Goal: Task Accomplishment & Management: Complete application form

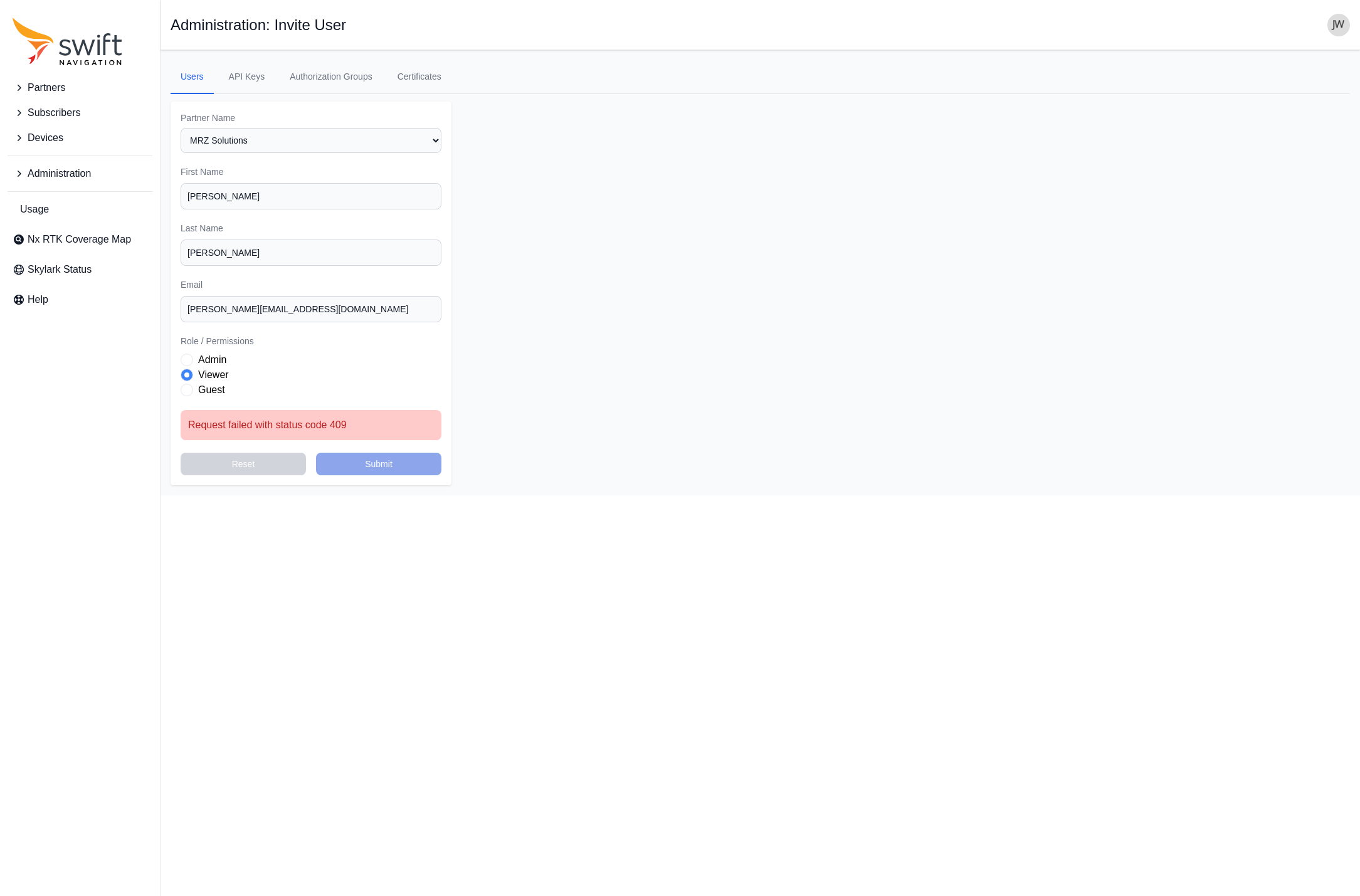
select select "00c9b4e0-2a31-4269-8422-2b6f2d5bb8eb"
click at [398, 489] on main "Open sidebar Administration: Invite User Users API Keys Authorization Groups Ce…" at bounding box center [760, 272] width 1199 height 445
click at [309, 304] on input "[PERSON_NAME][EMAIL_ADDRESS][DOMAIN_NAME]" at bounding box center [311, 309] width 261 height 26
drag, startPoint x: 307, startPoint y: 304, endPoint x: 162, endPoint y: 309, distance: 145.1
click at [181, 309] on input "[PERSON_NAME][EMAIL_ADDRESS][DOMAIN_NAME]" at bounding box center [311, 309] width 261 height 26
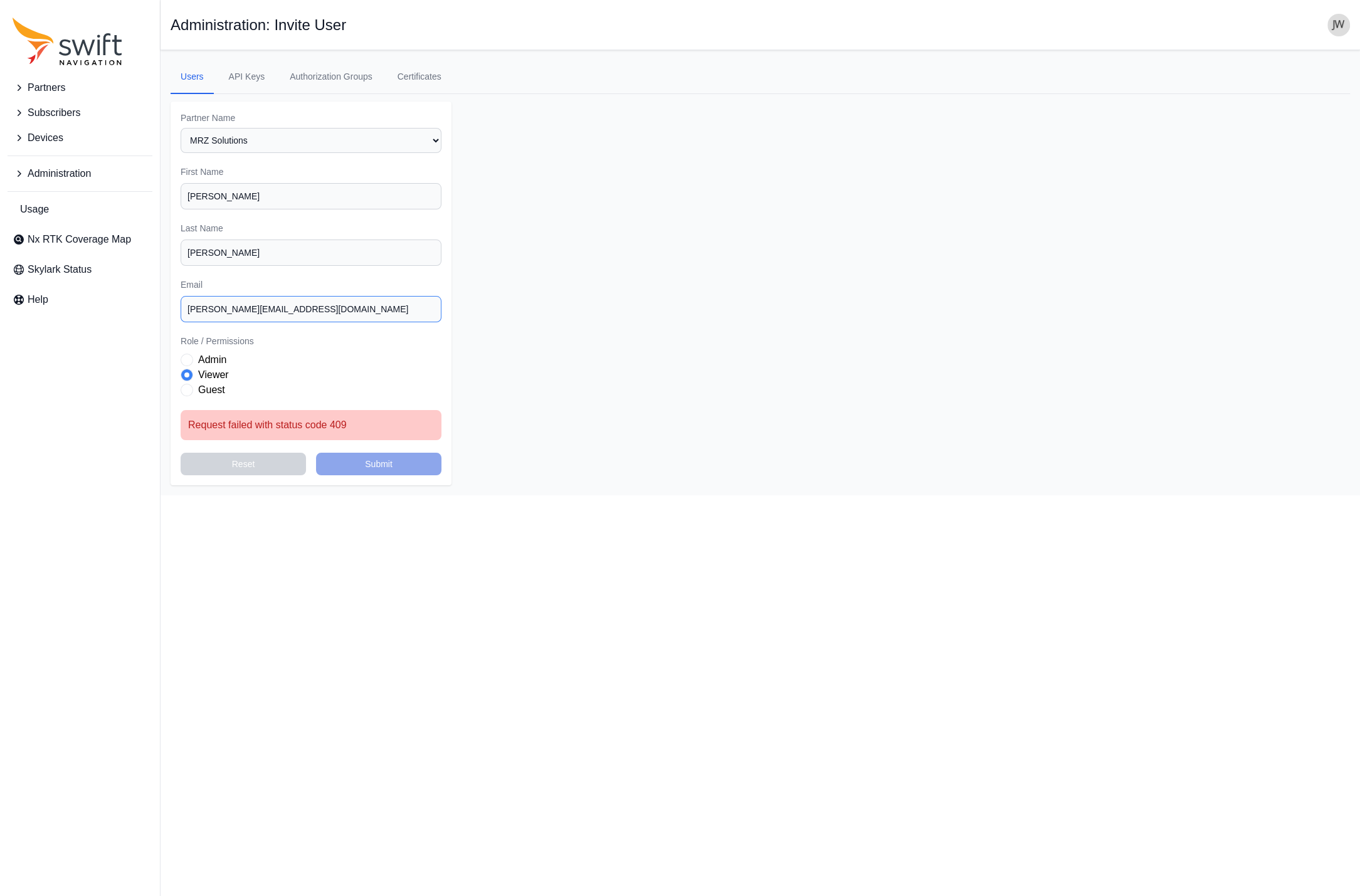
drag, startPoint x: 225, startPoint y: 312, endPoint x: 569, endPoint y: 343, distance: 345.4
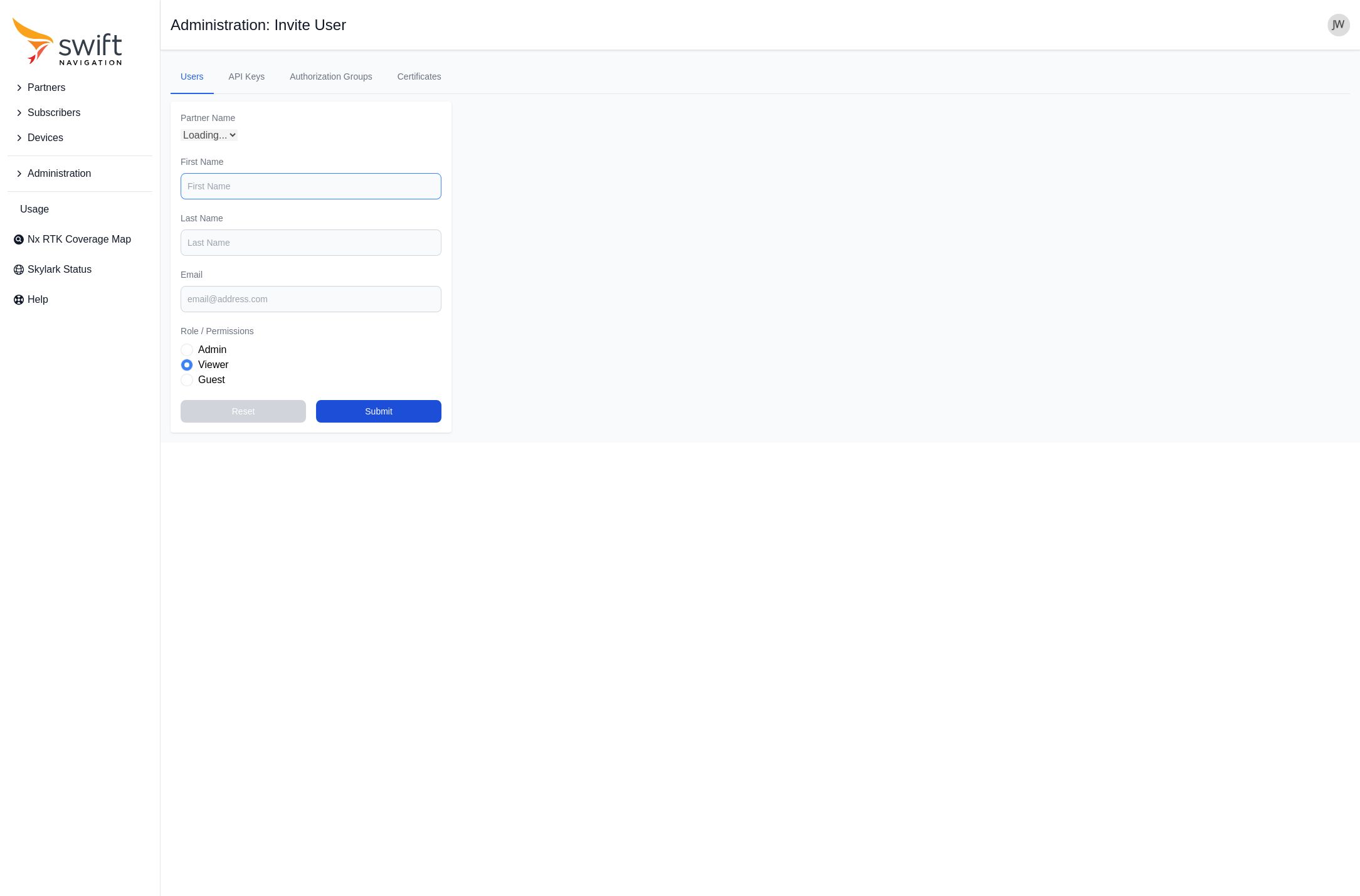
click at [241, 185] on input "First Name" at bounding box center [311, 186] width 261 height 26
select select "00c9b4e0-2a31-4269-8422-2b6f2d5bb8eb"
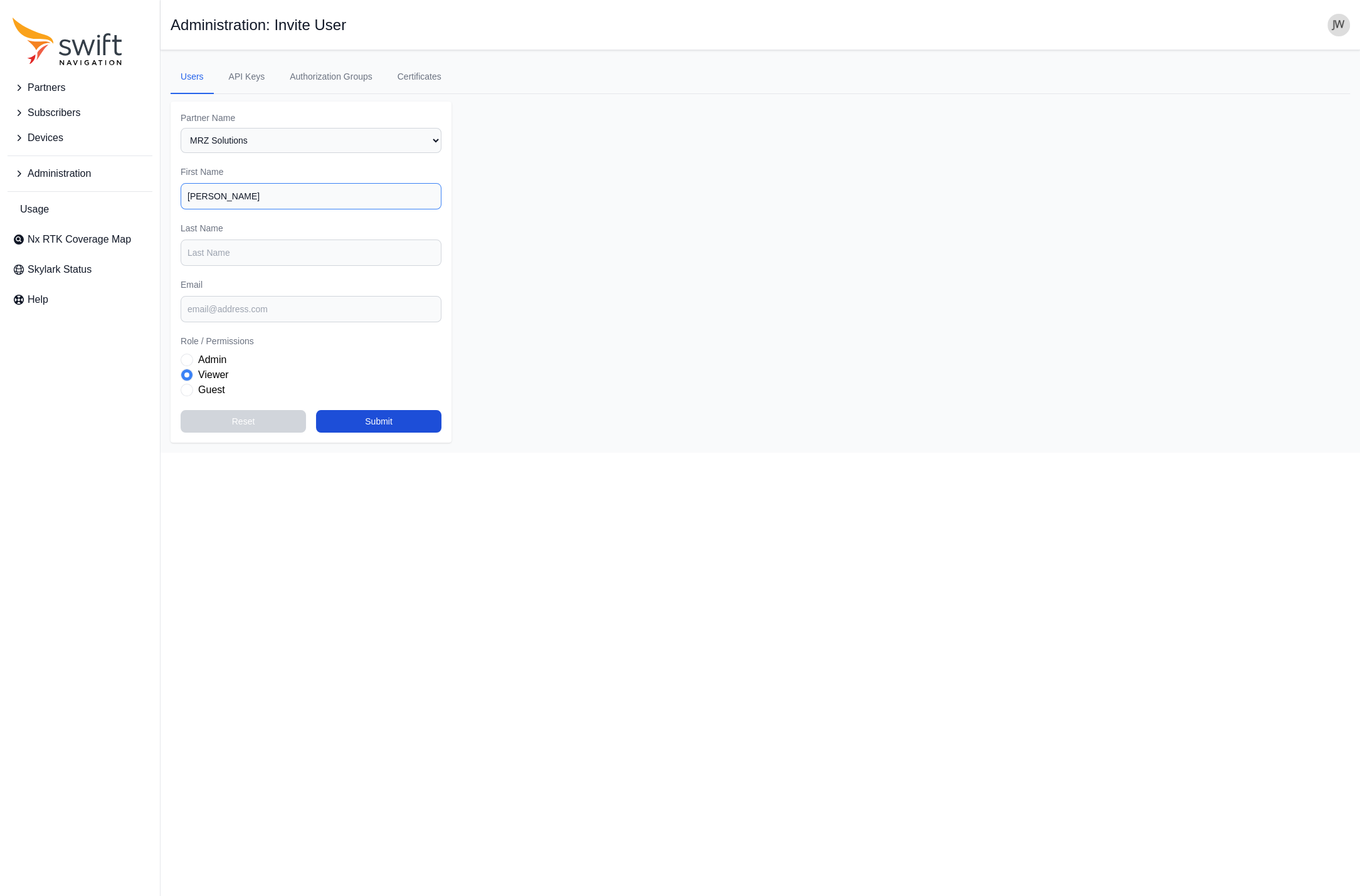
type input "[PERSON_NAME]"
paste input "[PERSON_NAME][EMAIL_ADDRESS][DOMAIN_NAME]"
type input "[PERSON_NAME][EMAIL_ADDRESS][DOMAIN_NAME]"
click at [410, 420] on button "Submit" at bounding box center [378, 421] width 125 height 23
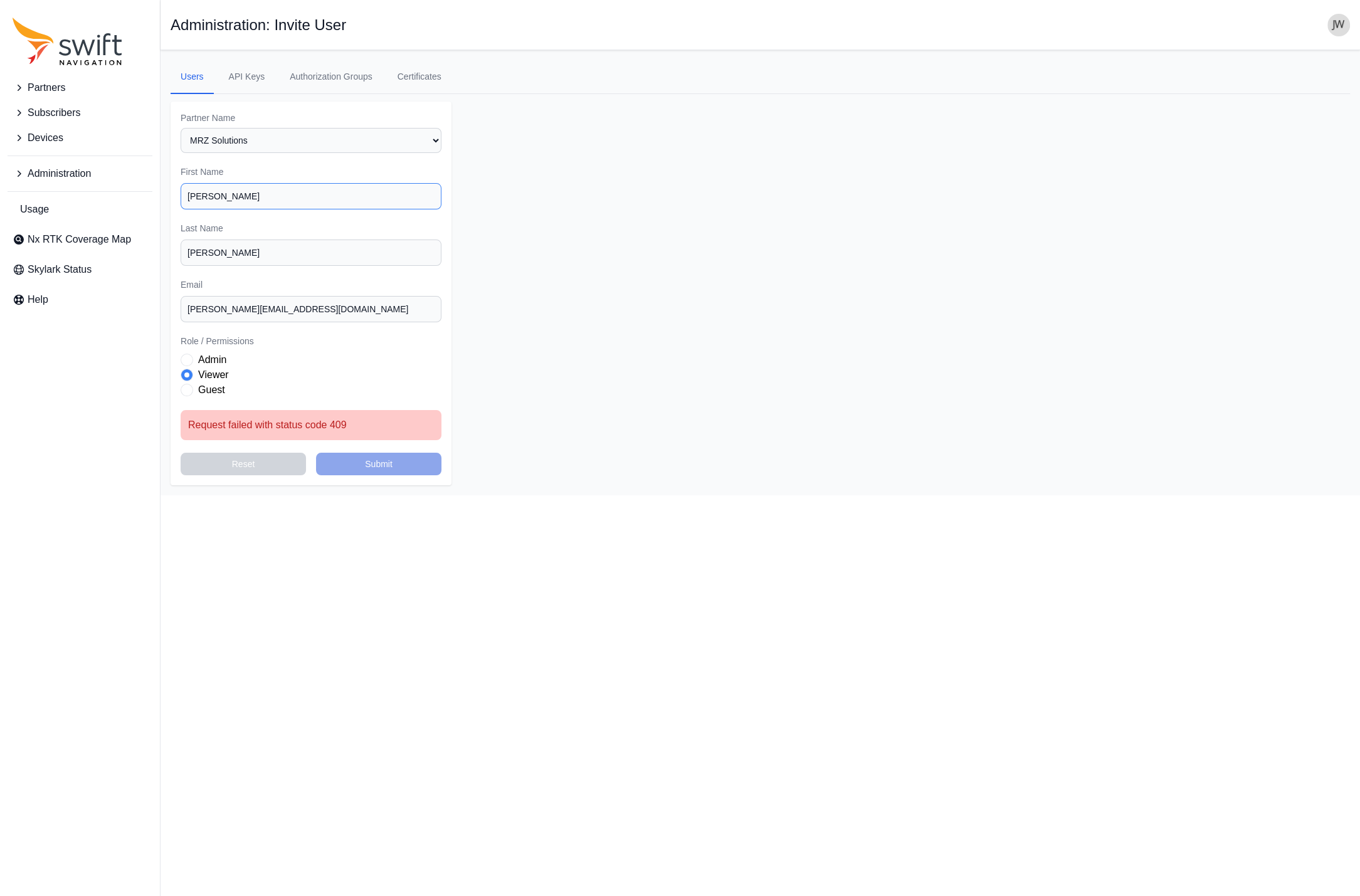
drag, startPoint x: 239, startPoint y: 202, endPoint x: 72, endPoint y: 193, distance: 167.2
click at [181, 194] on input "[PERSON_NAME]" at bounding box center [311, 196] width 261 height 26
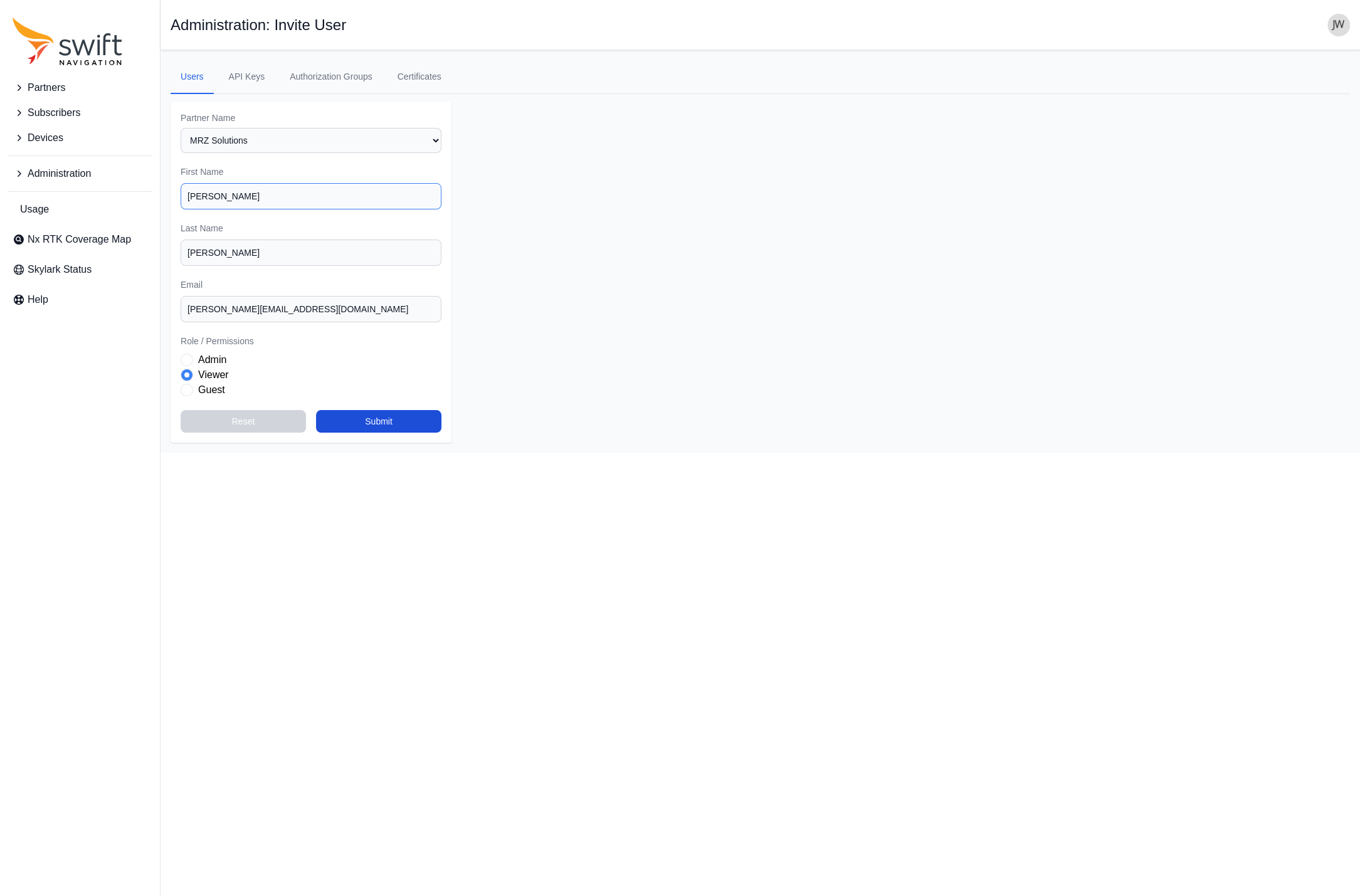
type input "Andrea"
click at [317, 317] on input "[PERSON_NAME][EMAIL_ADDRESS][DOMAIN_NAME]" at bounding box center [311, 309] width 261 height 26
drag, startPoint x: 316, startPoint y: 312, endPoint x: 84, endPoint y: 307, distance: 232.1
click at [181, 307] on input "[PERSON_NAME][EMAIL_ADDRESS][DOMAIN_NAME]" at bounding box center [311, 309] width 261 height 26
paste input "andrea"
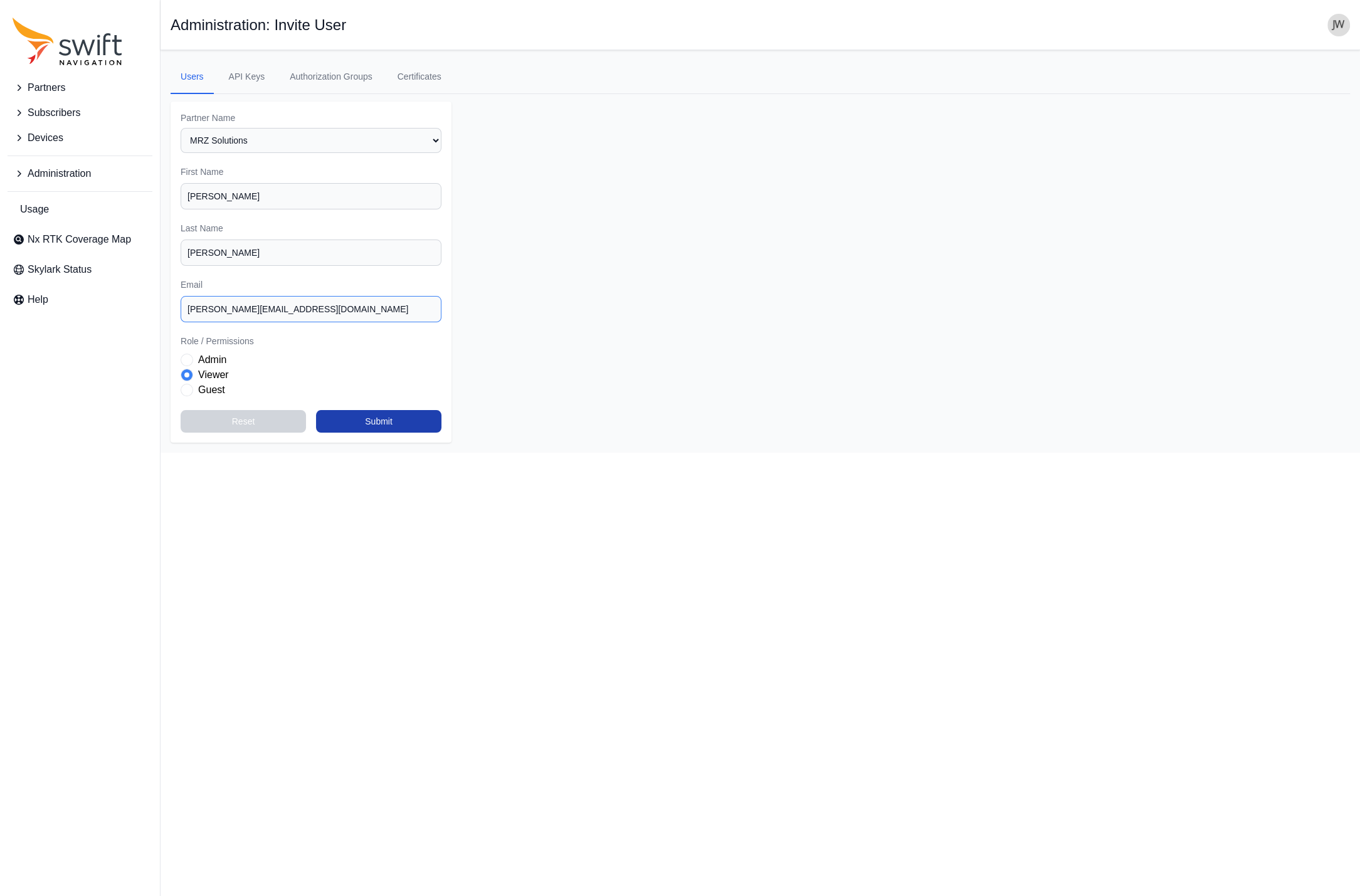
type input "[PERSON_NAME][EMAIL_ADDRESS][DOMAIN_NAME]"
click at [370, 420] on button "Submit" at bounding box center [378, 421] width 125 height 23
select select "00c9b4e0-2a31-4269-8422-2b6f2d5bb8eb"
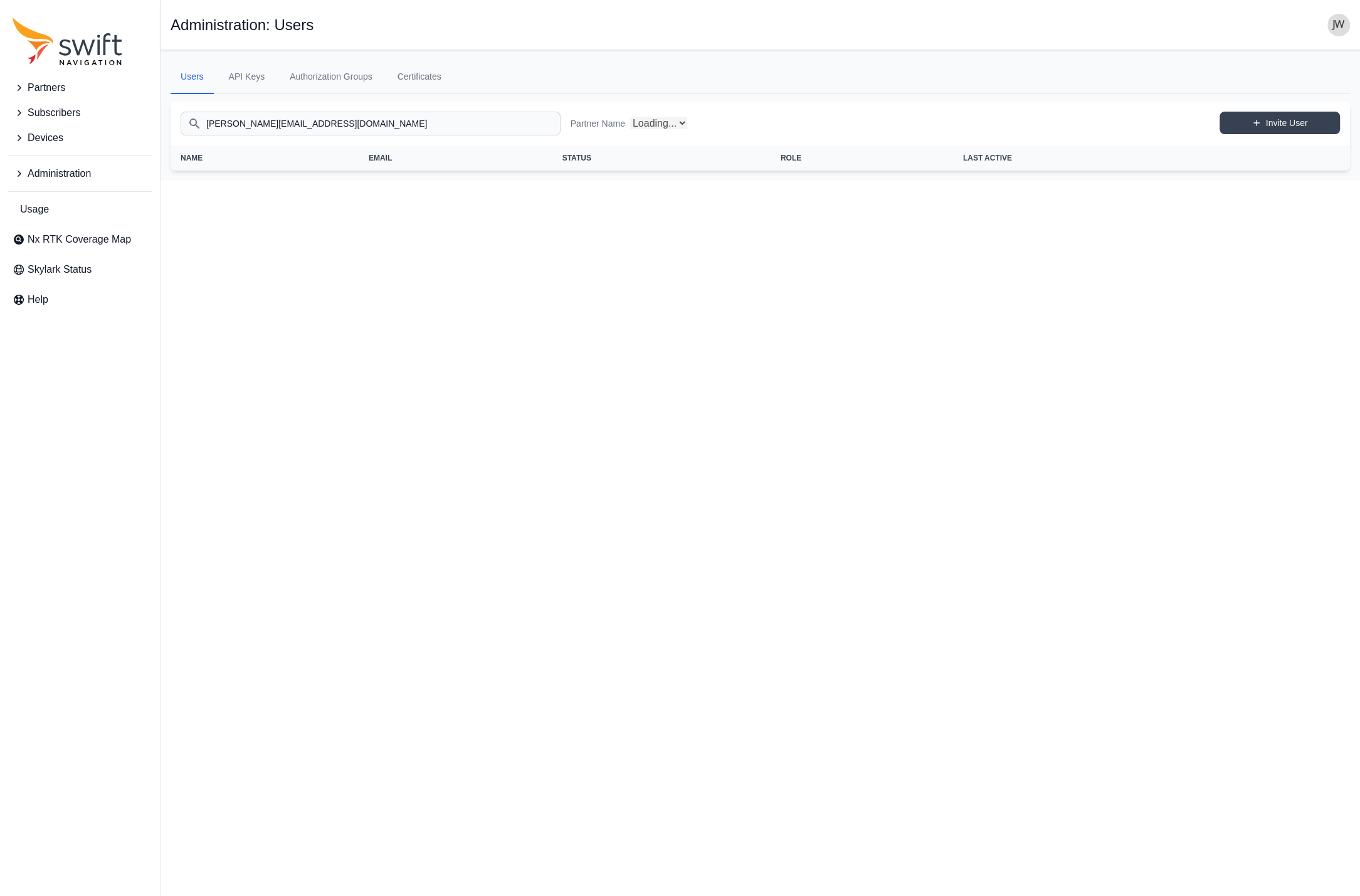
select select "00c9b4e0-2a31-4269-8422-2b6f2d5bb8eb"
drag, startPoint x: 357, startPoint y: 128, endPoint x: 105, endPoint y: 120, distance: 252.1
click at [181, 120] on input "[PERSON_NAME][EMAIL_ADDRESS][DOMAIN_NAME]" at bounding box center [371, 123] width 380 height 24
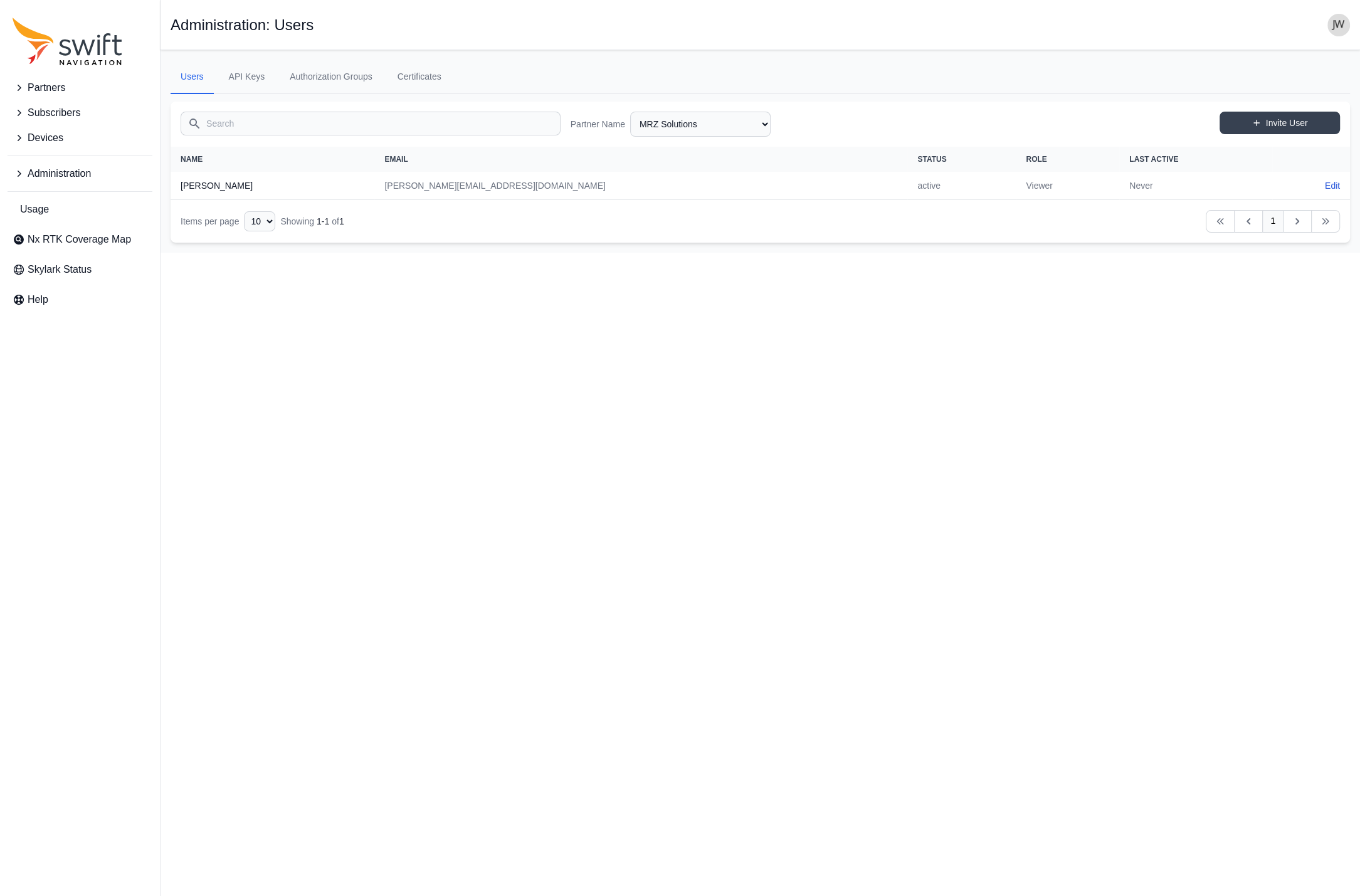
click at [452, 253] on html "Partners Subscribers Devices Administration Usage Nx RTK Coverage Map Skylark S…" at bounding box center [680, 126] width 1360 height 253
click at [1250, 124] on link "Invite User" at bounding box center [1279, 122] width 121 height 23
select select "00c9b4e0-2a31-4269-8422-2b6f2d5bb8eb"
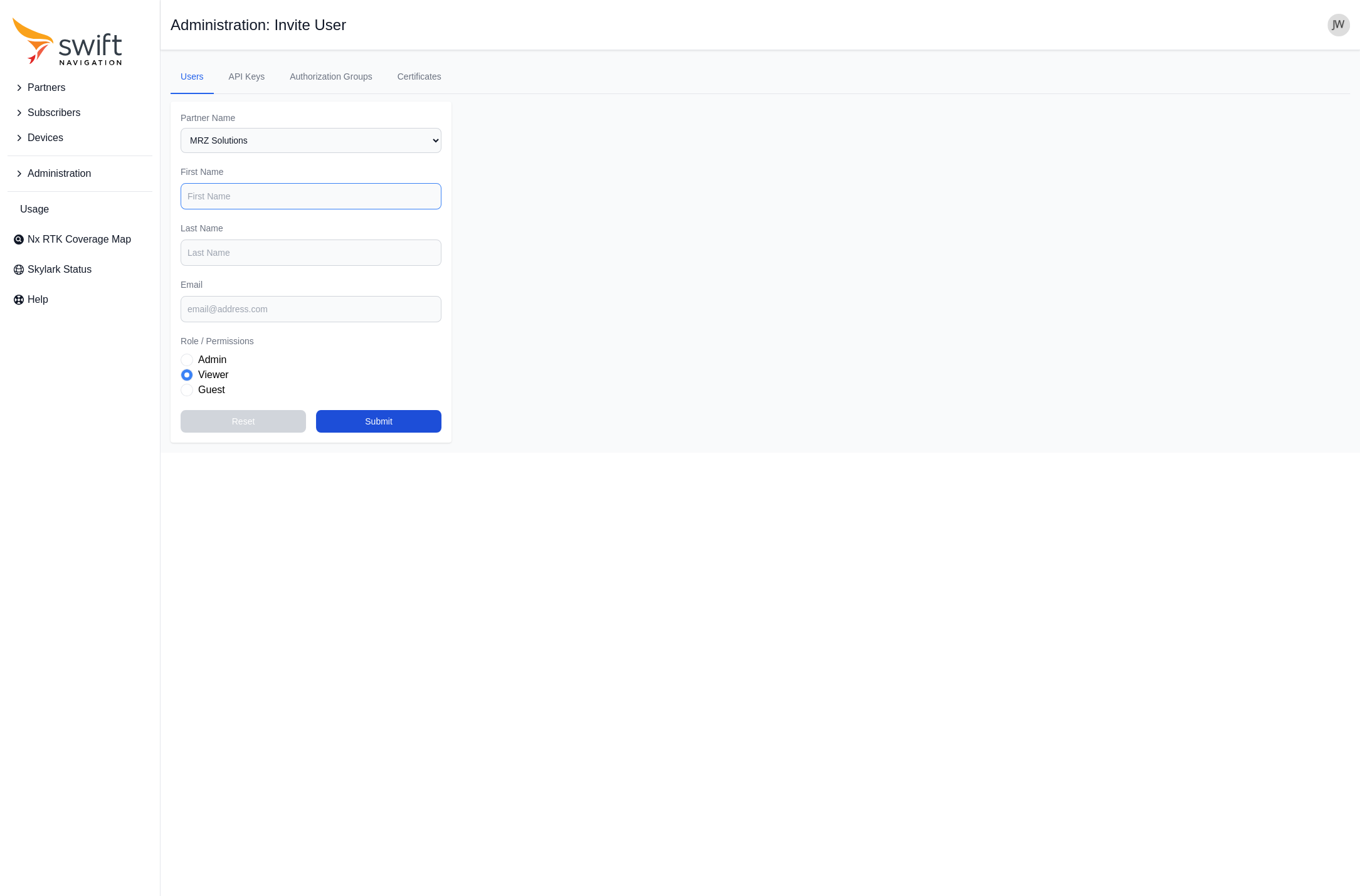
click at [272, 199] on input "First Name" at bounding box center [311, 196] width 261 height 26
type input "[PERSON_NAME]"
click at [231, 307] on input "Email" at bounding box center [311, 309] width 261 height 26
paste input "[PERSON_NAME][EMAIL_ADDRESS][DOMAIN_NAME]"
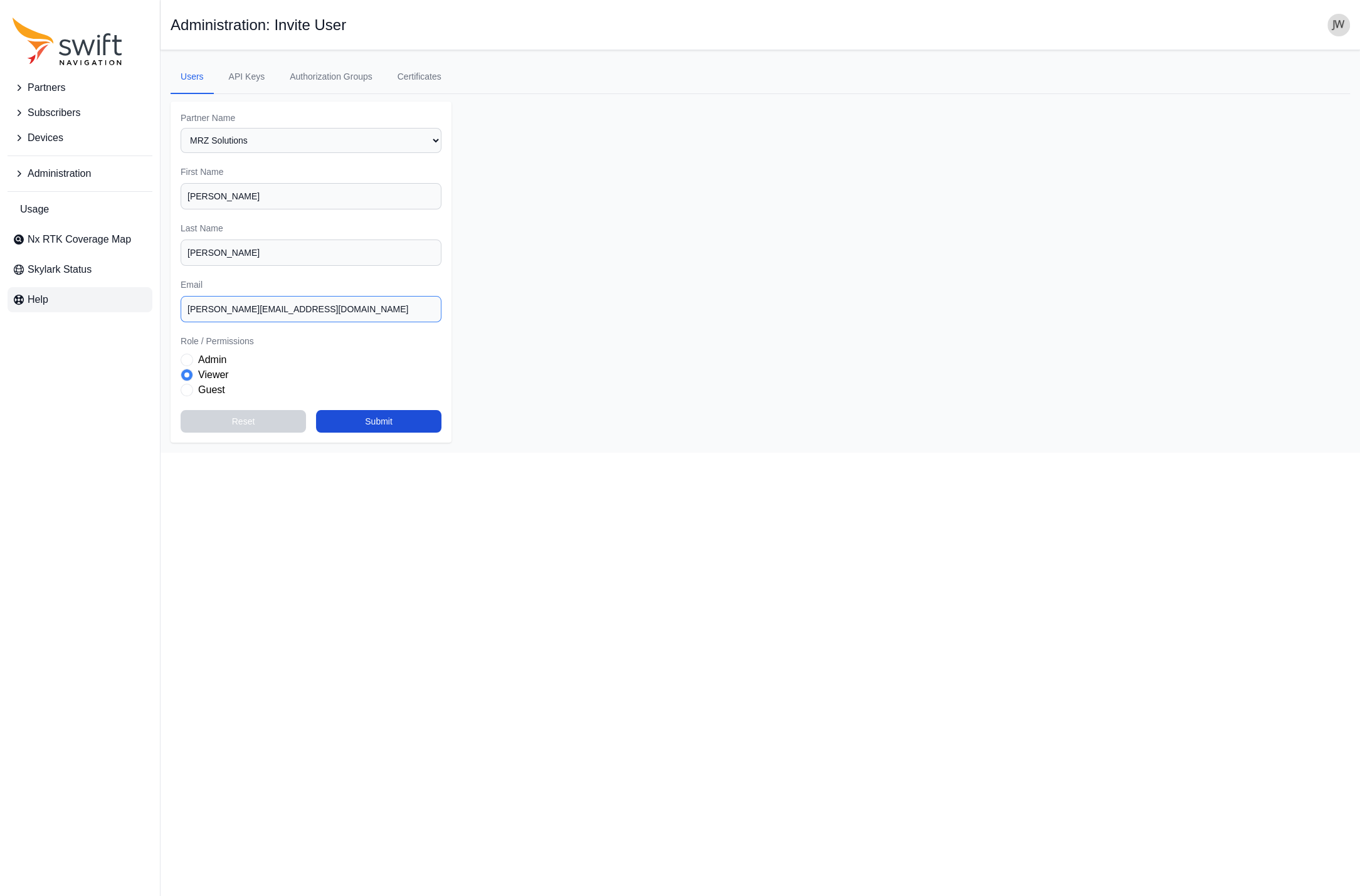
drag, startPoint x: 193, startPoint y: 310, endPoint x: 97, endPoint y: 309, distance: 96.0
click at [192, 310] on input "[PERSON_NAME][EMAIL_ADDRESS][DOMAIN_NAME]" at bounding box center [311, 309] width 261 height 26
type input "[PERSON_NAME][EMAIL_ADDRESS][DOMAIN_NAME]"
click at [385, 423] on button "Submit" at bounding box center [378, 421] width 125 height 23
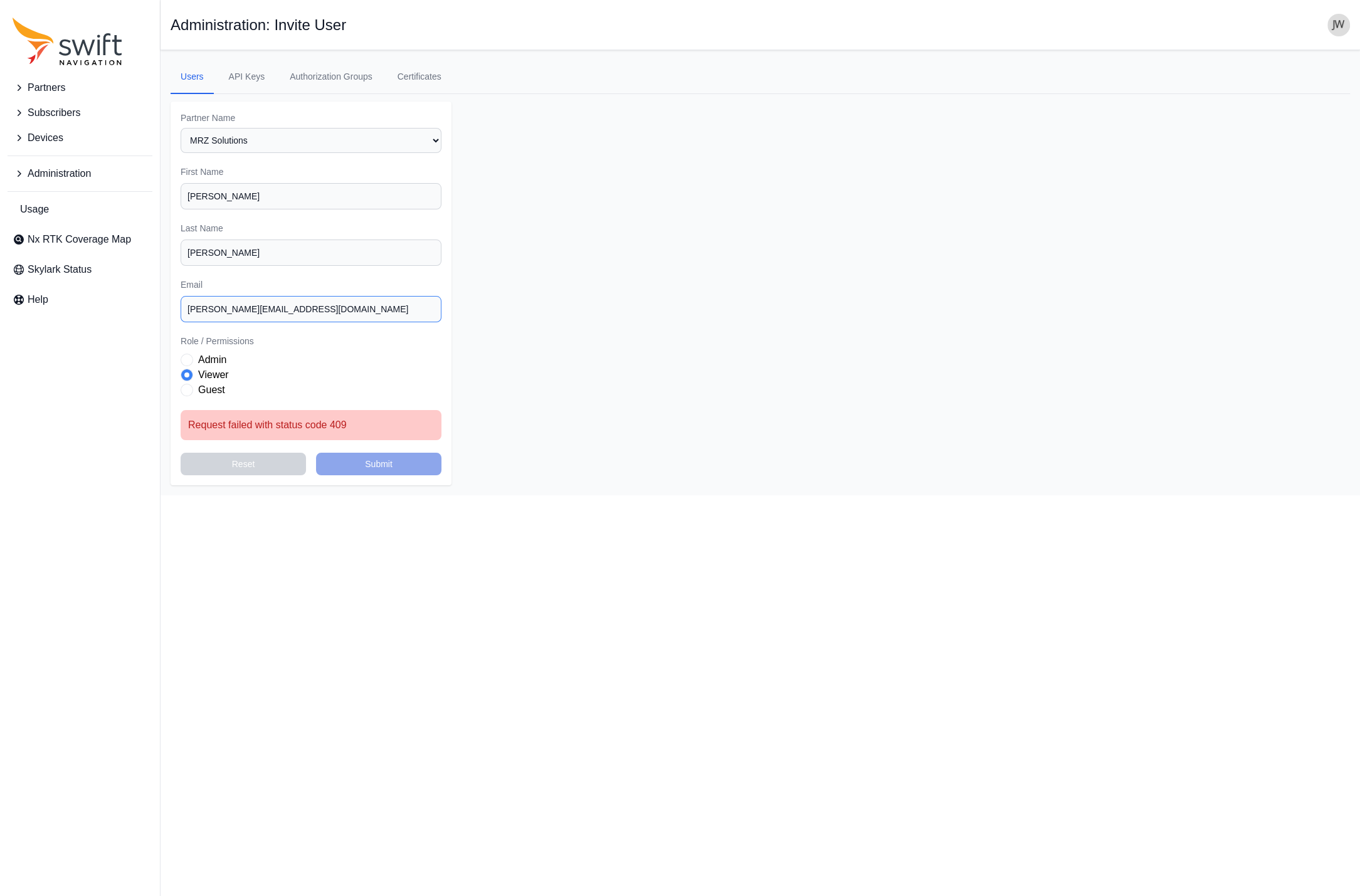
drag, startPoint x: 304, startPoint y: 310, endPoint x: 154, endPoint y: 304, distance: 150.1
click at [181, 304] on input "[PERSON_NAME][EMAIL_ADDRESS][DOMAIN_NAME]" at bounding box center [311, 309] width 261 height 26
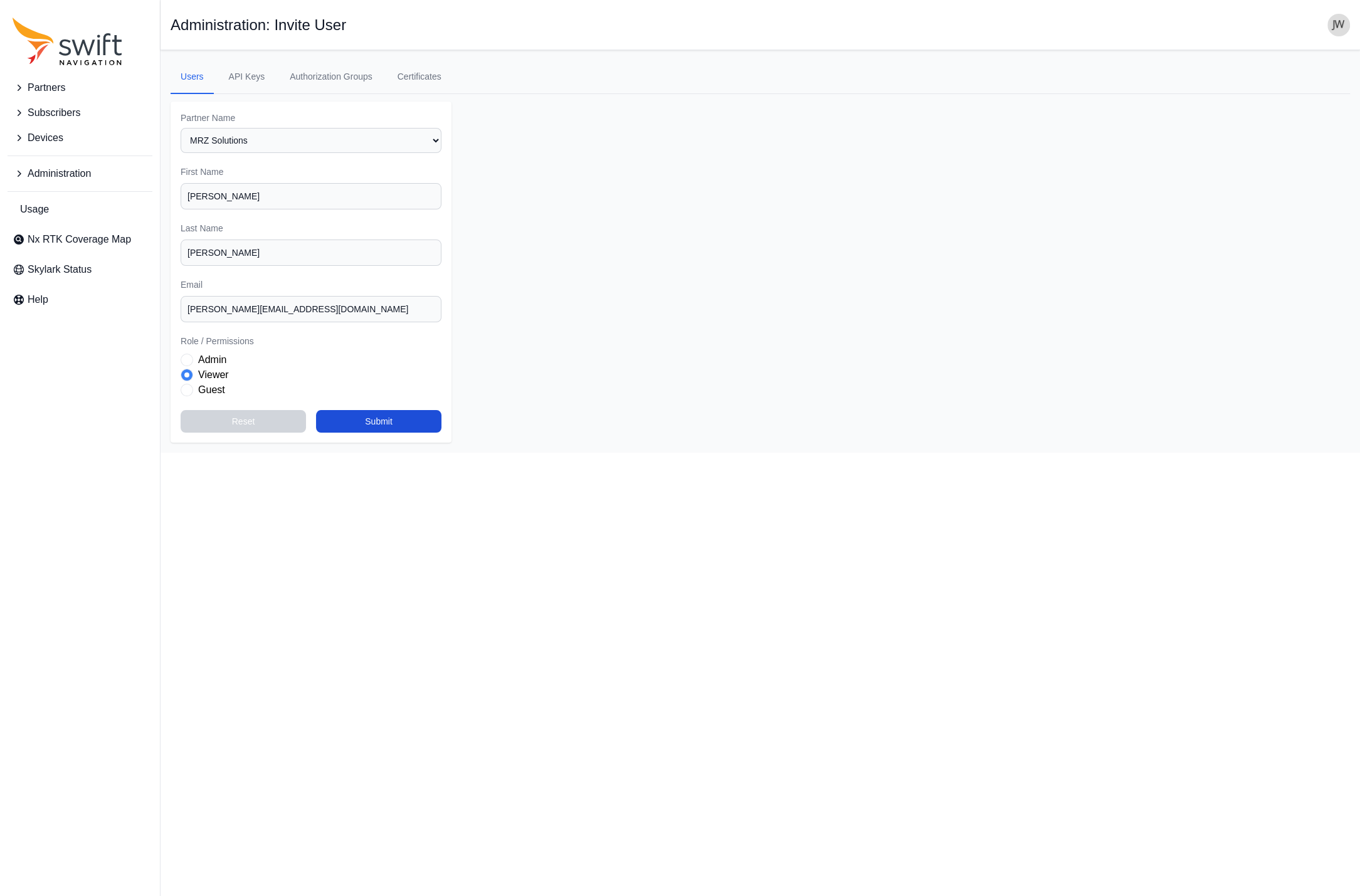
click at [41, 173] on span "Administration" at bounding box center [58, 173] width 63 height 15
click at [66, 232] on span "Authorization Groups" at bounding box center [69, 226] width 114 height 15
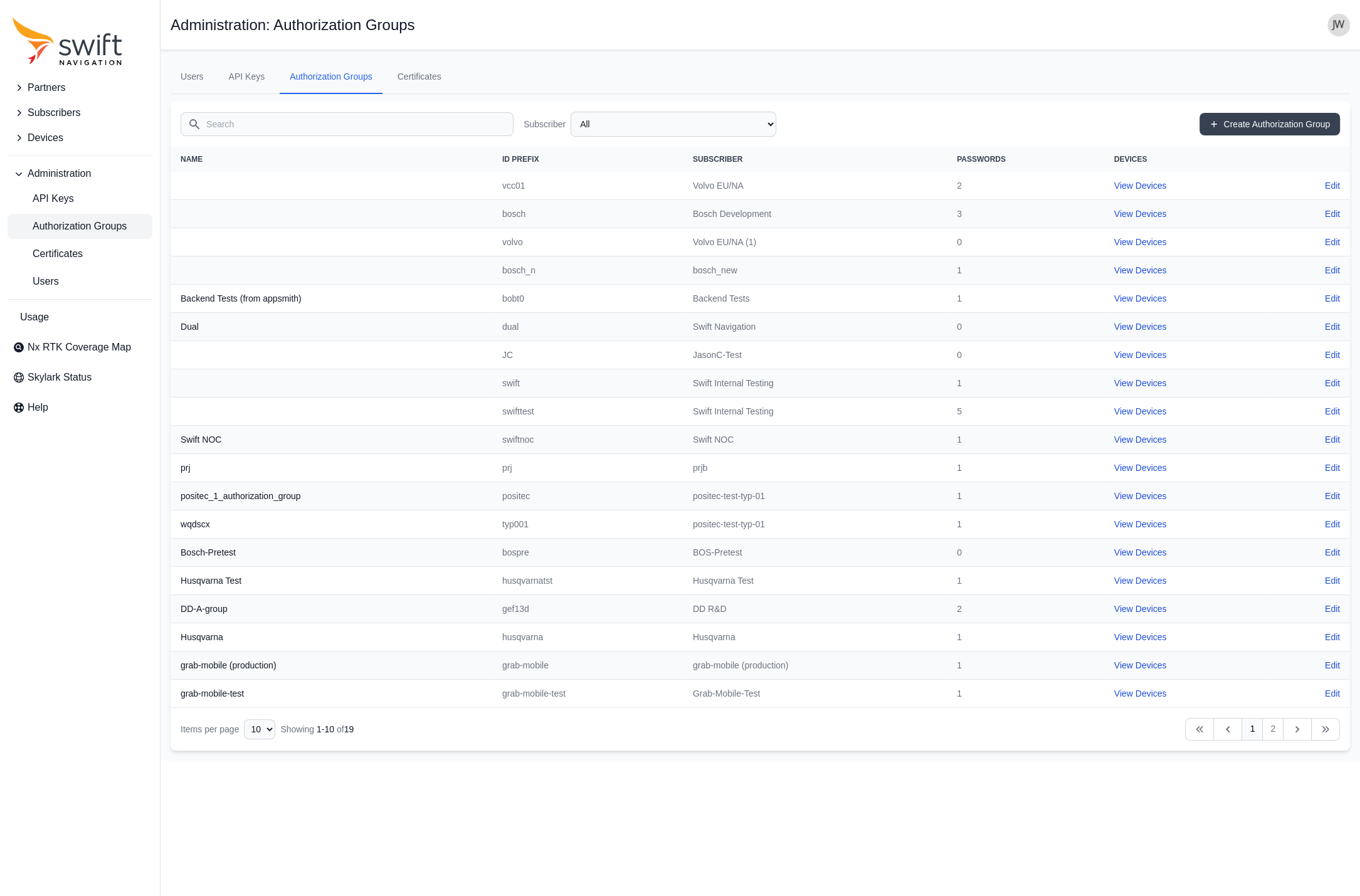
click at [279, 124] on input "Search" at bounding box center [347, 124] width 333 height 24
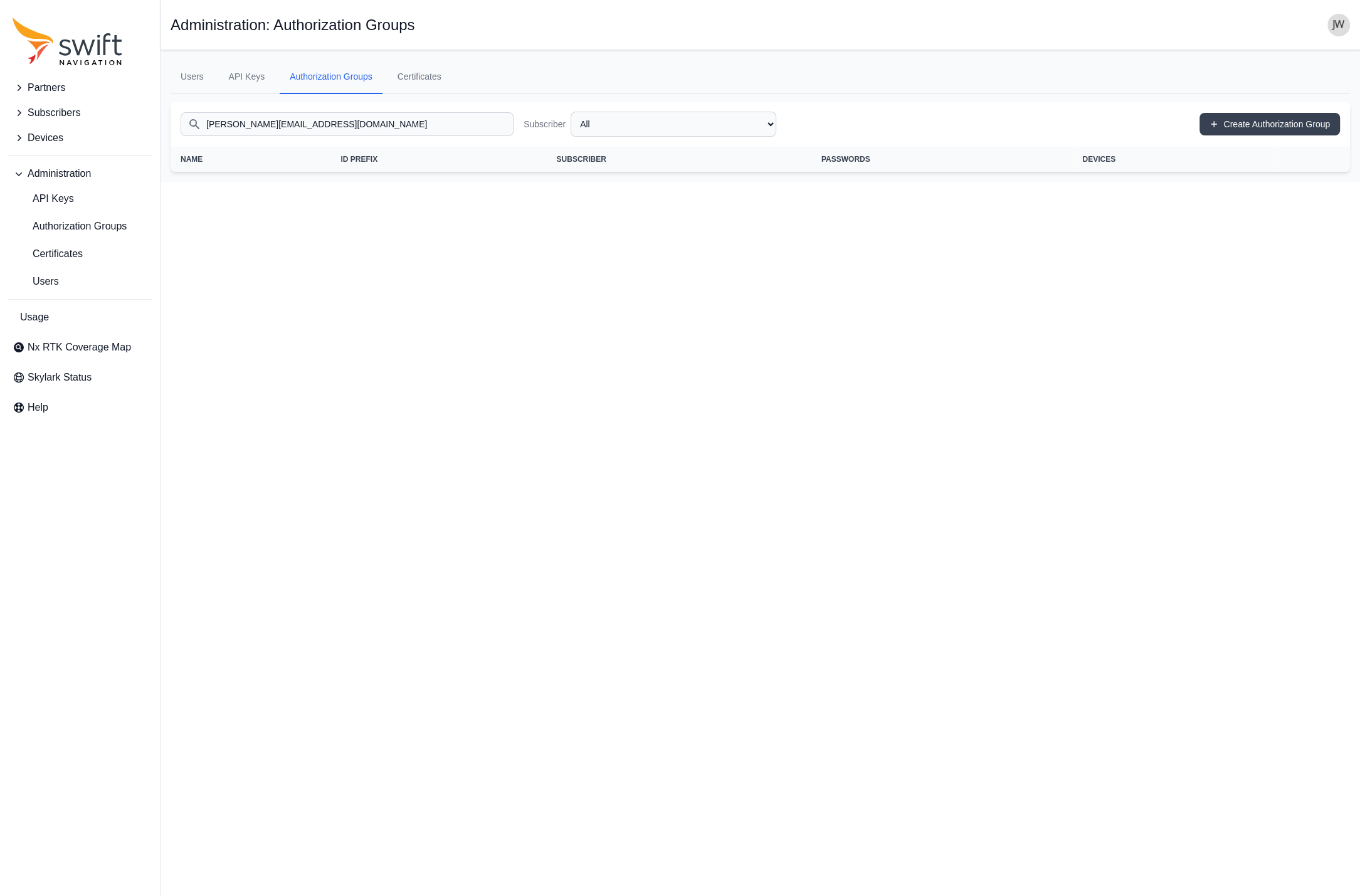
click at [339, 120] on input "[PERSON_NAME][EMAIL_ADDRESS][DOMAIN_NAME]" at bounding box center [347, 124] width 333 height 24
type input "[PERSON_NAME][EMAIL_ADDRESS][DOMAIN_NAME]"
click at [291, 182] on html "Partners Subscribers Devices Administration API Keys Authorization Groups Certi…" at bounding box center [680, 91] width 1360 height 182
click at [571, 111] on select "All Swift Internal Testing Volvo EU/NA Bosch Development Volvo EU/NA (1) MyWay …" at bounding box center [673, 124] width 206 height 25
click option "Evaluation" at bounding box center [0, 0] width 0 height 0
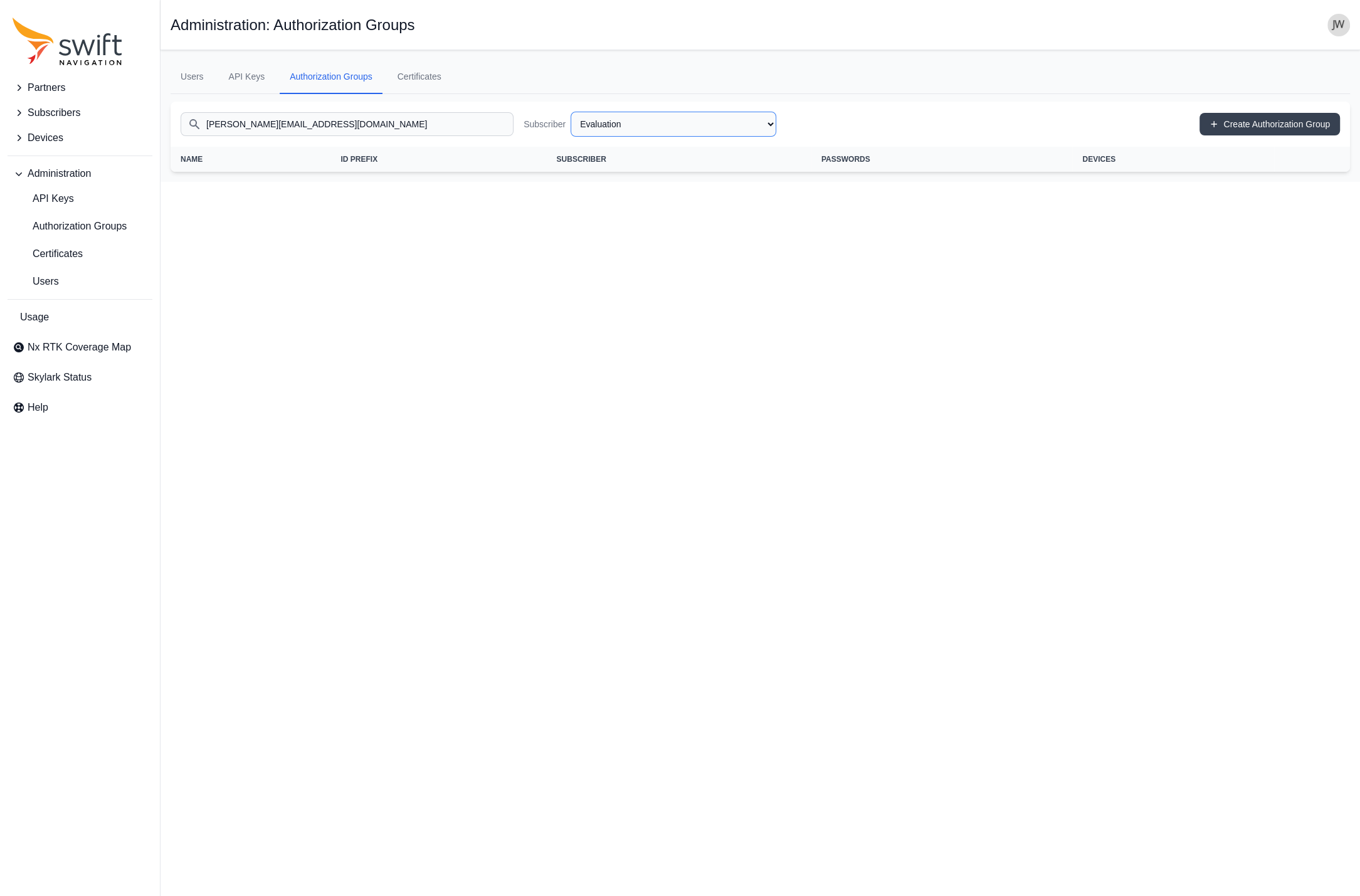
select select "57cdf45a-fecf-4afa-9ae0-50d9e91ab661"
click at [37, 279] on span "Users" at bounding box center [36, 281] width 47 height 15
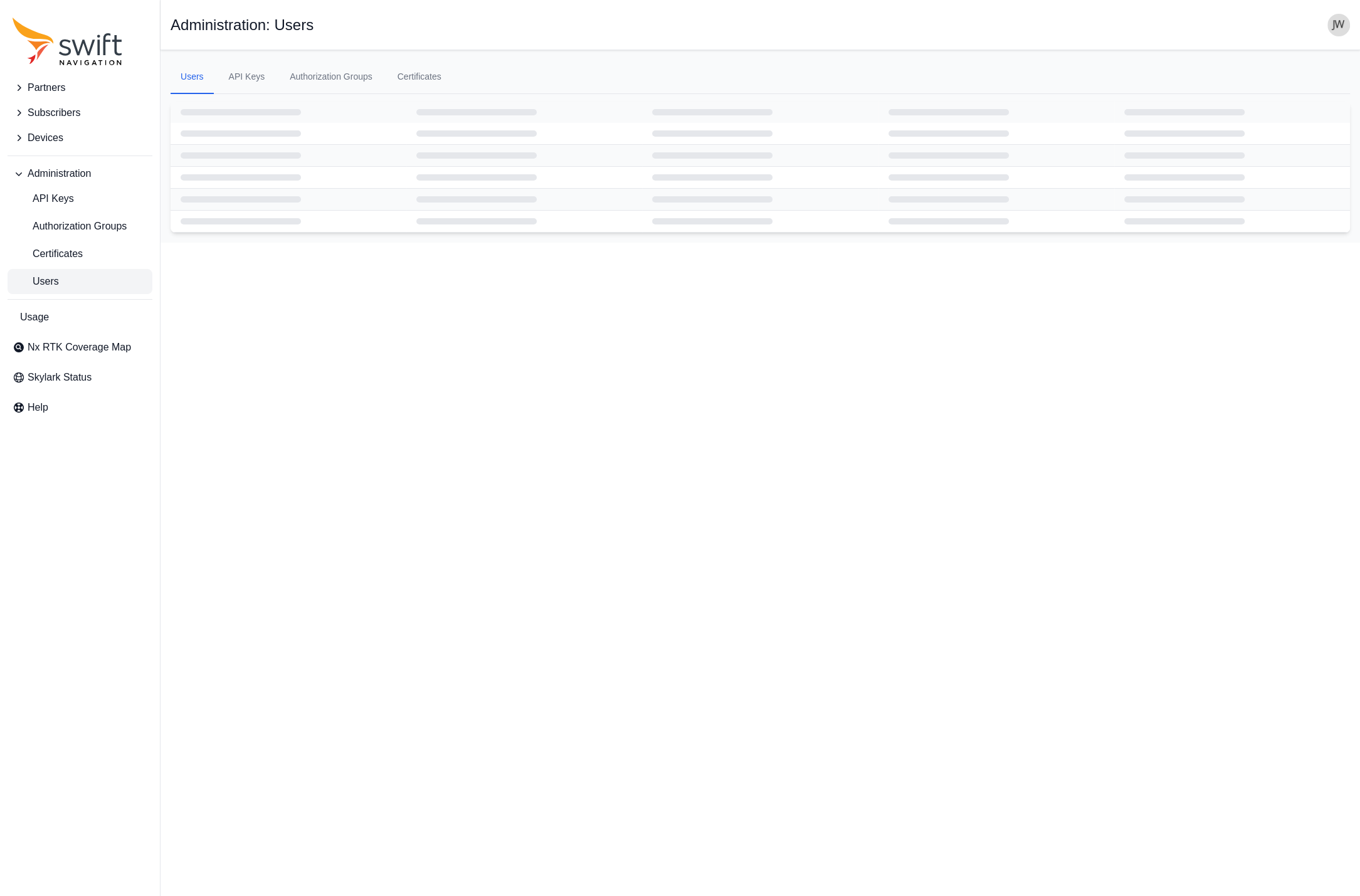
select select "ab3272ce-40d0-4c94-a524-96a758ab755c"
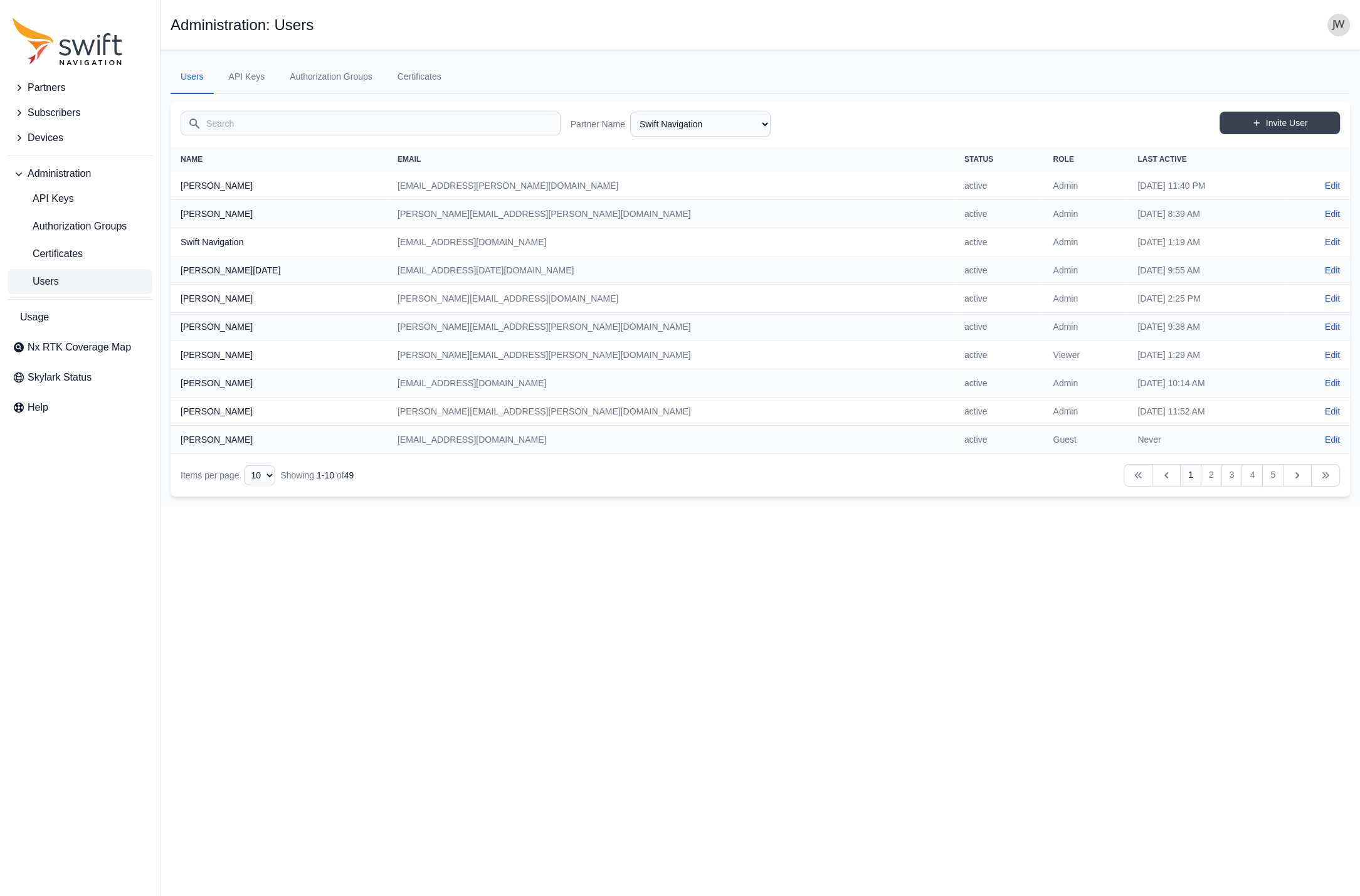
click at [290, 120] on input "Search" at bounding box center [371, 123] width 380 height 24
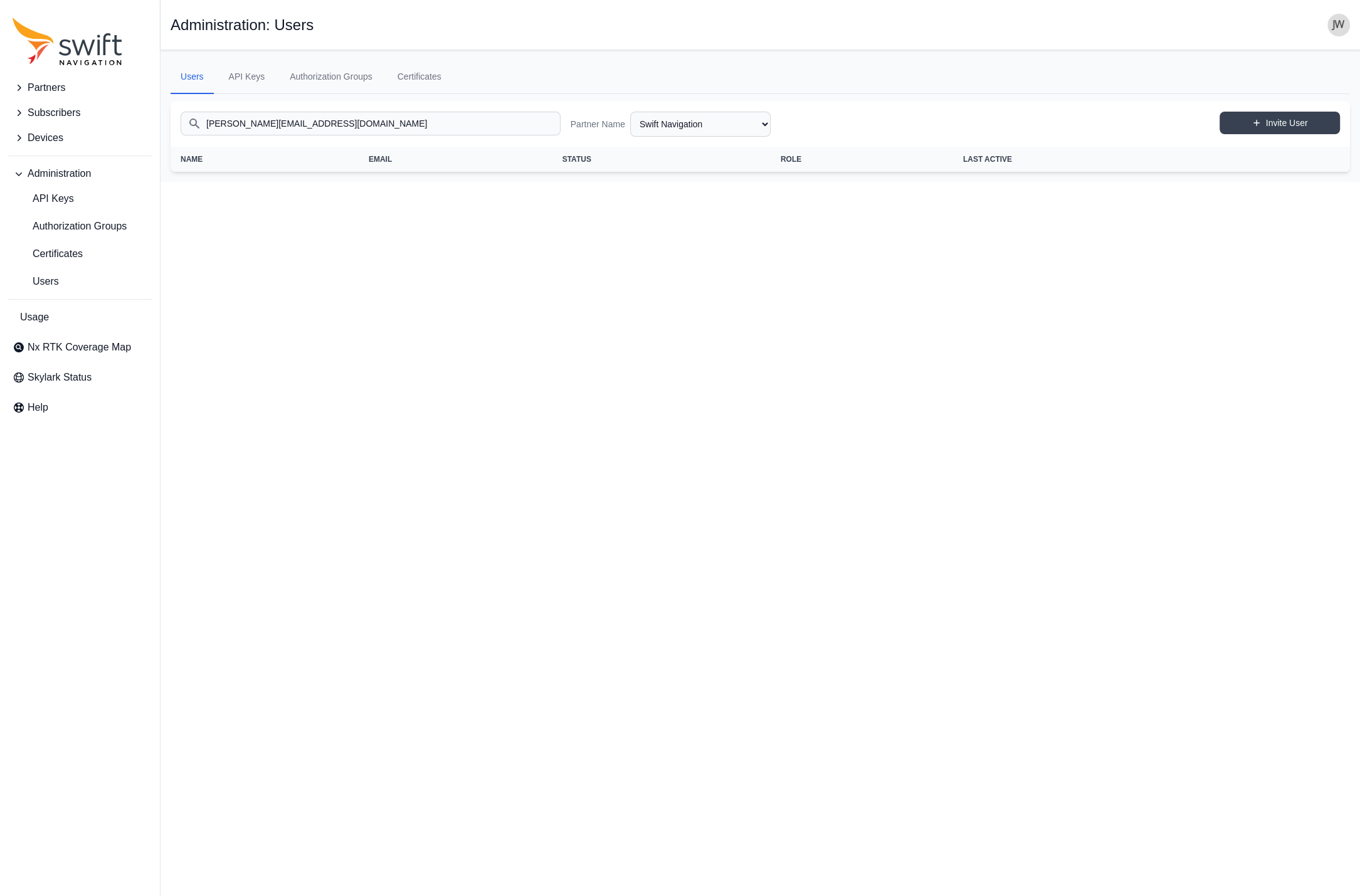
click at [233, 122] on input "[PERSON_NAME][EMAIL_ADDRESS][DOMAIN_NAME]" at bounding box center [371, 123] width 380 height 24
type input "[PERSON_NAME][EMAIL_ADDRESS][DOMAIN_NAME]"
click at [630, 111] on select "AlpsAlpine Asensing Bad Elf Bench Mark Equipment & Supplies Inc. Benchmark Tool…" at bounding box center [700, 124] width 140 height 25
click option "EVI International" at bounding box center [0, 0] width 0 height 0
click at [475, 128] on input "[PERSON_NAME][EMAIL_ADDRESS][DOMAIN_NAME]" at bounding box center [371, 123] width 380 height 24
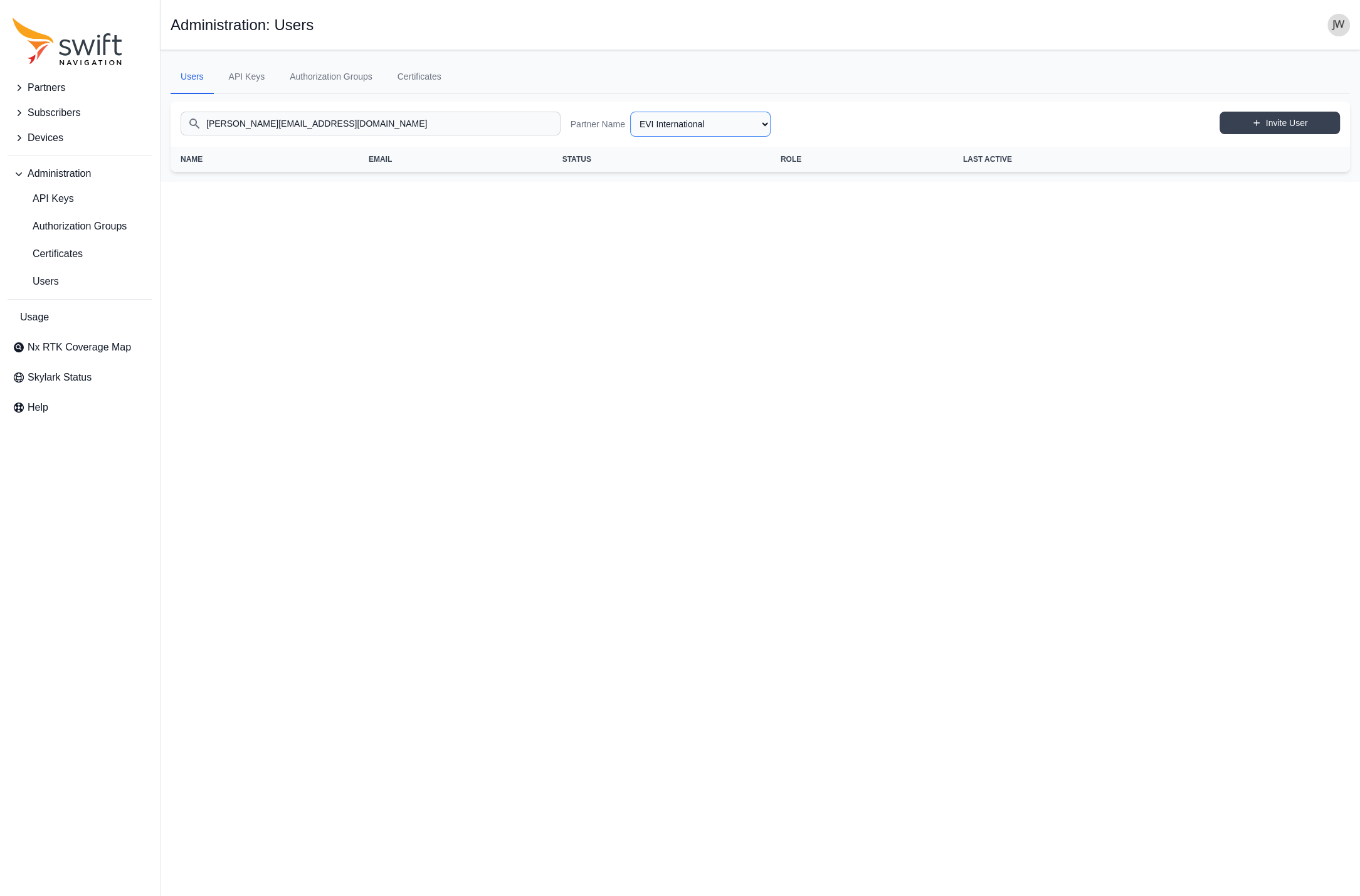
click at [630, 111] on select "AlpsAlpine Asensing Bad Elf Bench Mark Equipment & Supplies Inc. Benchmark Tool…" at bounding box center [700, 124] width 140 height 25
click option "MRZ Solutions" at bounding box center [0, 0] width 0 height 0
click at [630, 111] on select "AlpsAlpine Asensing Bad Elf Bench Mark Equipment & Supplies Inc. Benchmark Tool…" at bounding box center [700, 124] width 140 height 25
click option "AlpsAlpine" at bounding box center [0, 0] width 0 height 0
select select "344cf2cf-0e9f-4273-b7aa-778b9586c7c7"
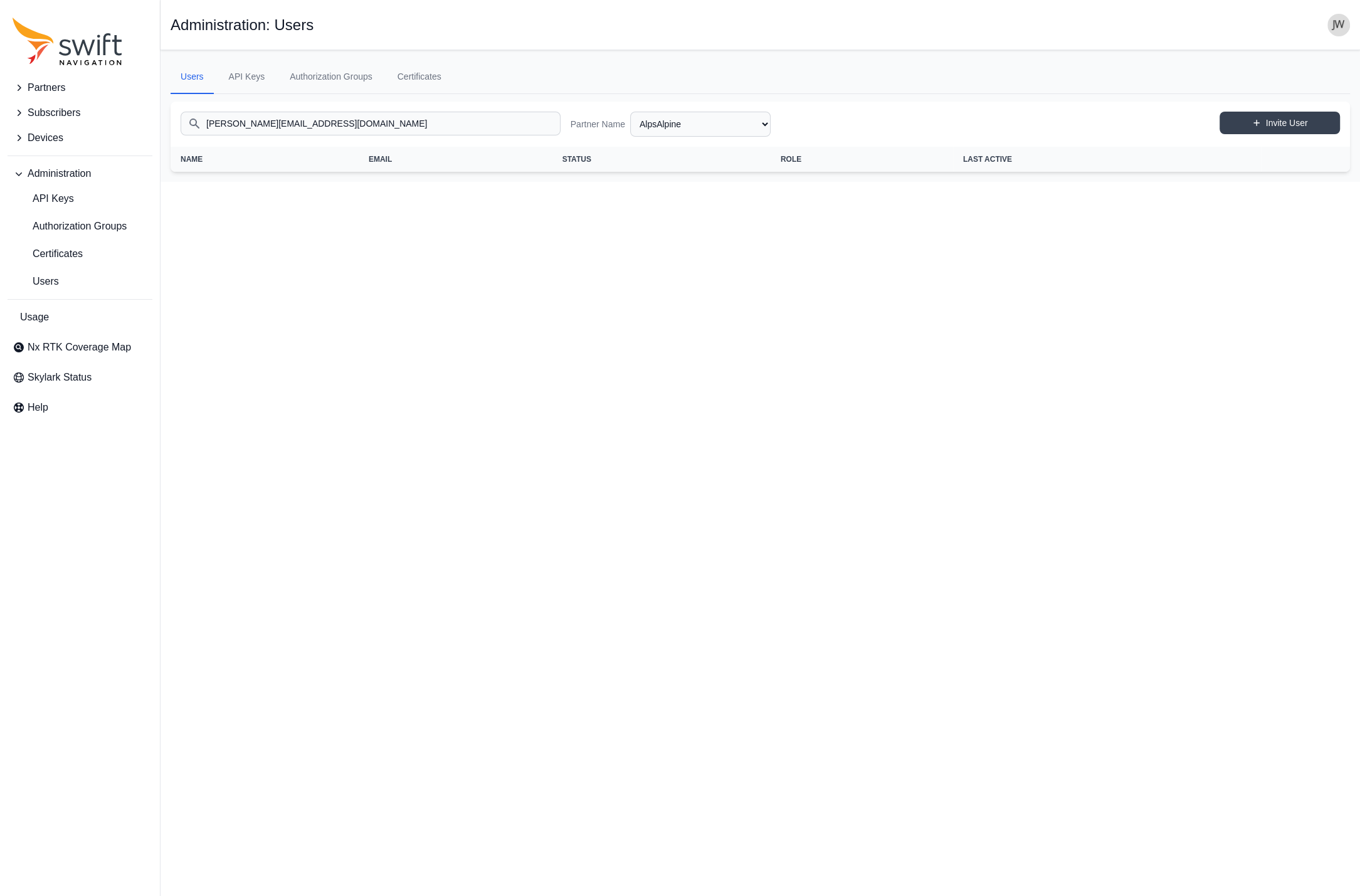
drag, startPoint x: 452, startPoint y: 123, endPoint x: 24, endPoint y: 111, distance: 428.2
click at [181, 111] on input "[PERSON_NAME][EMAIL_ADDRESS][DOMAIN_NAME]" at bounding box center [371, 123] width 380 height 24
drag, startPoint x: 441, startPoint y: 278, endPoint x: 606, endPoint y: 239, distance: 169.5
click at [470, 182] on html "Partners Subscribers Devices Administration API Keys Authorization Groups Certi…" at bounding box center [680, 91] width 1360 height 182
click at [630, 111] on select "AlpsAlpine Asensing Bad Elf Bench Mark Equipment & Supplies Inc. Benchmark Tool…" at bounding box center [700, 124] width 140 height 25
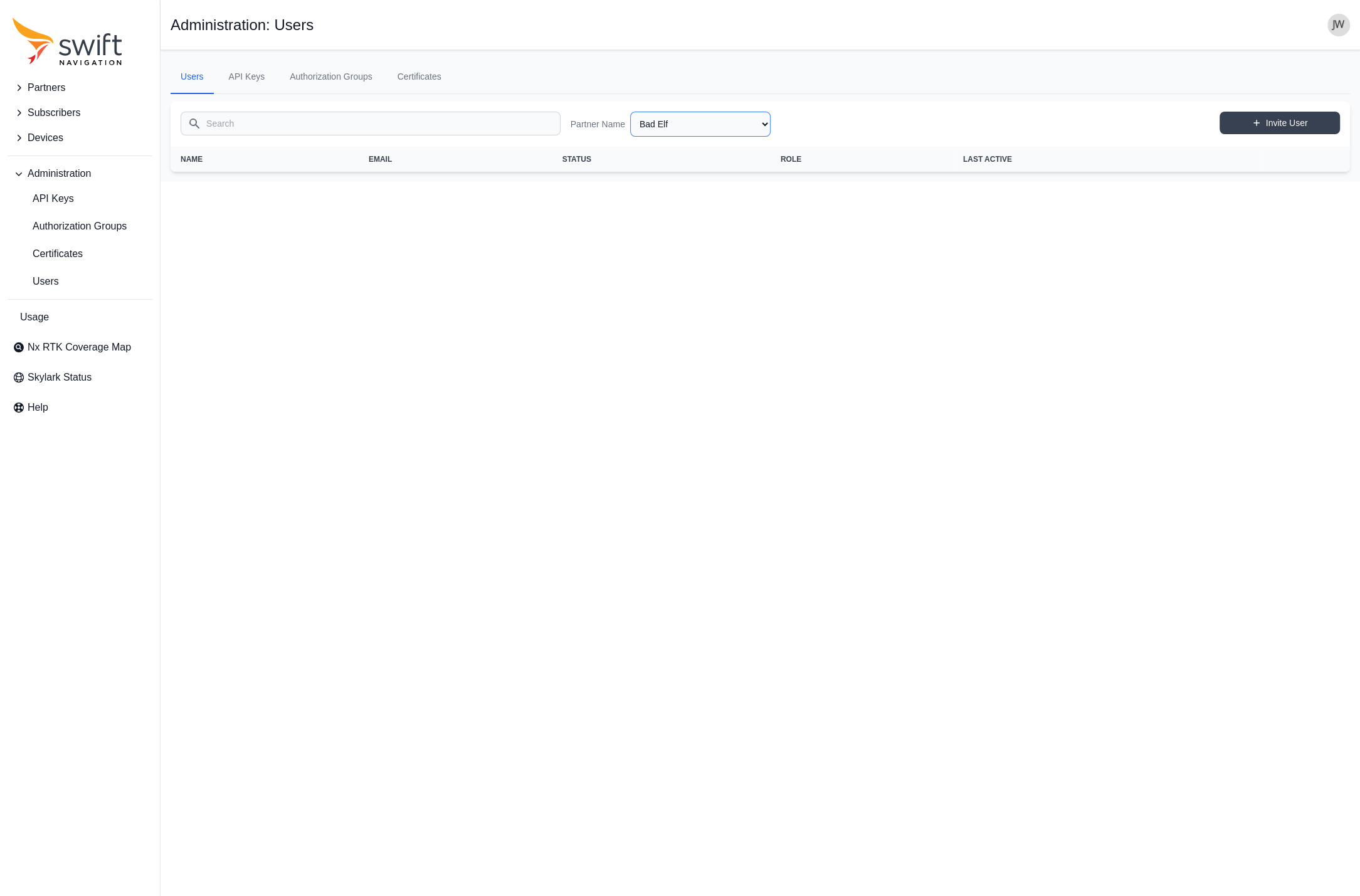
click option "Bad Elf" at bounding box center [0, 0] width 0 height 0
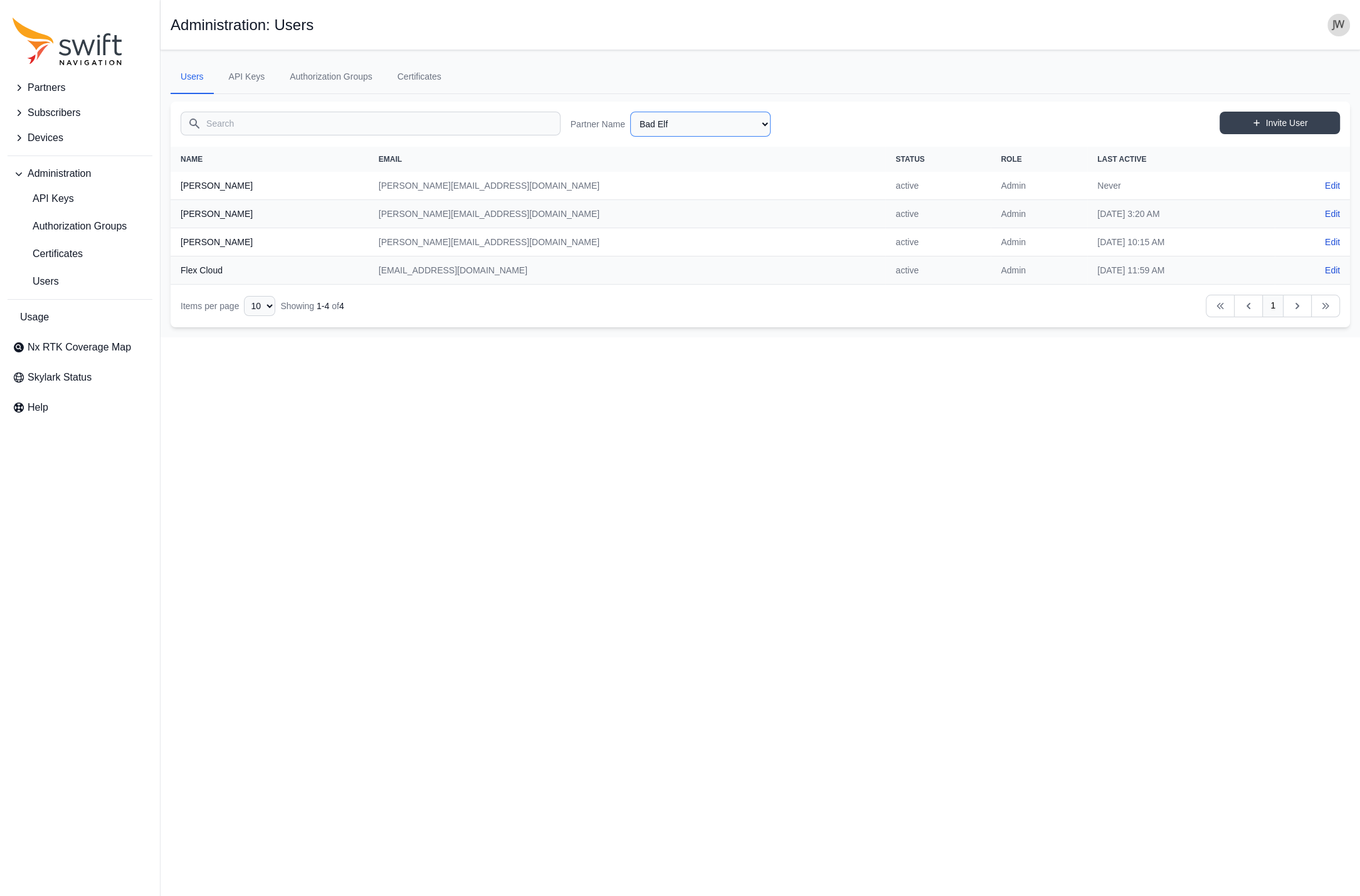
click at [630, 111] on select "AlpsAlpine Asensing Bad Elf Bench Mark Equipment & Supplies Inc. Benchmark Tool…" at bounding box center [700, 124] width 140 height 25
click option "CHC" at bounding box center [0, 0] width 0 height 0
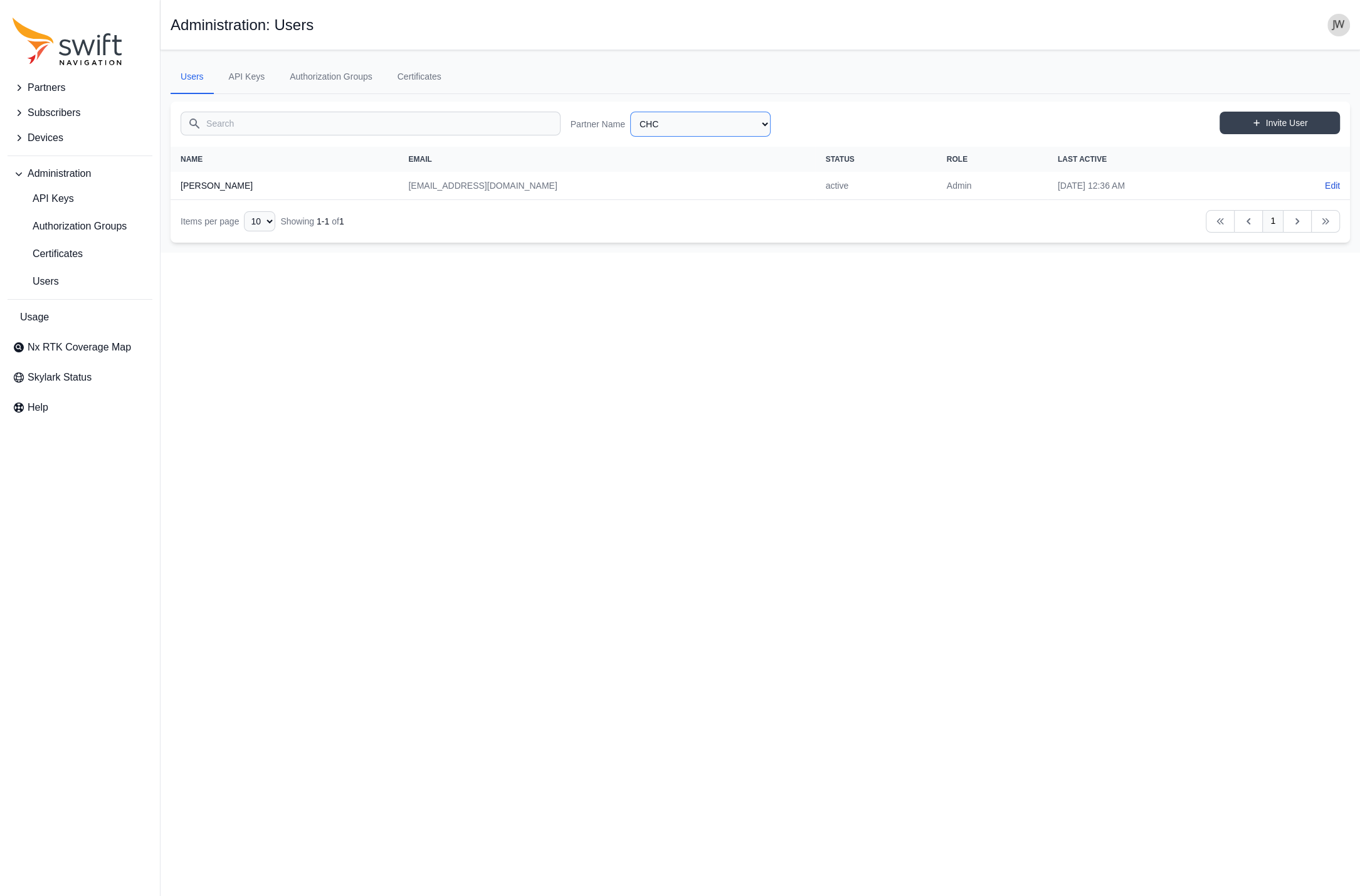
click at [630, 111] on select "AlpsAlpine Asensing Bad Elf Bench Mark Equipment & Supplies Inc. Benchmark Tool…" at bounding box center [700, 124] width 140 height 25
click at [1334, 27] on img "button" at bounding box center [1338, 25] width 23 height 23
click at [1247, 104] on link "Administration" at bounding box center [1289, 100] width 140 height 23
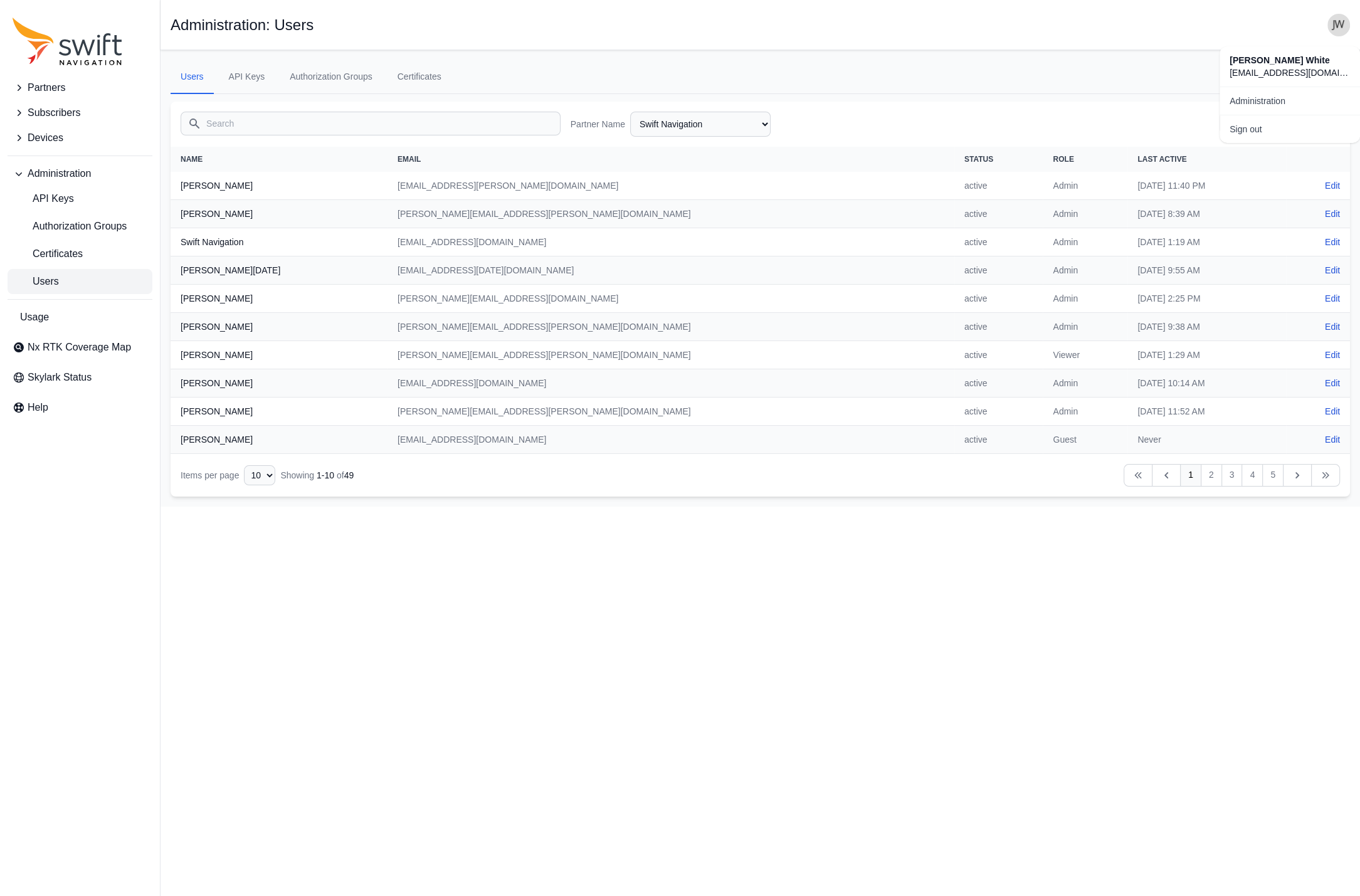
click at [665, 128] on main "Open sidebar Administration: Users Users API Keys Authorization Groups Certific…" at bounding box center [760, 278] width 1199 height 456
click at [630, 111] on select "AlpsAlpine Asensing Bad Elf Bench Mark Equipment & Supplies Inc. Benchmark Tool…" at bounding box center [700, 124] width 140 height 25
click option "Indepth Utility Solutions LLC" at bounding box center [0, 0] width 0 height 0
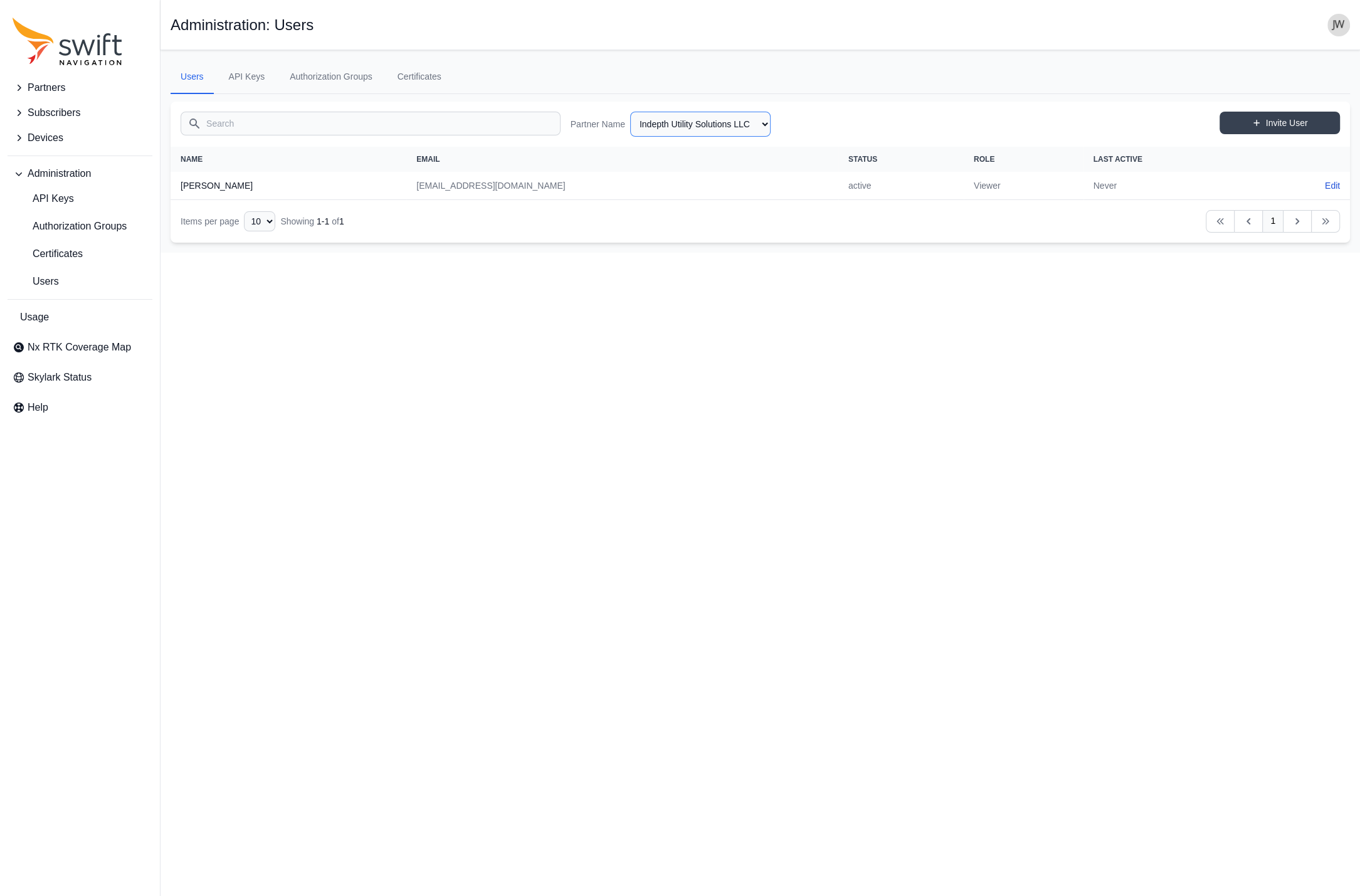
click at [630, 111] on select "AlpsAlpine Asensing Bad Elf Bench Mark Equipment & Supplies Inc. Benchmark Tool…" at bounding box center [700, 124] width 140 height 25
click option "E38 Survey Solutions" at bounding box center [0, 0] width 0 height 0
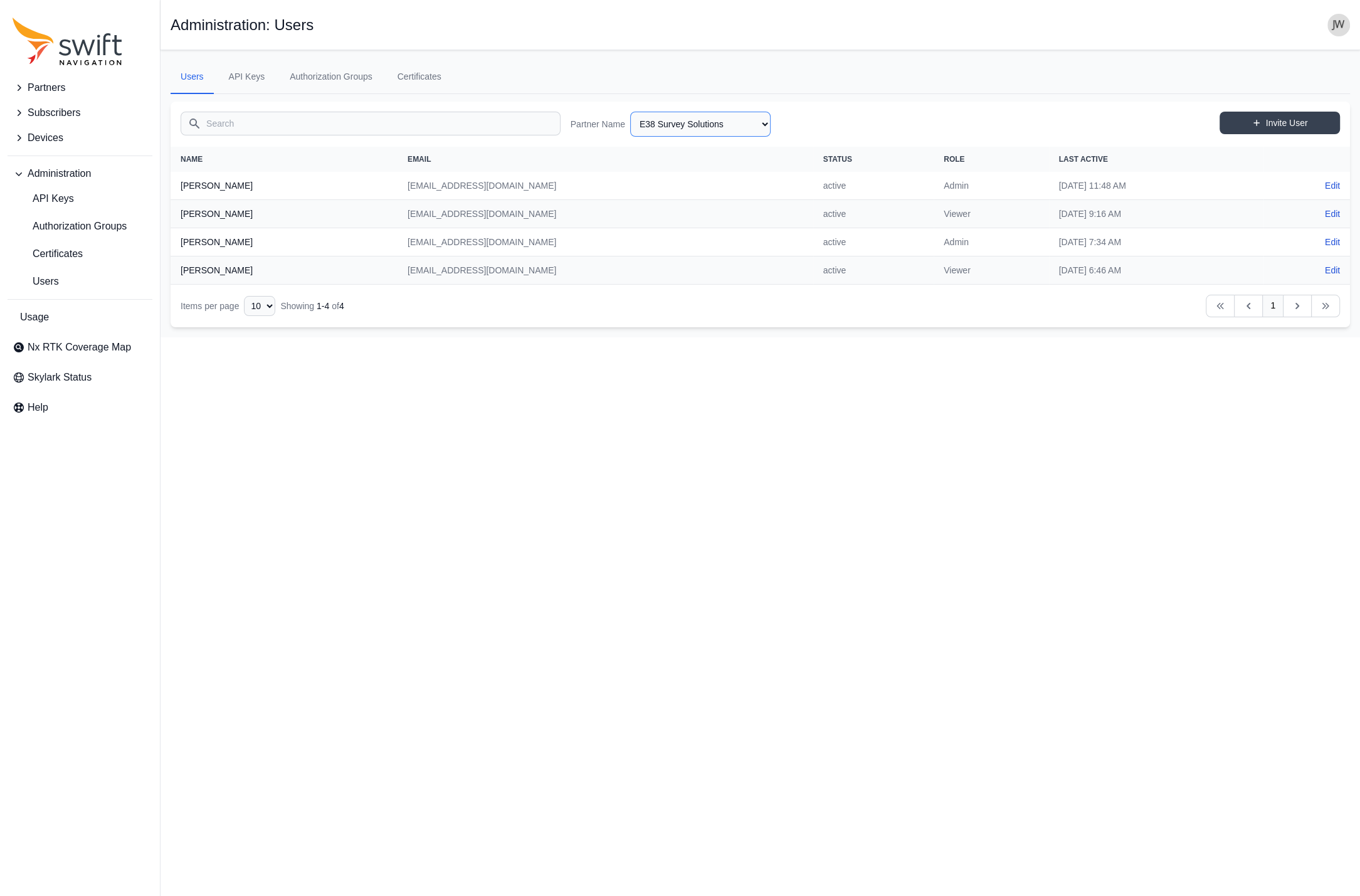
click at [630, 111] on select "AlpsAlpine Asensing Bad Elf Bench Mark Equipment & Supplies Inc. Benchmark Tool…" at bounding box center [700, 124] width 140 height 25
click option "Bench Mark Equipment & Supplies Inc." at bounding box center [0, 0] width 0 height 0
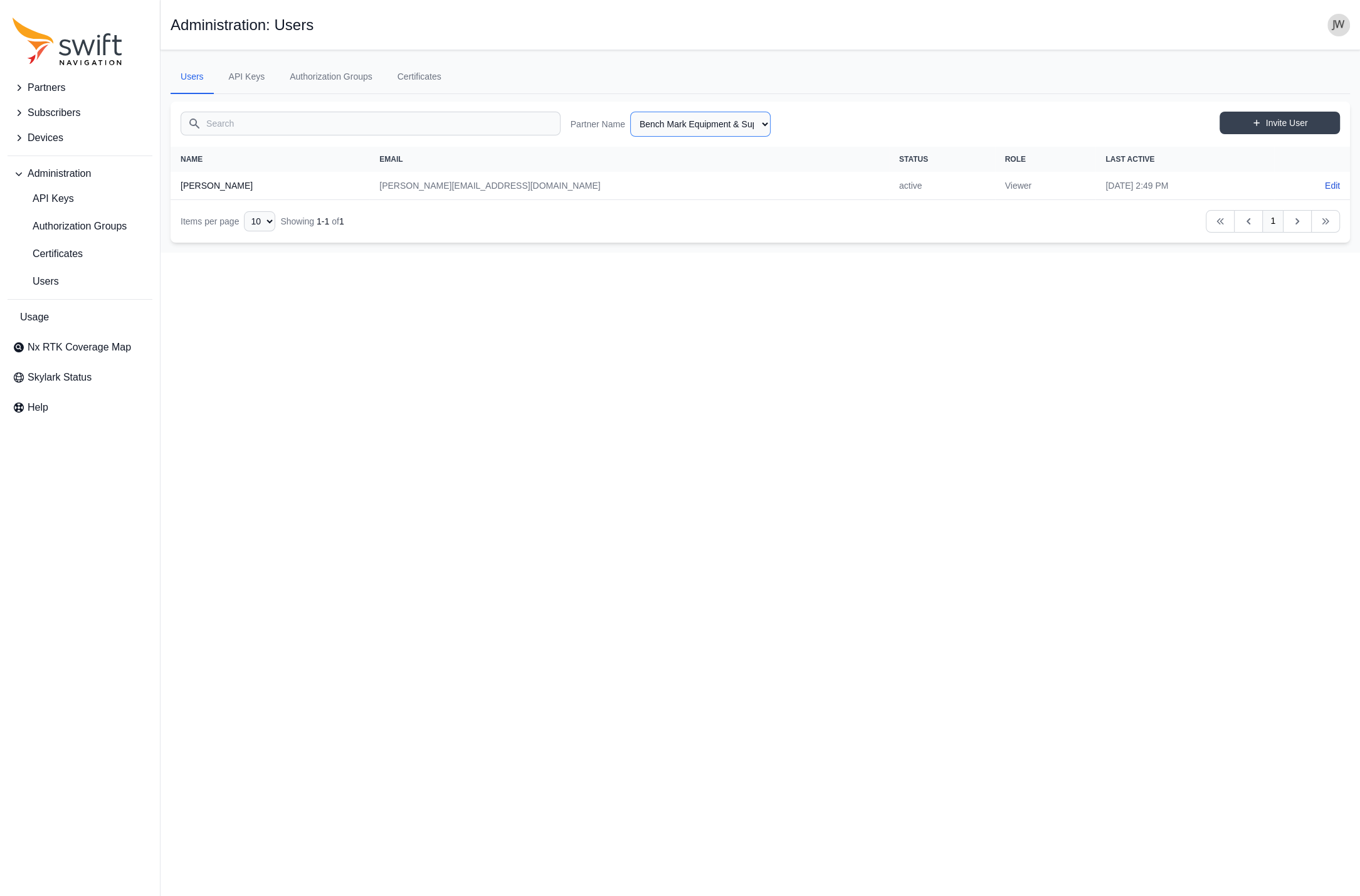
click at [630, 111] on select "AlpsAlpine Asensing Bad Elf Bench Mark Equipment & Supplies Inc. Benchmark Tool…" at bounding box center [700, 124] width 140 height 25
click option "Benchmark Tool & Supply" at bounding box center [0, 0] width 0 height 0
click at [630, 111] on select "AlpsAlpine Asensing Bad Elf Bench Mark Equipment & Supplies Inc. Benchmark Tool…" at bounding box center [700, 124] width 140 height 25
click option "TecSolutions Consultants" at bounding box center [0, 0] width 0 height 0
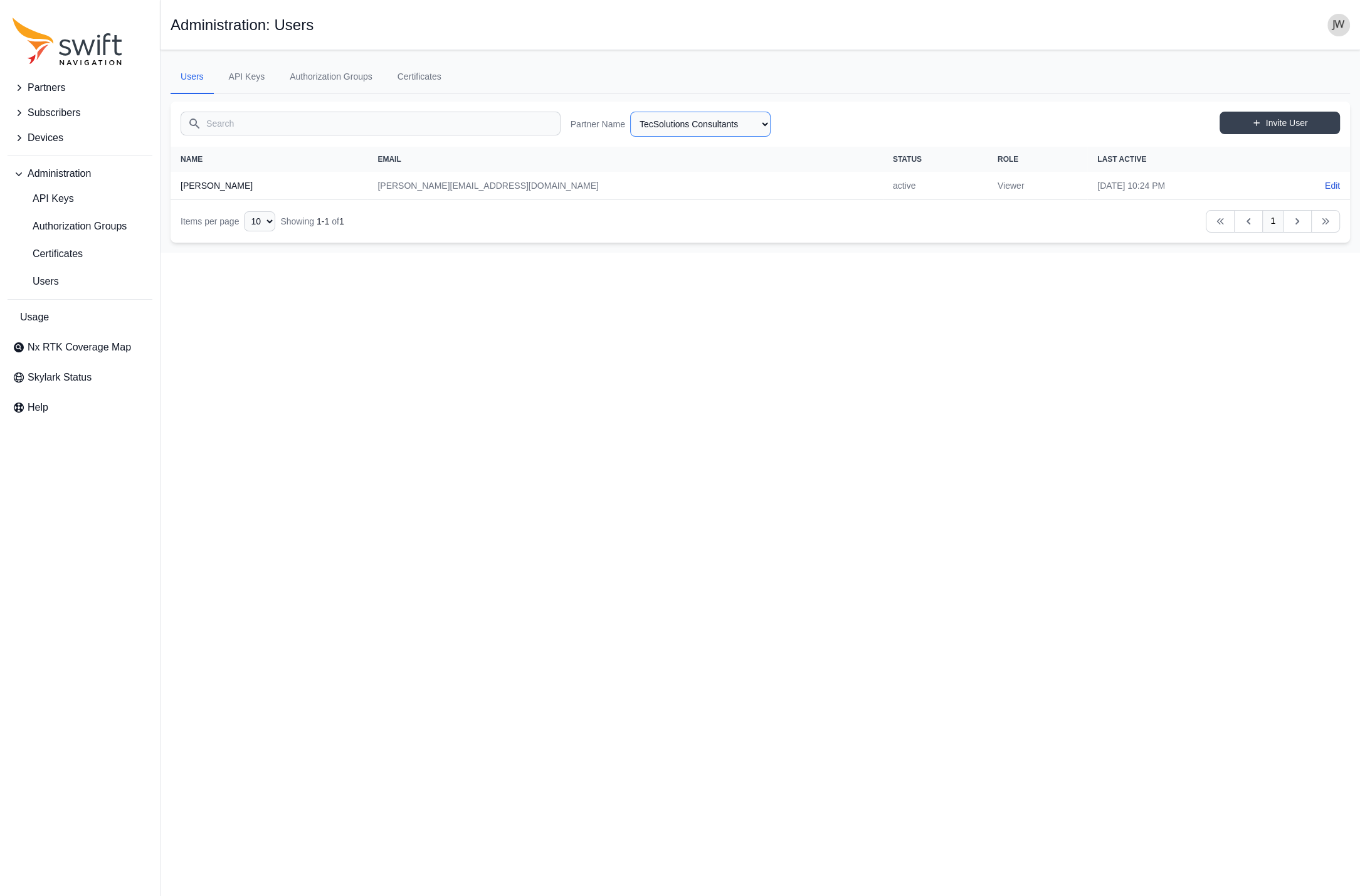
click at [630, 111] on select "AlpsAlpine Asensing Bad Elf Bench Mark Equipment & Supplies Inc. Benchmark Tool…" at bounding box center [700, 124] width 140 height 25
click option "RTK Coverage Map" at bounding box center [0, 0] width 0 height 0
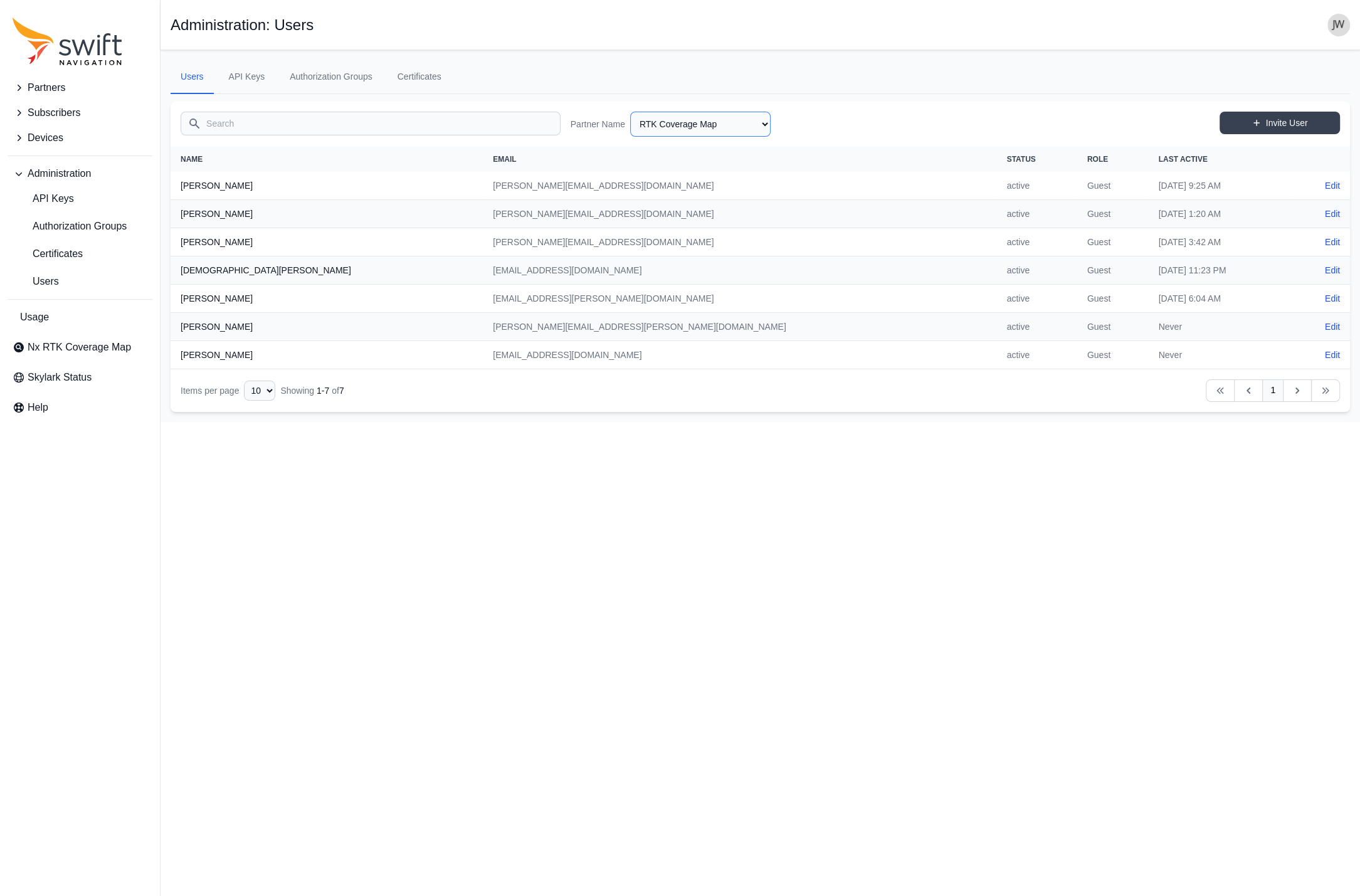
click at [630, 111] on select "AlpsAlpine Asensing Bad Elf Bench Mark Equipment & Supplies Inc. Benchmark Tool…" at bounding box center [700, 124] width 140 height 25
click option "City of Flagstaff" at bounding box center [0, 0] width 0 height 0
select select "d85d40be-85fb-4980-bdd7-2b0d779069e7"
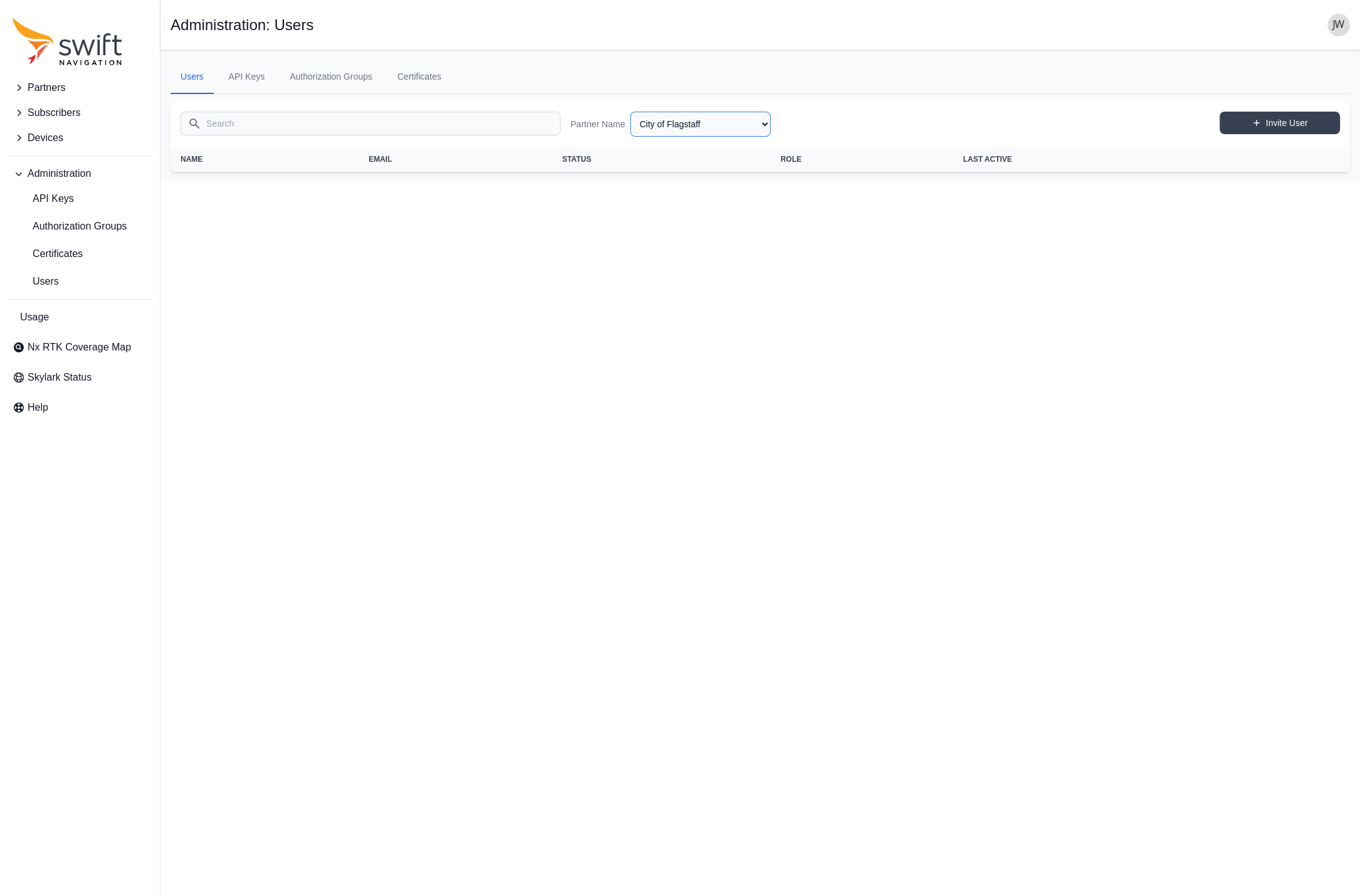
click at [630, 111] on select "AlpsAlpine Asensing Bad Elf Bench Mark Equipment & Supplies Inc. Benchmark Tool…" at bounding box center [700, 124] width 140 height 25
click option "Blue Planet Geomatics" at bounding box center [0, 0] width 0 height 0
click at [630, 111] on select "AlpsAlpine Asensing Bad Elf Bench Mark Equipment & Supplies Inc. Benchmark Tool…" at bounding box center [700, 124] width 140 height 25
click option "Bobcat" at bounding box center [0, 0] width 0 height 0
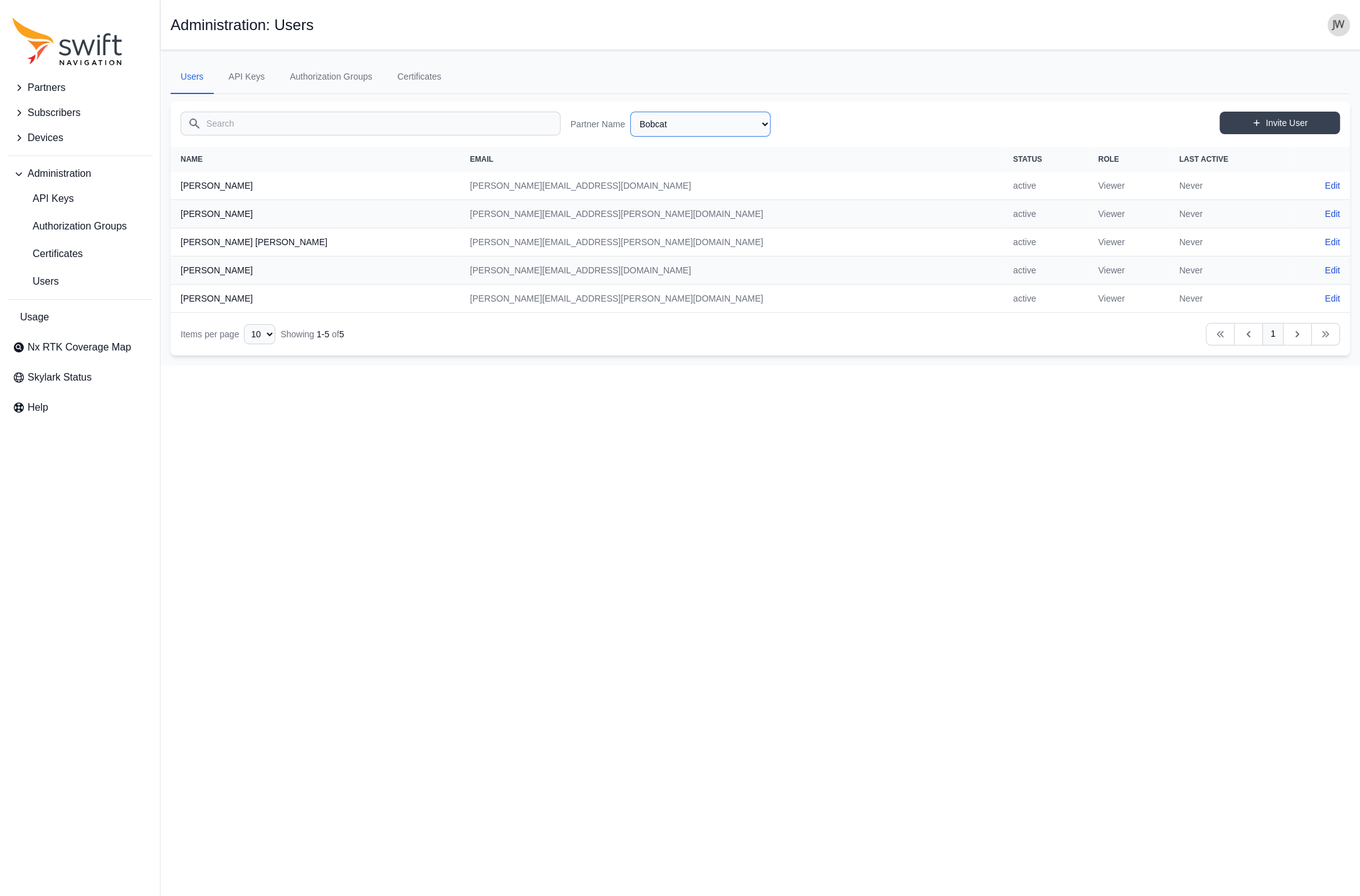
click at [630, 111] on select "AlpsAlpine Asensing Bad Elf Bench Mark Equipment & Supplies Inc. Benchmark Tool…" at bounding box center [700, 124] width 140 height 25
click option "Bosch" at bounding box center [0, 0] width 0 height 0
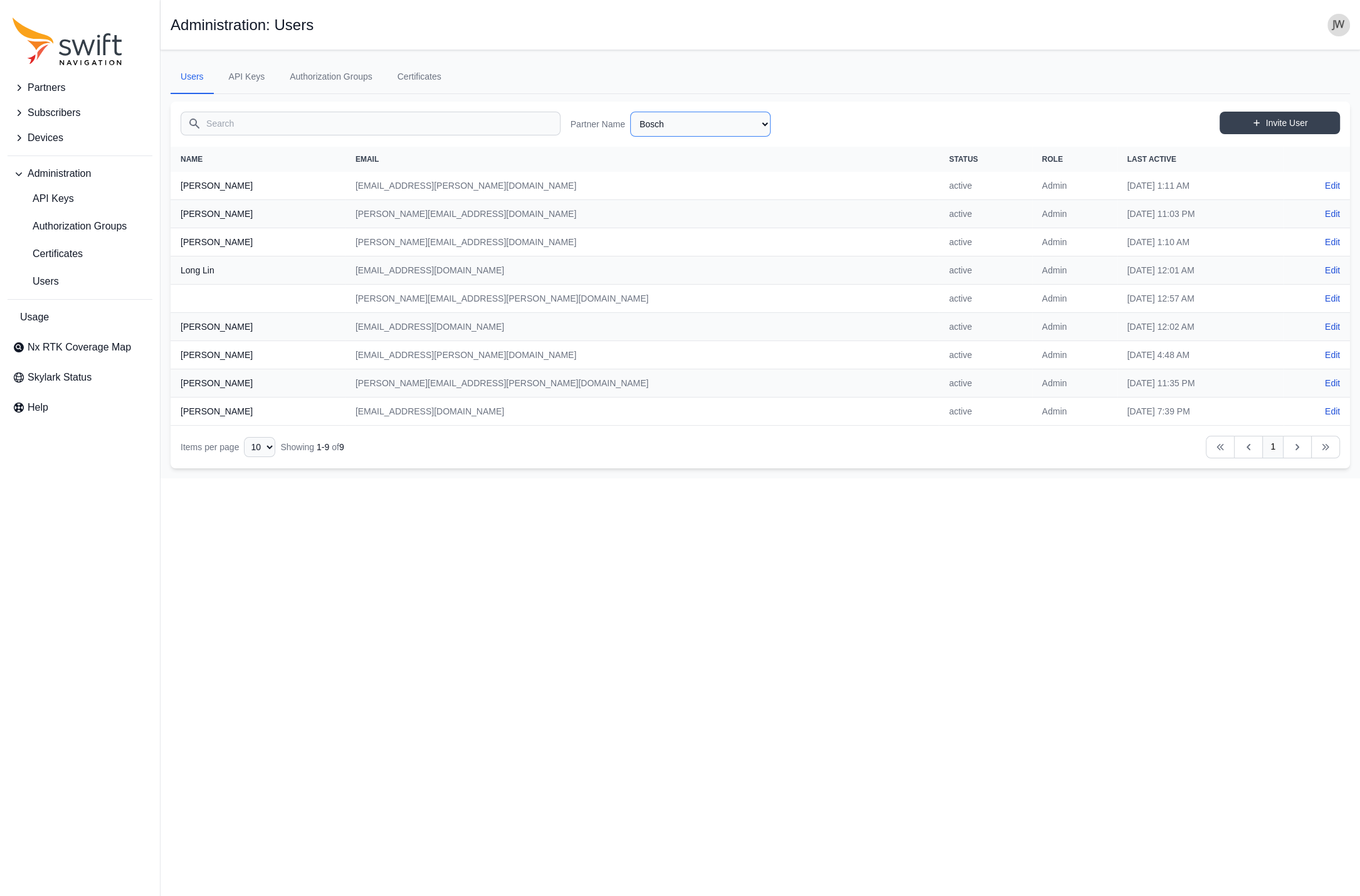
click at [630, 111] on select "AlpsAlpine Asensing Bad Elf Bench Mark Equipment & Supplies Inc. Benchmark Tool…" at bounding box center [700, 124] width 140 height 25
click option "Botronics" at bounding box center [0, 0] width 0 height 0
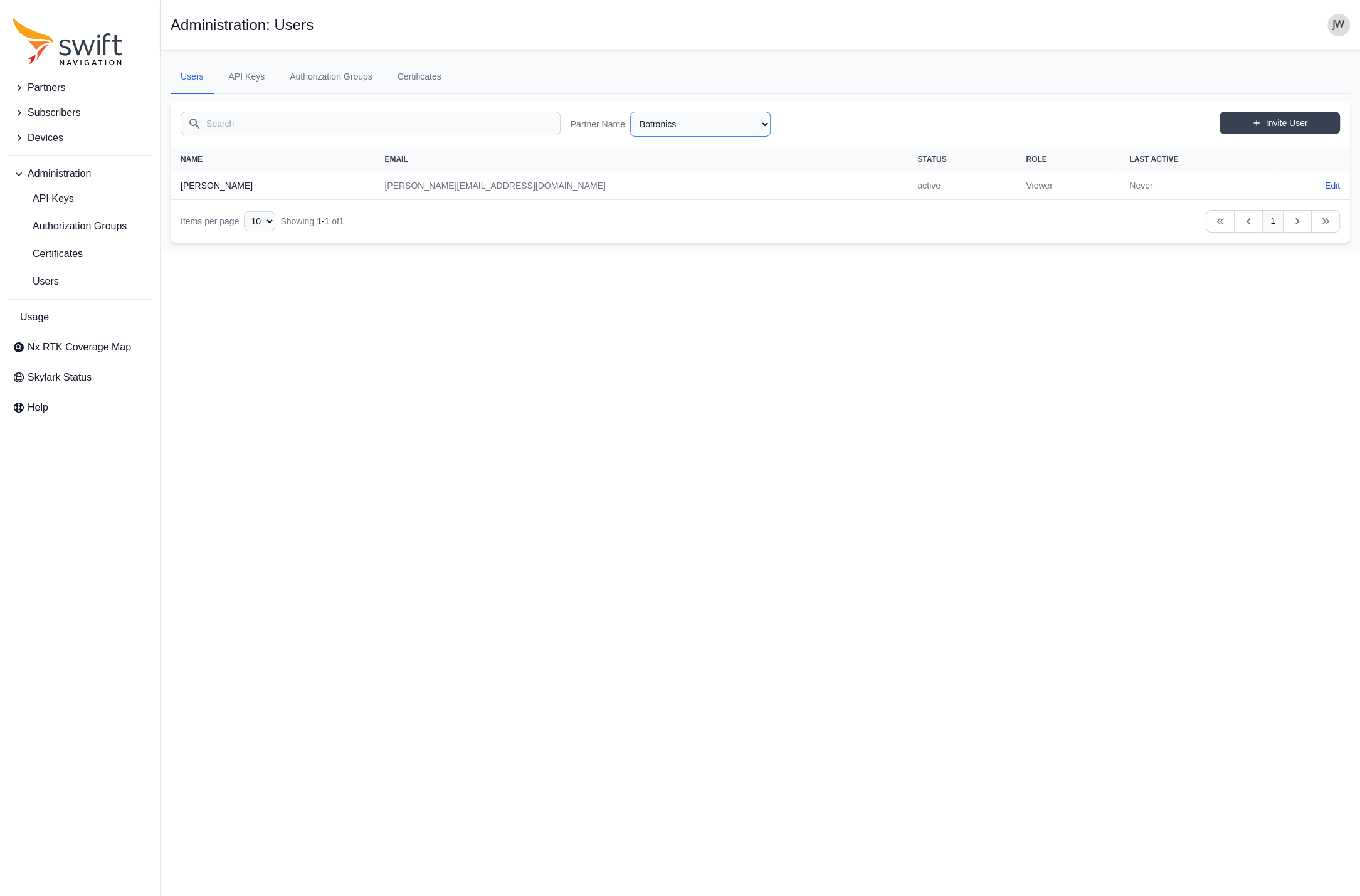
click at [630, 111] on select "AlpsAlpine Asensing Bad Elf Bench Mark Equipment & Supplies Inc. Benchmark Tool…" at bounding box center [700, 124] width 140 height 25
click option "Carnegie Robotics" at bounding box center [0, 0] width 0 height 0
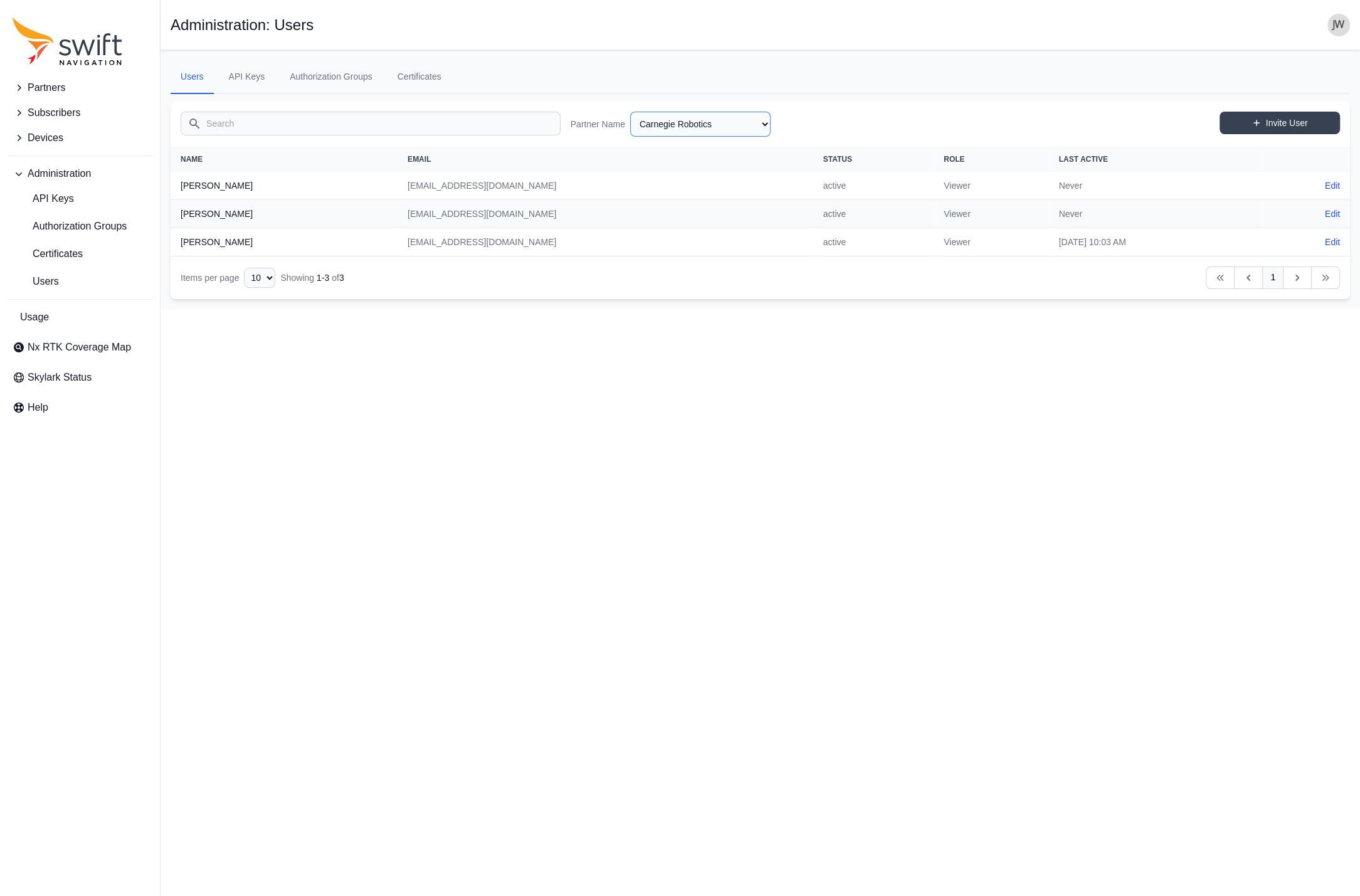
click at [630, 111] on select "AlpsAlpine Asensing Bad Elf Bench Mark Equipment & Supplies Inc. Benchmark Tool…" at bounding box center [700, 124] width 140 height 25
click option "ChampionX" at bounding box center [0, 0] width 0 height 0
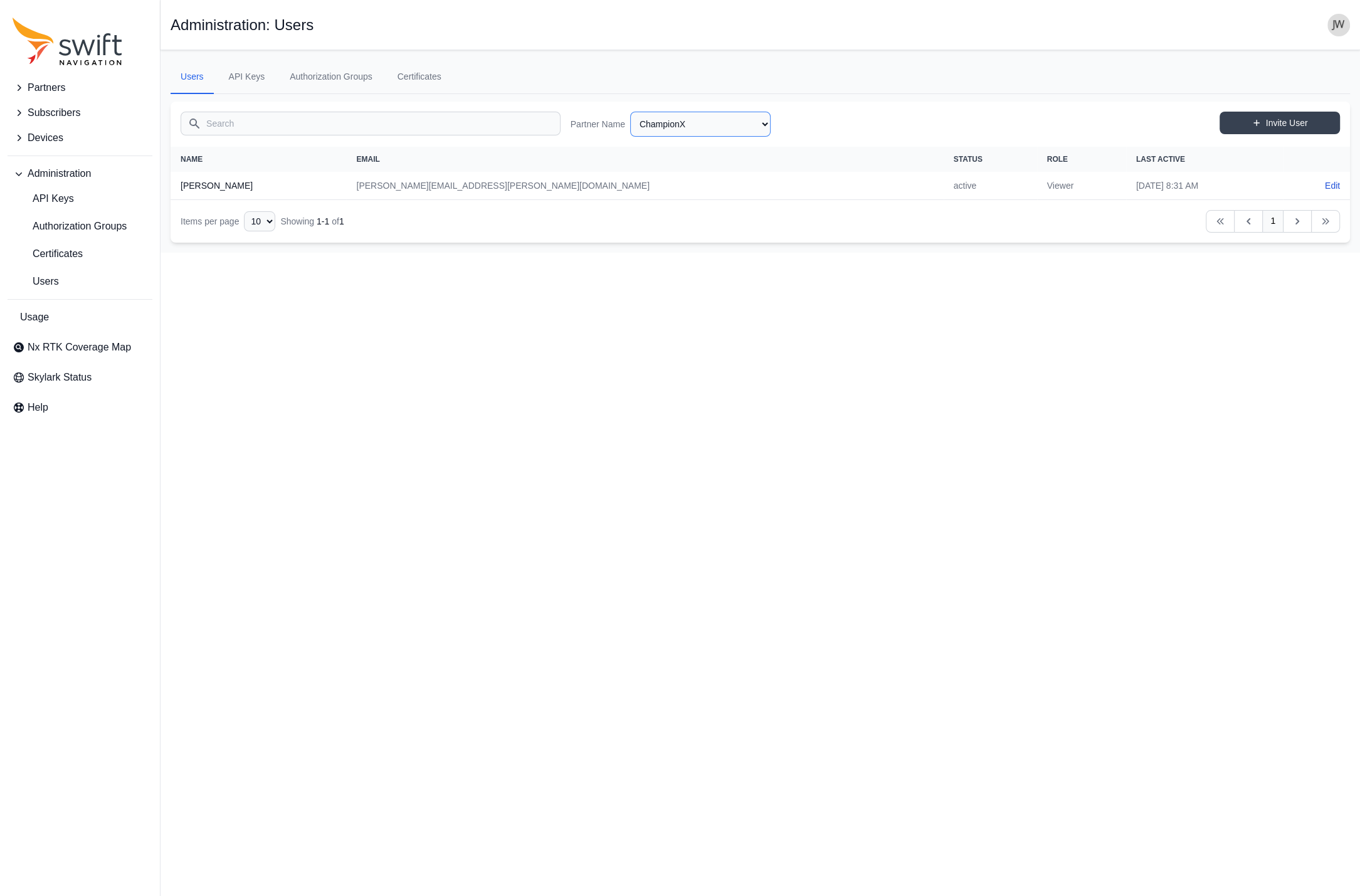
click at [630, 111] on select "AlpsAlpine Asensing Bad Elf Bench Mark Equipment & Supplies Inc. Benchmark Tool…" at bounding box center [700, 124] width 140 height 25
click option "CHC" at bounding box center [0, 0] width 0 height 0
click at [630, 111] on select "AlpsAlpine Asensing Bad Elf Bench Mark Equipment & Supplies Inc. Benchmark Tool…" at bounding box center [700, 124] width 140 height 25
click option "Chengduo" at bounding box center [0, 0] width 0 height 0
click at [630, 111] on select "AlpsAlpine Asensing Bad Elf Bench Mark Equipment & Supplies Inc. Benchmark Tool…" at bounding box center [700, 124] width 140 height 25
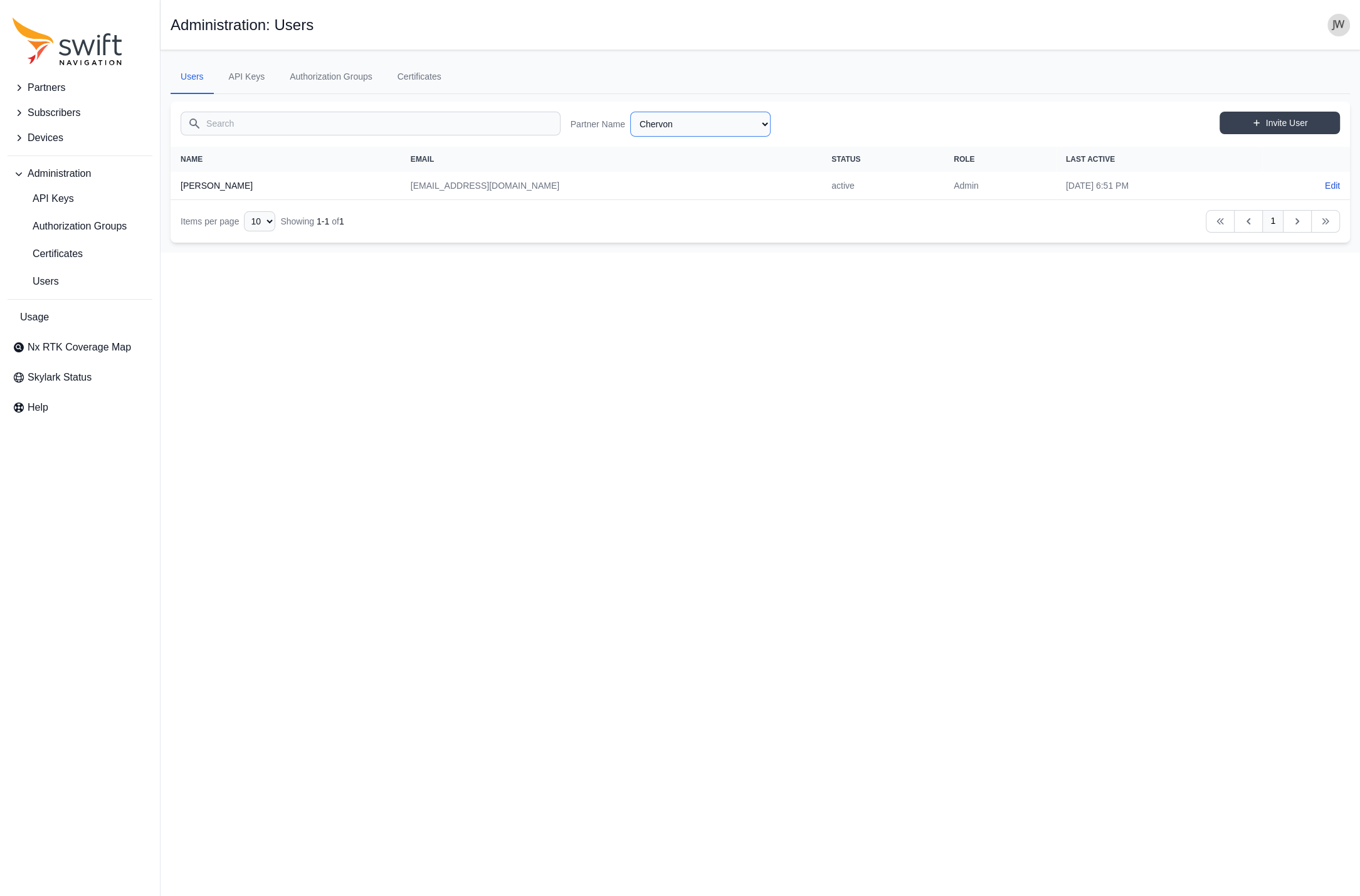
click option "Chervon" at bounding box center [0, 0] width 0 height 0
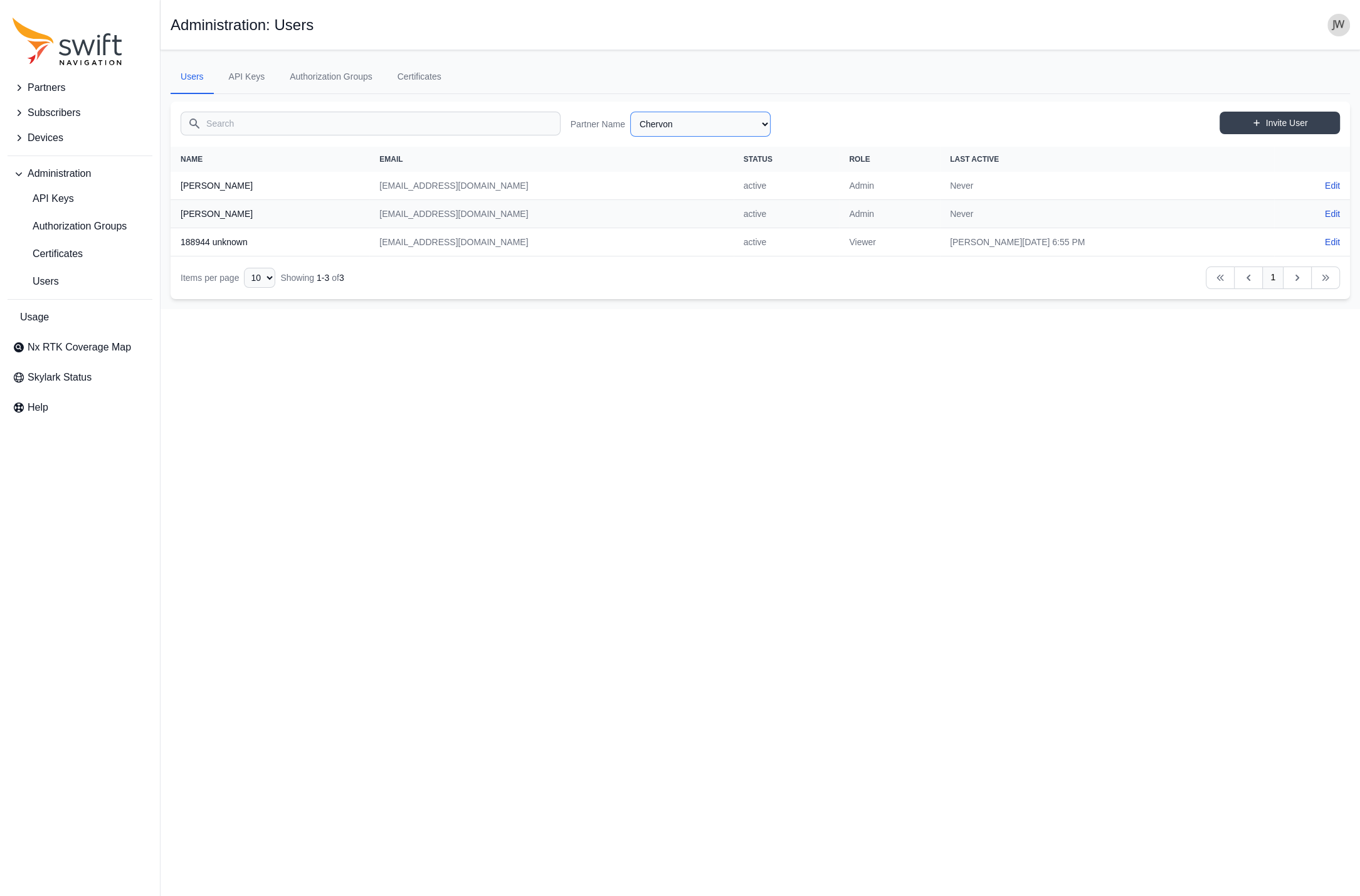
click at [630, 111] on select "AlpsAlpine Asensing Bad Elf Bench Mark Equipment & Supplies Inc. Benchmark Tool…" at bounding box center [700, 124] width 140 height 25
click option "City of Flagstaff" at bounding box center [0, 0] width 0 height 0
select select "d85d40be-85fb-4980-bdd7-2b0d779069e7"
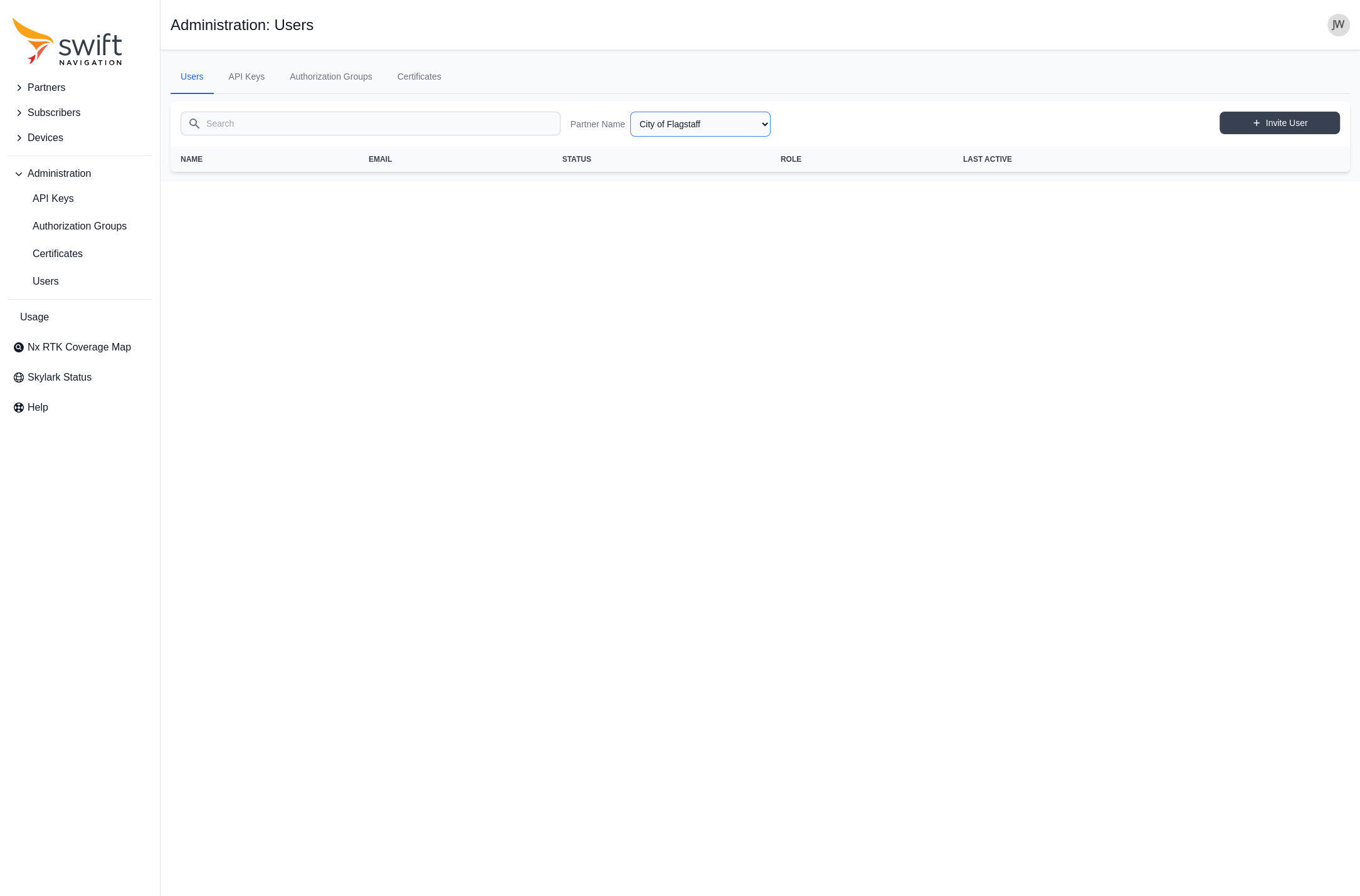
click at [630, 111] on select "AlpsAlpine Asensing Bad Elf Bench Mark Equipment & Supplies Inc. Benchmark Tool…" at bounding box center [700, 124] width 140 height 25
click option "Clearpath Robotics" at bounding box center [0, 0] width 0 height 0
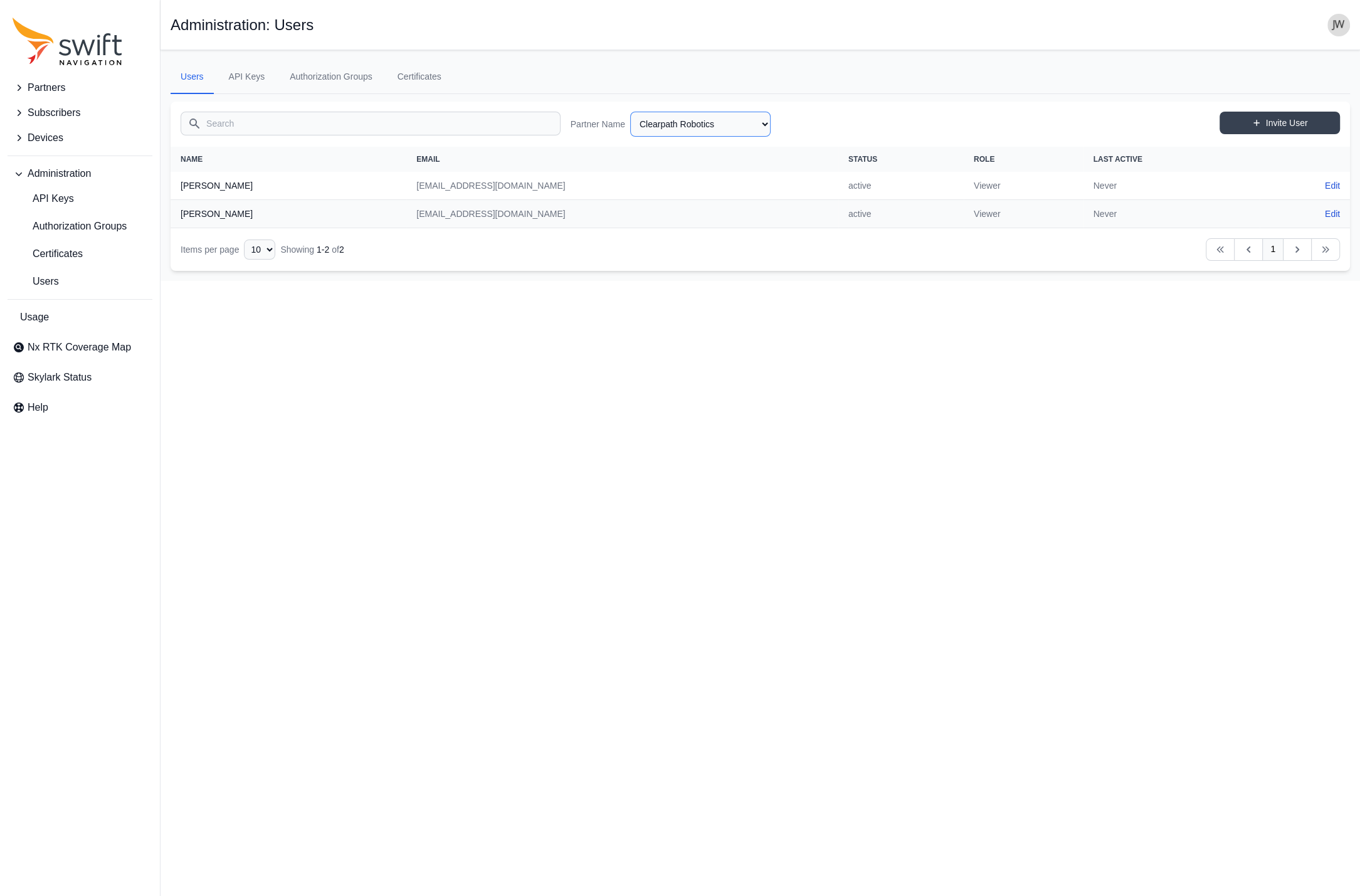
click at [630, 111] on select "AlpsAlpine Asensing Bad Elf Bench Mark Equipment & Supplies Inc. Benchmark Tool…" at bounding box center [700, 124] width 140 height 25
click option "Deutsche Telekom" at bounding box center [0, 0] width 0 height 0
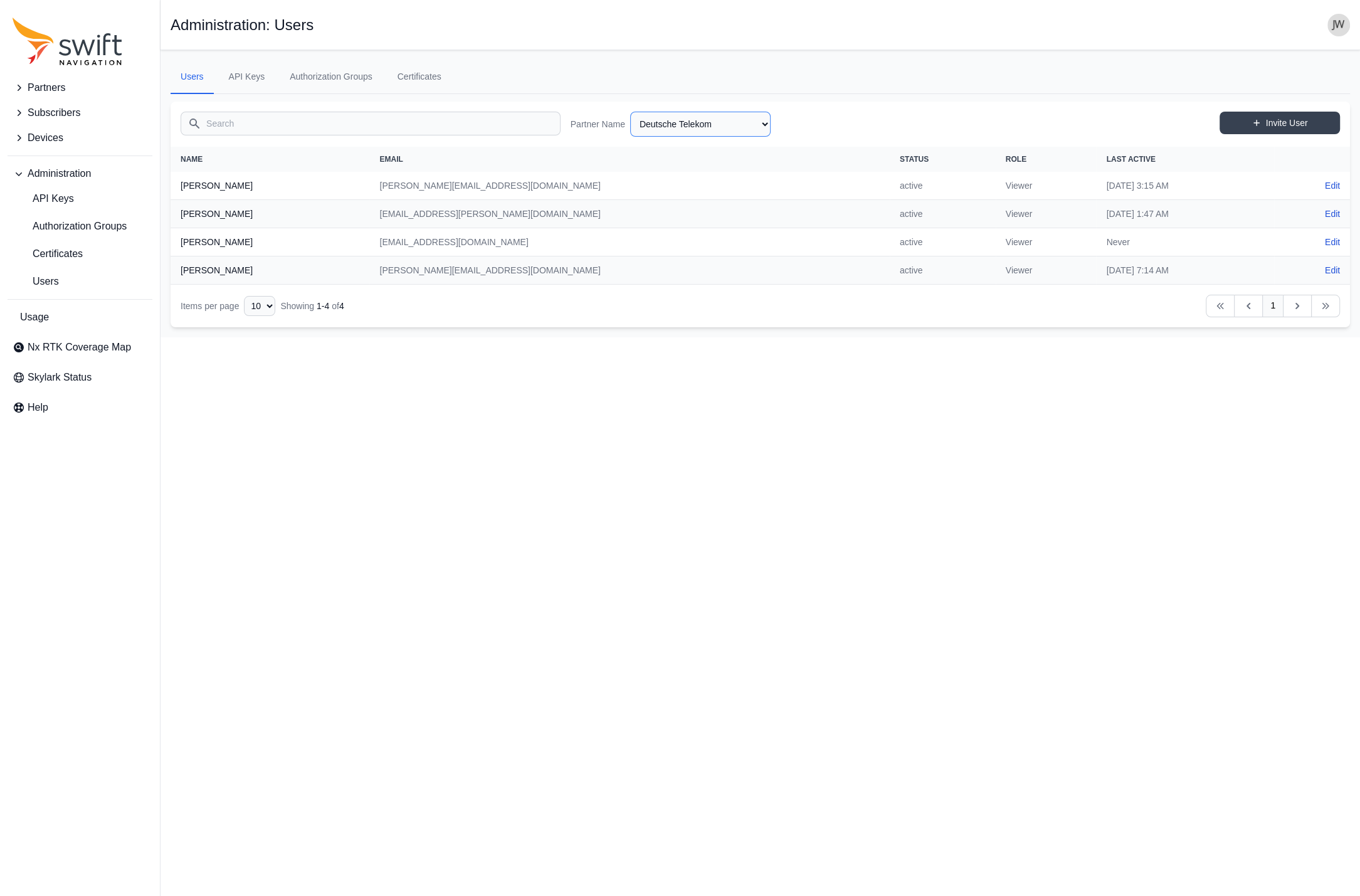
click at [630, 111] on select "AlpsAlpine Asensing Bad Elf Bench Mark Equipment & Supplies Inc. Benchmark Tool…" at bounding box center [700, 124] width 140 height 25
click option "Dual" at bounding box center [0, 0] width 0 height 0
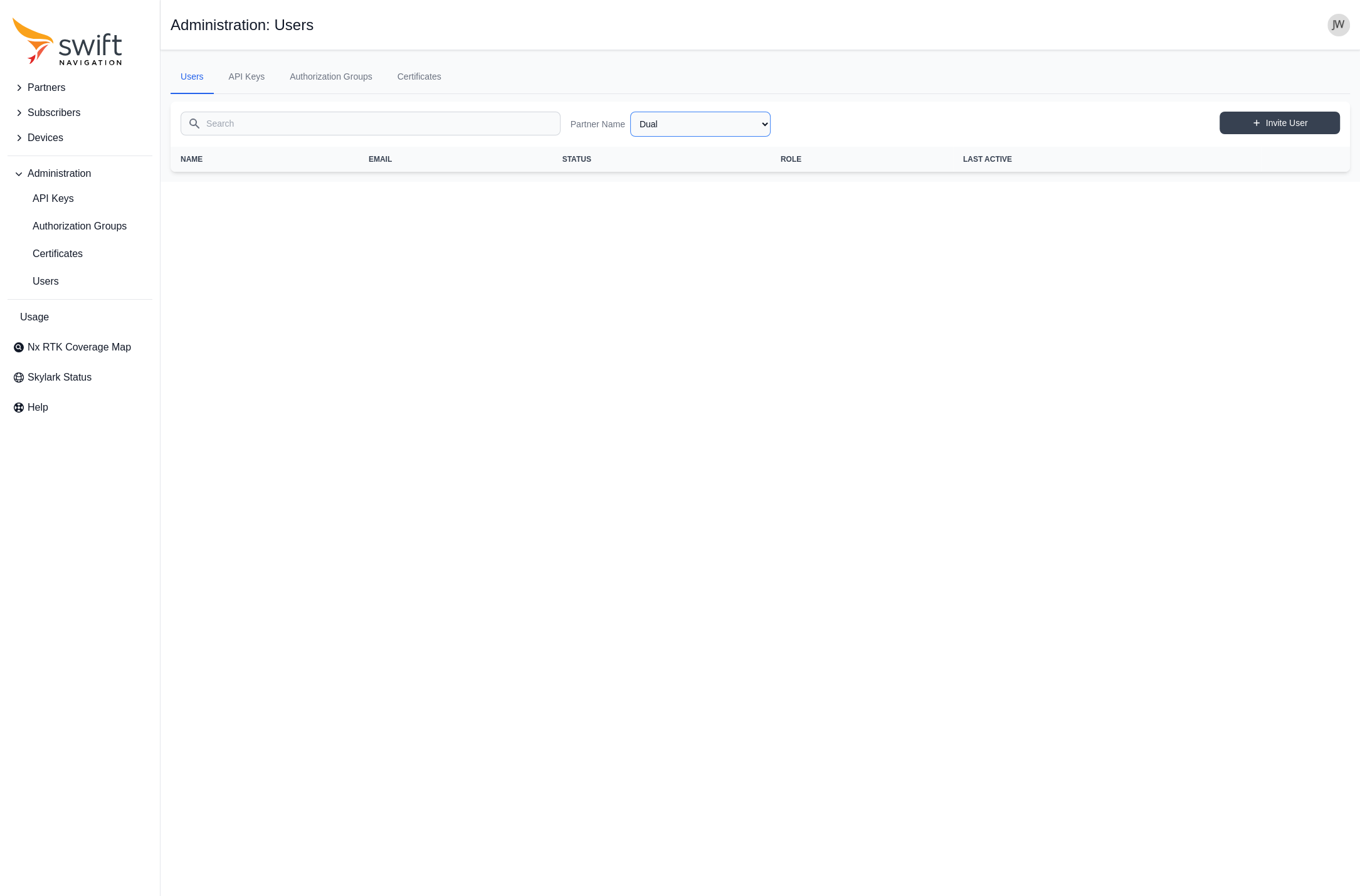
click at [630, 111] on select "AlpsAlpine Asensing Bad Elf Bench Mark Equipment & Supplies Inc. Benchmark Tool…" at bounding box center [700, 124] width 140 height 25
click option "E38 Survey Solutions" at bounding box center [0, 0] width 0 height 0
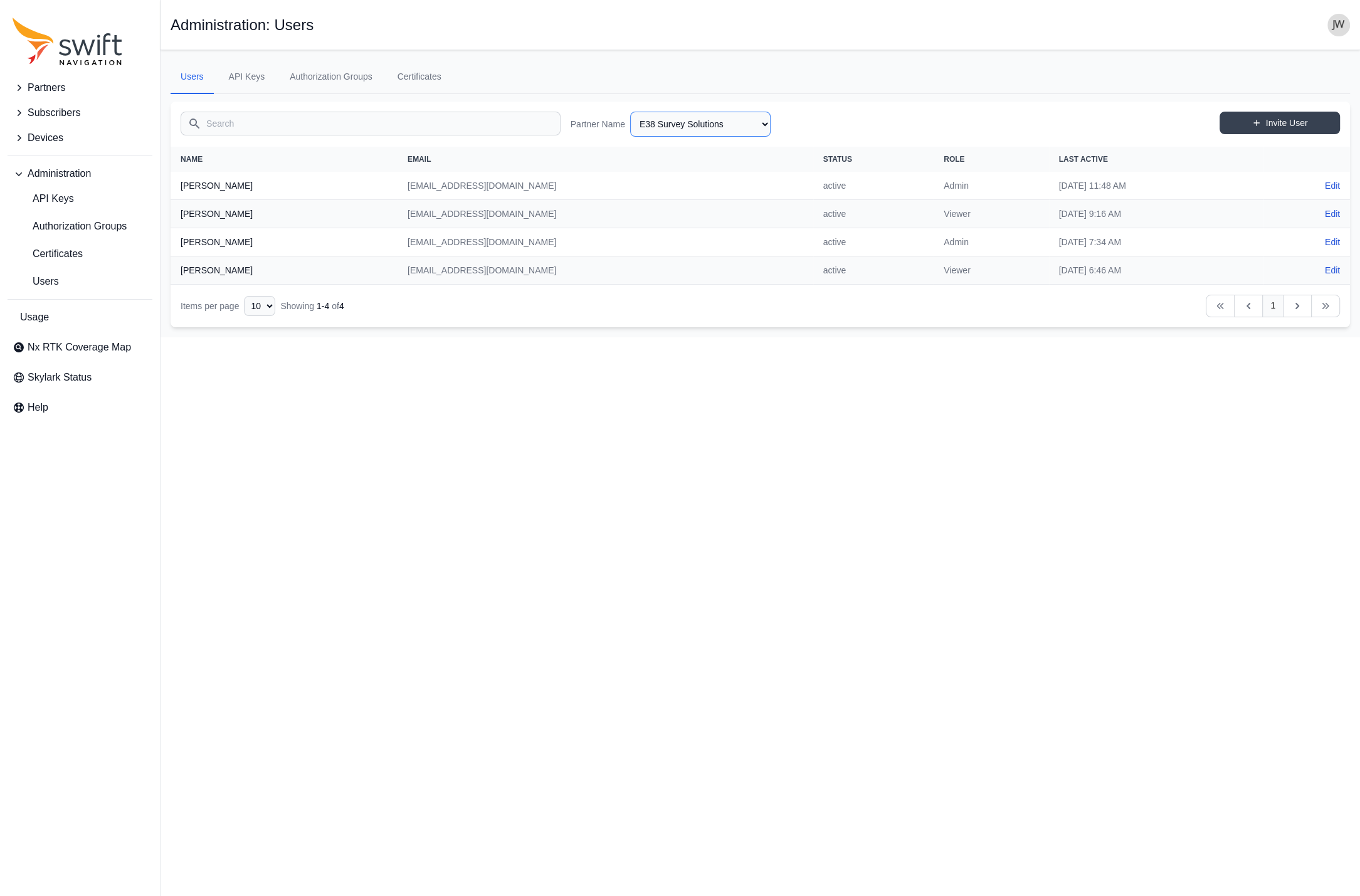
click at [630, 111] on select "AlpsAlpine Asensing Bad Elf Bench Mark Equipment & Supplies Inc. Benchmark Tool…" at bounding box center [700, 124] width 140 height 25
click option "Elbit Systems" at bounding box center [0, 0] width 0 height 0
select select "213ae23b-3df7-4f29-99b2-20b43dc88706"
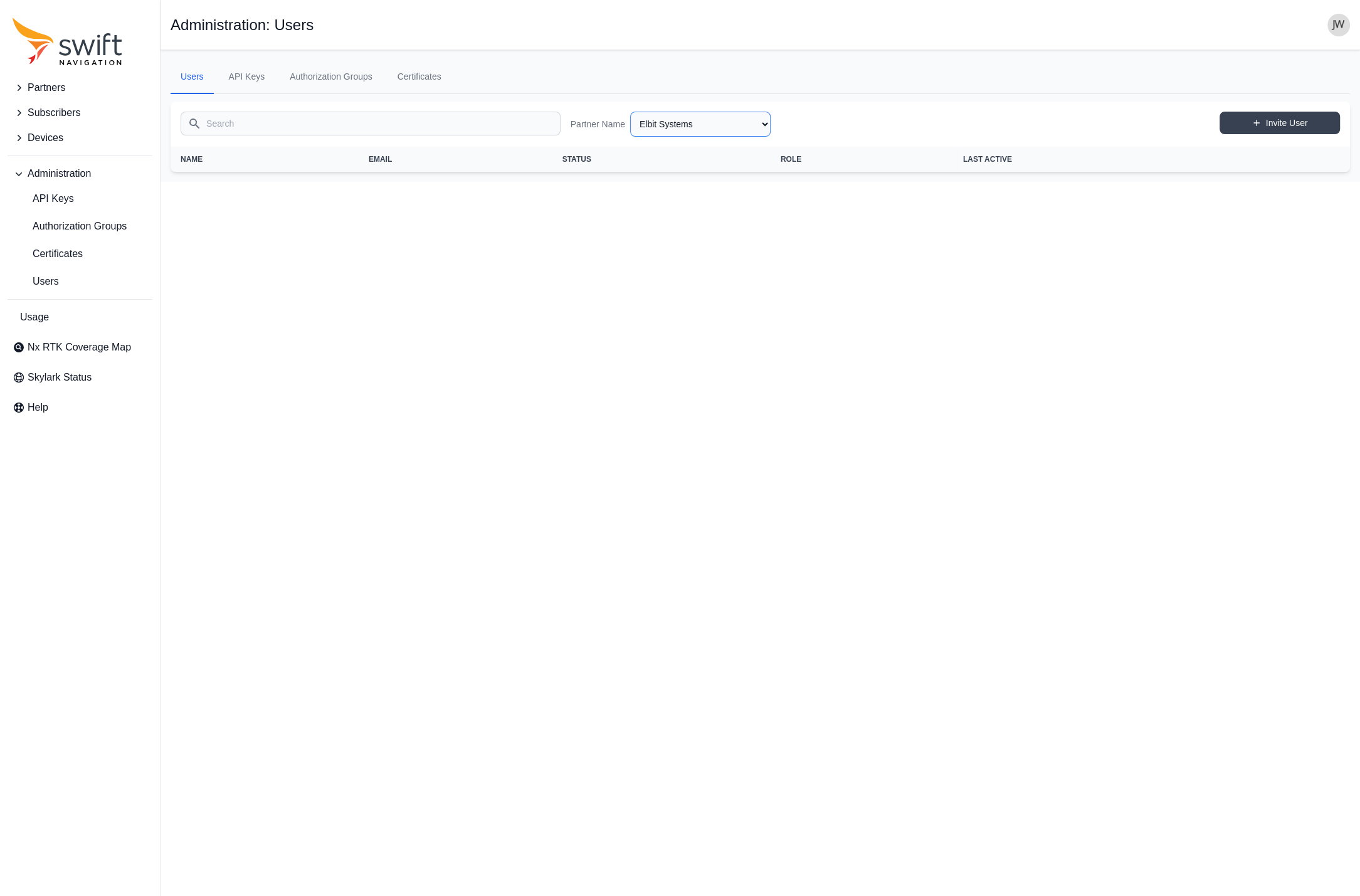
click at [630, 111] on select "AlpsAlpine Asensing Bad Elf Bench Mark Equipment & Supplies Inc. Benchmark Tool…" at bounding box center [700, 124] width 140 height 25
click option "EquipmentShare" at bounding box center [0, 0] width 0 height 0
click at [630, 111] on select "AlpsAlpine Asensing Bad Elf Bench Mark Equipment & Supplies Inc. Benchmark Tool…" at bounding box center [700, 124] width 140 height 25
click option "Ericsson" at bounding box center [0, 0] width 0 height 0
click at [630, 111] on select "AlpsAlpine Asensing Bad Elf Bench Mark Equipment & Supplies Inc. Benchmark Tool…" at bounding box center [700, 124] width 140 height 25
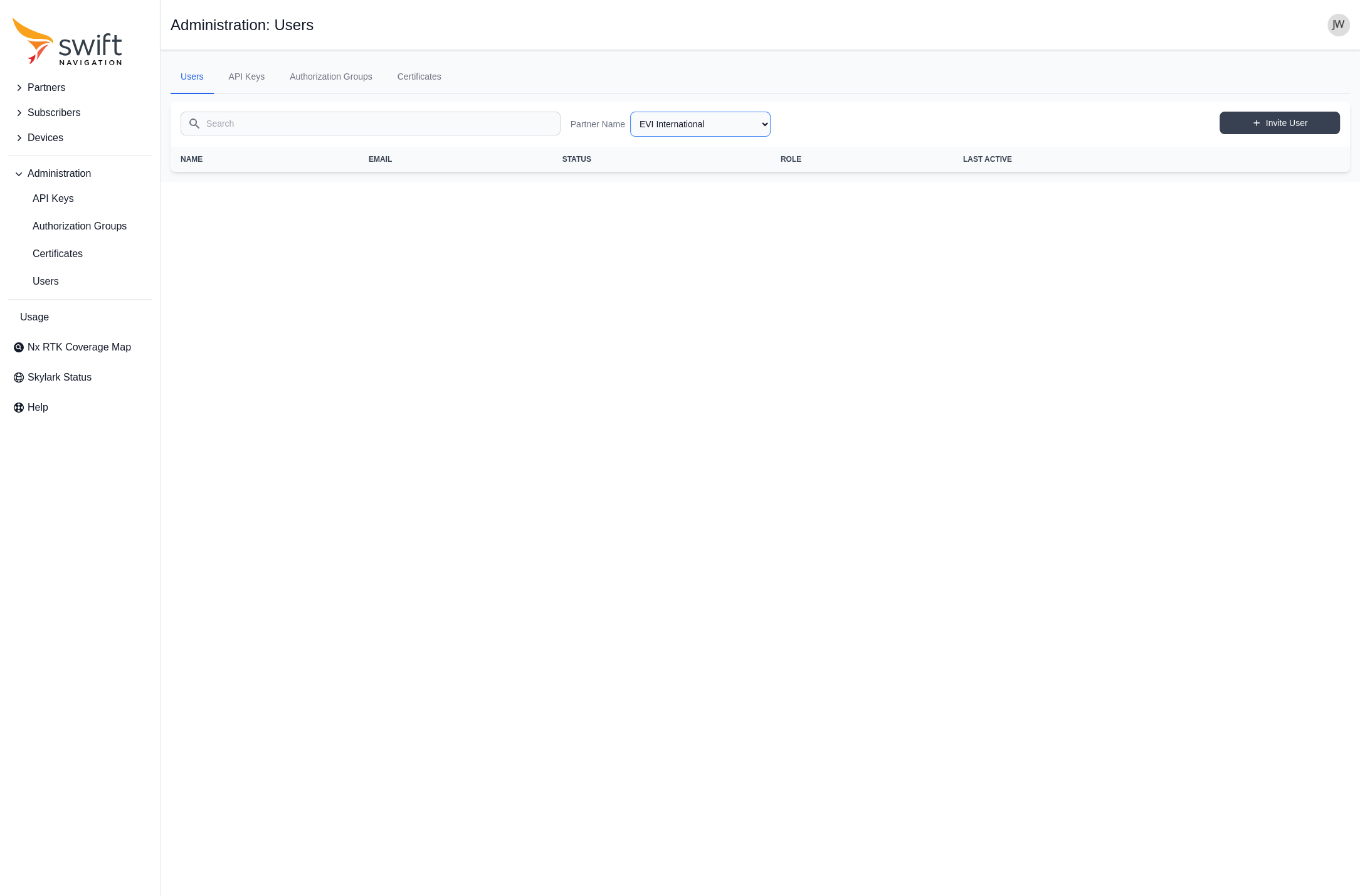
click option "EVI International" at bounding box center [0, 0] width 0 height 0
click at [630, 111] on select "AlpsAlpine Asensing Bad Elf Bench Mark Equipment & Supplies Inc. Benchmark Tool…" at bounding box center [700, 124] width 140 height 25
click option "Grab" at bounding box center [0, 0] width 0 height 0
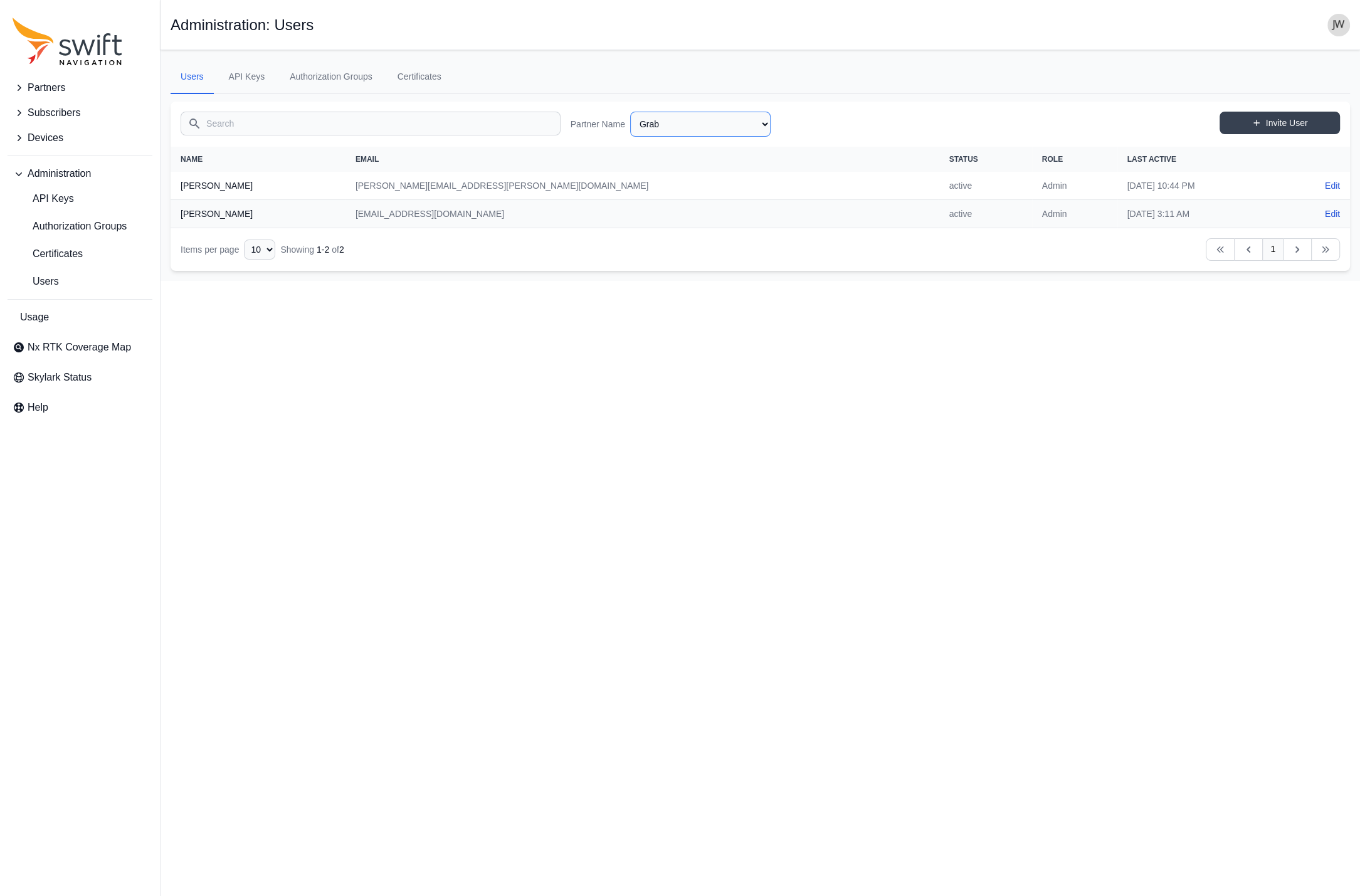
click at [630, 111] on select "AlpsAlpine Asensing Bad Elf Bench Mark Equipment & Supplies Inc. Benchmark Tool…" at bounding box center [700, 124] width 140 height 25
click option "Graze Robotics" at bounding box center [0, 0] width 0 height 0
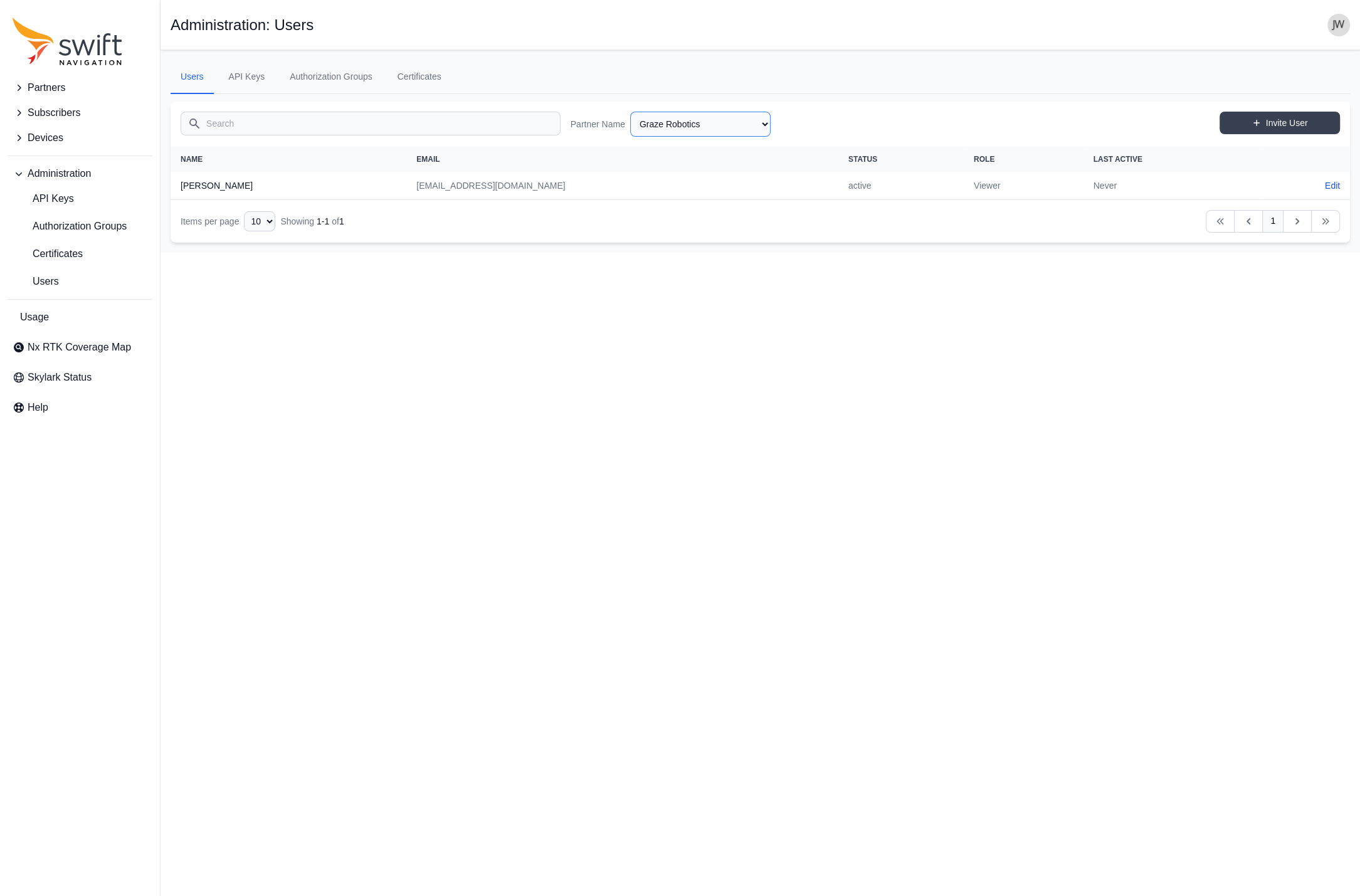
click at [630, 111] on select "AlpsAlpine Asensing Bad Elf Bench Mark Equipment & Supplies Inc. Benchmark Tool…" at bounding box center [700, 124] width 140 height 25
click option "Greenfield Robotics" at bounding box center [0, 0] width 0 height 0
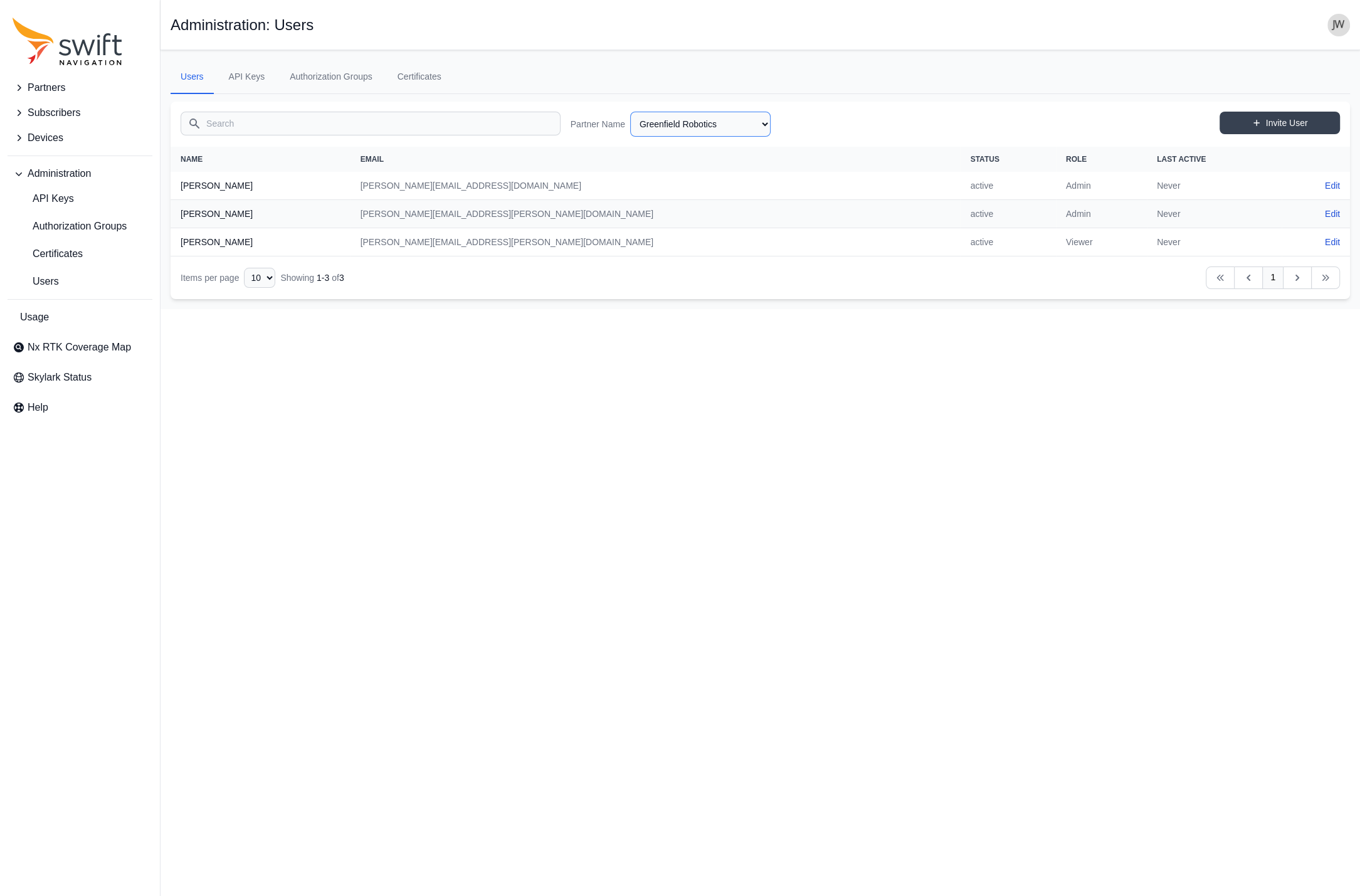
click at [630, 111] on select "AlpsAlpine Asensing Bad Elf Bench Mark Equipment & Supplies Inc. Benchmark Tool…" at bounding box center [700, 124] width 140 height 25
click option "Honda" at bounding box center [0, 0] width 0 height 0
select select "0a11c107-82a5-4cdd-98fc-47938b007d1b"
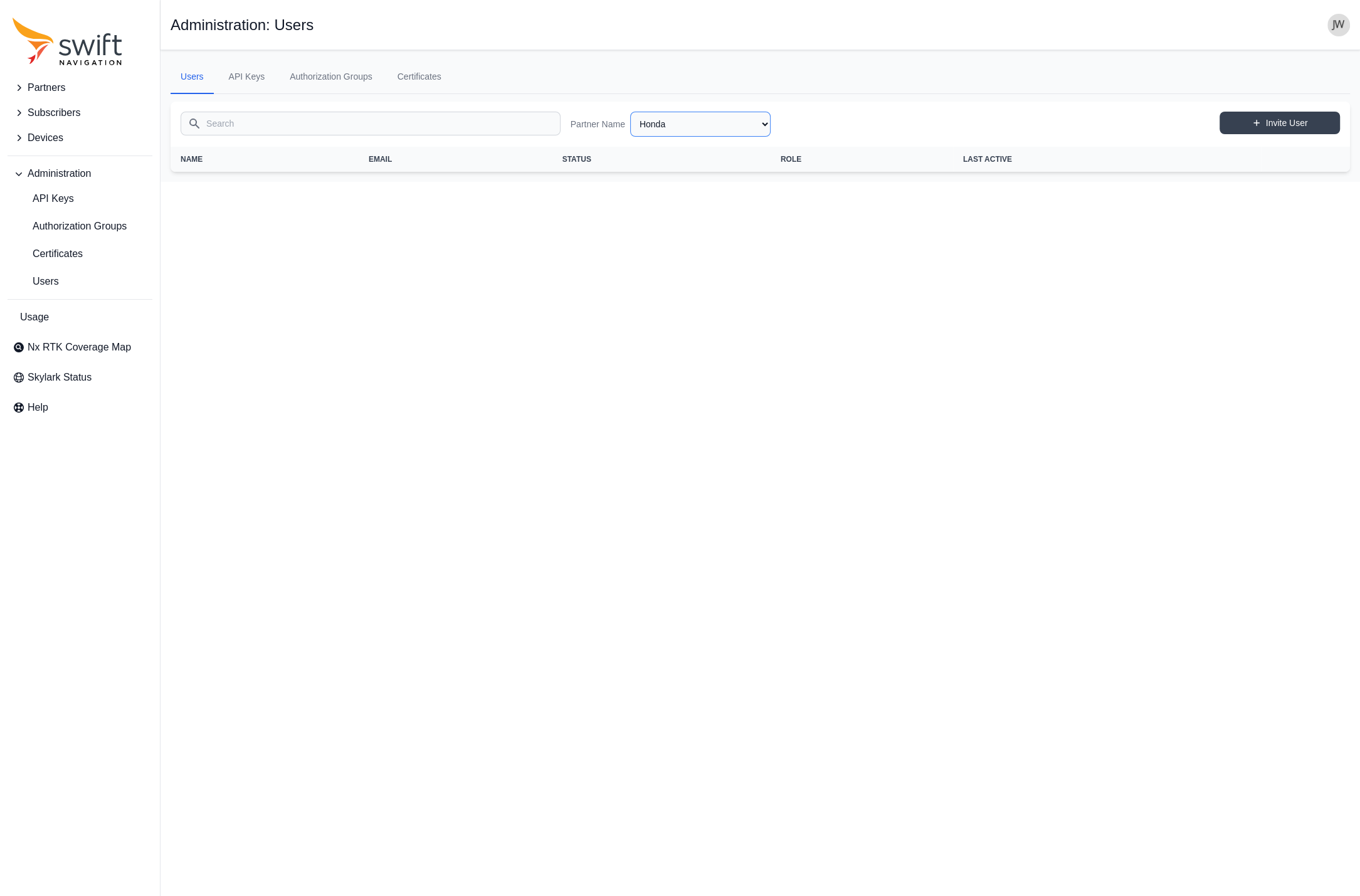
click at [630, 111] on select "AlpsAlpine Asensing Bad Elf Bench Mark Equipment & Supplies Inc. Benchmark Tool…" at bounding box center [700, 124] width 140 height 25
click option "Husqvarna" at bounding box center [0, 0] width 0 height 0
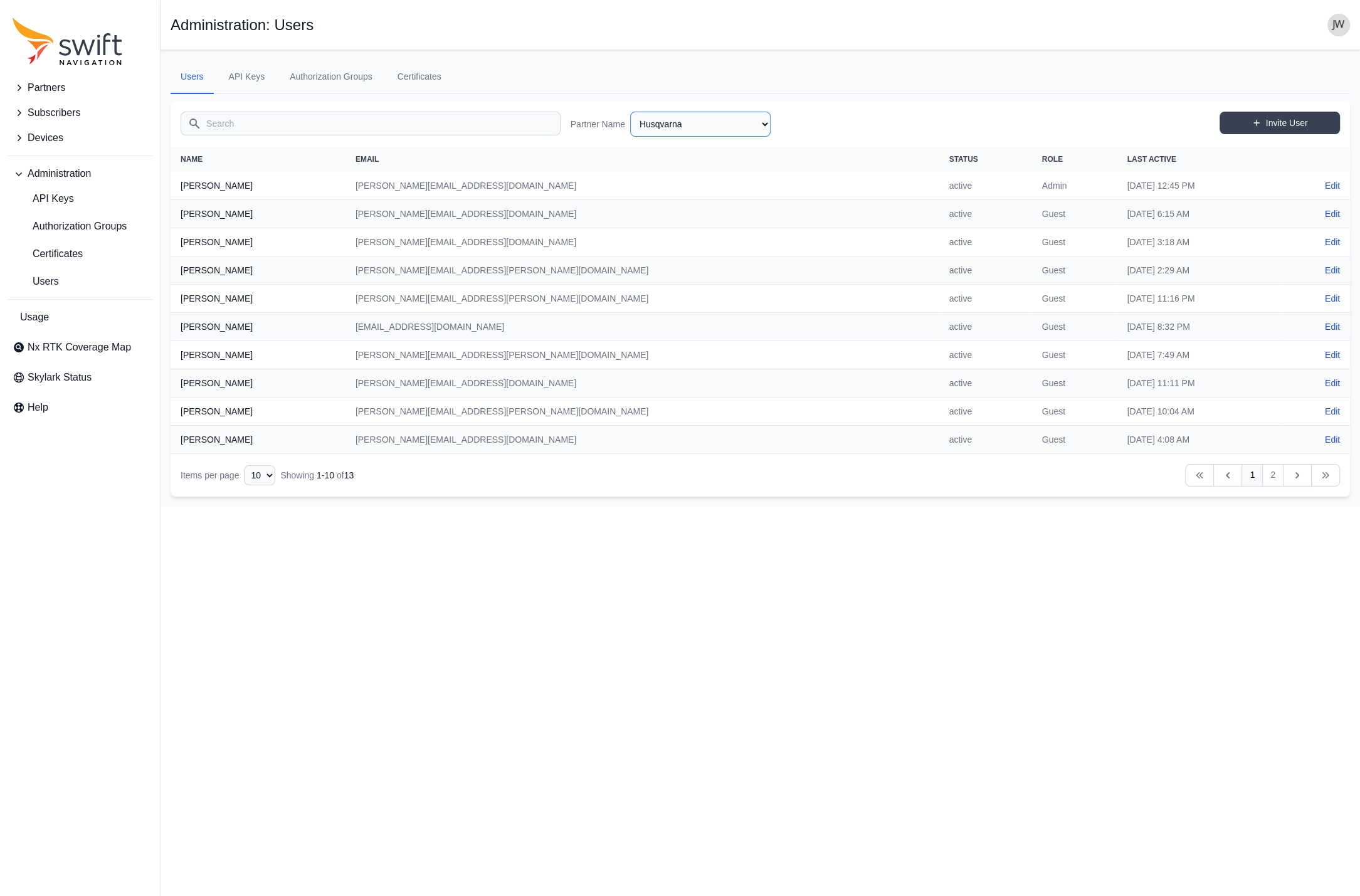
click at [630, 111] on select "AlpsAlpine Asensing Bad Elf Bench Mark Equipment & Supplies Inc. Benchmark Tool…" at bounding box center [700, 124] width 140 height 25
click at [1292, 480] on icon "Table navigation" at bounding box center [1297, 475] width 12 height 12
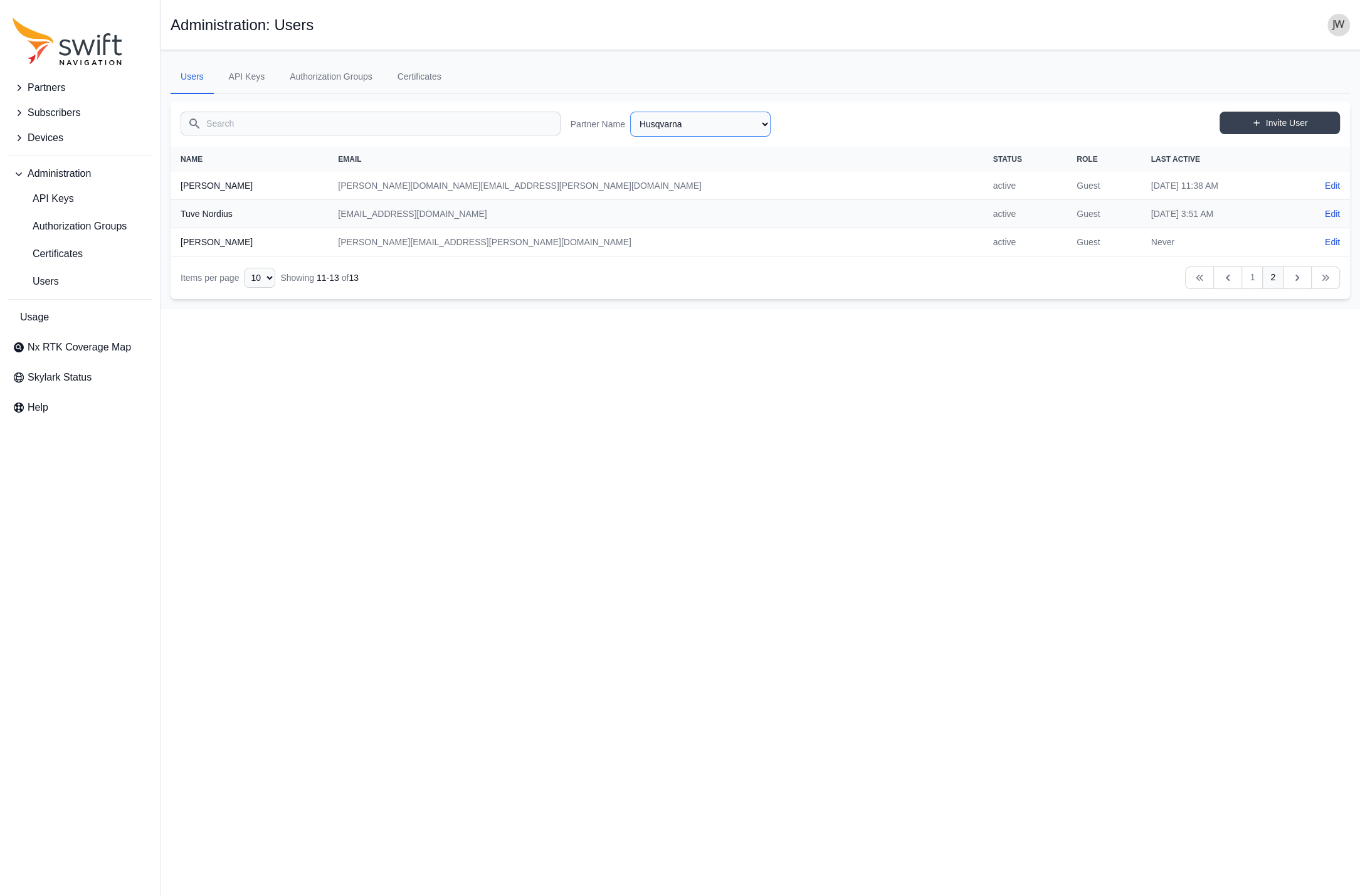
click at [630, 111] on select "AlpsAlpine Asensing Bad Elf Bench Mark Equipment & Supplies Inc. Benchmark Tool…" at bounding box center [700, 124] width 140 height 25
click option "Indepth Utility Solutions LLC" at bounding box center [0, 0] width 0 height 0
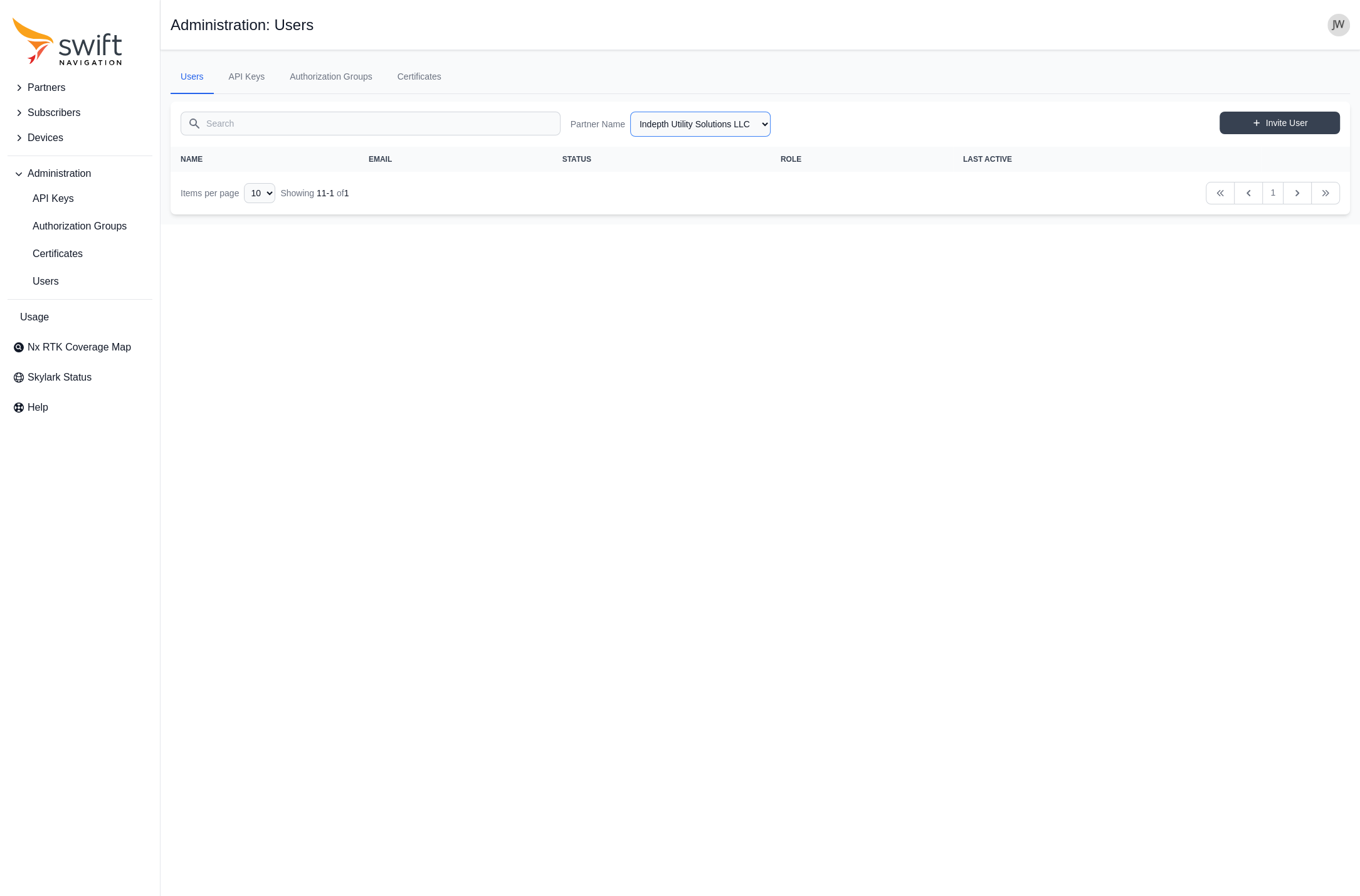
click at [630, 111] on select "AlpsAlpine Asensing Bad Elf Bench Mark Equipment & Supplies Inc. Benchmark Tool…" at bounding box center [700, 124] width 140 height 25
click option "Instrument Technology Corporation" at bounding box center [0, 0] width 0 height 0
click at [630, 111] on select "AlpsAlpine Asensing Bad Elf Bench Mark Equipment & Supplies Inc. Benchmark Tool…" at bounding box center [700, 124] width 140 height 25
click option "Intermountain Sales" at bounding box center [0, 0] width 0 height 0
click at [630, 111] on select "AlpsAlpine Asensing Bad Elf Bench Mark Equipment & Supplies Inc. Benchmark Tool…" at bounding box center [700, 124] width 140 height 25
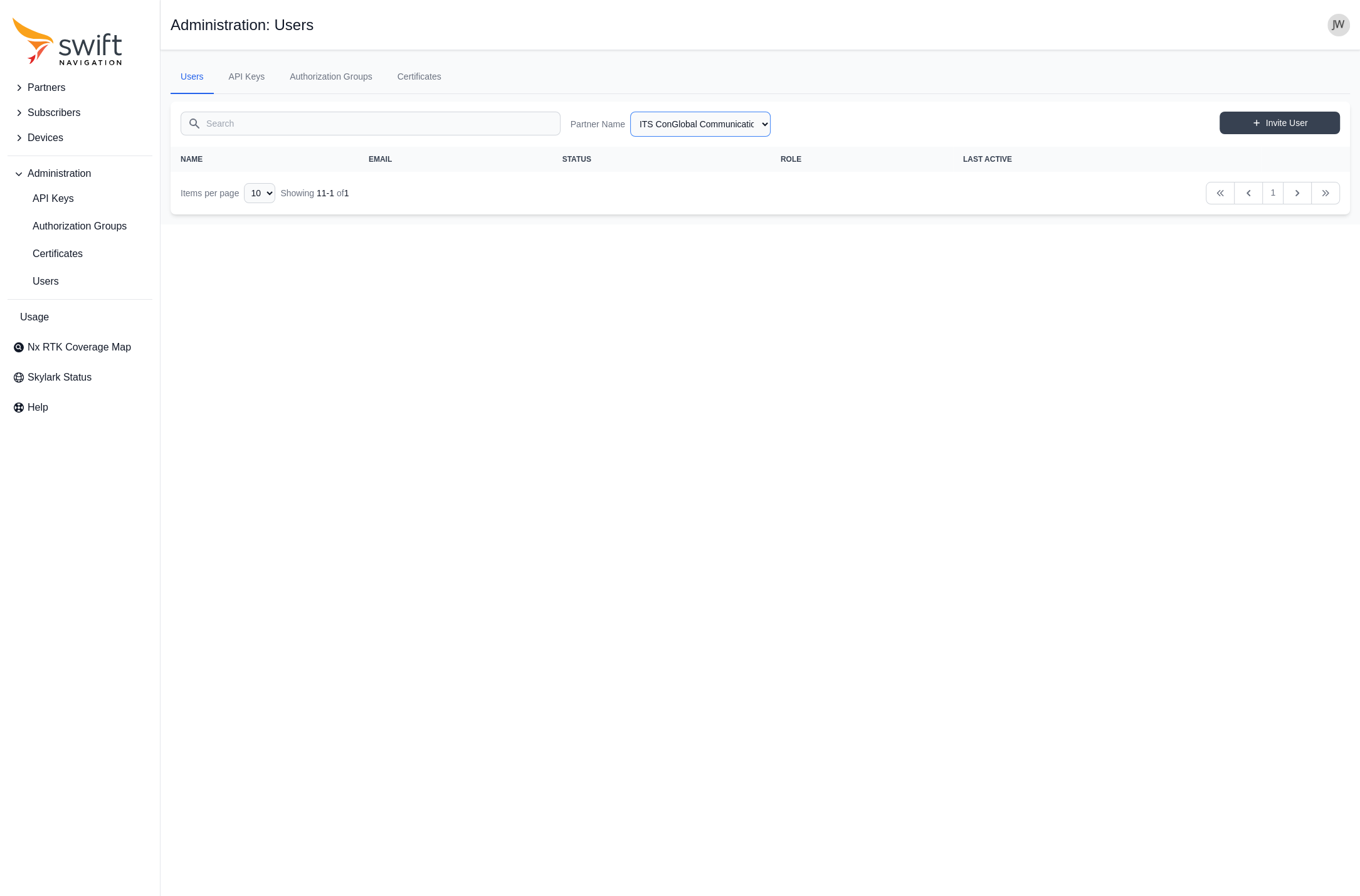
click option "ITS ConGlobal Communication Concepts" at bounding box center [0, 0] width 0 height 0
click at [630, 111] on select "AlpsAlpine Asensing Bad Elf Bench Mark Equipment & Supplies Inc. Benchmark Tool…" at bounding box center [700, 124] width 140 height 25
click option "[PERSON_NAME]" at bounding box center [0, 0] width 0 height 0
click at [630, 111] on select "AlpsAlpine Asensing Bad Elf Bench Mark Equipment & Supplies Inc. Benchmark Tool…" at bounding box center [700, 124] width 140 height 25
click option "KDDI" at bounding box center [0, 0] width 0 height 0
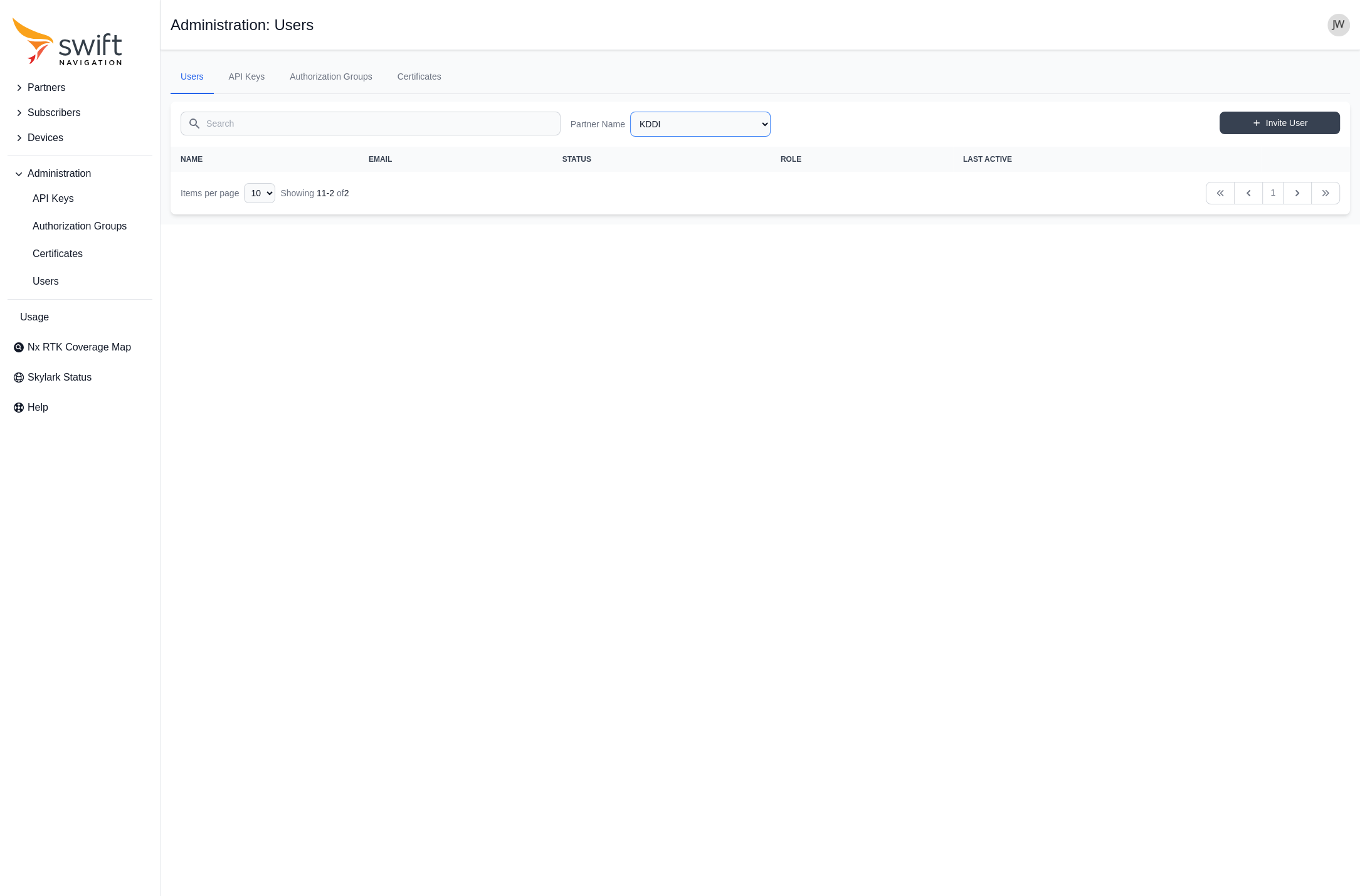
click at [630, 111] on select "AlpsAlpine Asensing Bad Elf Bench Mark Equipment & Supplies Inc. Benchmark Tool…" at bounding box center [700, 124] width 140 height 25
click option "Kubota" at bounding box center [0, 0] width 0 height 0
click at [630, 111] on select "AlpsAlpine Asensing Bad Elf Bench Mark Equipment & Supplies Inc. Benchmark Tool…" at bounding box center [700, 124] width 140 height 25
click option "Lightbug" at bounding box center [0, 0] width 0 height 0
click at [630, 111] on select "AlpsAlpine Asensing Bad Elf Bench Mark Equipment & Supplies Inc. Benchmark Tool…" at bounding box center [700, 124] width 140 height 25
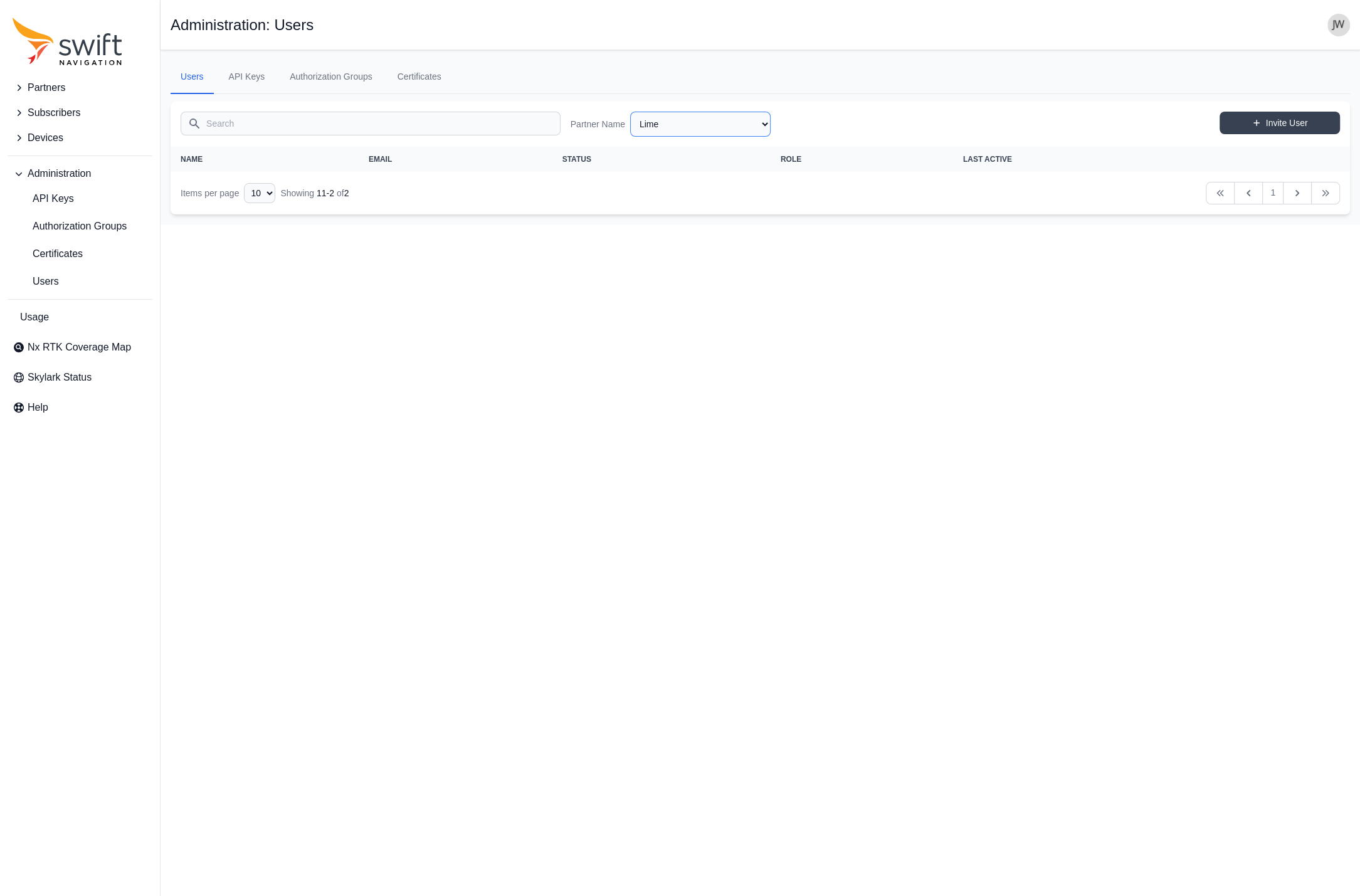
click option "Lime" at bounding box center [0, 0] width 0 height 0
click at [630, 111] on select "AlpsAlpine Asensing Bad Elf Bench Mark Equipment & Supplies Inc. Benchmark Tool…" at bounding box center [700, 124] width 140 height 25
click option "Mercator Inc." at bounding box center [0, 0] width 0 height 0
click at [630, 111] on select "AlpsAlpine Asensing Bad Elf Bench Mark Equipment & Supplies Inc. Benchmark Tool…" at bounding box center [700, 124] width 140 height 25
click option "Monarch Tractor" at bounding box center [0, 0] width 0 height 0
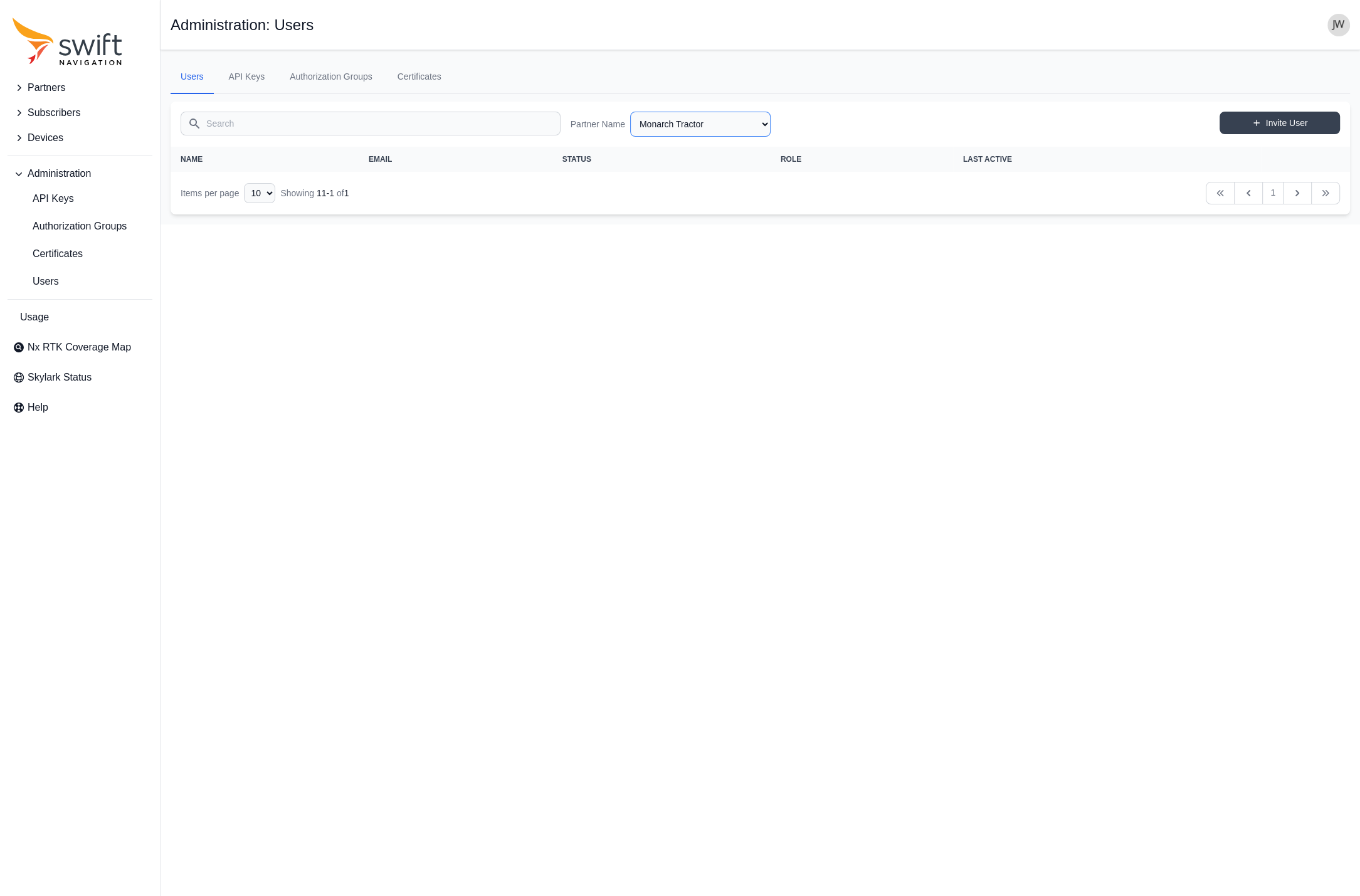
click at [630, 111] on select "AlpsAlpine Asensing Bad Elf Bench Mark Equipment & Supplies Inc. Benchmark Tool…" at bounding box center [700, 124] width 140 height 25
click option "MRZ Solutions" at bounding box center [0, 0] width 0 height 0
select select "00c9b4e0-2a31-4269-8422-2b6f2d5bb8eb"
click at [318, 72] on link "Authorization Groups" at bounding box center [331, 76] width 103 height 33
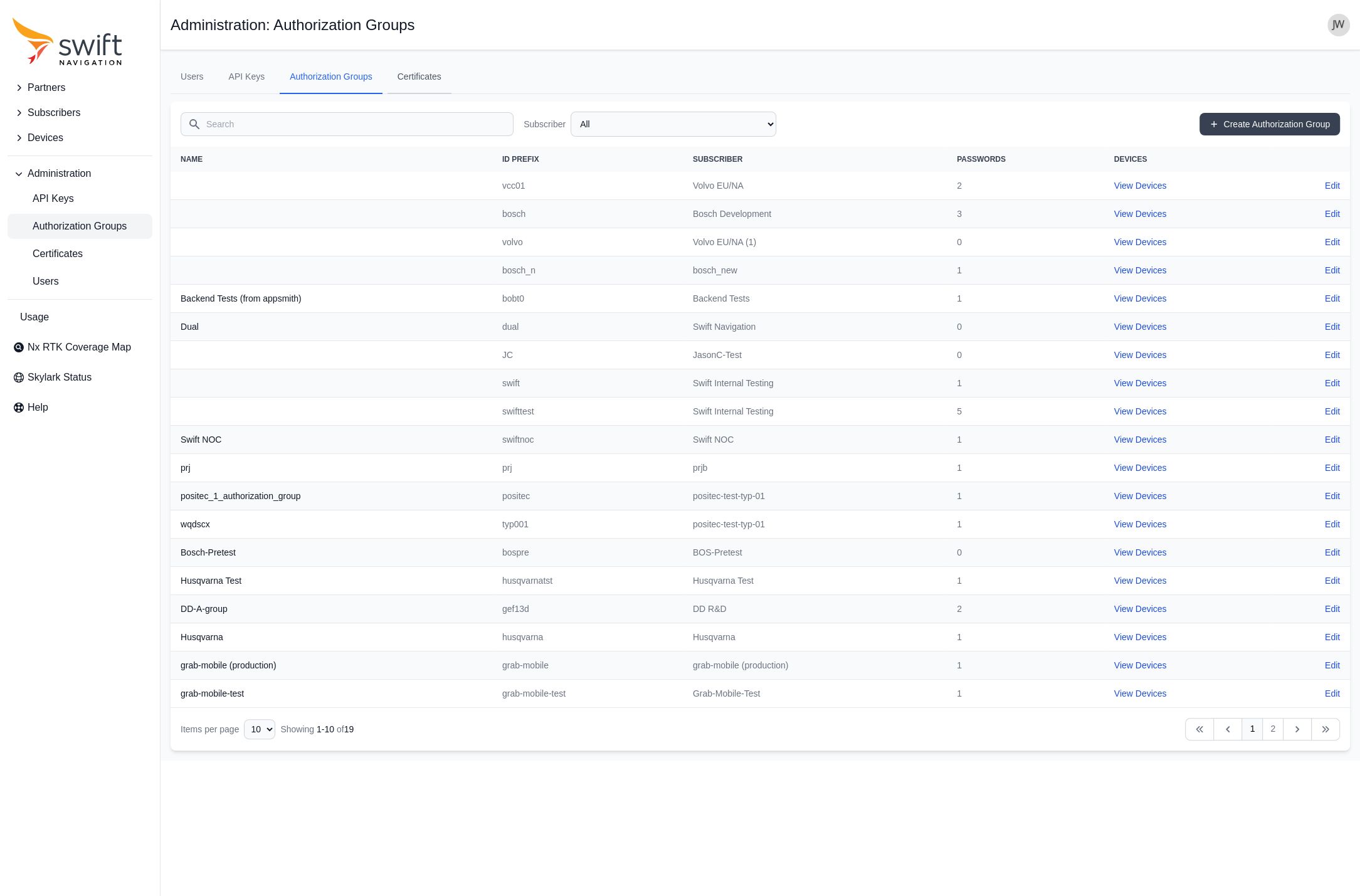
click at [426, 72] on link "Certificates" at bounding box center [420, 76] width 64 height 33
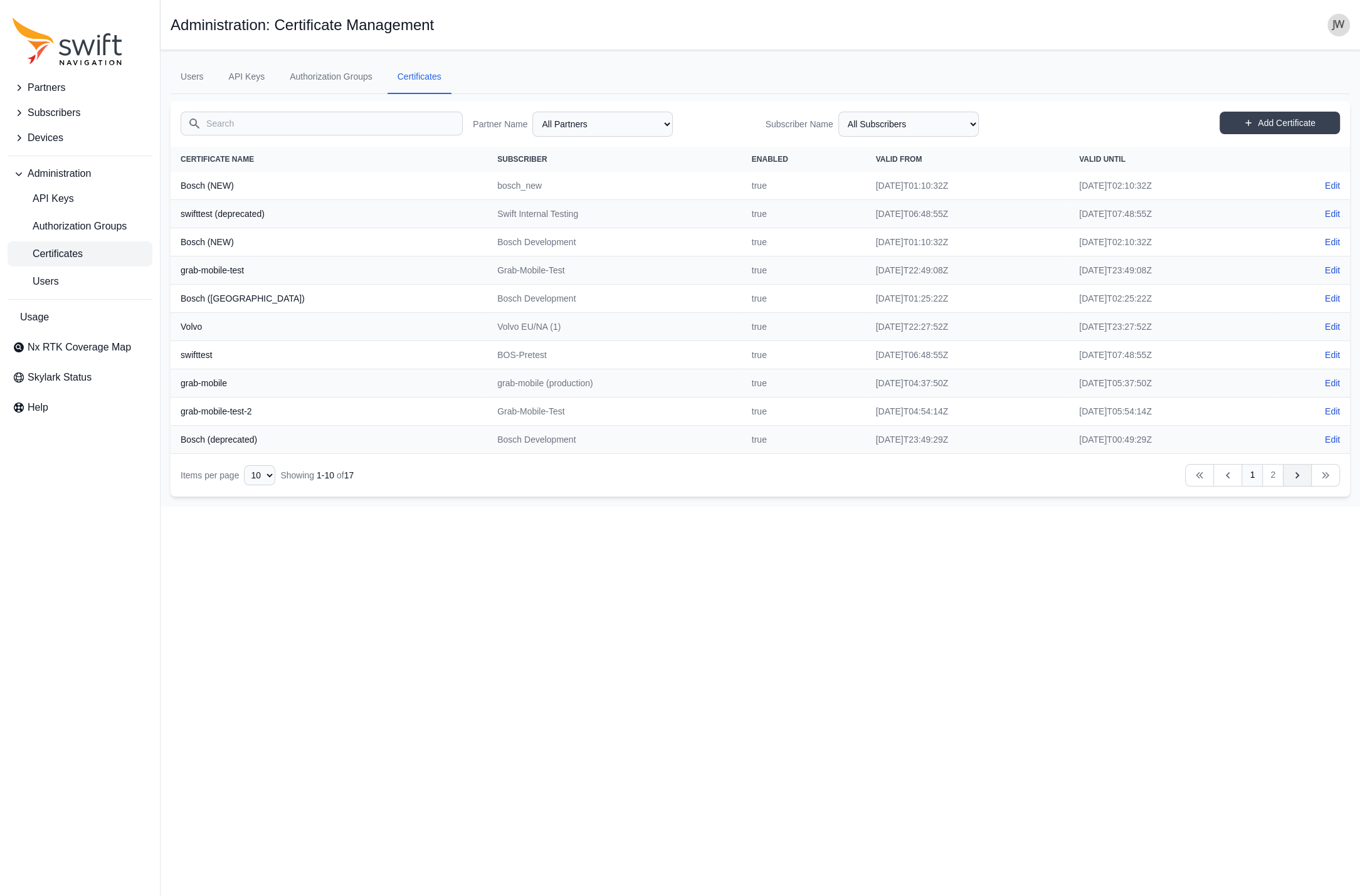
click at [1297, 478] on icon "Table navigation" at bounding box center [1297, 475] width 12 height 12
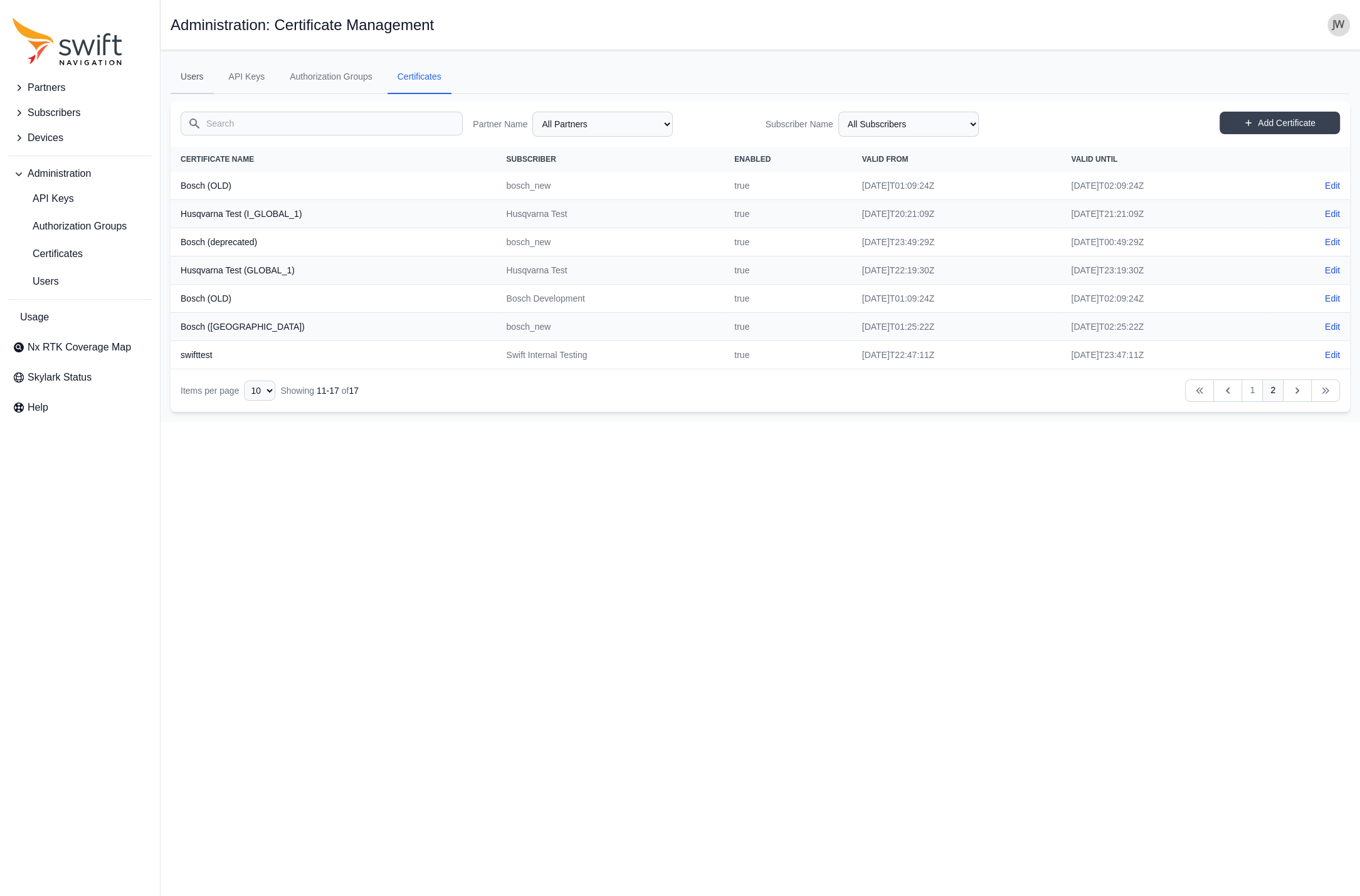
click at [197, 79] on link "Users" at bounding box center [192, 76] width 44 height 33
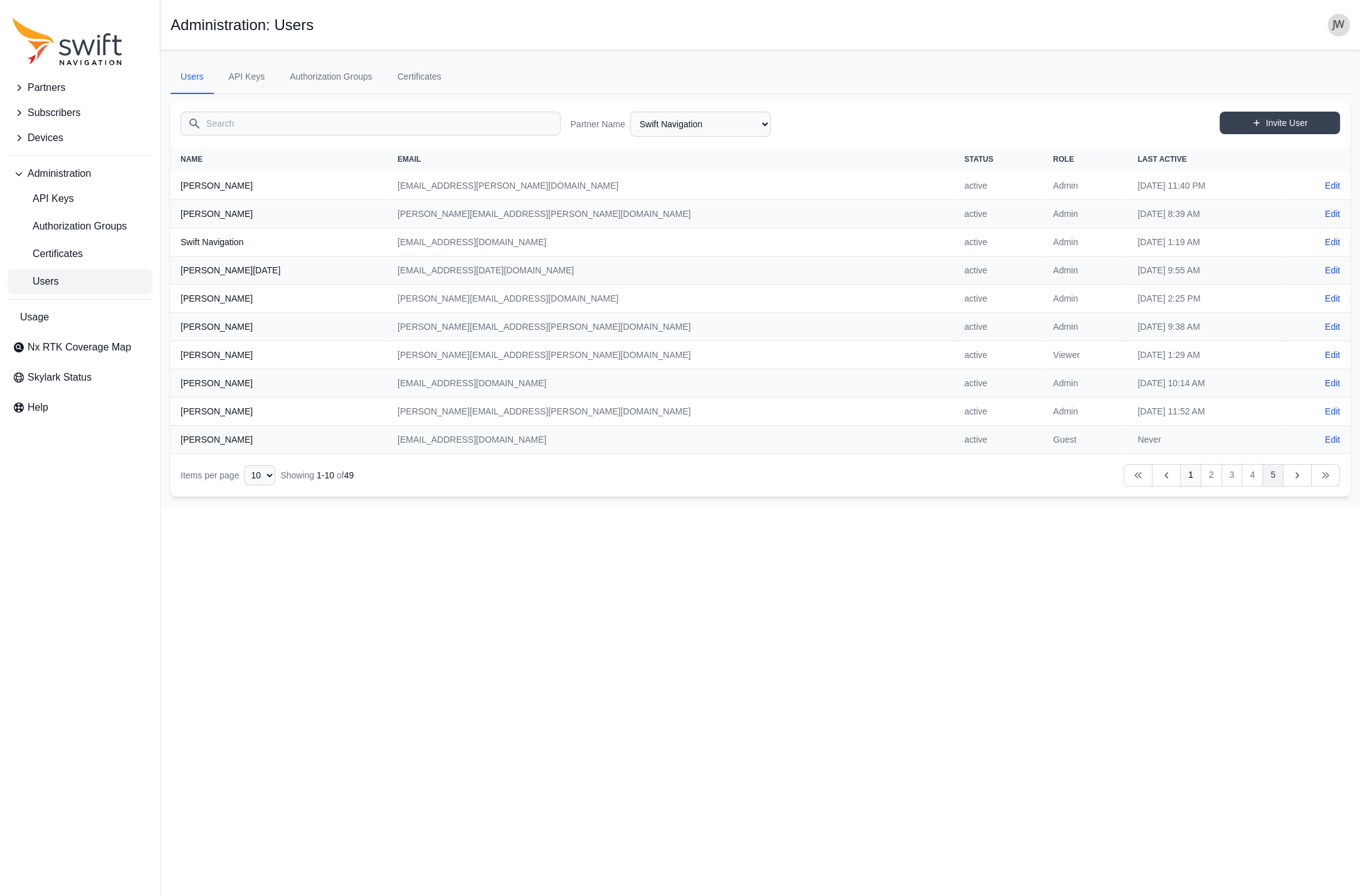
click at [1276, 476] on link "5" at bounding box center [1272, 475] width 21 height 23
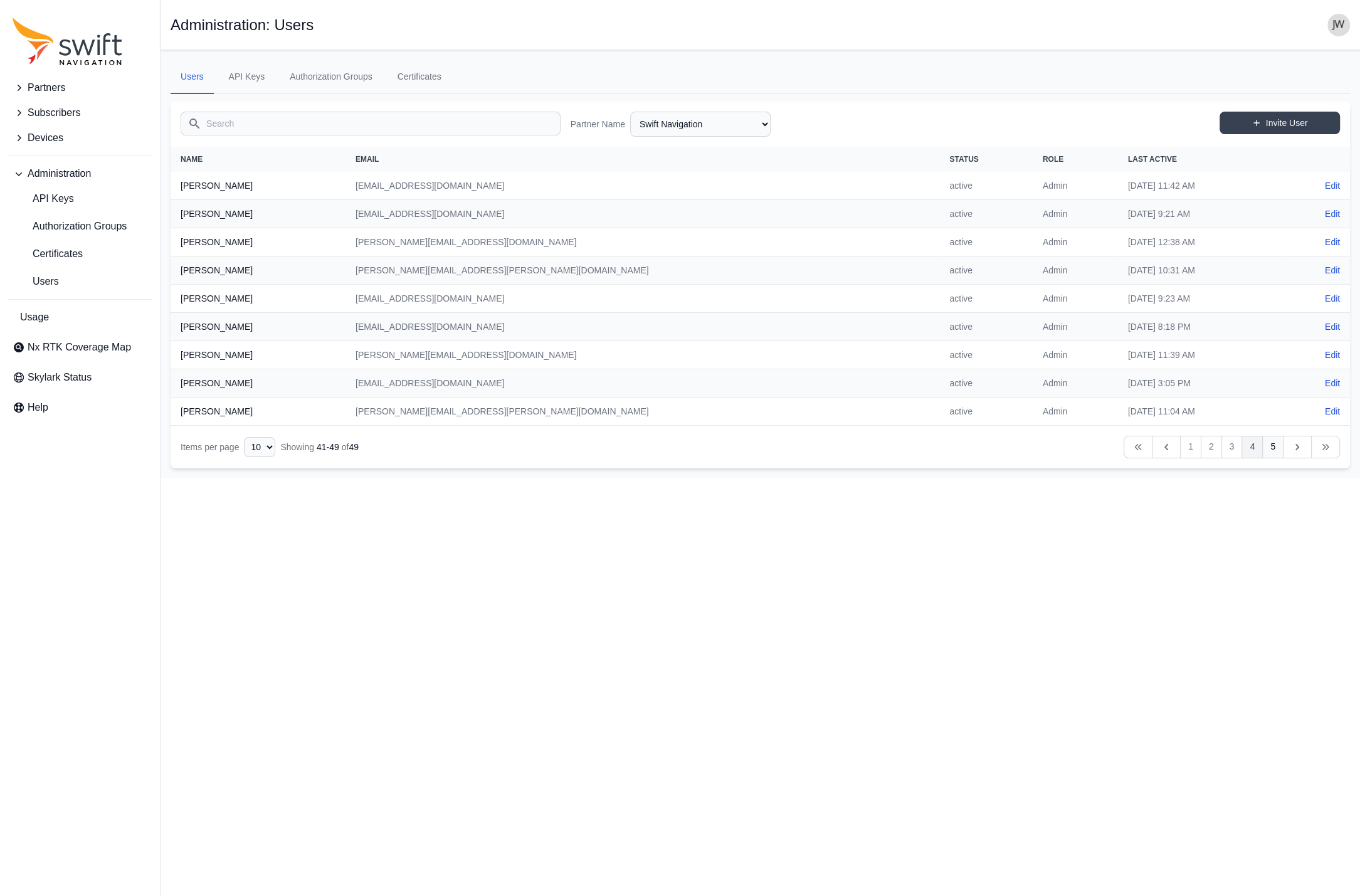
click at [1253, 452] on link "4" at bounding box center [1251, 447] width 21 height 23
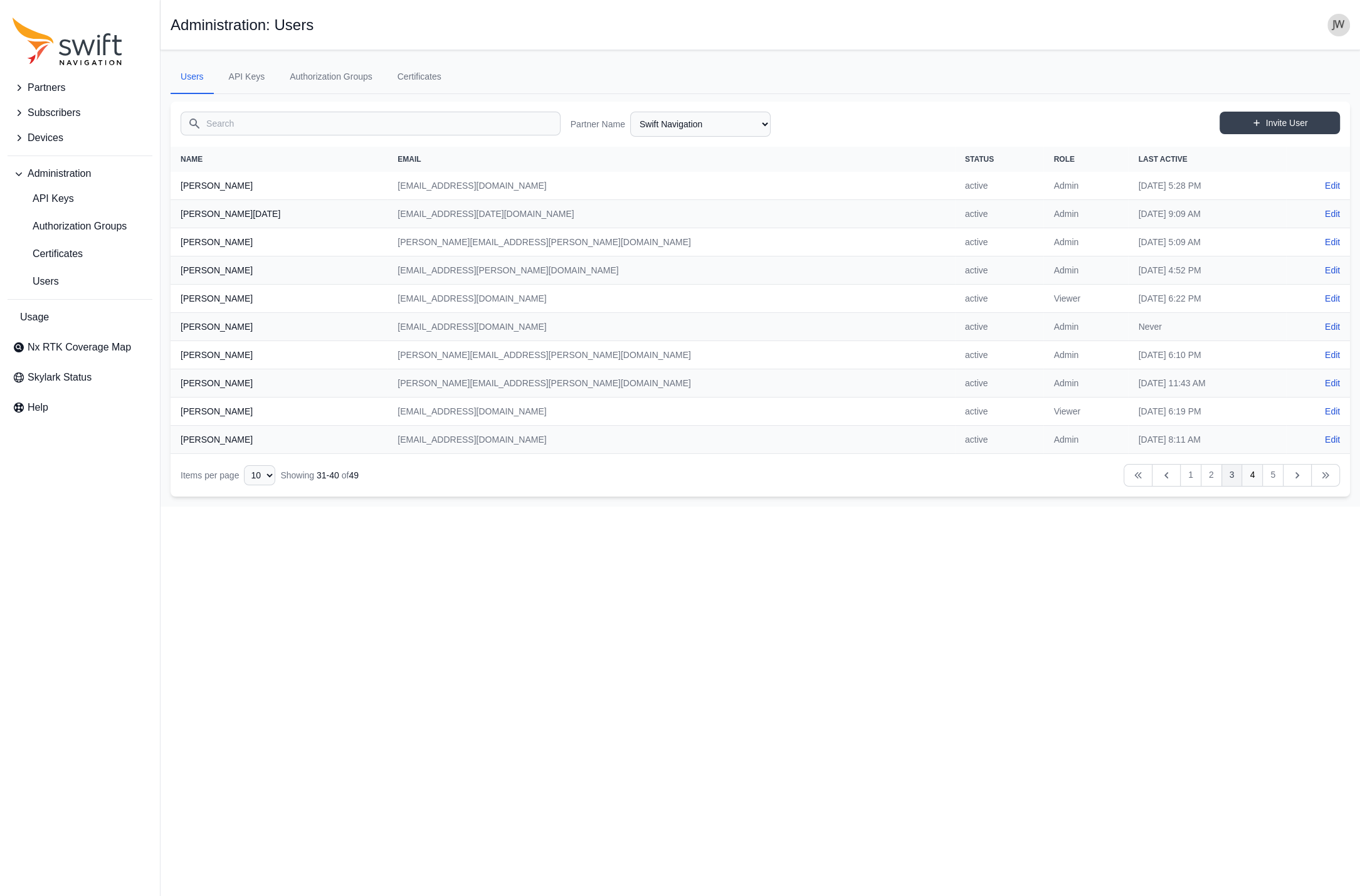
click at [1232, 476] on link "3" at bounding box center [1232, 475] width 21 height 23
click at [1215, 476] on link "2" at bounding box center [1211, 475] width 21 height 23
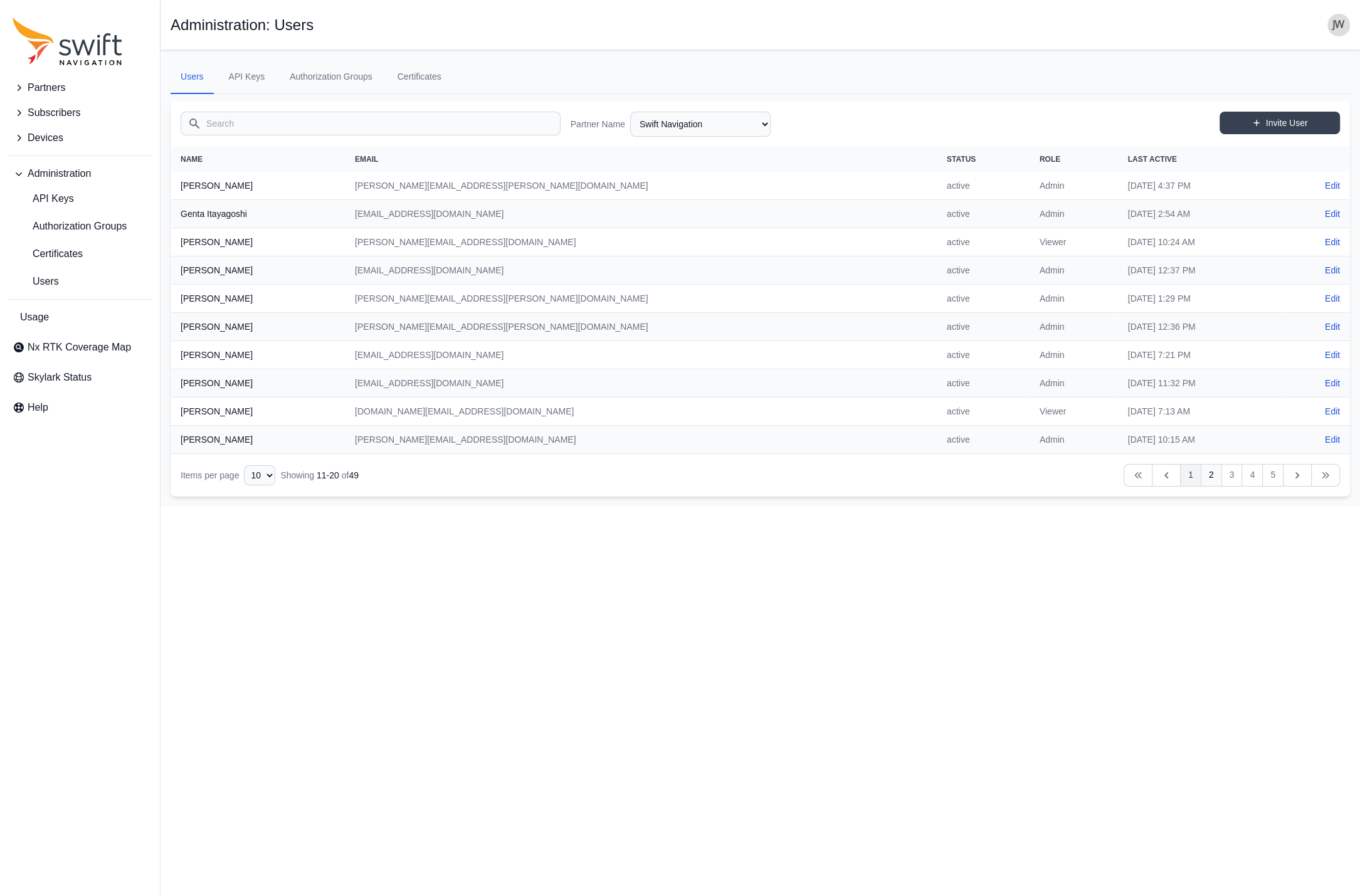
click at [1194, 478] on link "1" at bounding box center [1190, 475] width 21 height 23
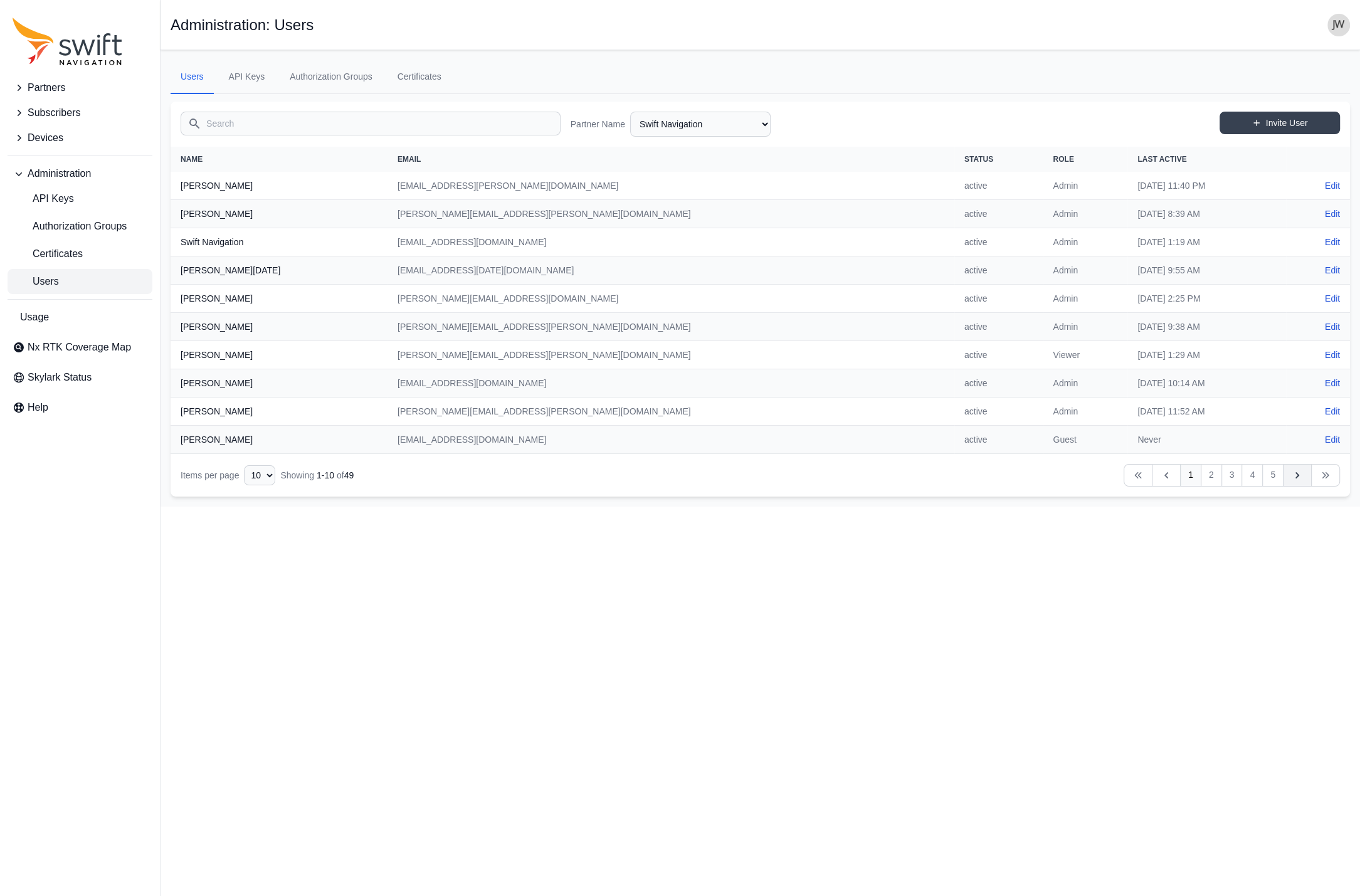
click at [1288, 476] on link "Next" at bounding box center [1297, 475] width 29 height 23
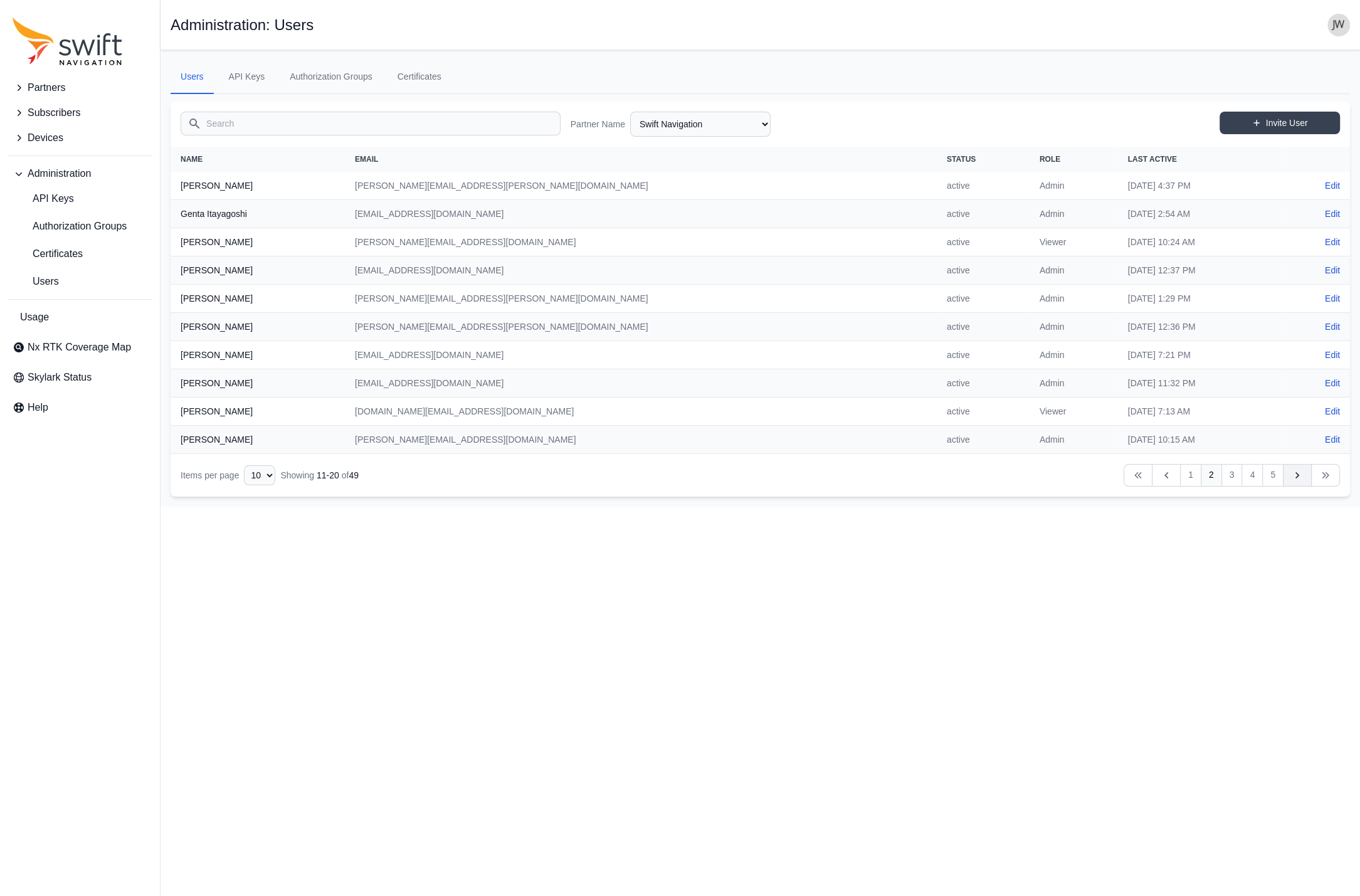
click at [1290, 476] on link "Next" at bounding box center [1297, 475] width 29 height 23
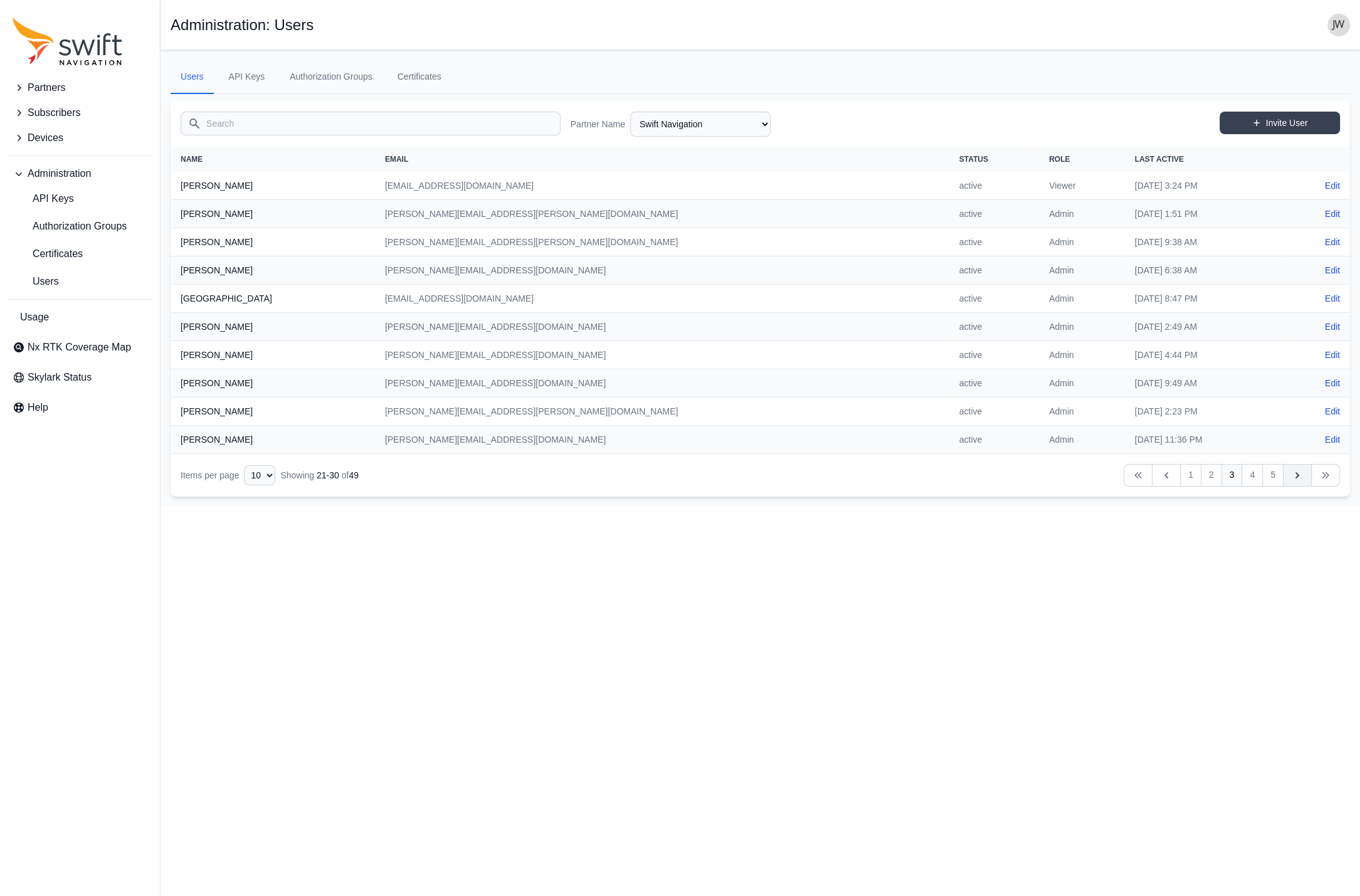
click at [1290, 476] on link "Next" at bounding box center [1297, 475] width 29 height 23
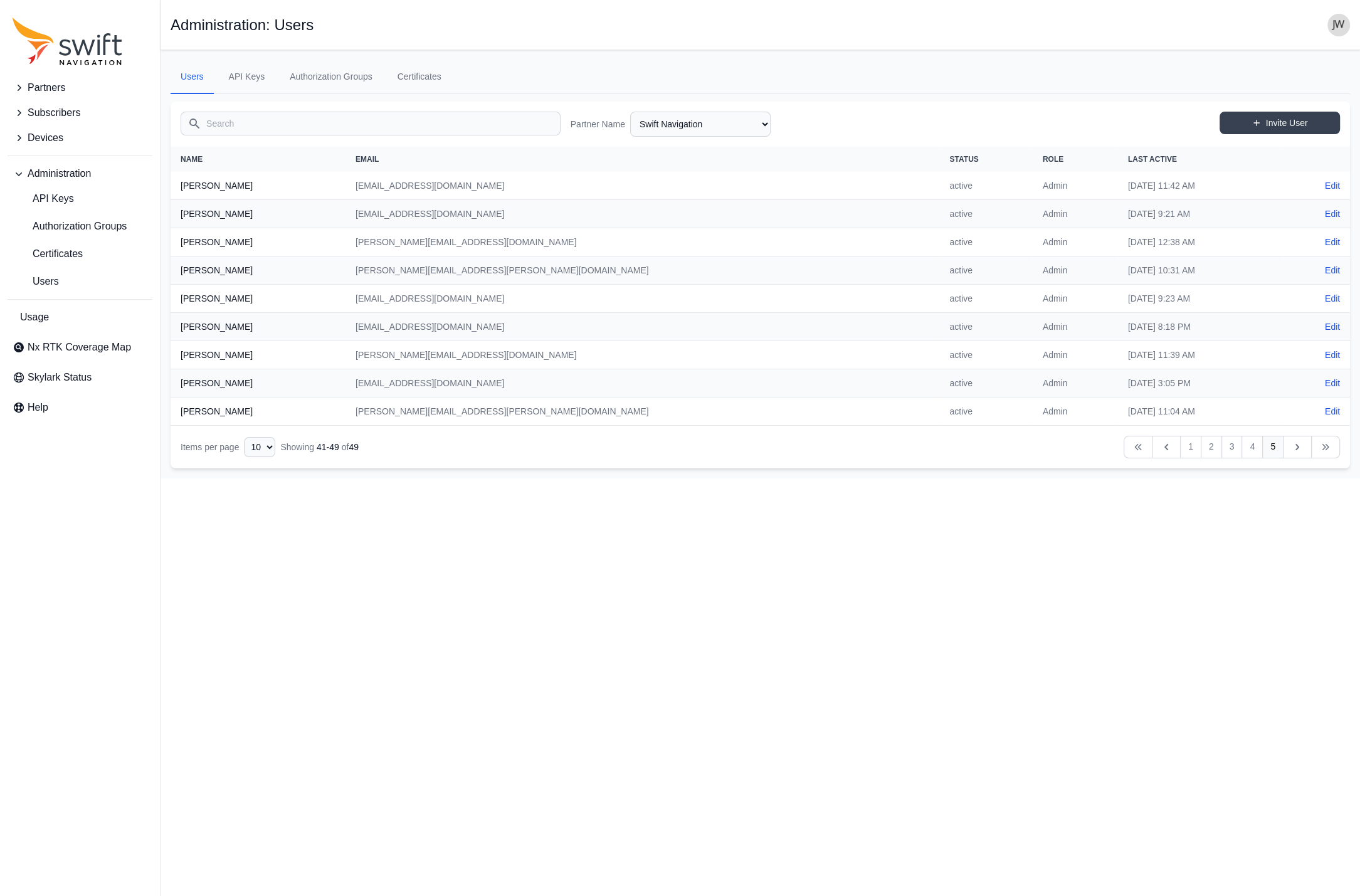
click at [1298, 448] on icon "Table navigation" at bounding box center [1297, 447] width 12 height 12
click at [630, 111] on select "AlpsAlpine Asensing Bad Elf Bench Mark Equipment & Supplies Inc. Benchmark Tool…" at bounding box center [700, 124] width 140 height 25
click option "Swift Internal Testing" at bounding box center [0, 0] width 0 height 0
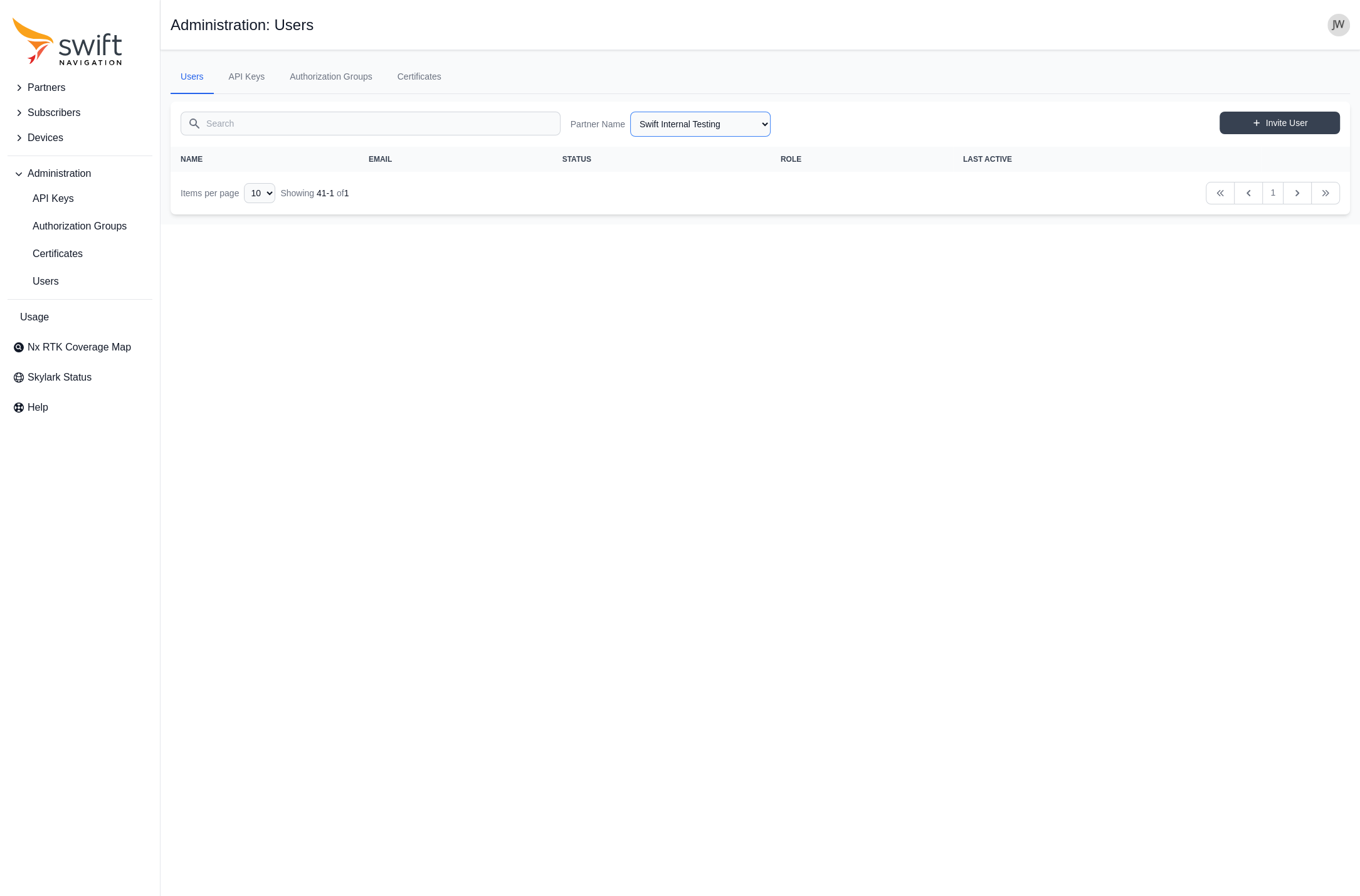
click at [630, 111] on select "AlpsAlpine Asensing Bad Elf Bench Mark Equipment & Supplies Inc. Benchmark Tool…" at bounding box center [700, 124] width 140 height 25
click option "Partner Name" at bounding box center [0, 0] width 0 height 0
click at [630, 111] on select "AlpsAlpine Asensing Bad Elf Bench Mark Equipment & Supplies Inc. Benchmark Tool…" at bounding box center [700, 124] width 140 height 25
click option "Premium Positioning" at bounding box center [0, 0] width 0 height 0
click at [630, 111] on select "AlpsAlpine Asensing Bad Elf Bench Mark Equipment & Supplies Inc. Benchmark Tool…" at bounding box center [700, 124] width 140 height 25
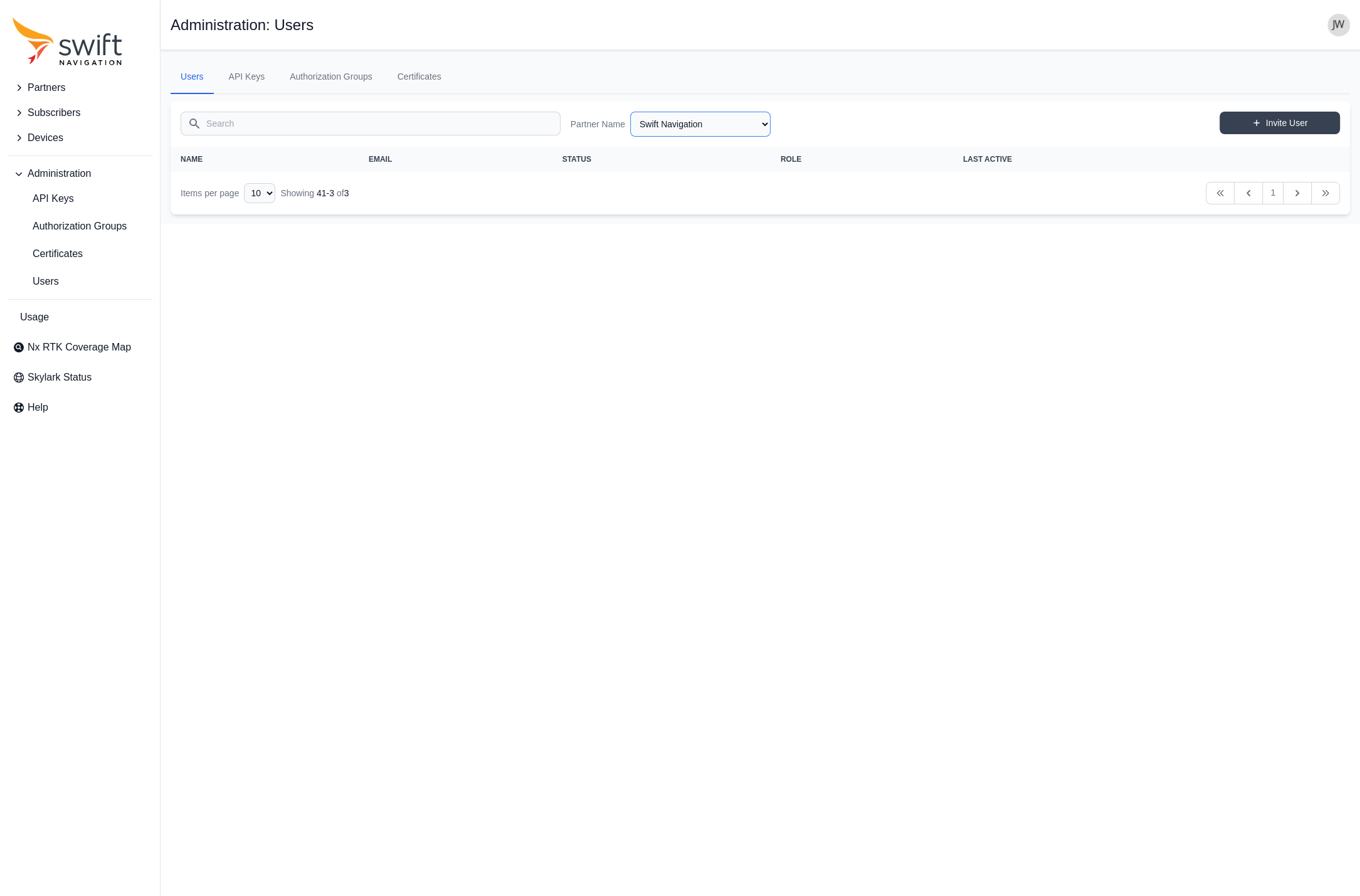
click option "Swift Navigation" at bounding box center [0, 0] width 0 height 0
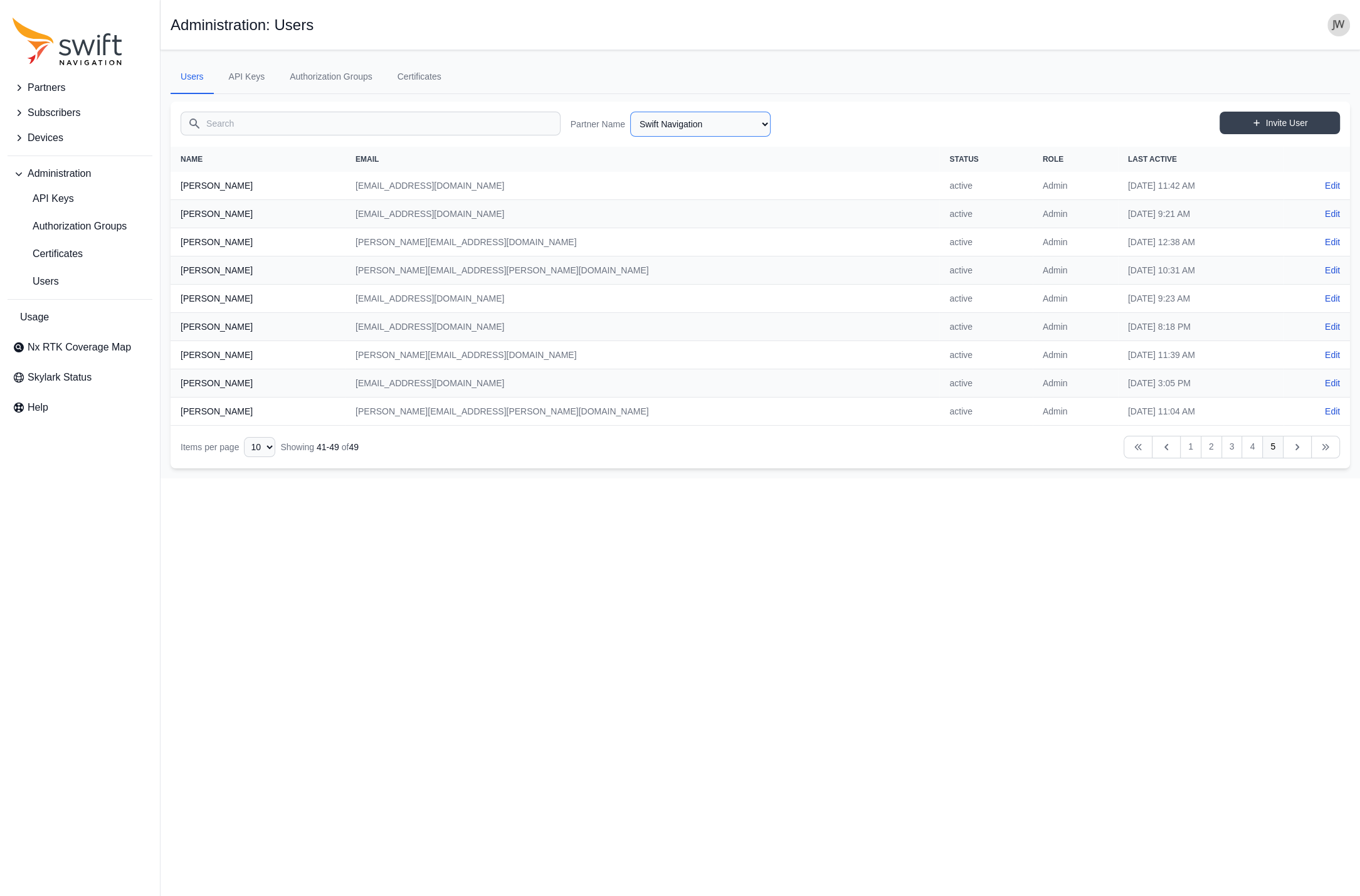
click at [630, 111] on select "AlpsAlpine Asensing Bad Elf Bench Mark Equipment & Supplies Inc. Benchmark Tool…" at bounding box center [700, 124] width 140 height 25
click option "Subsurface Solutions" at bounding box center [0, 0] width 0 height 0
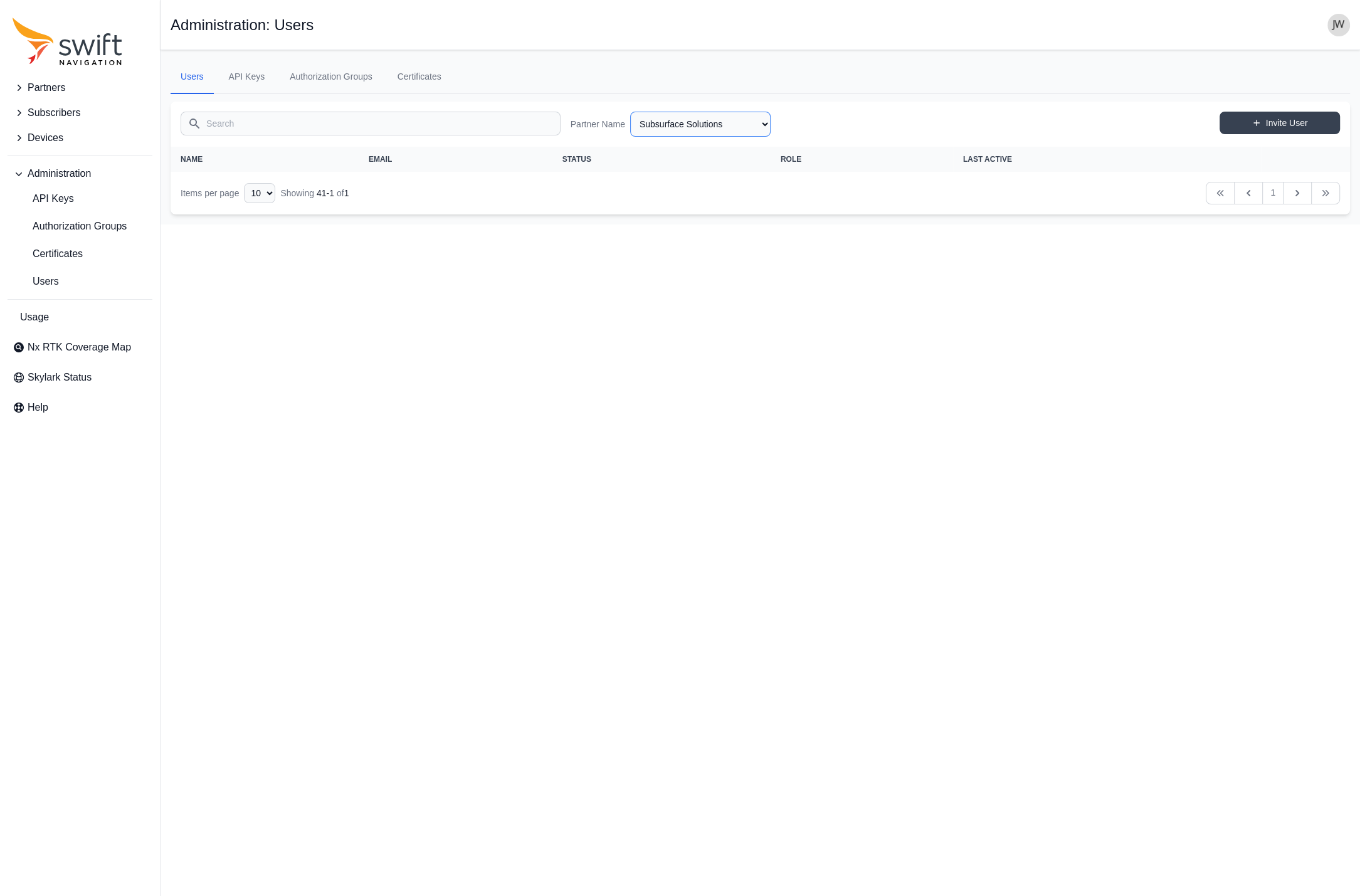
click at [630, 111] on select "AlpsAlpine Asensing Bad Elf Bench Mark Equipment & Supplies Inc. Benchmark Tool…" at bounding box center [700, 124] width 140 height 25
click option "Partner Name" at bounding box center [0, 0] width 0 height 0
select select "53840b38-aa96-4ee0-a6ed-ec83e441f5ff"
click at [630, 111] on select "AlpsAlpine Asensing Bad Elf Bench Mark Equipment & Supplies Inc. Benchmark Tool…" at bounding box center [700, 124] width 140 height 25
click at [1247, 195] on icon "Table navigation" at bounding box center [1248, 193] width 12 height 12
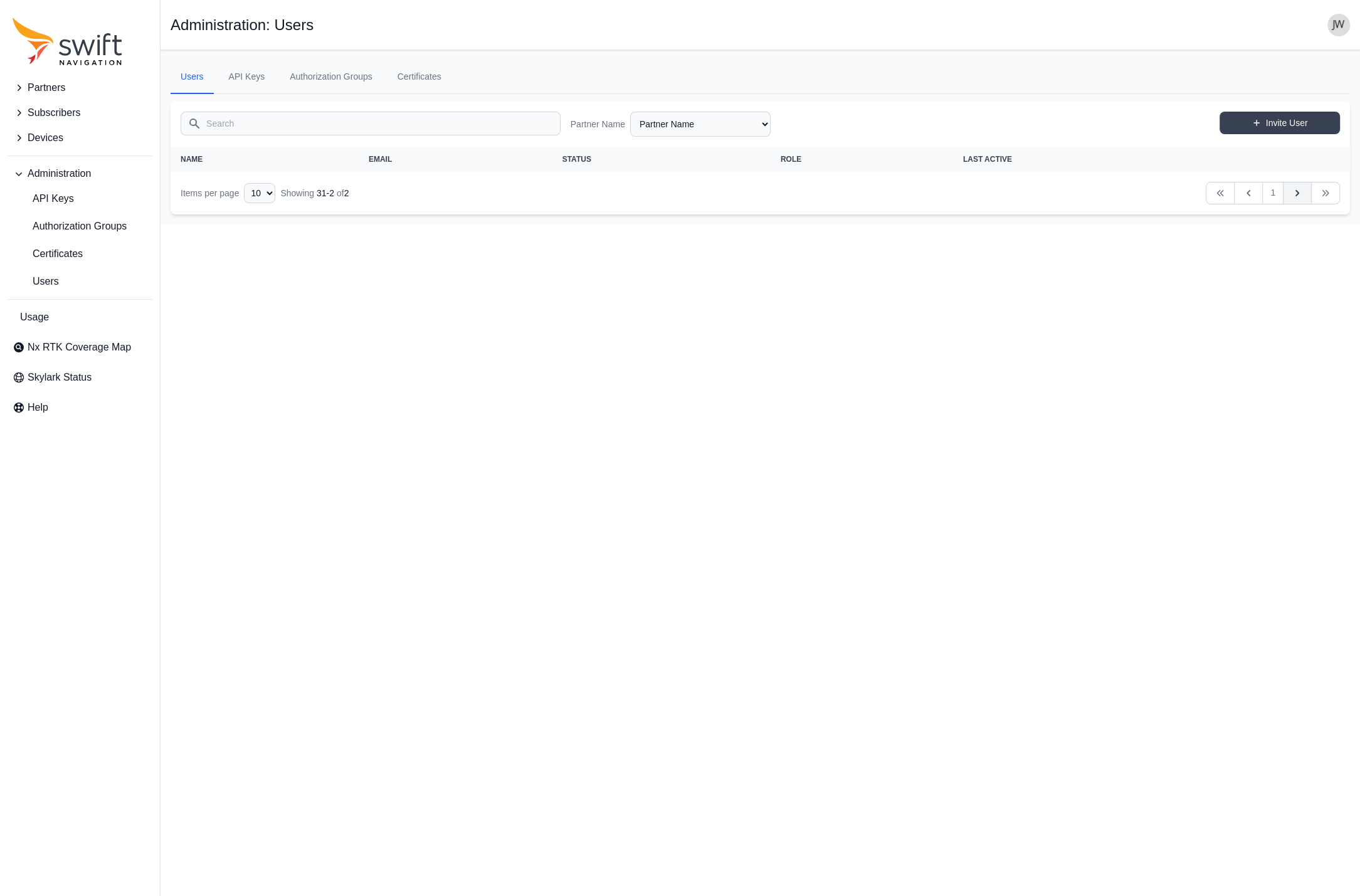
click at [1292, 193] on icon "Table navigation" at bounding box center [1297, 193] width 12 height 12
select select "50"
click option "50" at bounding box center [0, 0] width 0 height 0
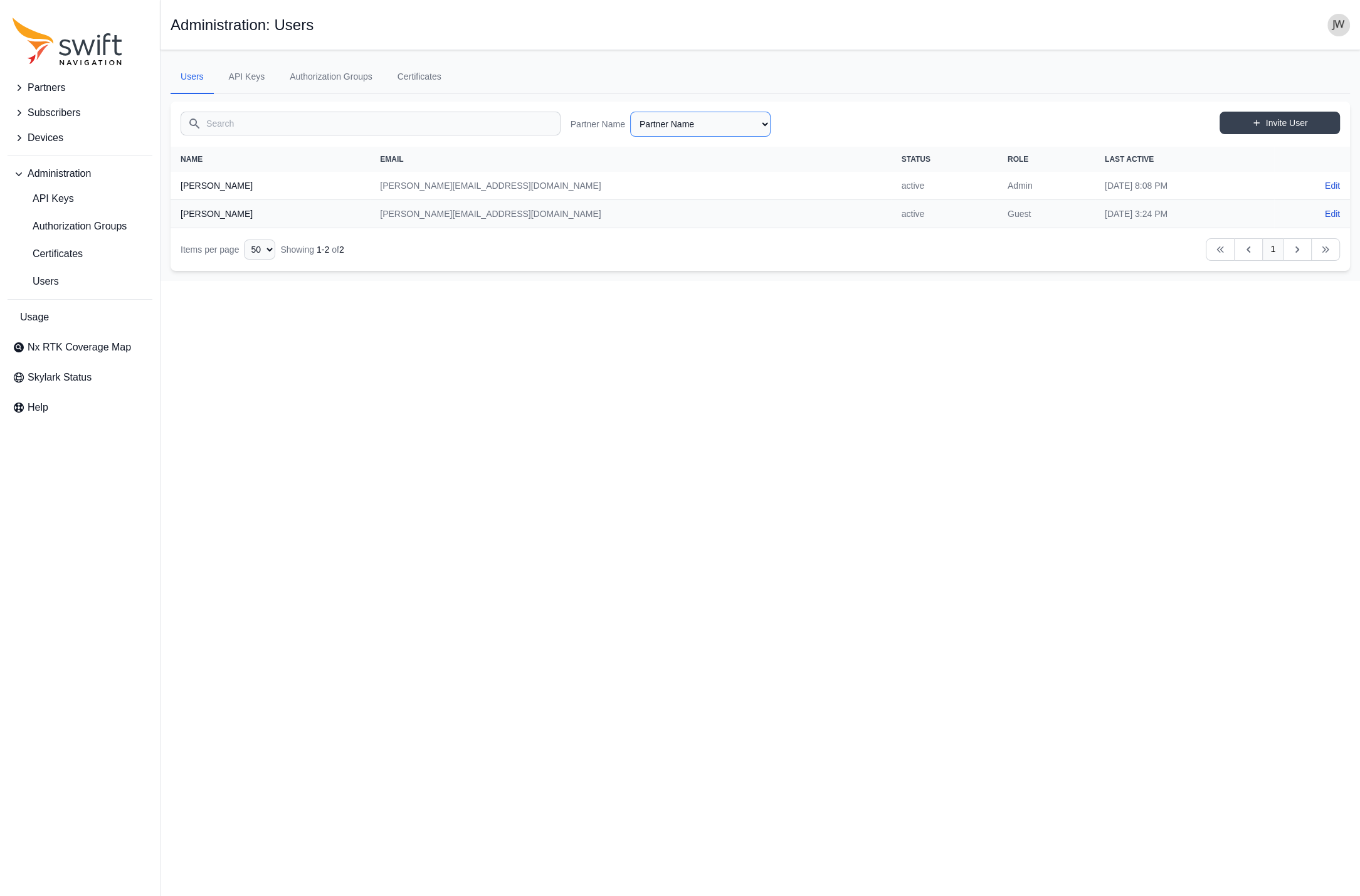
click at [630, 111] on select "AlpsAlpine Asensing Bad Elf Bench Mark Equipment & Supplies Inc. Benchmark Tool…" at bounding box center [700, 124] width 140 height 25
click option "Elbit Systems" at bounding box center [0, 0] width 0 height 0
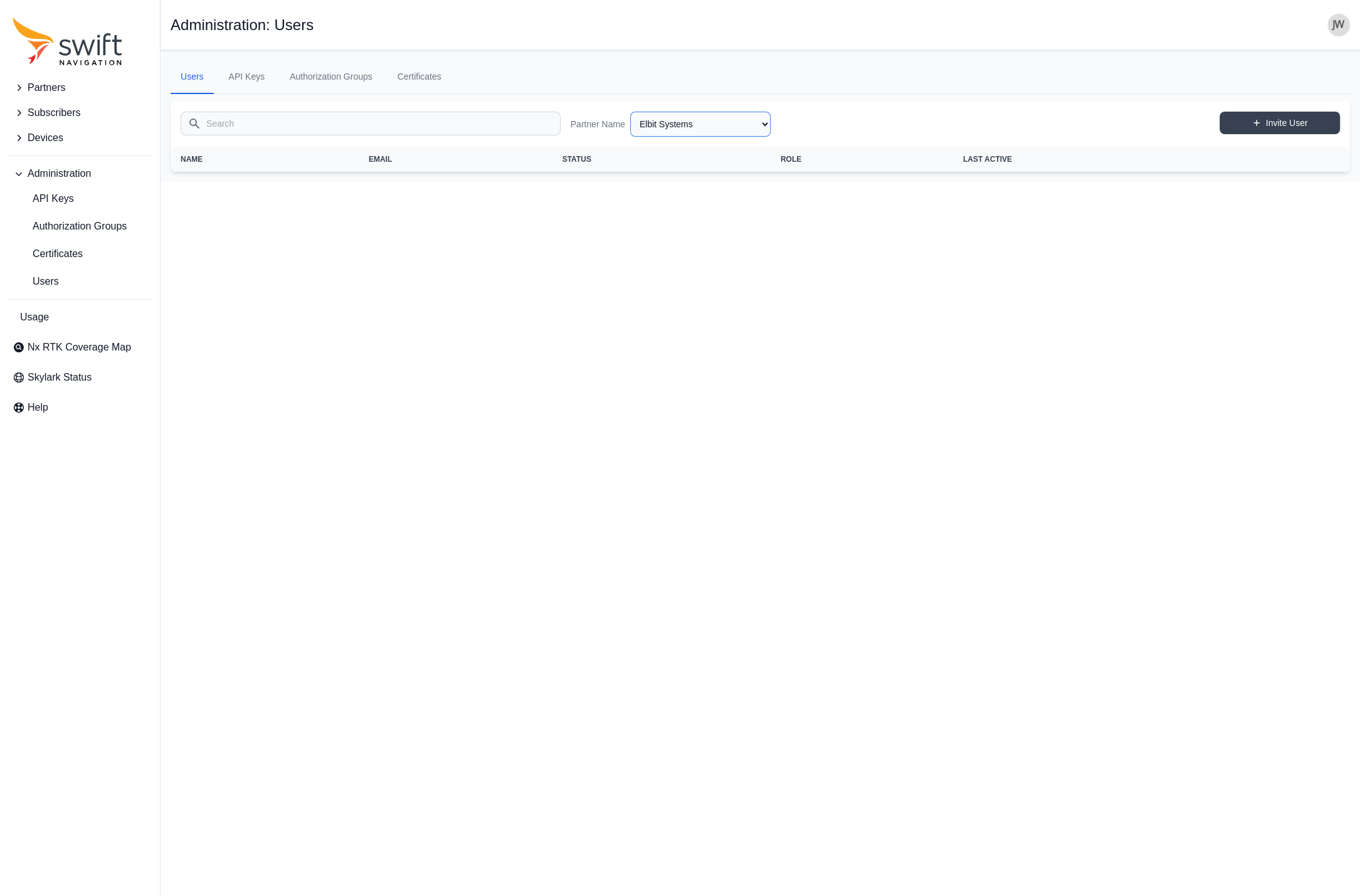
click at [630, 111] on select "AlpsAlpine Asensing Bad Elf Bench Mark Equipment & Supplies Inc. Benchmark Tool…" at bounding box center [700, 124] width 140 height 25
click option "MRZ Solutions" at bounding box center [0, 0] width 0 height 0
click at [1290, 219] on link "Next" at bounding box center [1297, 221] width 29 height 23
click at [1253, 223] on icon "Table navigation" at bounding box center [1248, 221] width 12 height 12
click at [630, 111] on select "AlpsAlpine Asensing Bad Elf Bench Mark Equipment & Supplies Inc. Benchmark Tool…" at bounding box center [700, 124] width 140 height 25
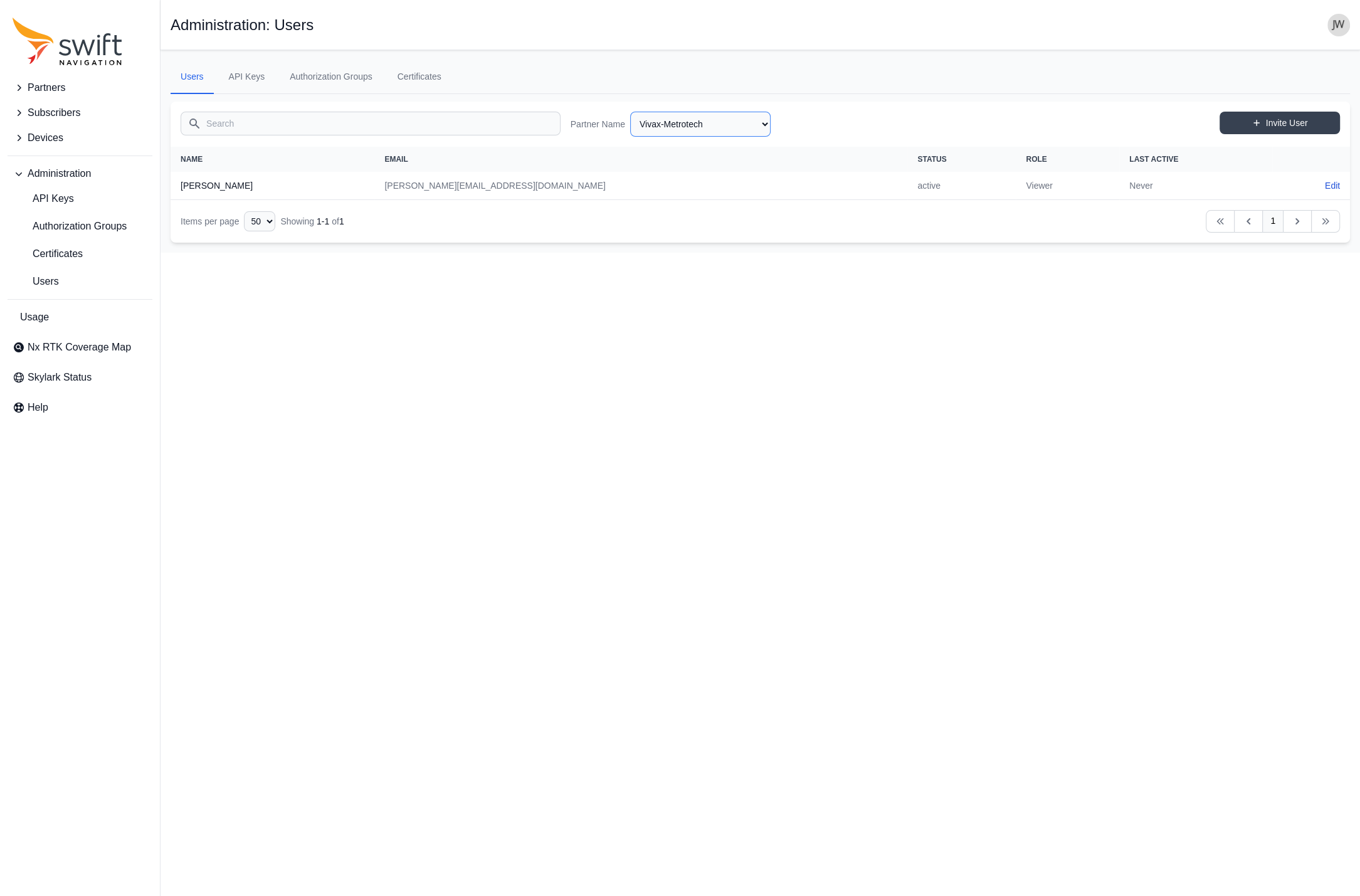
click option "Vivax-Metrotech" at bounding box center [0, 0] width 0 height 0
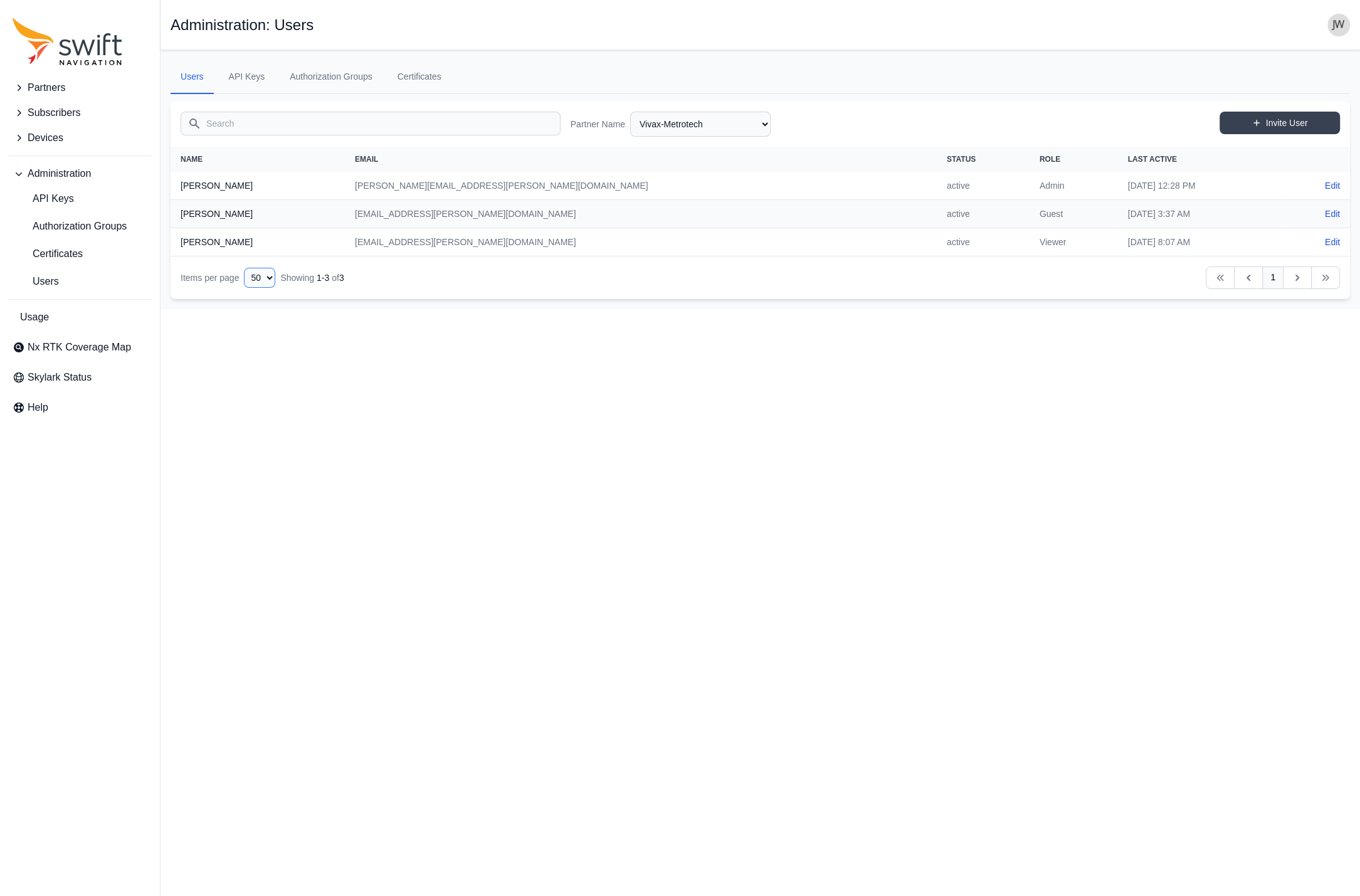
click option "50" at bounding box center [0, 0] width 0 height 0
click at [630, 111] on select "AlpsAlpine Asensing Bad Elf Bench Mark Equipment & Supplies Inc. Benchmark Tool…" at bounding box center [700, 124] width 140 height 25
click option "Vertex Unmanned Solutions" at bounding box center [0, 0] width 0 height 0
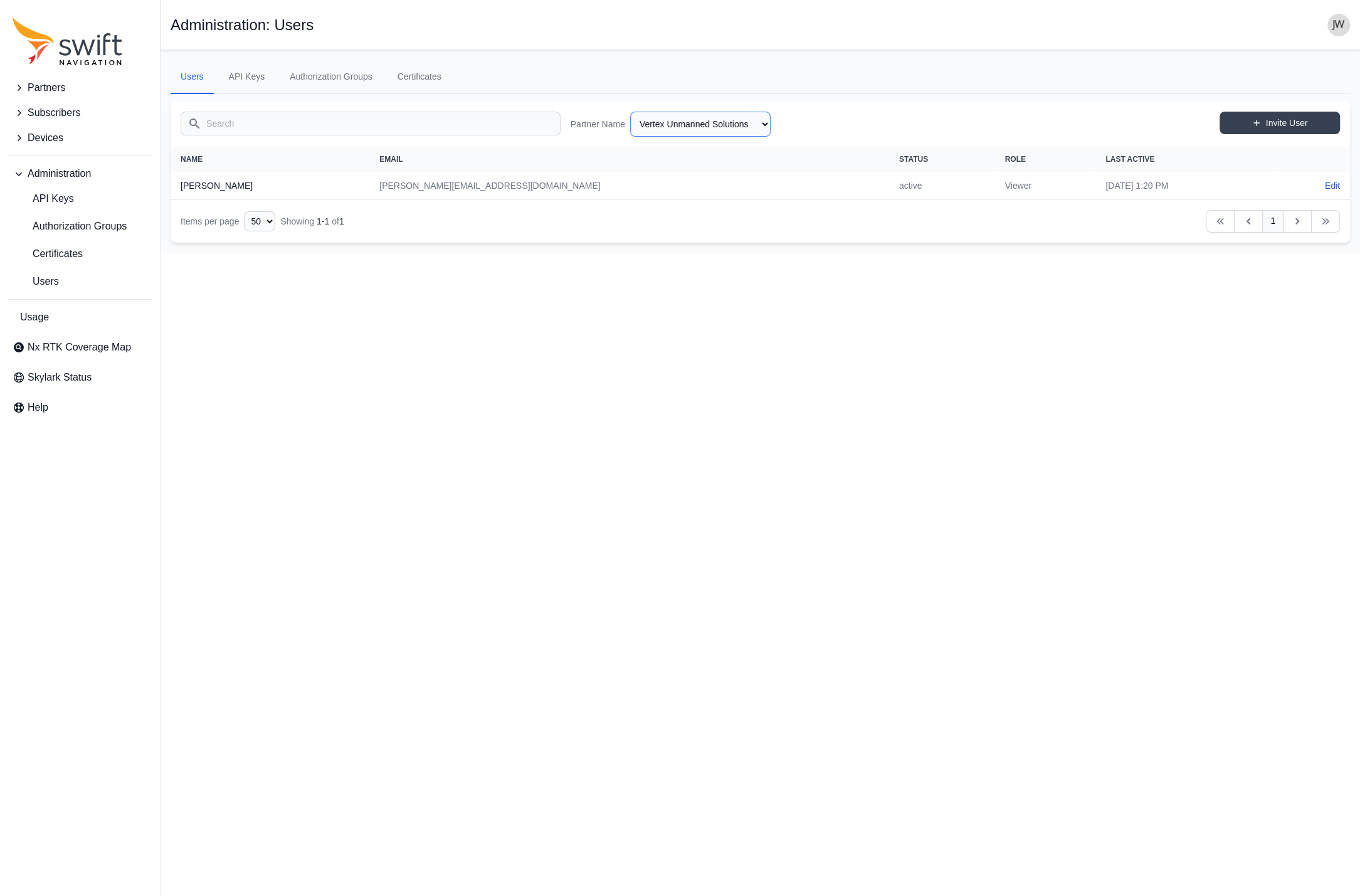
click at [630, 111] on select "AlpsAlpine Asensing Bad Elf Bench Mark Equipment & Supplies Inc. Benchmark Tool…" at bounding box center [700, 124] width 140 height 25
click option "v-tron" at bounding box center [0, 0] width 0 height 0
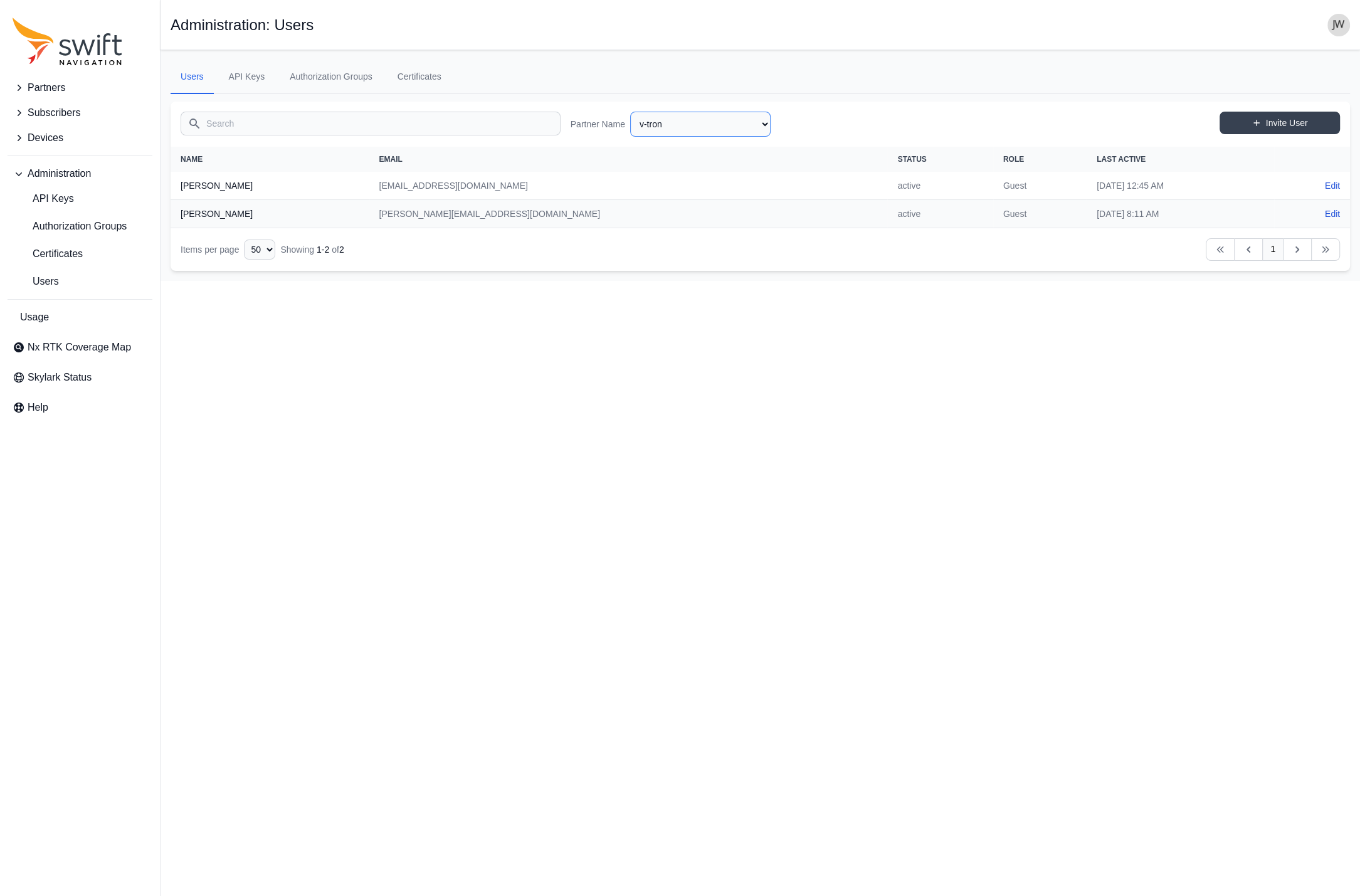
click at [630, 111] on select "AlpsAlpine Asensing Bad Elf Bench Mark Equipment & Supplies Inc. Benchmark Tool…" at bounding box center [700, 124] width 140 height 25
click option "USIC" at bounding box center [0, 0] width 0 height 0
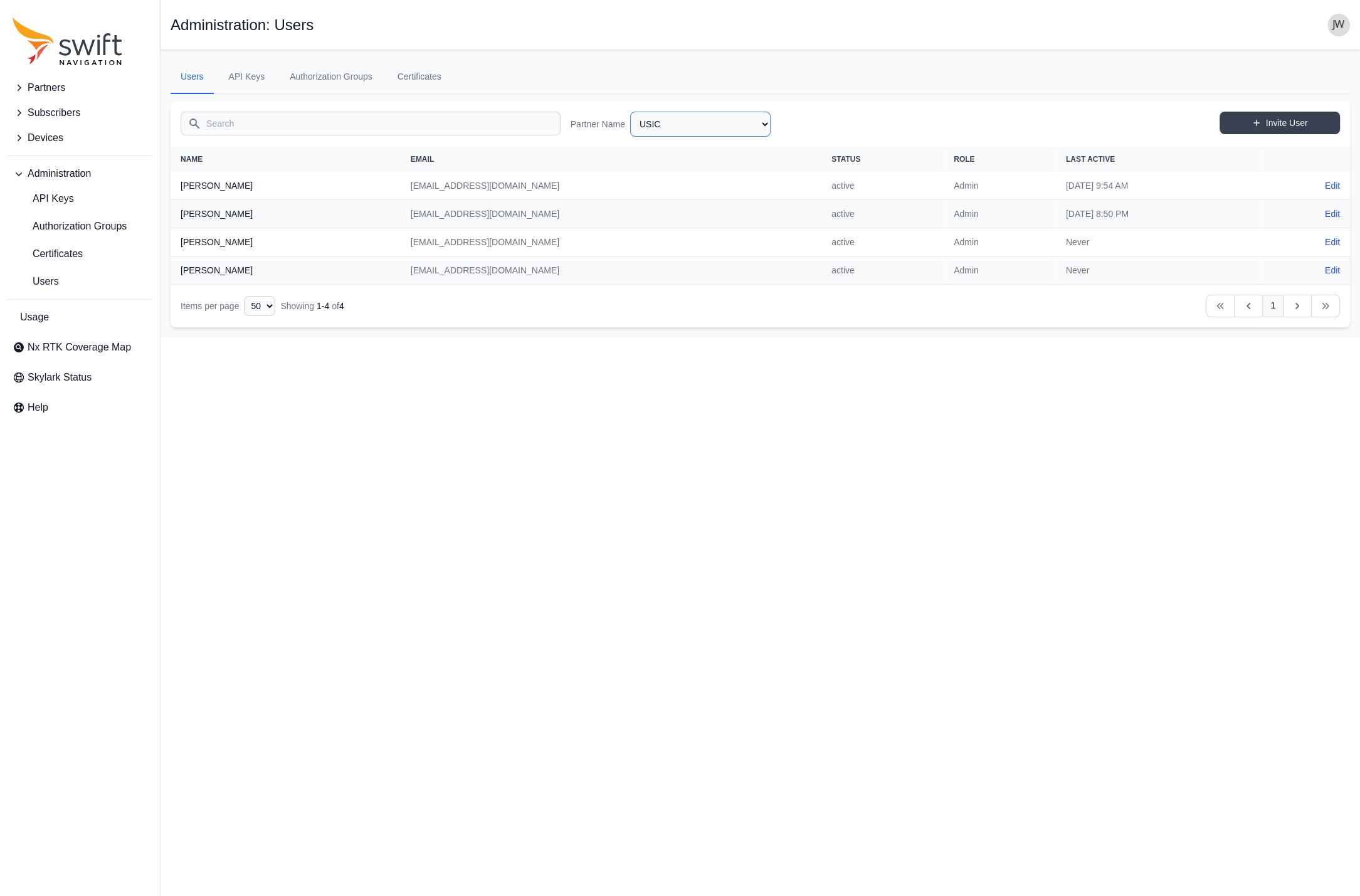
click at [630, 111] on select "AlpsAlpine Asensing Bad Elf Bench Mark Equipment & Supplies Inc. Benchmark Tool…" at bounding box center [700, 124] width 140 height 25
click option "URSROBOT" at bounding box center [0, 0] width 0 height 0
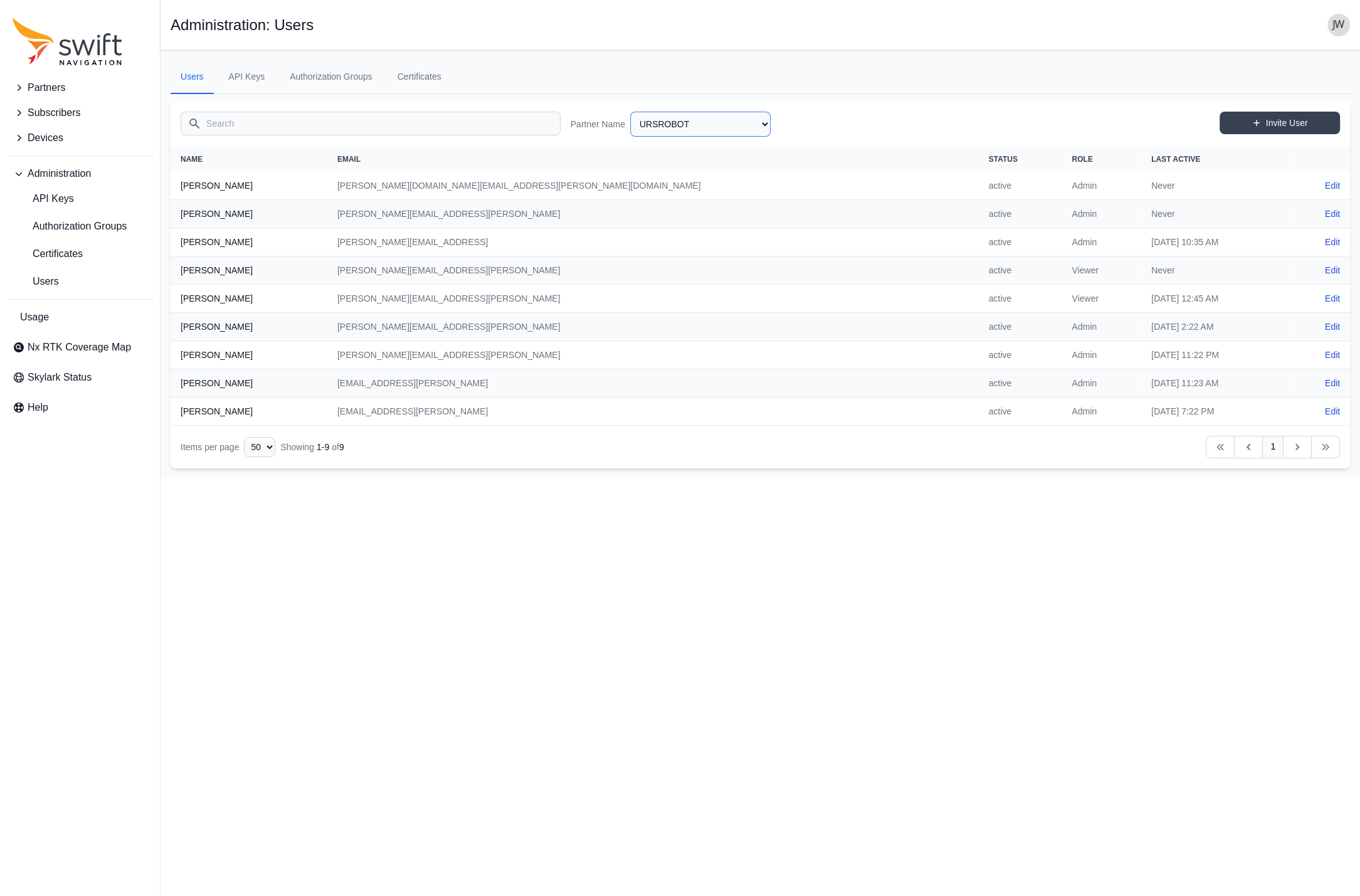
click at [630, 111] on select "AlpsAlpine Asensing Bad Elf Bench Mark Equipment & Supplies Inc. Benchmark Tool…" at bounding box center [700, 124] width 140 height 25
click option "Unyson System" at bounding box center [0, 0] width 0 height 0
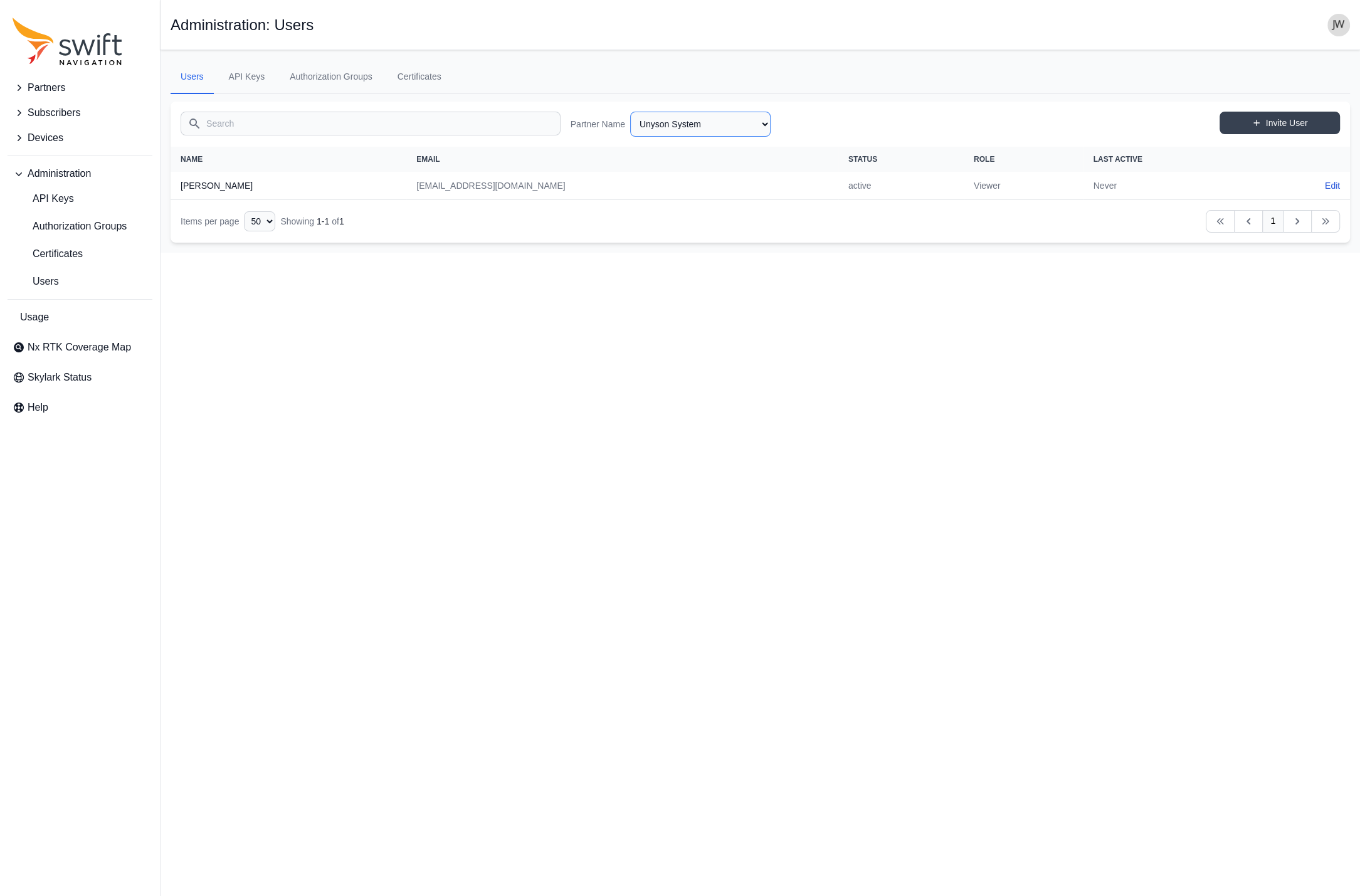
click at [630, 111] on select "AlpsAlpine Asensing Bad Elf Bench Mark Equipment & Supplies Inc. Benchmark Tool…" at bounding box center [700, 124] width 140 height 25
click option "Unicore_RX" at bounding box center [0, 0] width 0 height 0
select select "ae2864d5-a4e7-48da-8549-7a02e571d17f"
click at [630, 111] on select "AlpsAlpine Asensing Bad Elf Bench Mark Equipment & Supplies Inc. Benchmark Tool…" at bounding box center [700, 124] width 140 height 25
click option "Telus" at bounding box center [0, 0] width 0 height 0
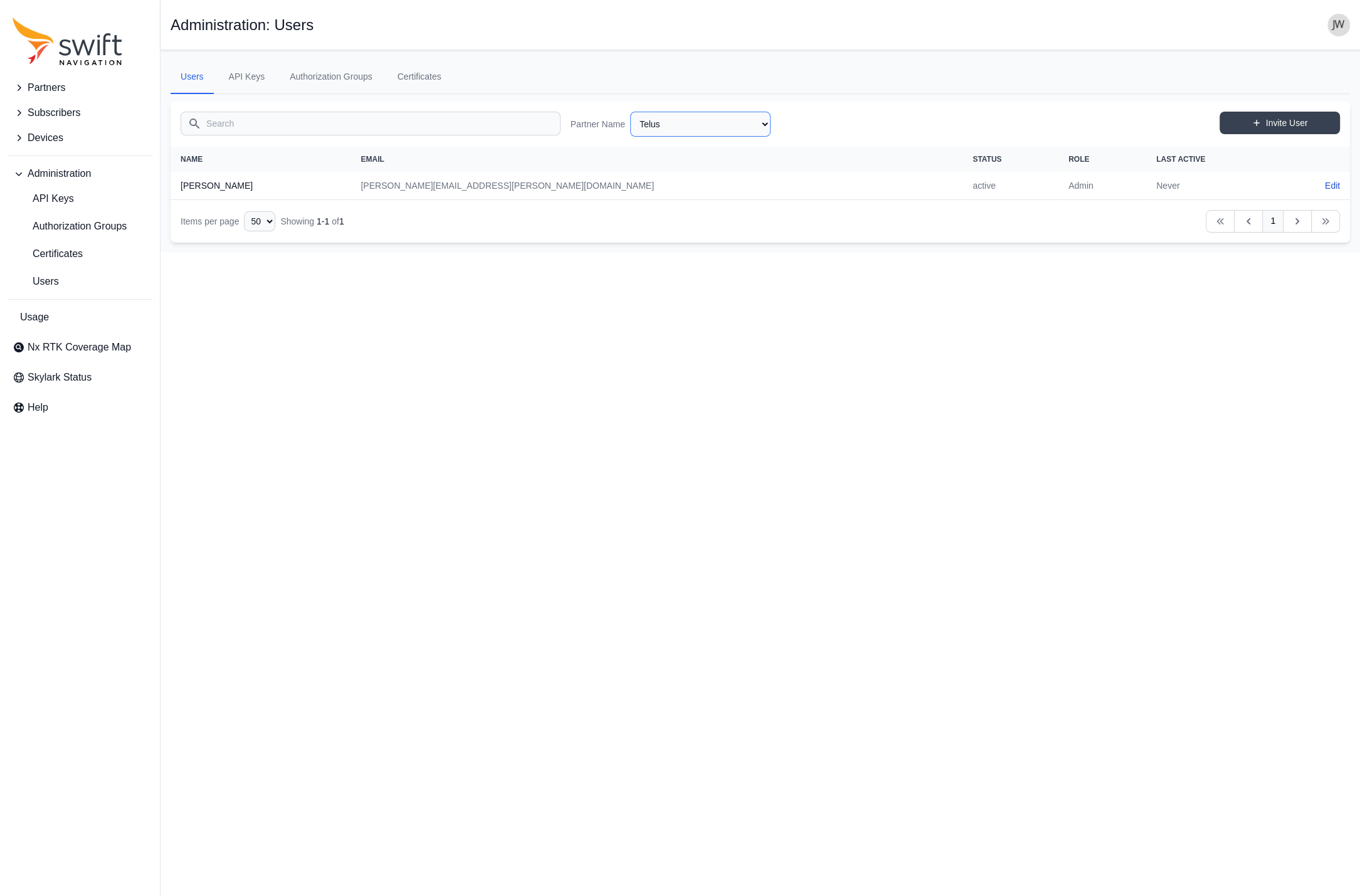
click at [630, 111] on select "AlpsAlpine Asensing Bad Elf Bench Mark Equipment & Supplies Inc. Benchmark Tool…" at bounding box center [700, 124] width 140 height 25
click option "Telit" at bounding box center [0, 0] width 0 height 0
select select "fb0761bf-616c-4202-9cf3-94a3bfc30236"
click at [630, 111] on select "AlpsAlpine Asensing Bad Elf Bench Mark Equipment & Supplies Inc. Benchmark Tool…" at bounding box center [700, 124] width 140 height 25
click option "TecSolutions Consultants" at bounding box center [0, 0] width 0 height 0
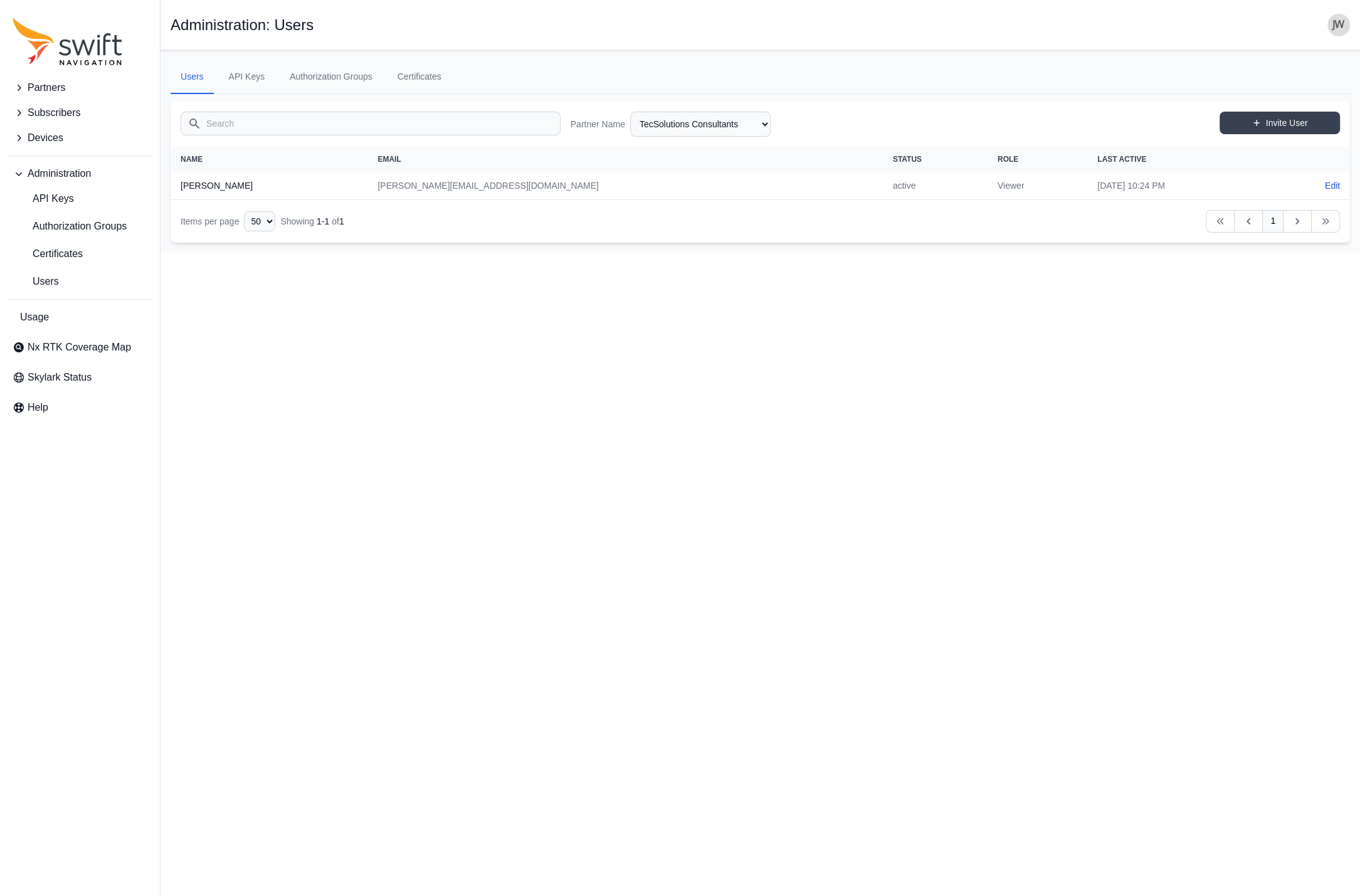
click at [1301, 222] on icon "Table navigation" at bounding box center [1297, 221] width 12 height 12
click at [1256, 223] on link "Previous" at bounding box center [1248, 221] width 29 height 23
click at [630, 111] on select "AlpsAlpine Asensing Bad Elf Bench Mark Equipment & Supplies Inc. Benchmark Tool…" at bounding box center [700, 124] width 140 height 25
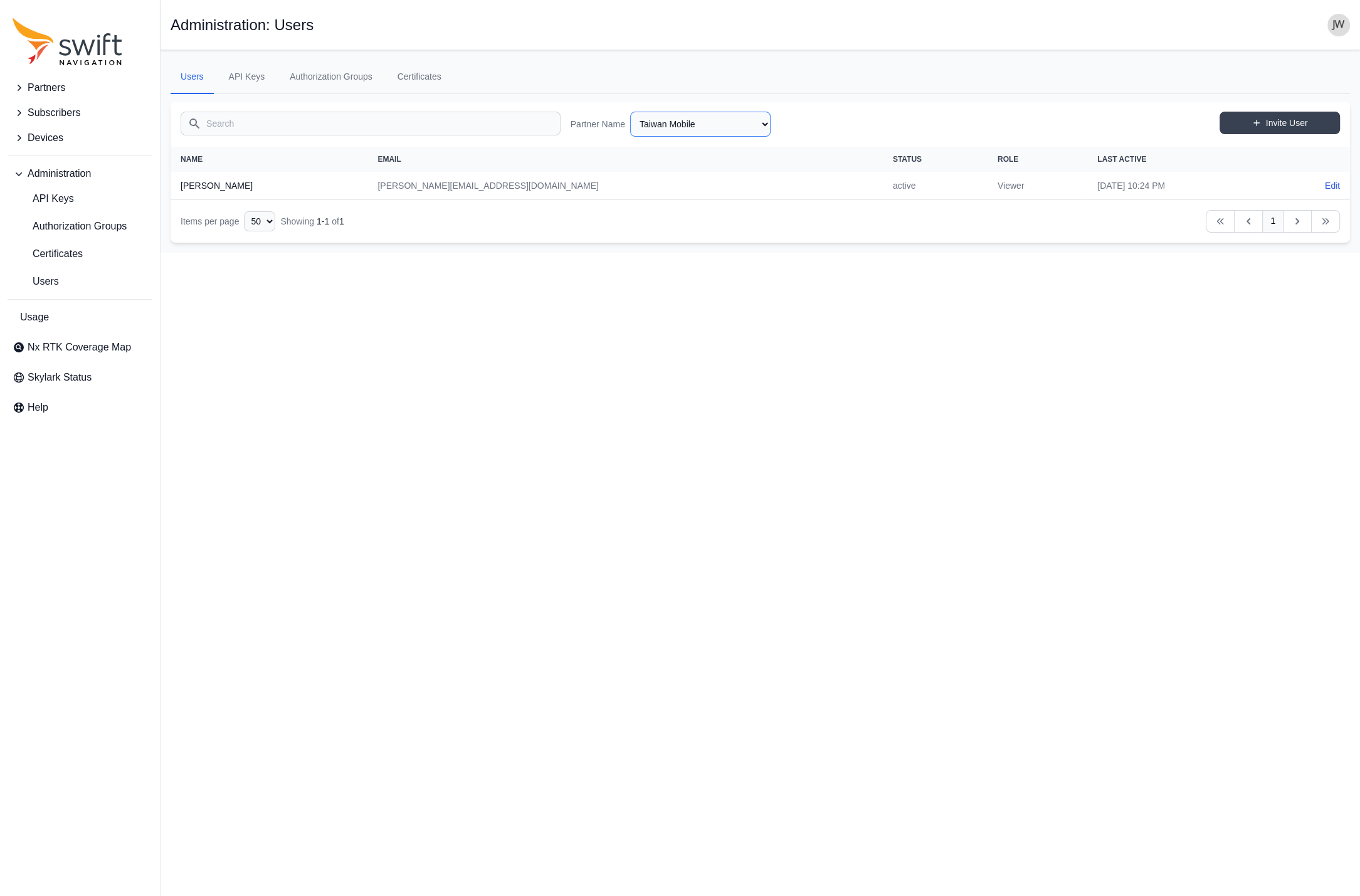
click option "Taiwan Mobile" at bounding box center [0, 0] width 0 height 0
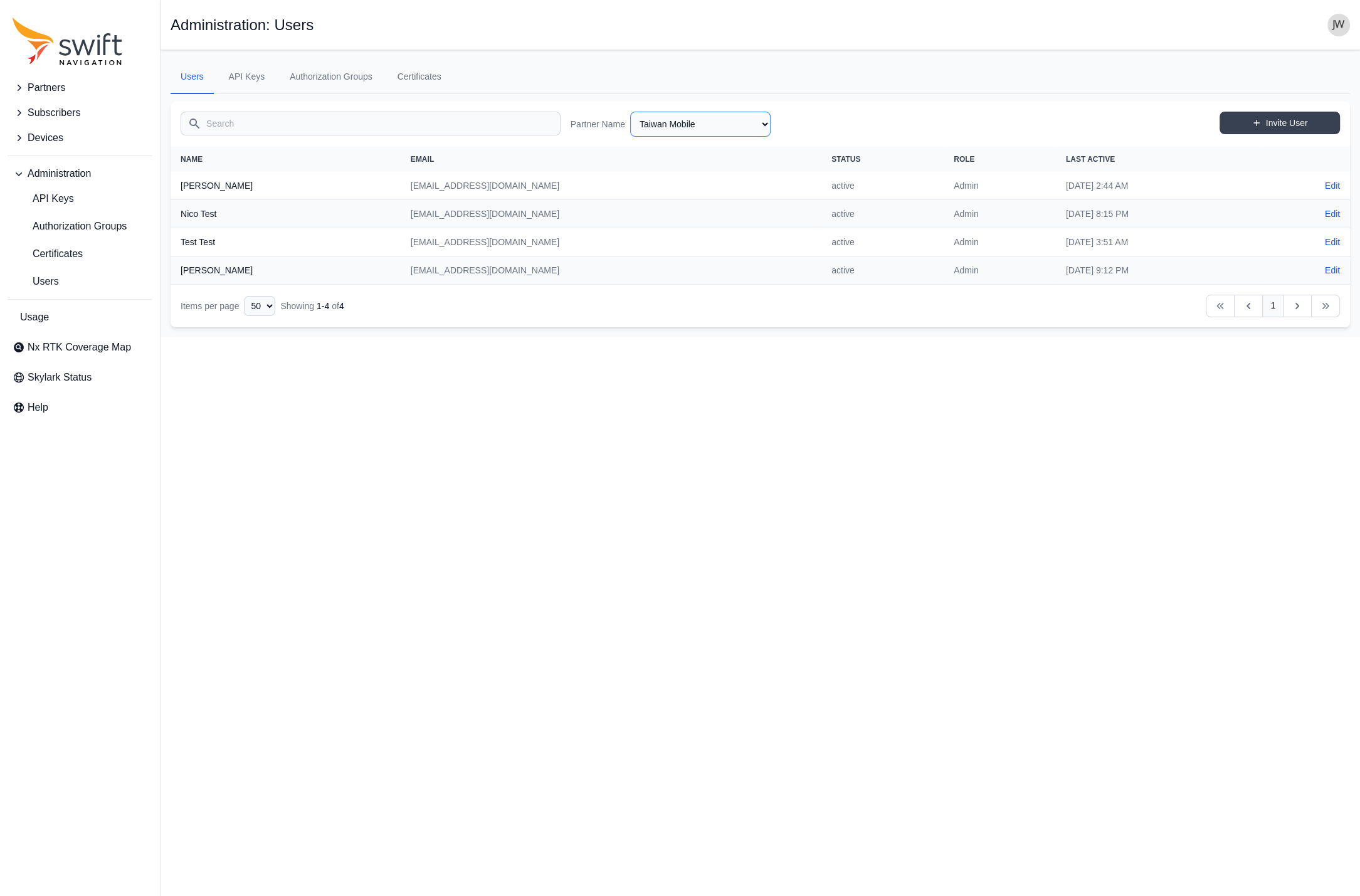
click at [630, 111] on select "AlpsAlpine Asensing Bad Elf Bench Mark Equipment & Supplies Inc. Benchmark Tool…" at bounding box center [700, 124] width 140 height 25
click option "SWOZI" at bounding box center [0, 0] width 0 height 0
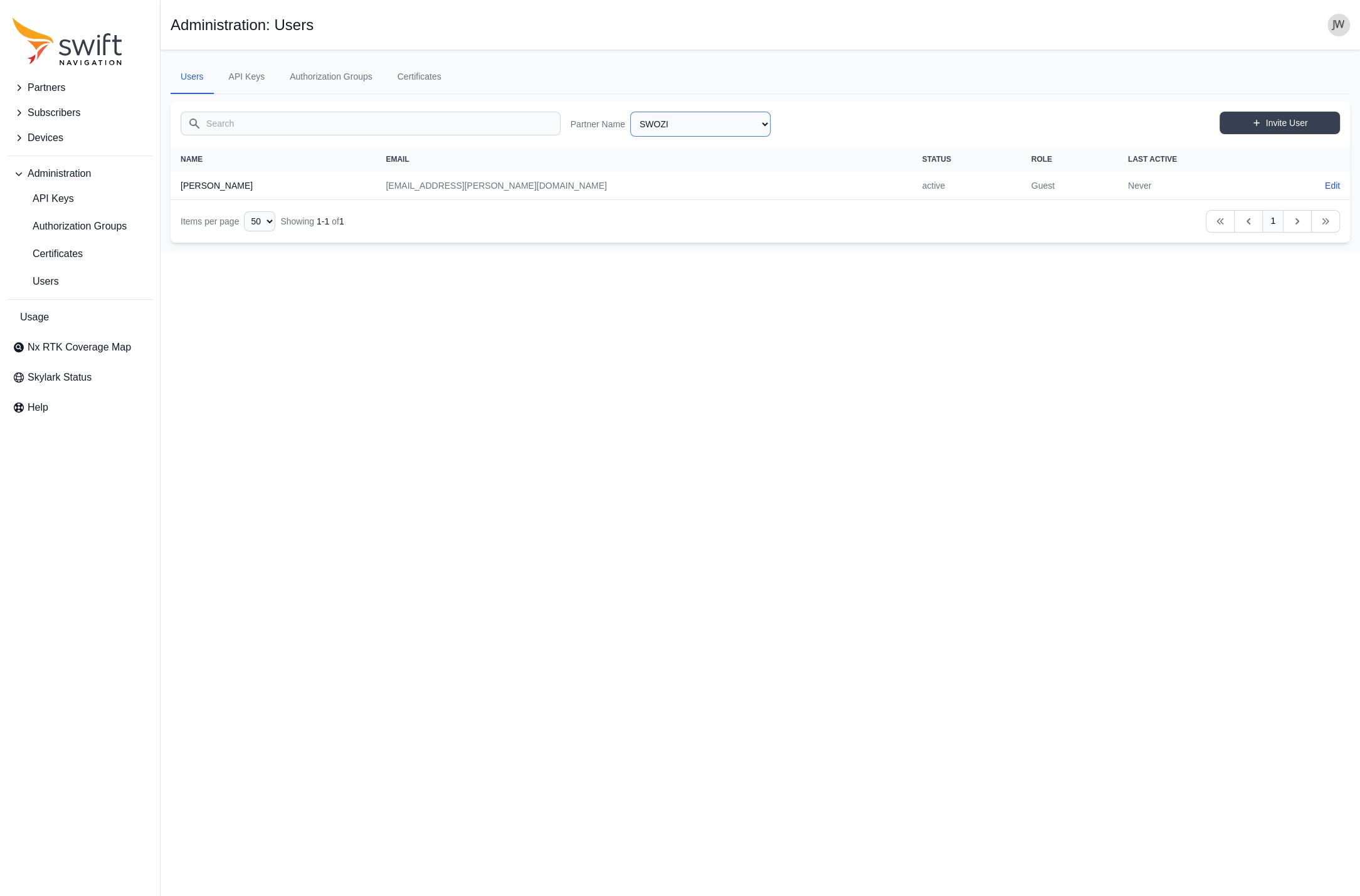
click at [630, 111] on select "AlpsAlpine Asensing Bad Elf Bench Mark Equipment & Supplies Inc. Benchmark Tool…" at bounding box center [700, 124] width 140 height 25
click option "Swift Navigation Production" at bounding box center [0, 0] width 0 height 0
click at [630, 111] on select "AlpsAlpine Asensing Bad Elf Bench Mark Equipment & Supplies Inc. Benchmark Tool…" at bounding box center [700, 124] width 140 height 25
click option "Swift Navigation" at bounding box center [0, 0] width 0 height 0
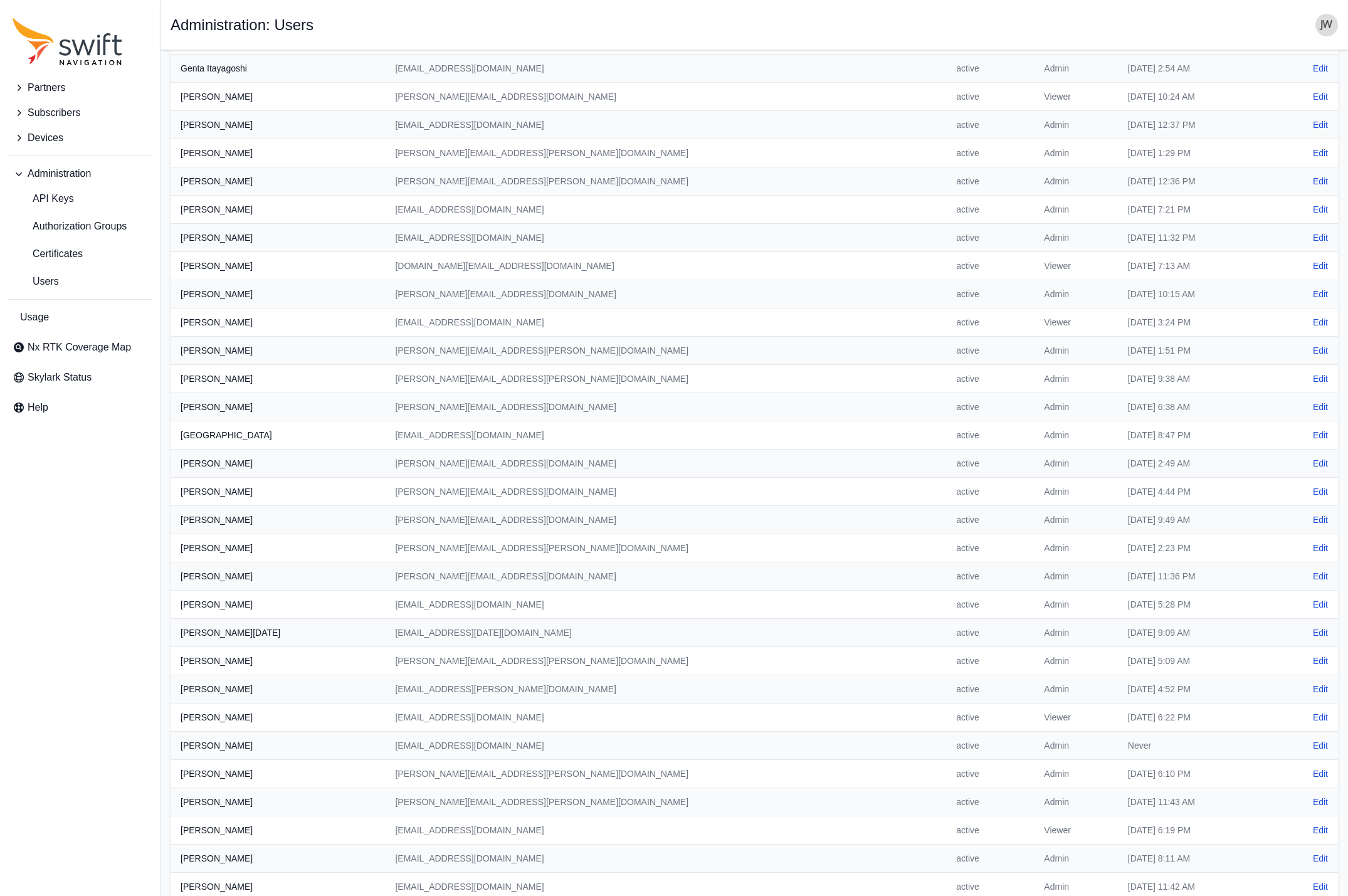
scroll to position [718, 0]
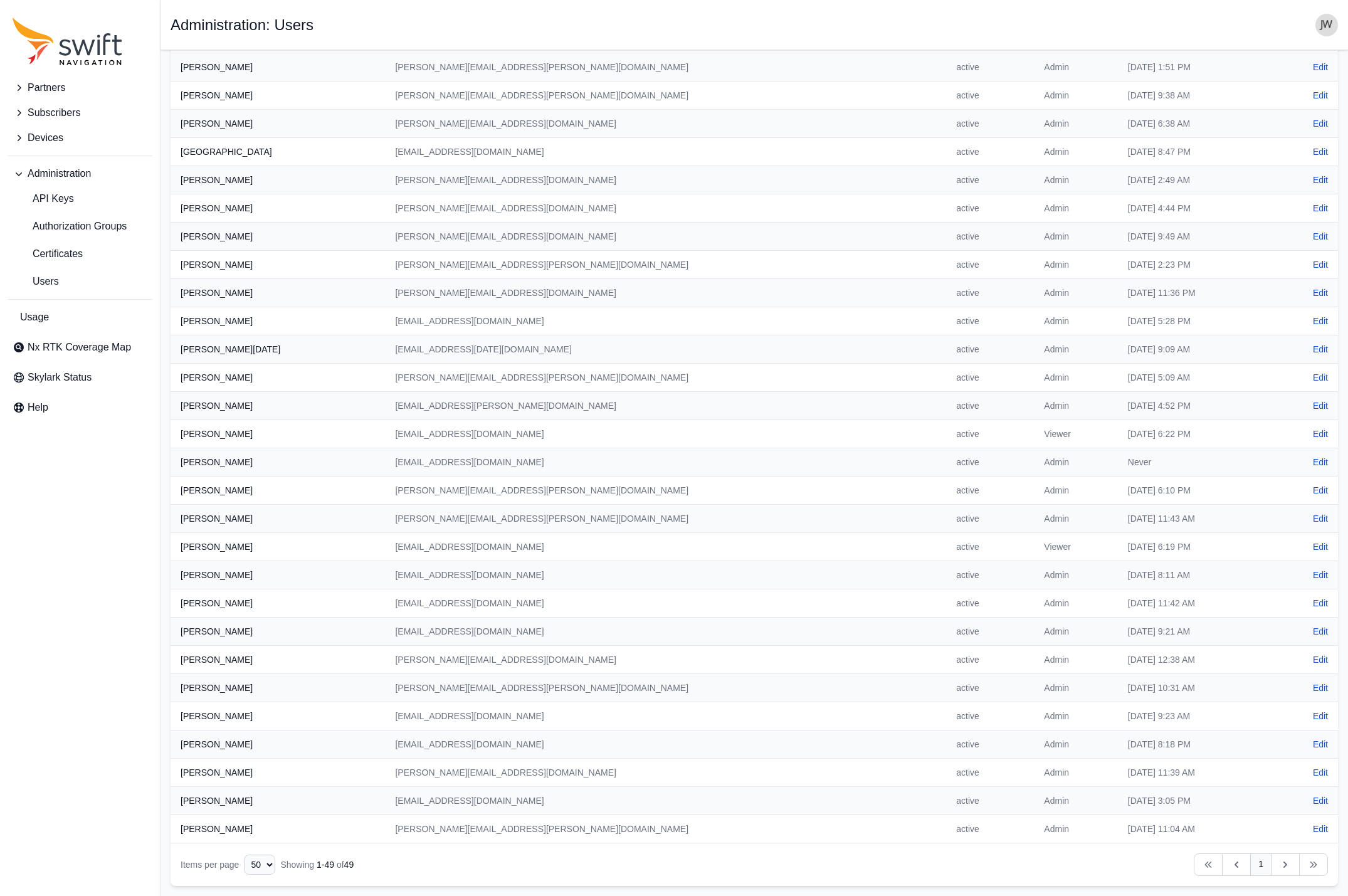
click at [1284, 867] on icon "Table navigation" at bounding box center [1285, 864] width 4 height 6
click at [1283, 866] on icon "Table navigation" at bounding box center [1286, 864] width 12 height 12
click option "50" at bounding box center [0, 0] width 0 height 0
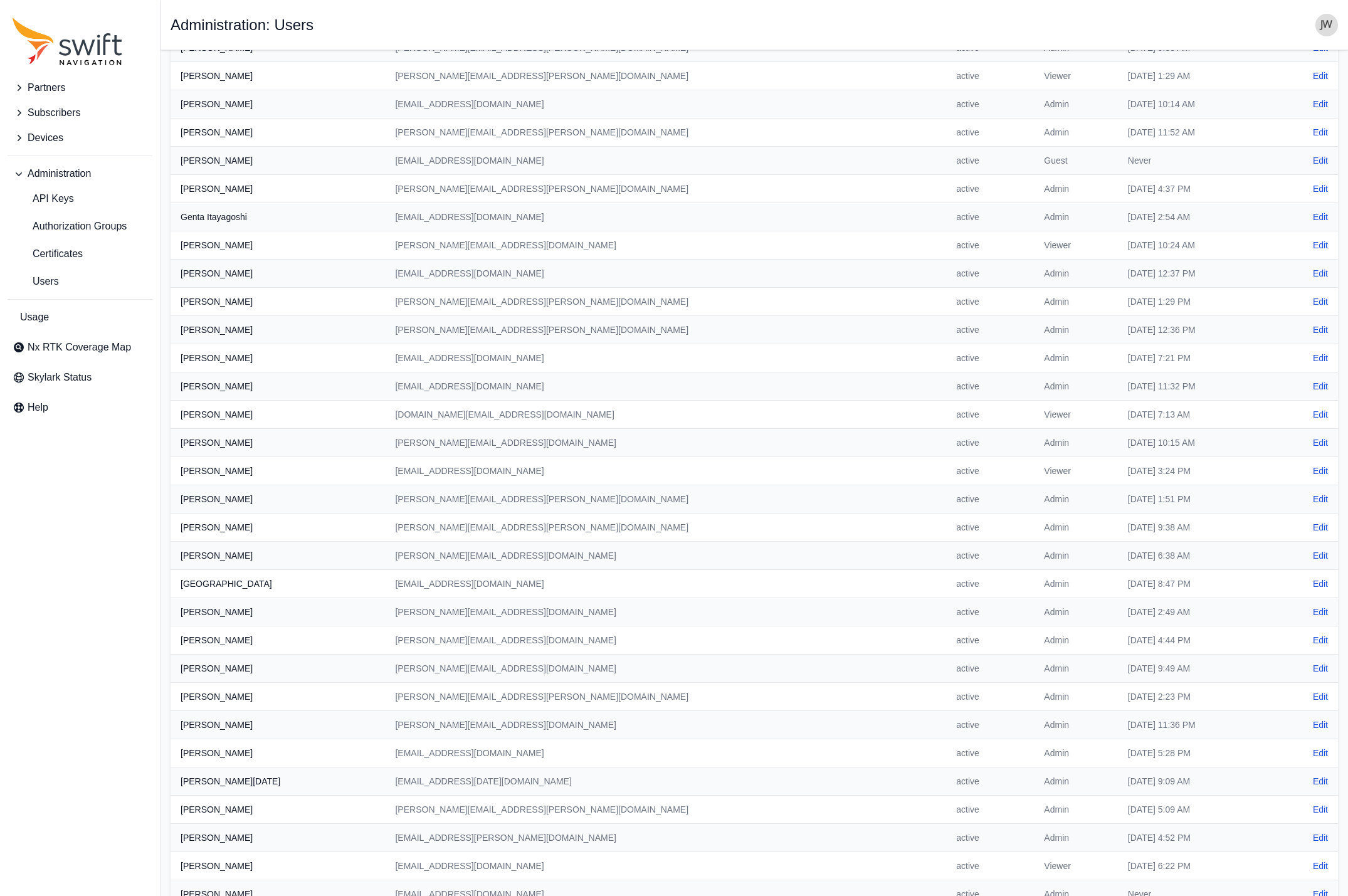
scroll to position [0, 0]
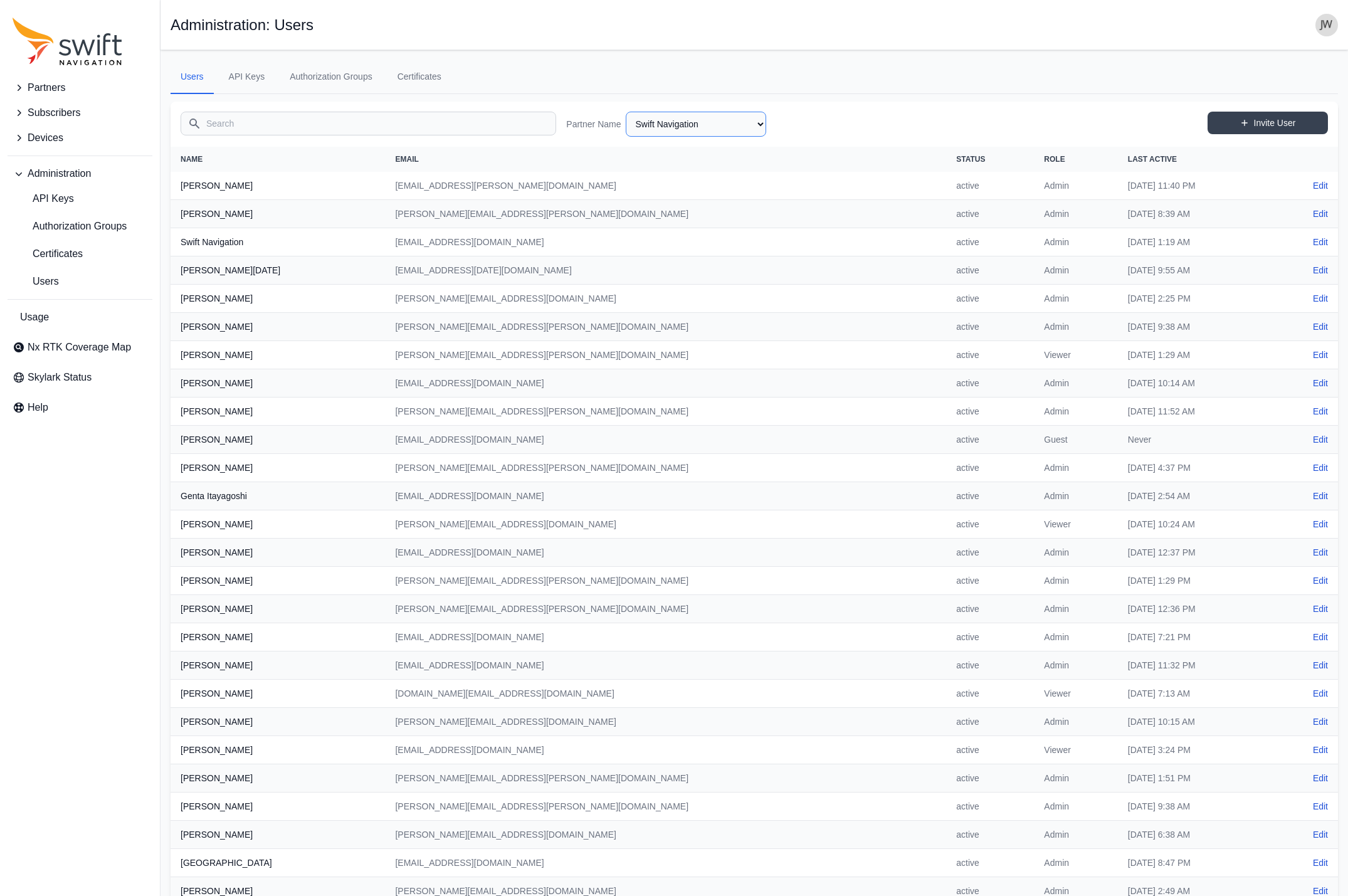
click at [626, 111] on select "AlpsAlpine Asensing Bad Elf Bench Mark Equipment & Supplies Inc. Benchmark Tool…" at bounding box center [696, 124] width 140 height 25
click option "Swift Internal Testing" at bounding box center [0, 0] width 0 height 0
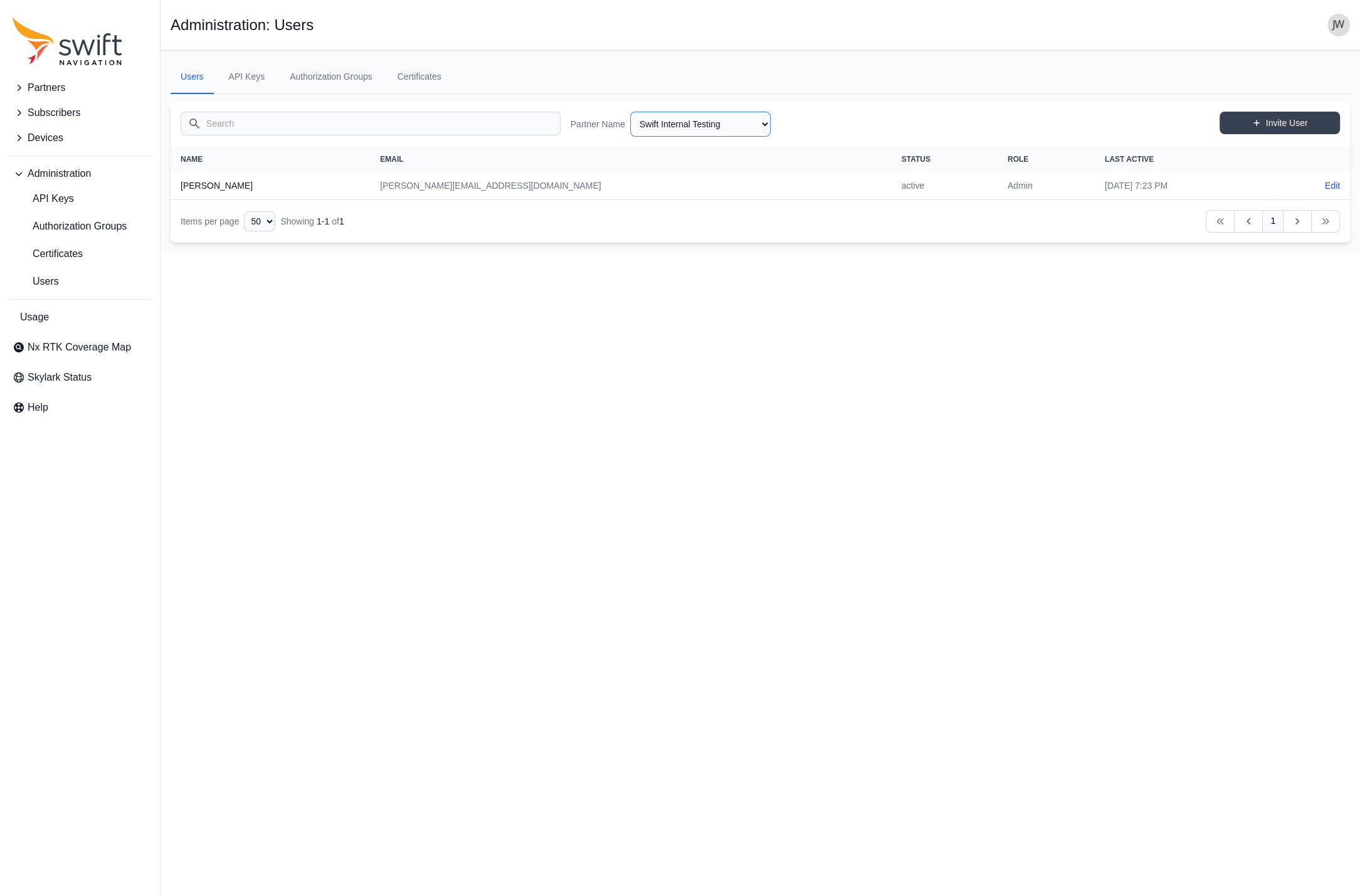
click at [630, 111] on select "AlpsAlpine Asensing Bad Elf Bench Mark Equipment & Supplies Inc. Benchmark Tool…" at bounding box center [700, 124] width 140 height 25
click option "Swap Robotics" at bounding box center [0, 0] width 0 height 0
click at [630, 111] on select "AlpsAlpine Asensing Bad Elf Bench Mark Equipment & Supplies Inc. Benchmark Tool…" at bounding box center [700, 124] width 140 height 25
click option "Sunseeker Robotic" at bounding box center [0, 0] width 0 height 0
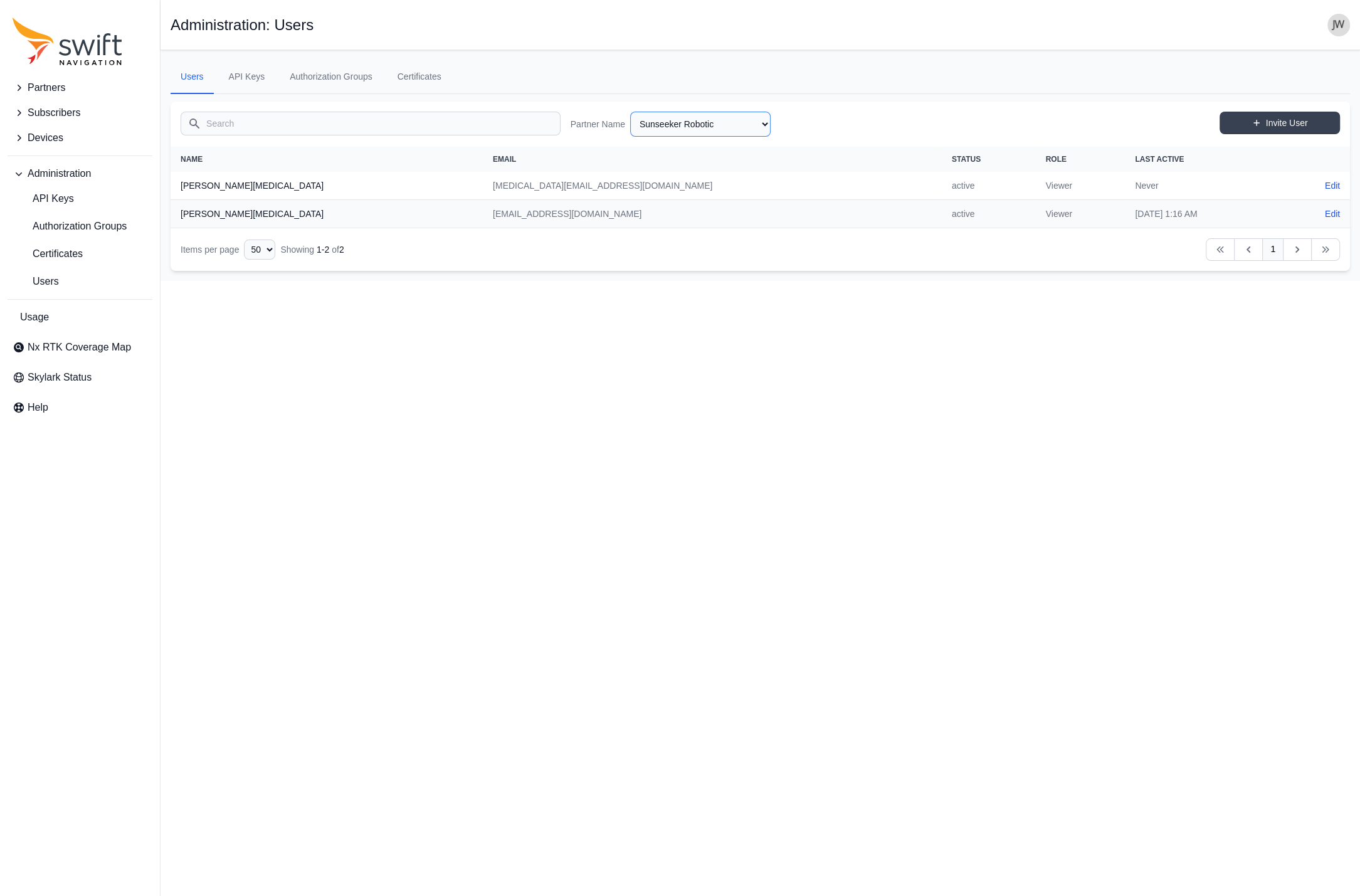
click at [630, 111] on select "AlpsAlpine Asensing Bad Elf Bench Mark Equipment & Supplies Inc. Benchmark Tool…" at bounding box center [700, 124] width 140 height 25
click option "Subsurface Solutions" at bounding box center [0, 0] width 0 height 0
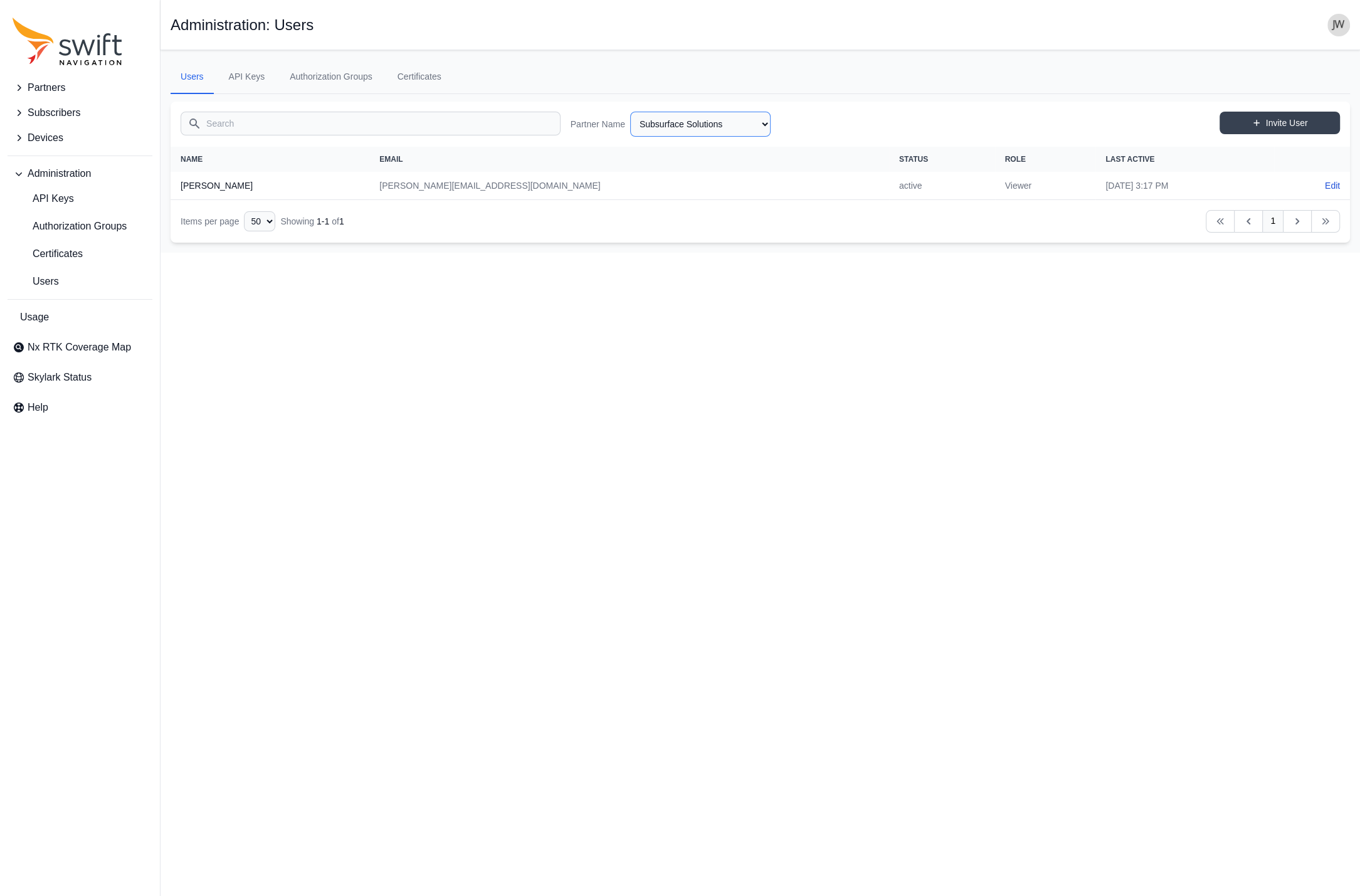
click at [630, 111] on select "AlpsAlpine Asensing Bad Elf Bench Mark Equipment & Supplies Inc. Benchmark Tool…" at bounding box center [700, 124] width 140 height 25
click option "SUBARU" at bounding box center [0, 0] width 0 height 0
select select "764ff1b7-a2ab-49ec-83b2-73af67106387"
click at [630, 111] on select "AlpsAlpine Asensing Bad Elf Bench Mark Equipment & Supplies Inc. Benchmark Tool…" at bounding box center [700, 124] width 140 height 25
click option "Stiga" at bounding box center [0, 0] width 0 height 0
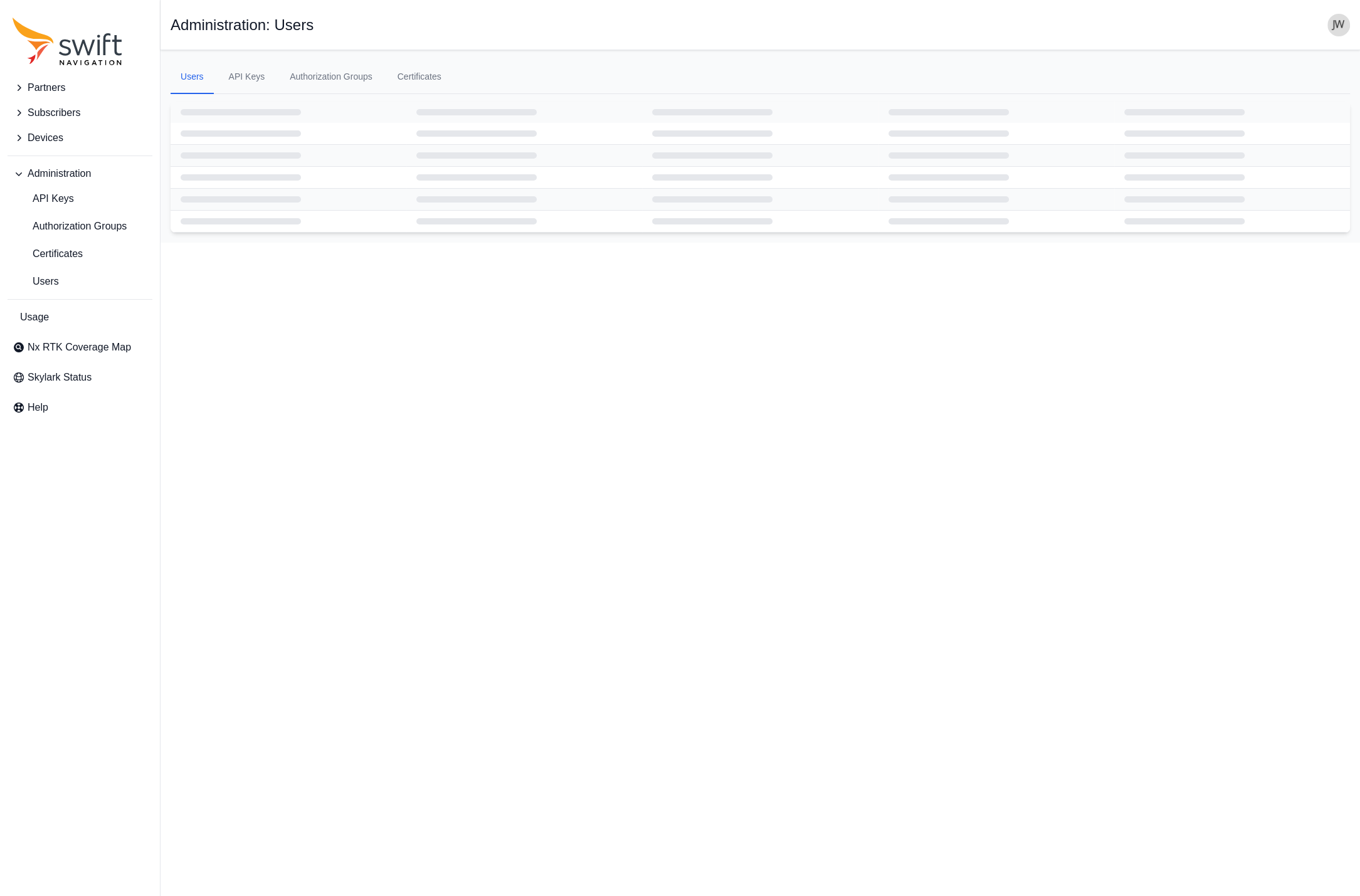
select select "03719662-1d6a-4299-8a05-bf0412e460ab"
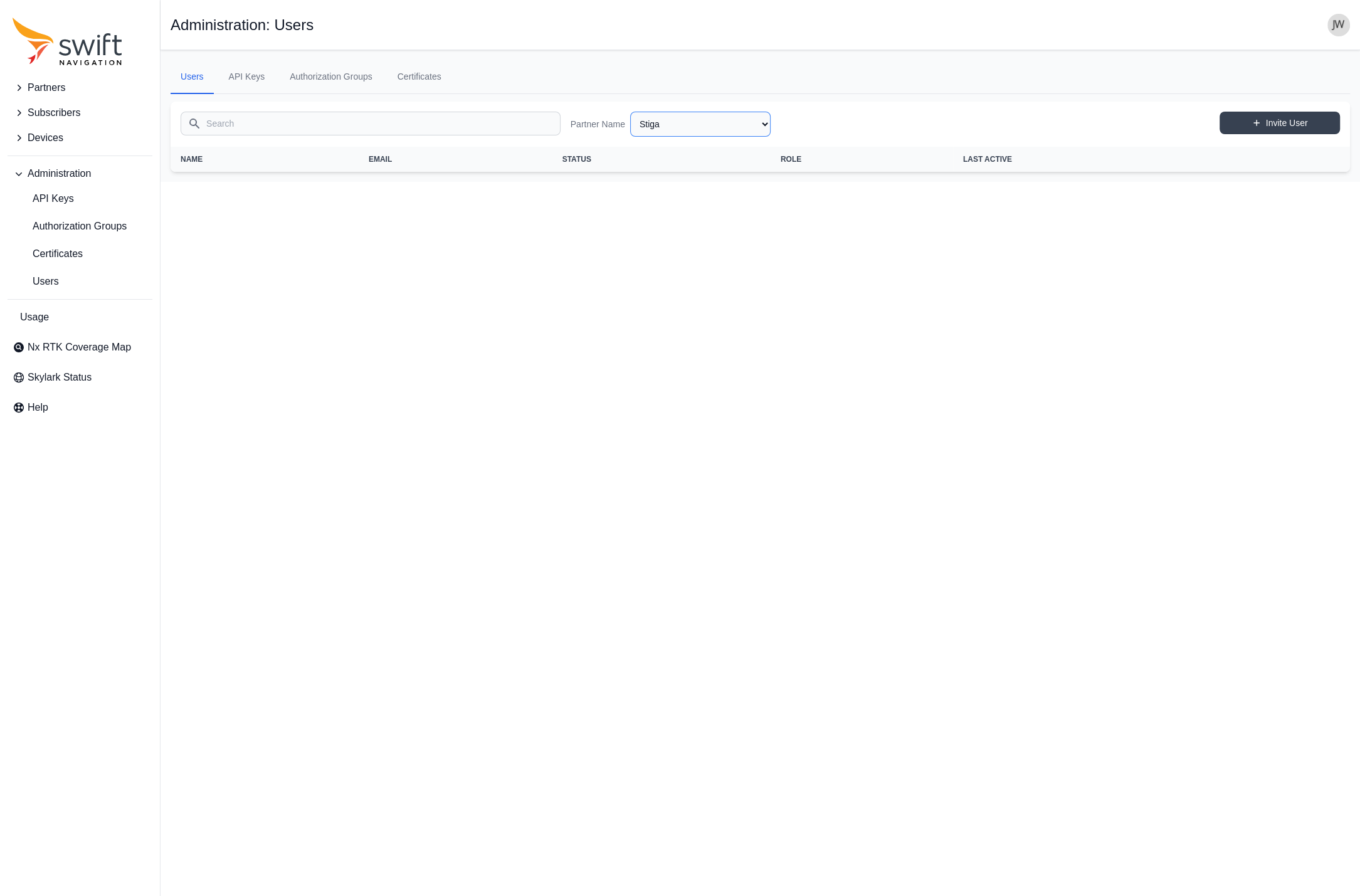
click at [630, 111] on select "AlpsAlpine Asensing Bad Elf Bench Mark Equipment & Supplies Inc. Benchmark Tool…" at bounding box center [700, 124] width 140 height 25
click option "Stargate" at bounding box center [0, 0] width 0 height 0
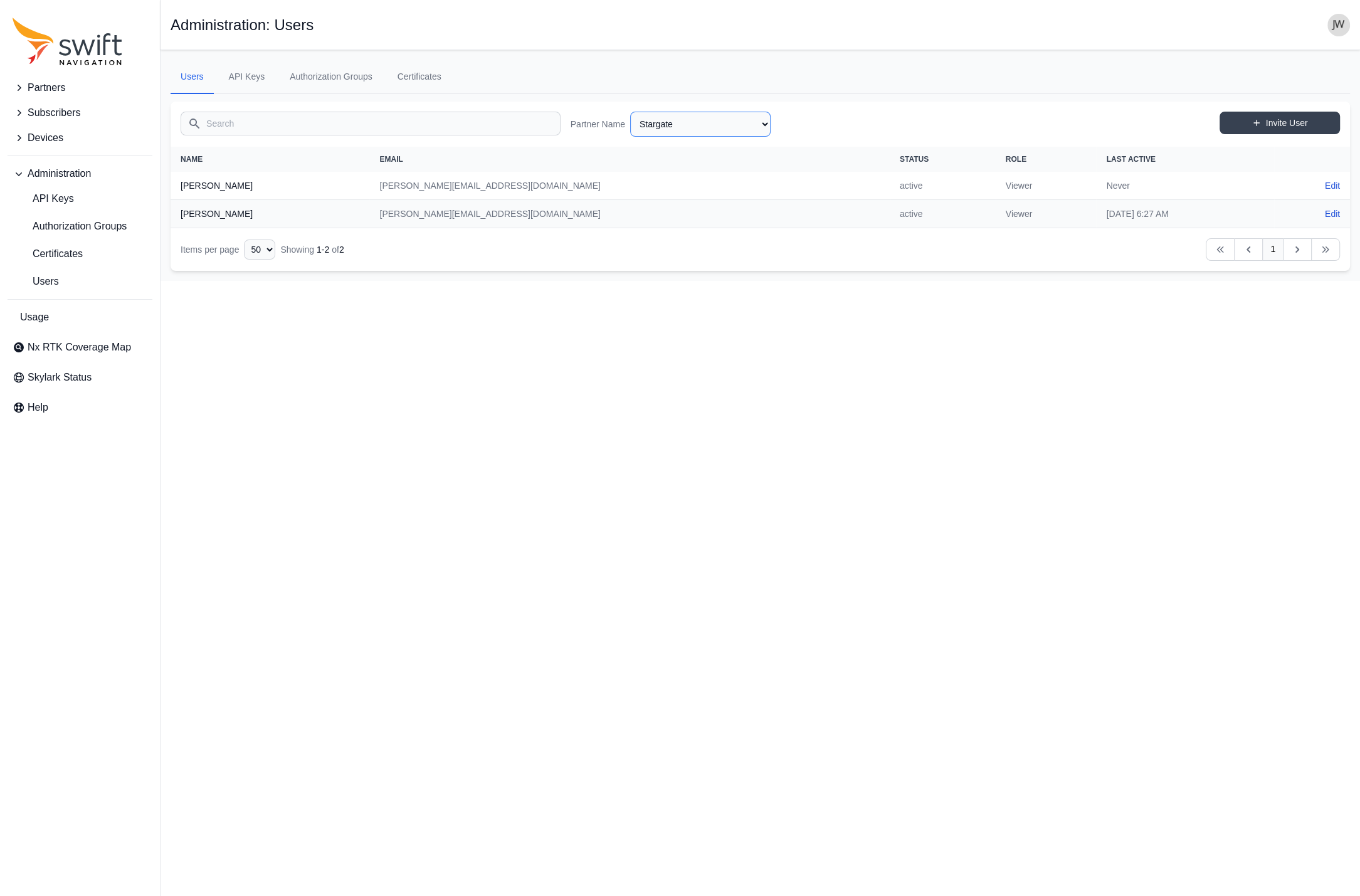
click at [630, 111] on select "AlpsAlpine Asensing Bad Elf Bench Mark Equipment & Supplies Inc. Benchmark Tool…" at bounding box center [700, 124] width 140 height 25
click option "Sony" at bounding box center [0, 0] width 0 height 0
click at [630, 111] on select "AlpsAlpine Asensing Bad Elf Bench Mark Equipment & Supplies Inc. Benchmark Tool…" at bounding box center [700, 124] width 140 height 25
click option "Skydio" at bounding box center [0, 0] width 0 height 0
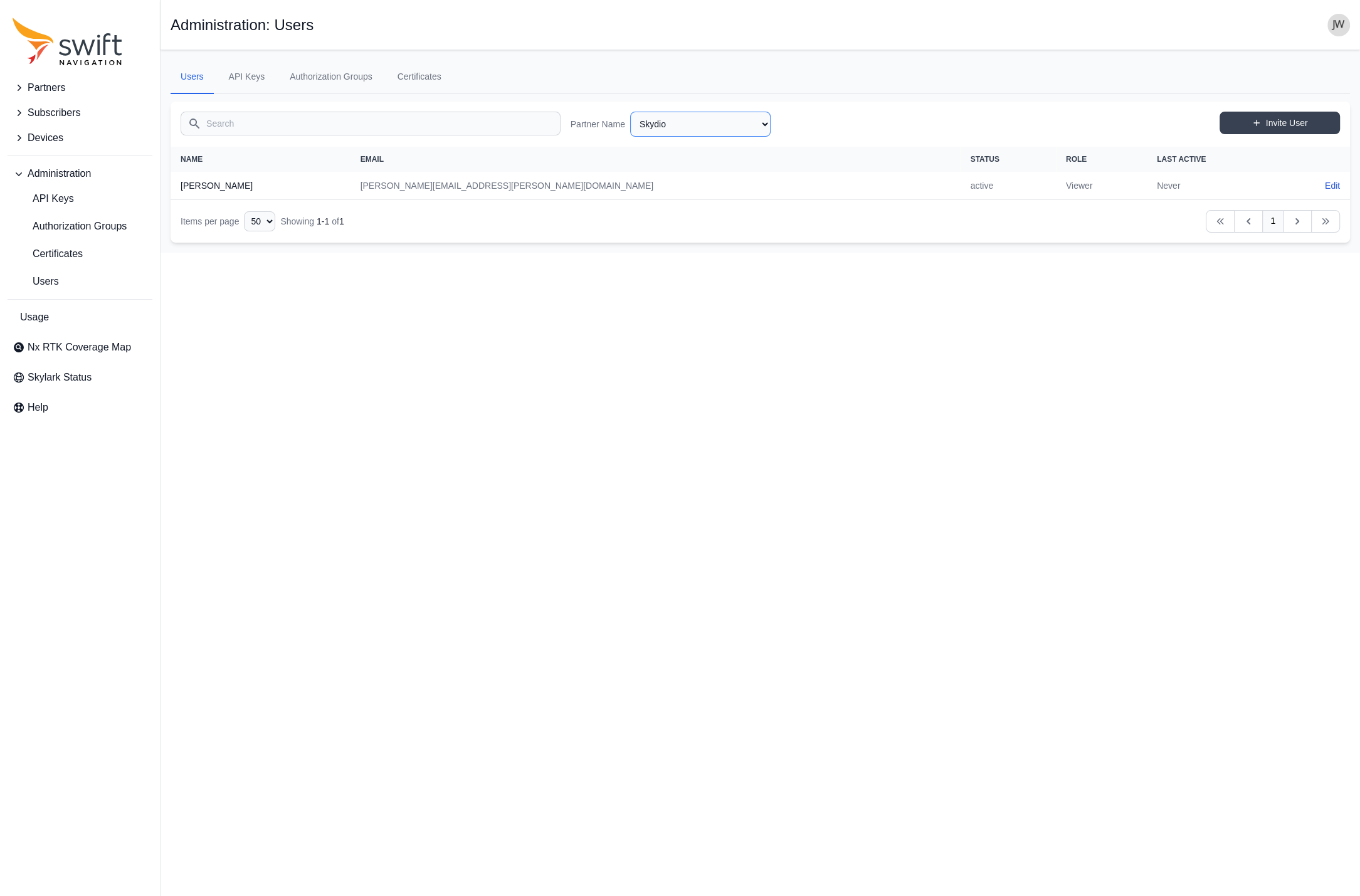
click at [630, 111] on select "AlpsAlpine Asensing Bad Elf Bench Mark Equipment & Supplies Inc. Benchmark Tool…" at bounding box center [700, 124] width 140 height 25
click option "SK Telecom" at bounding box center [0, 0] width 0 height 0
click at [630, 111] on select "AlpsAlpine Asensing Bad Elf Bench Mark Equipment & Supplies Inc. Benchmark Tool…" at bounding box center [700, 124] width 140 height 25
click option "Serve Robotics" at bounding box center [0, 0] width 0 height 0
click at [630, 111] on select "AlpsAlpine Asensing Bad Elf Bench Mark Equipment & Supplies Inc. Benchmark Tool…" at bounding box center [700, 124] width 140 height 25
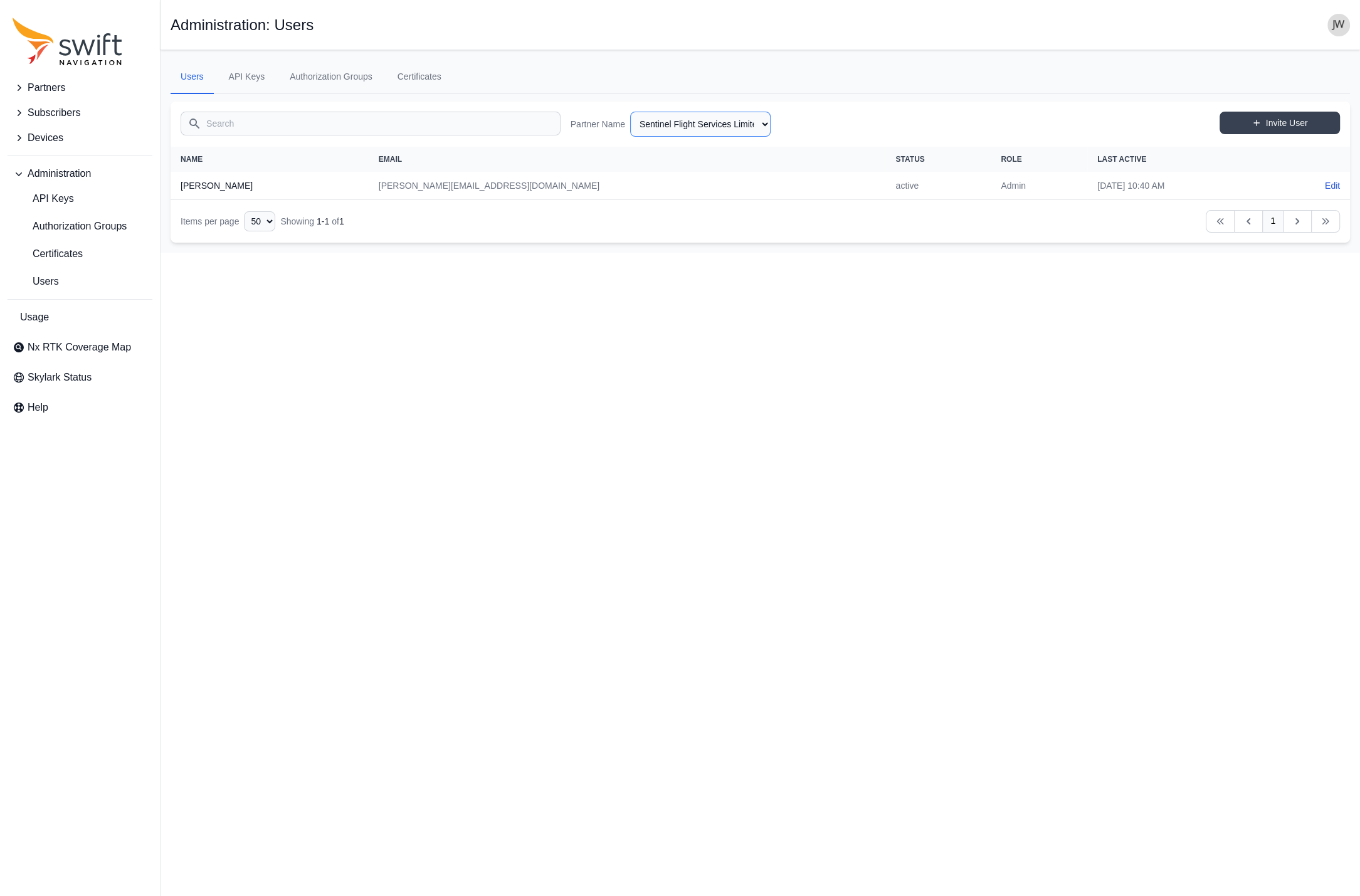
click option "Sentinel Flight Services Limited" at bounding box center [0, 0] width 0 height 0
click at [630, 111] on select "AlpsAlpine Asensing Bad Elf Bench Mark Equipment & Supplies Inc. Benchmark Tool…" at bounding box center [700, 124] width 140 height 25
click option "Senseville Geospatial" at bounding box center [0, 0] width 0 height 0
click at [630, 111] on select "AlpsAlpine Asensing Bad Elf Bench Mark Equipment & Supplies Inc. Benchmark Tool…" at bounding box center [700, 124] width 140 height 25
click option "RTK Coverage Map" at bounding box center [0, 0] width 0 height 0
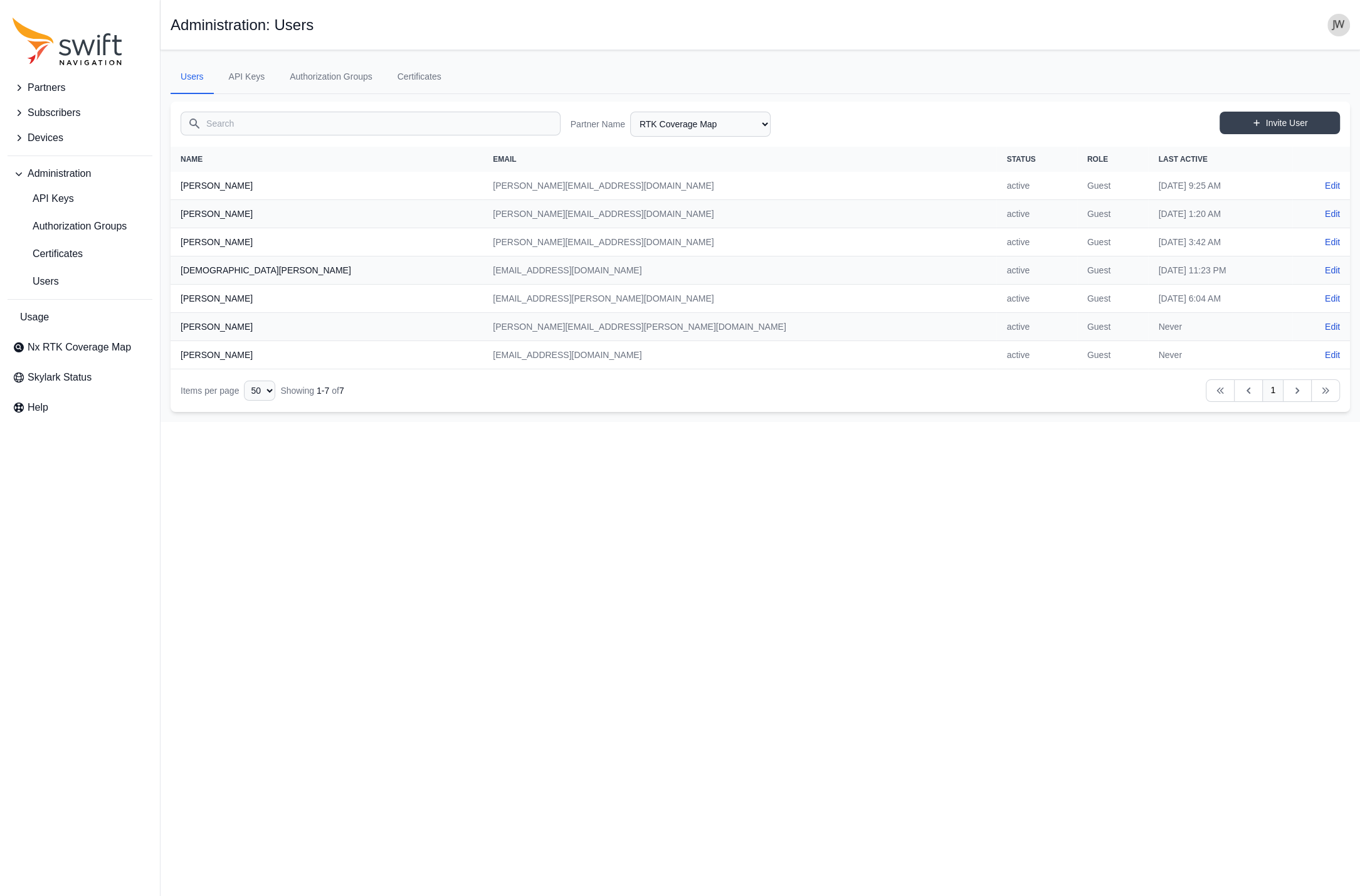
click at [1294, 389] on icon "Table navigation" at bounding box center [1297, 391] width 12 height 12
click at [630, 111] on select "AlpsAlpine Asensing Bad Elf Bench Mark Equipment & Supplies Inc. Benchmark Tool…" at bounding box center [700, 124] width 140 height 25
click option "[PERSON_NAME]" at bounding box center [0, 0] width 0 height 0
select select "84937df3-ebf4-4d8d-ae1f-d0b377348327"
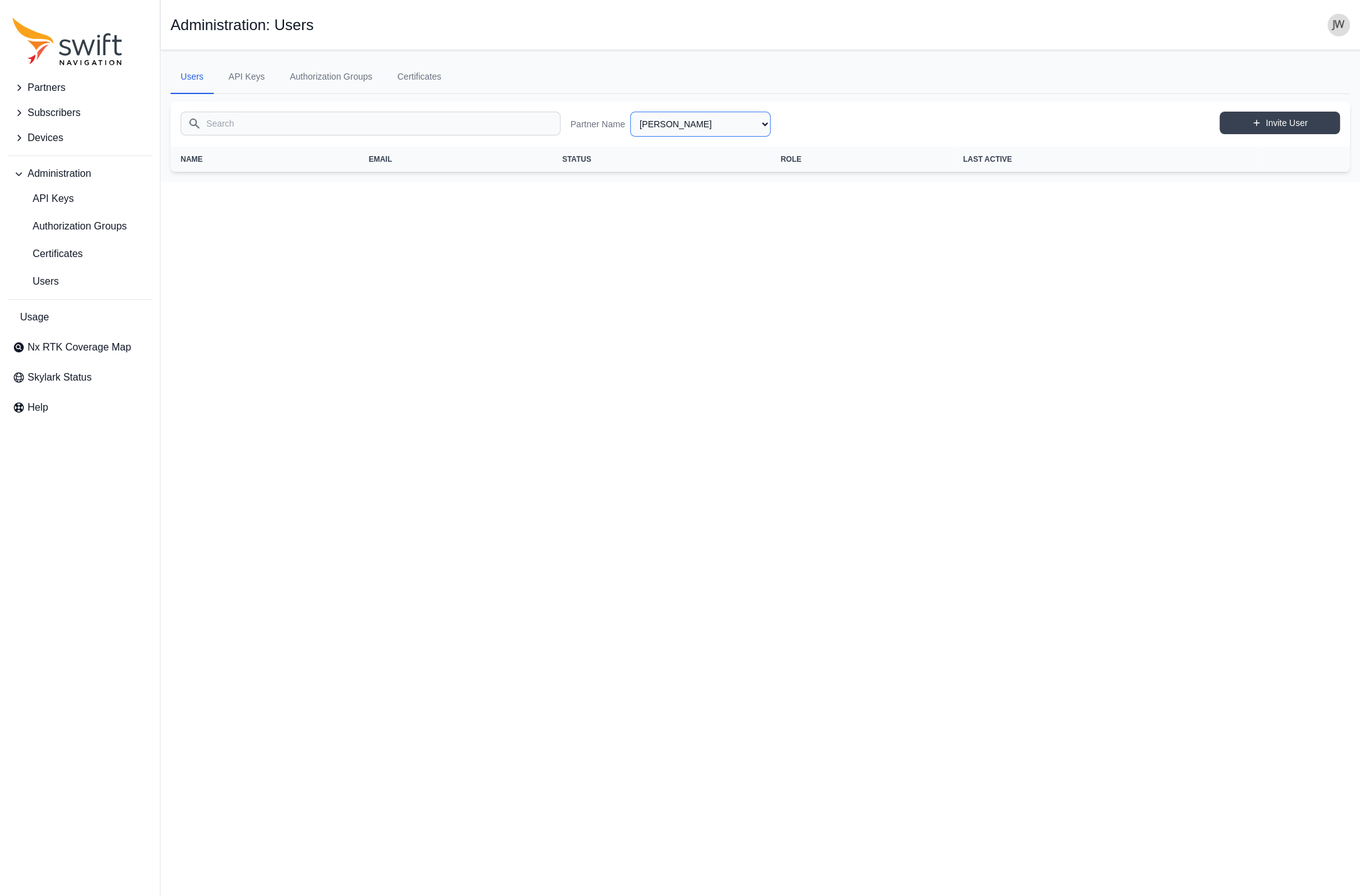
click at [630, 111] on select "AlpsAlpine Asensing Bad Elf Bench Mark Equipment & Supplies Inc. Benchmark Tool…" at bounding box center [700, 124] width 140 height 25
click option "Roedan" at bounding box center [0, 0] width 0 height 0
select select "23611e09-6904-4987-8f87-b187cee131e8"
click at [630, 111] on select "AlpsAlpine Asensing Bad Elf Bench Mark Equipment & Supplies Inc. Benchmark Tool…" at bounding box center [700, 124] width 140 height 25
click option "RinoNav" at bounding box center [0, 0] width 0 height 0
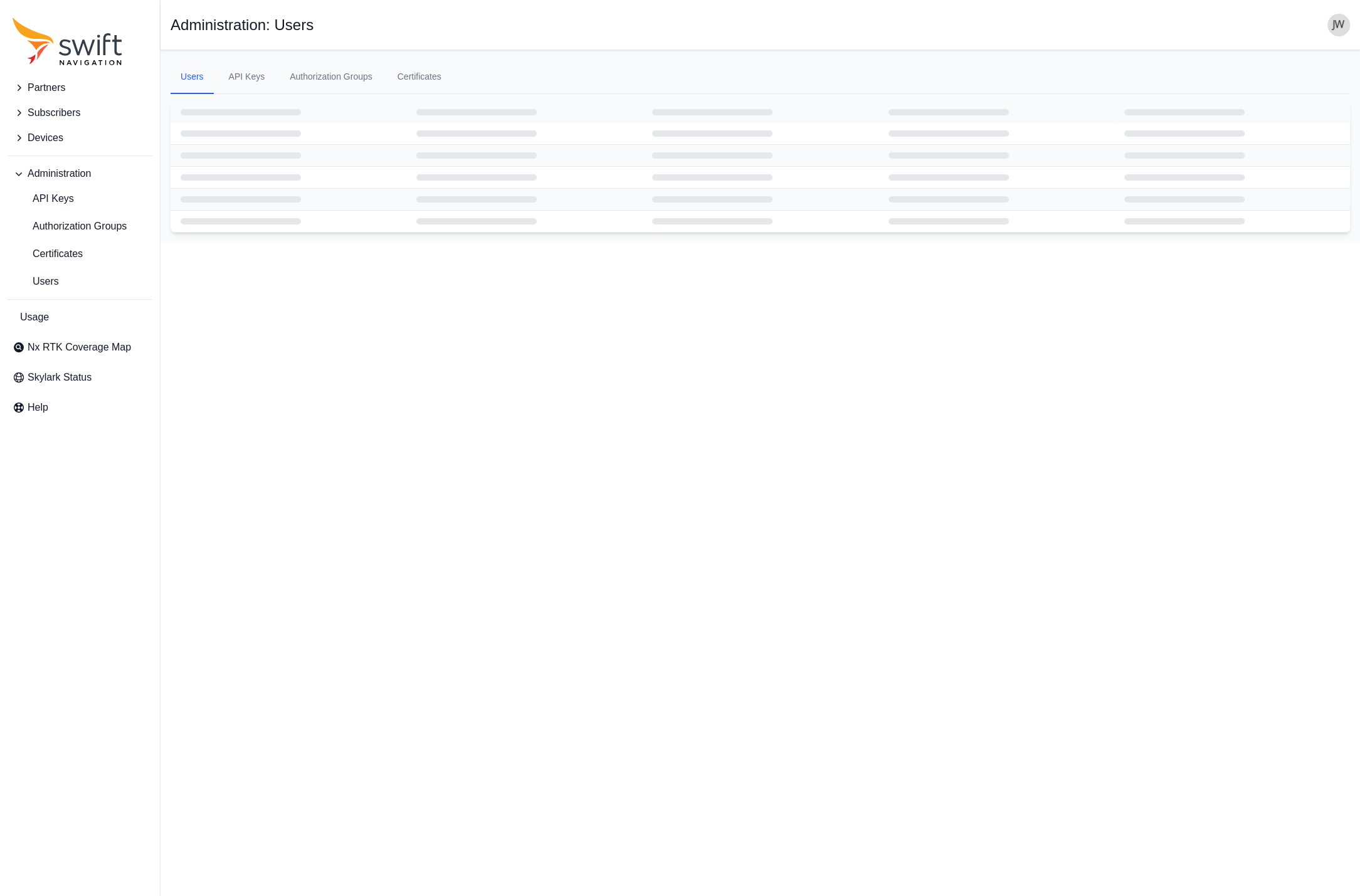
select select "e4e9a961-e5be-43a2-a7ff-4e38c60c7a7d"
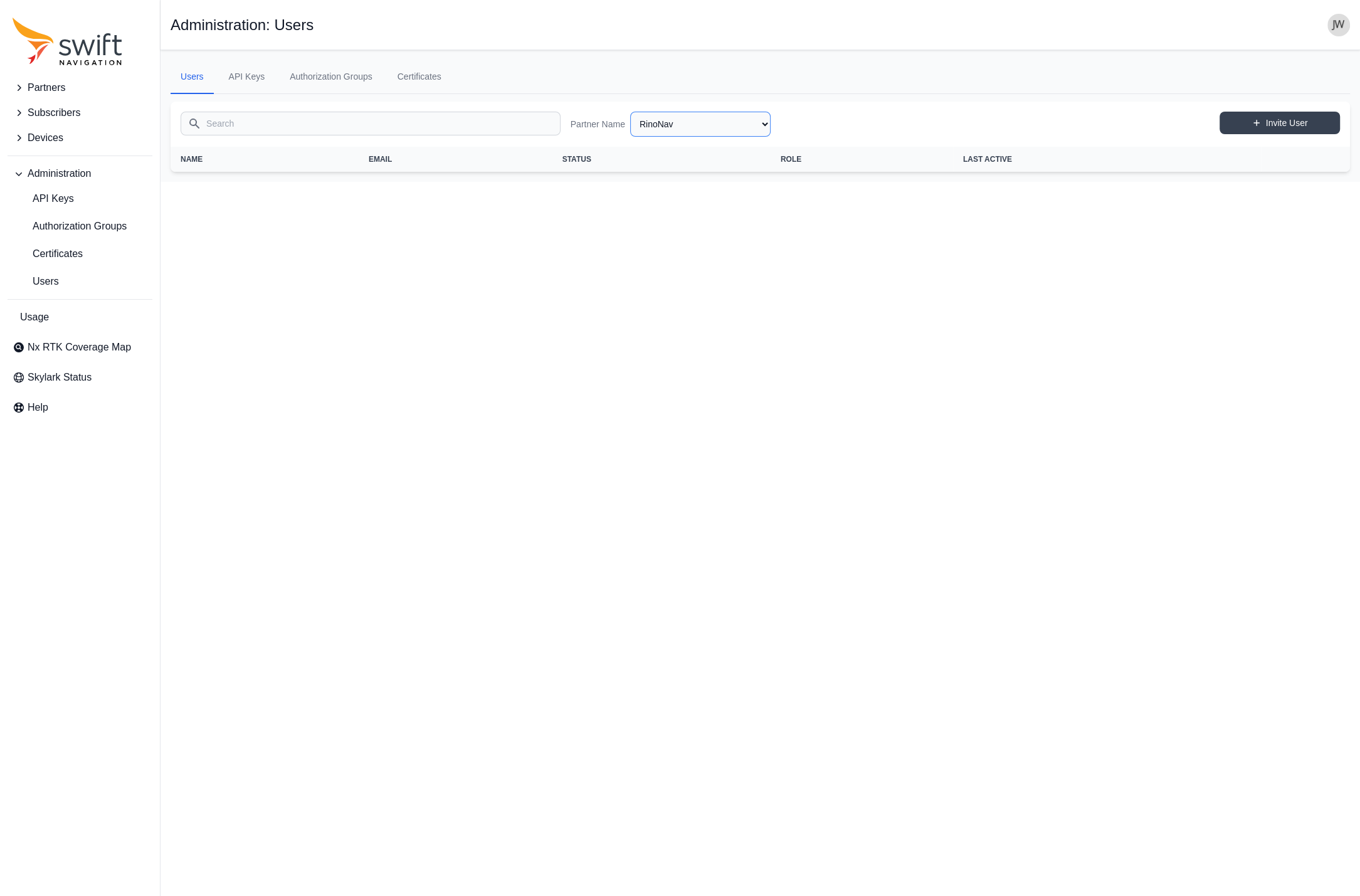
click at [630, 111] on select "AlpsAlpine Asensing Bad Elf Bench Mark Equipment & Supplies Inc. Benchmark Tool…" at bounding box center [700, 124] width 140 height 25
click option "RC Mowers" at bounding box center [0, 0] width 0 height 0
click at [630, 111] on select "AlpsAlpine Asensing Bad Elf Bench Mark Equipment & Supplies Inc. Benchmark Tool…" at bounding box center [700, 124] width 140 height 25
click option "Raven Connected" at bounding box center [0, 0] width 0 height 0
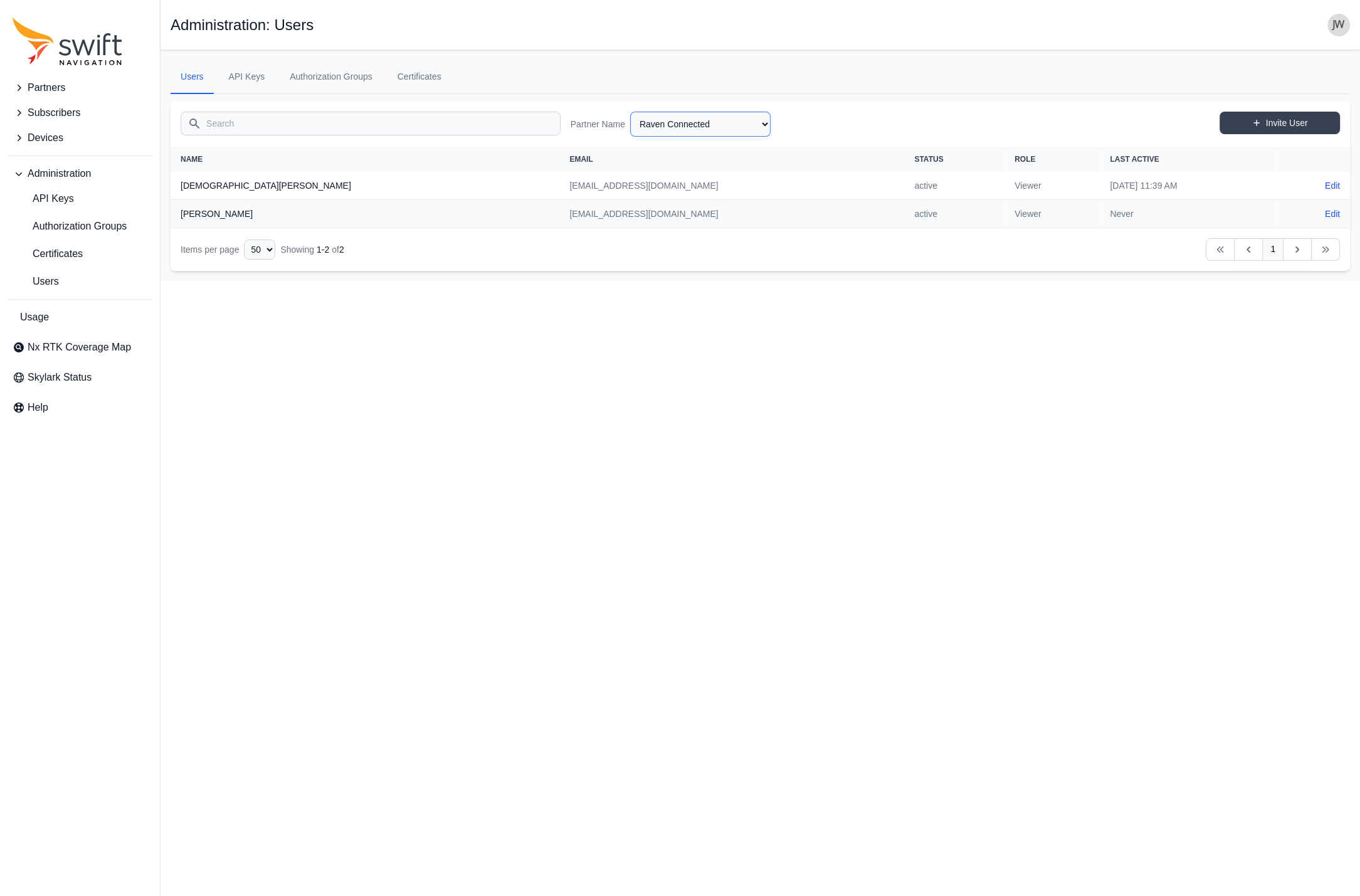
click at [630, 111] on select "AlpsAlpine Asensing Bad Elf Bench Mark Equipment & Supplies Inc. Benchmark Tool…" at bounding box center [700, 124] width 140 height 25
click option "Quectel" at bounding box center [0, 0] width 0 height 0
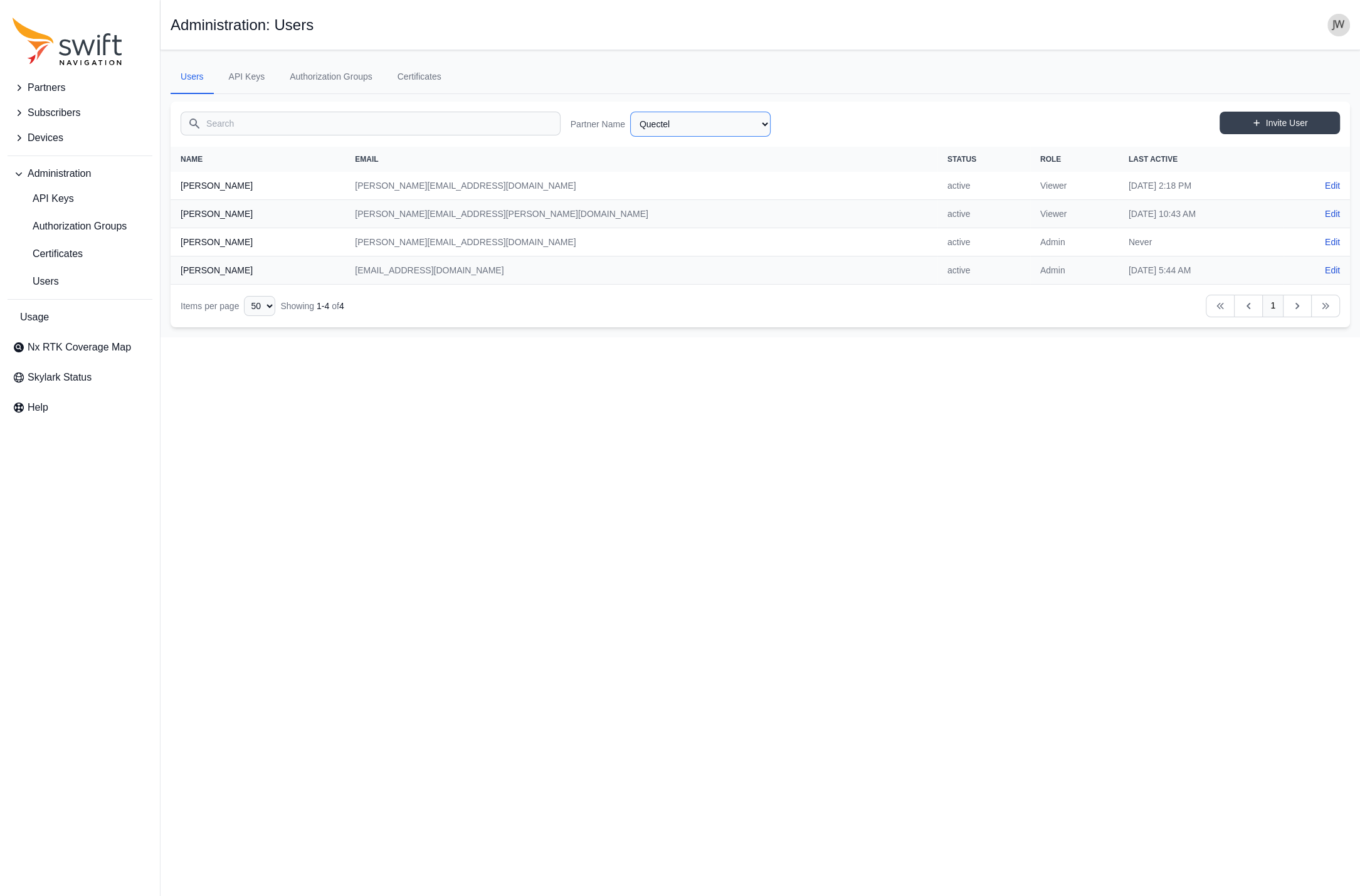
click at [630, 111] on select "AlpsAlpine Asensing Bad Elf Bench Mark Equipment & Supplies Inc. Benchmark Tool…" at bounding box center [700, 124] width 140 height 25
click option "Premium Positioning" at bounding box center [0, 0] width 0 height 0
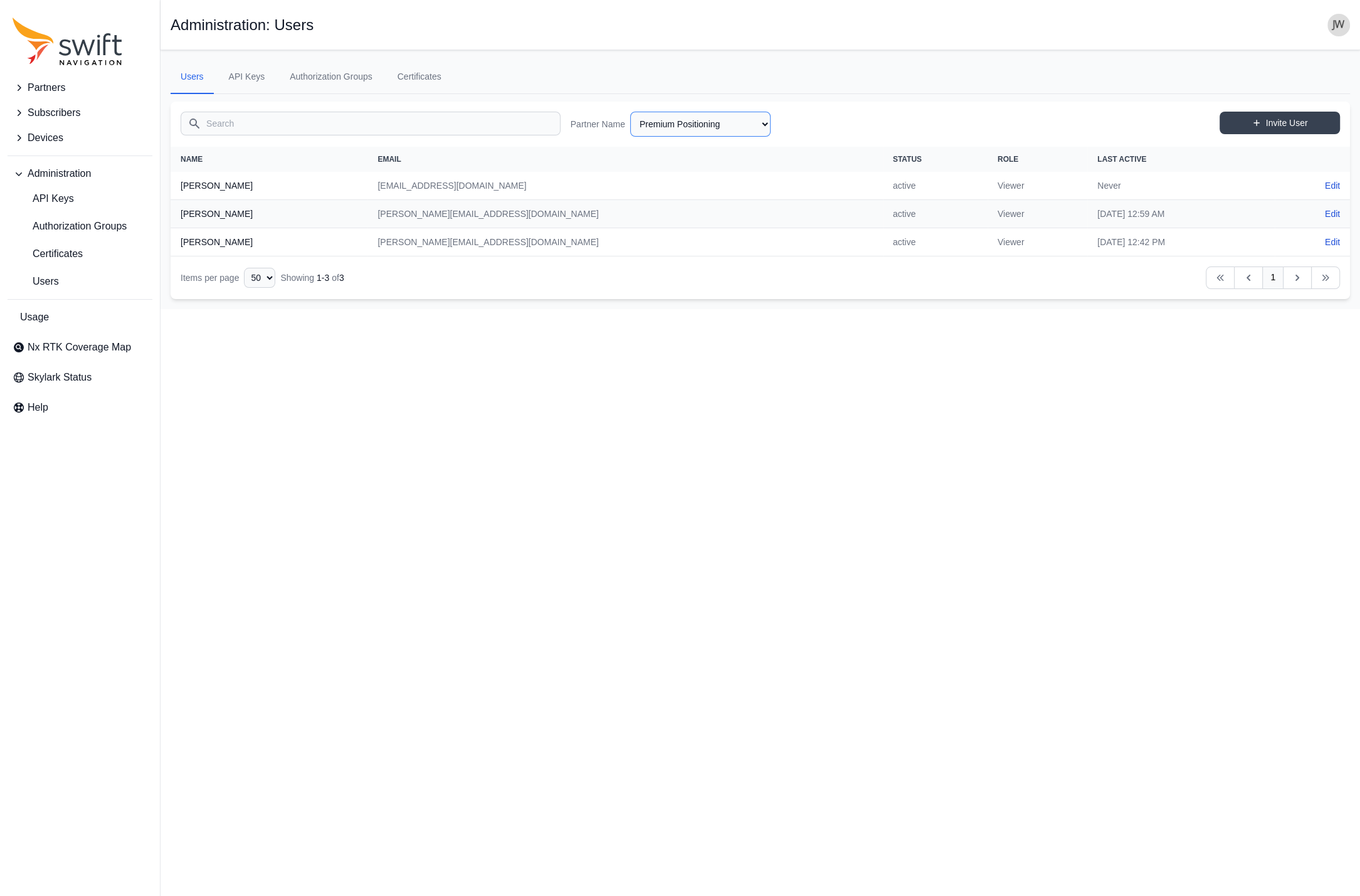
click at [630, 111] on select "AlpsAlpine Asensing Bad Elf Bench Mark Equipment & Supplies Inc. Benchmark Tool…" at bounding box center [700, 124] width 140 height 25
click option "Positec" at bounding box center [0, 0] width 0 height 0
click at [630, 111] on select "AlpsAlpine Asensing Bad Elf Bench Mark Equipment & Supplies Inc. Benchmark Tool…" at bounding box center [700, 124] width 140 height 25
click option "Partner Name" at bounding box center [0, 0] width 0 height 0
click at [630, 111] on select "AlpsAlpine Asensing Bad Elf Bench Mark Equipment & Supplies Inc. Benchmark Tool…" at bounding box center [700, 124] width 140 height 25
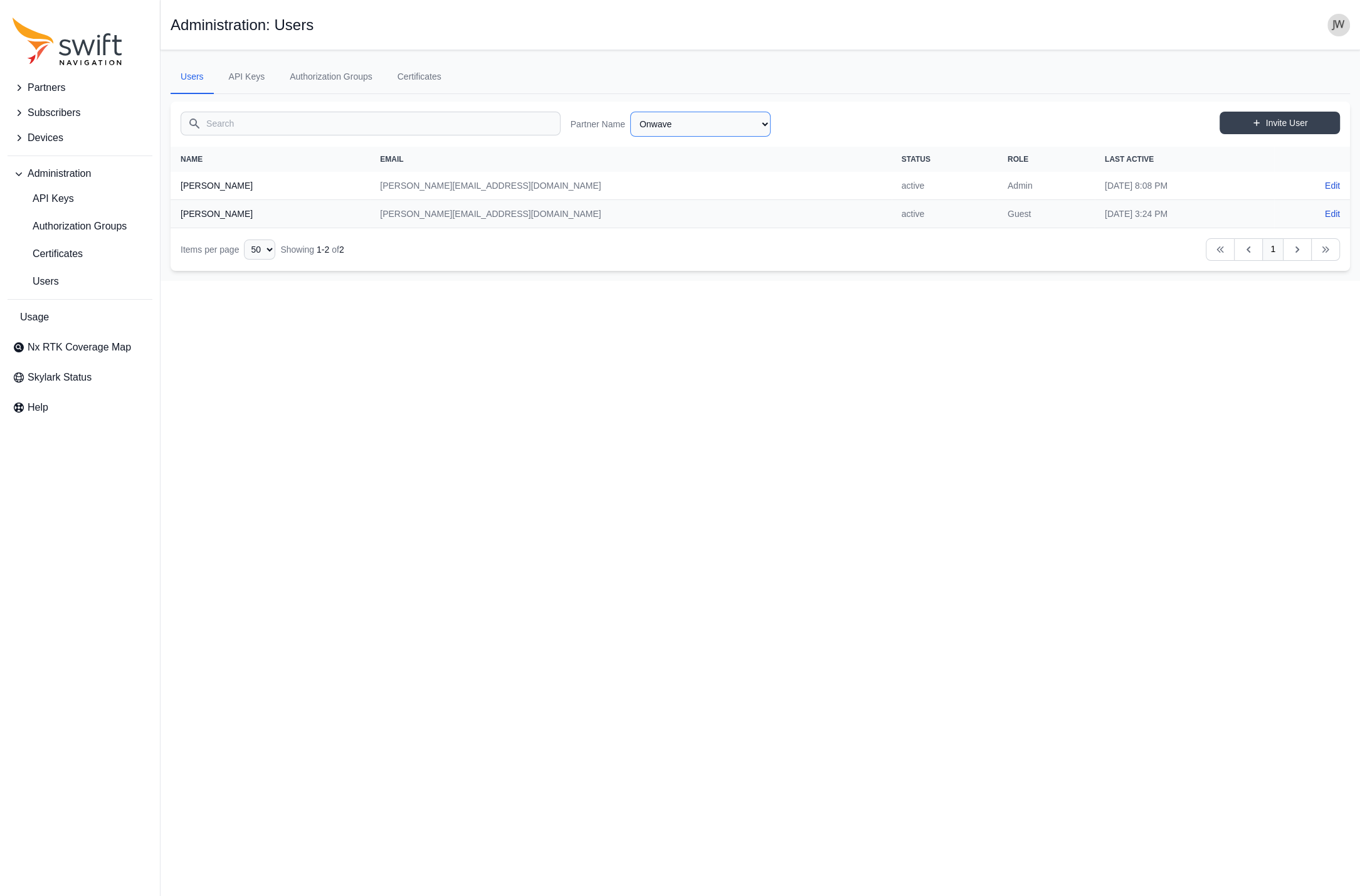
click option "Onwave" at bounding box center [0, 0] width 0 height 0
click at [630, 111] on select "AlpsAlpine Asensing Bad Elf Bench Mark Equipment & Supplies Inc. Benchmark Tool…" at bounding box center [700, 124] width 140 height 25
click option "Nissan" at bounding box center [0, 0] width 0 height 0
select select "7e276982-7f86-4800-bf05-0b88fd0237e8"
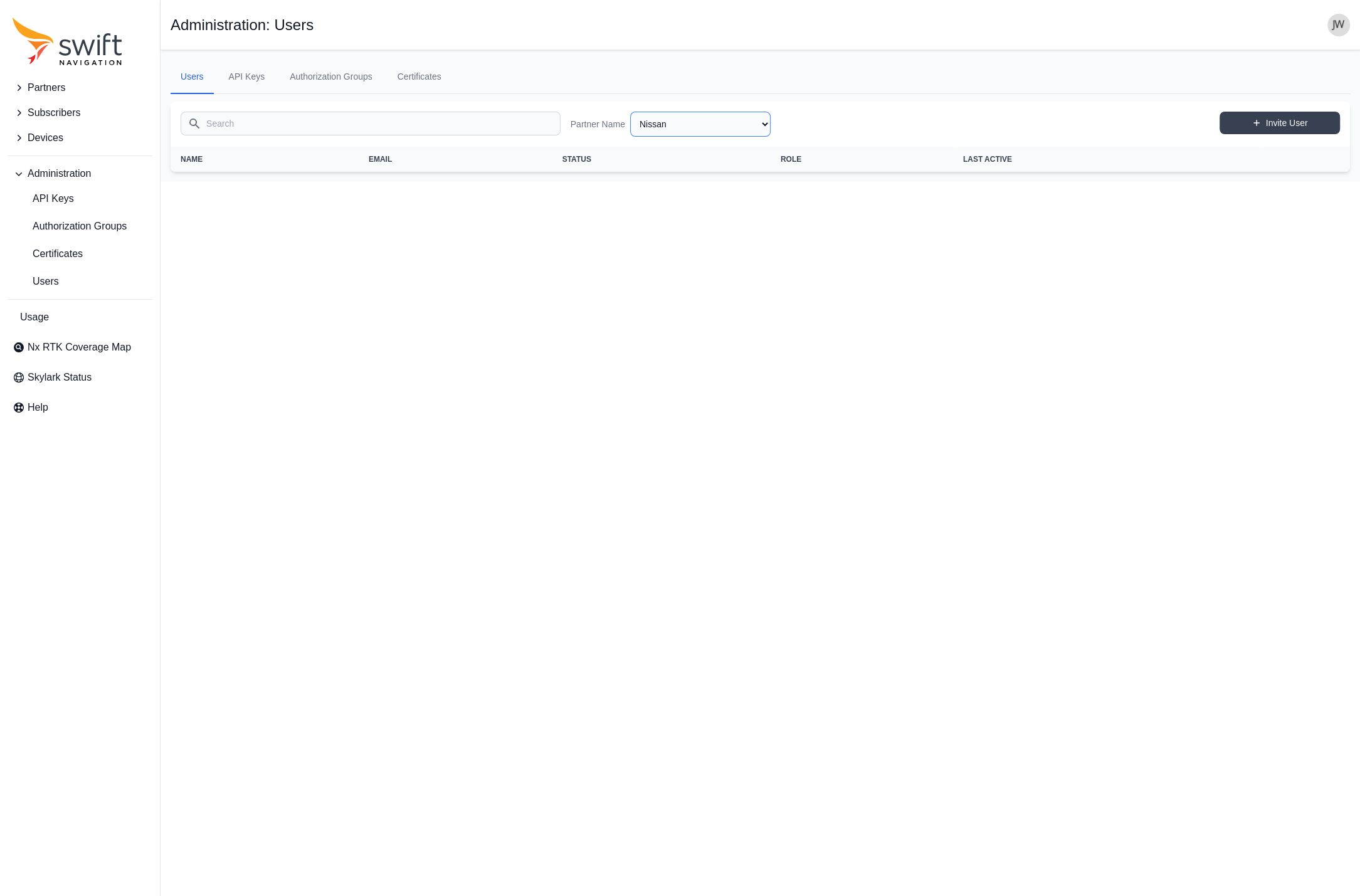
click at [630, 111] on select "AlpsAlpine Asensing Bad Elf Bench Mark Equipment & Supplies Inc. Benchmark Tool…" at bounding box center [700, 124] width 140 height 25
click option "Nexxiot" at bounding box center [0, 0] width 0 height 0
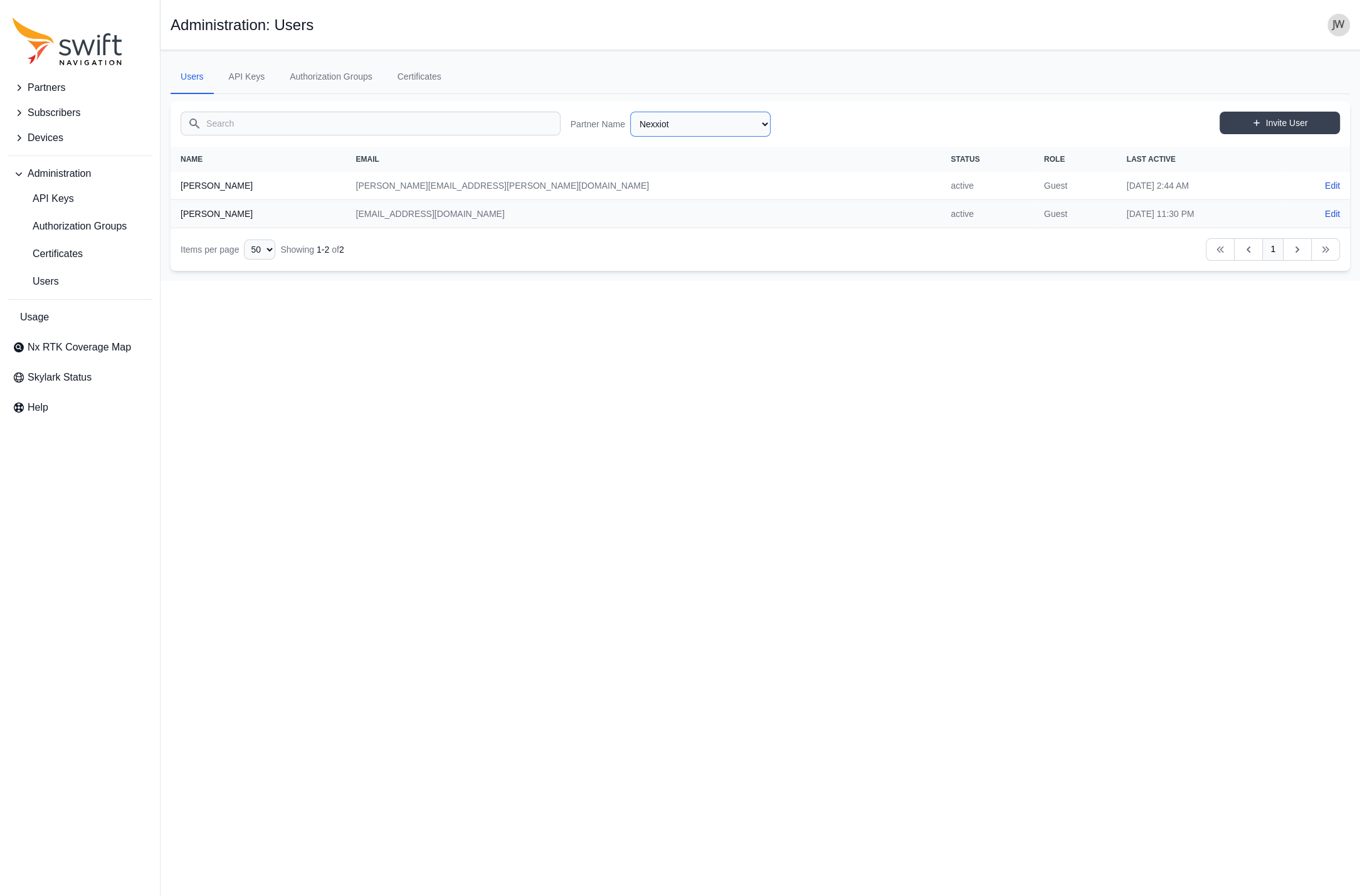
click at [630, 111] on select "AlpsAlpine Asensing Bad Elf Bench Mark Equipment & Supplies Inc. Benchmark Tool…" at bounding box center [700, 124] width 140 height 25
click option "[PERSON_NAME] - test 2" at bounding box center [0, 0] width 0 height 0
select select "5213b7d2-a9b6-47d7-bdc9-084ed440ed4f"
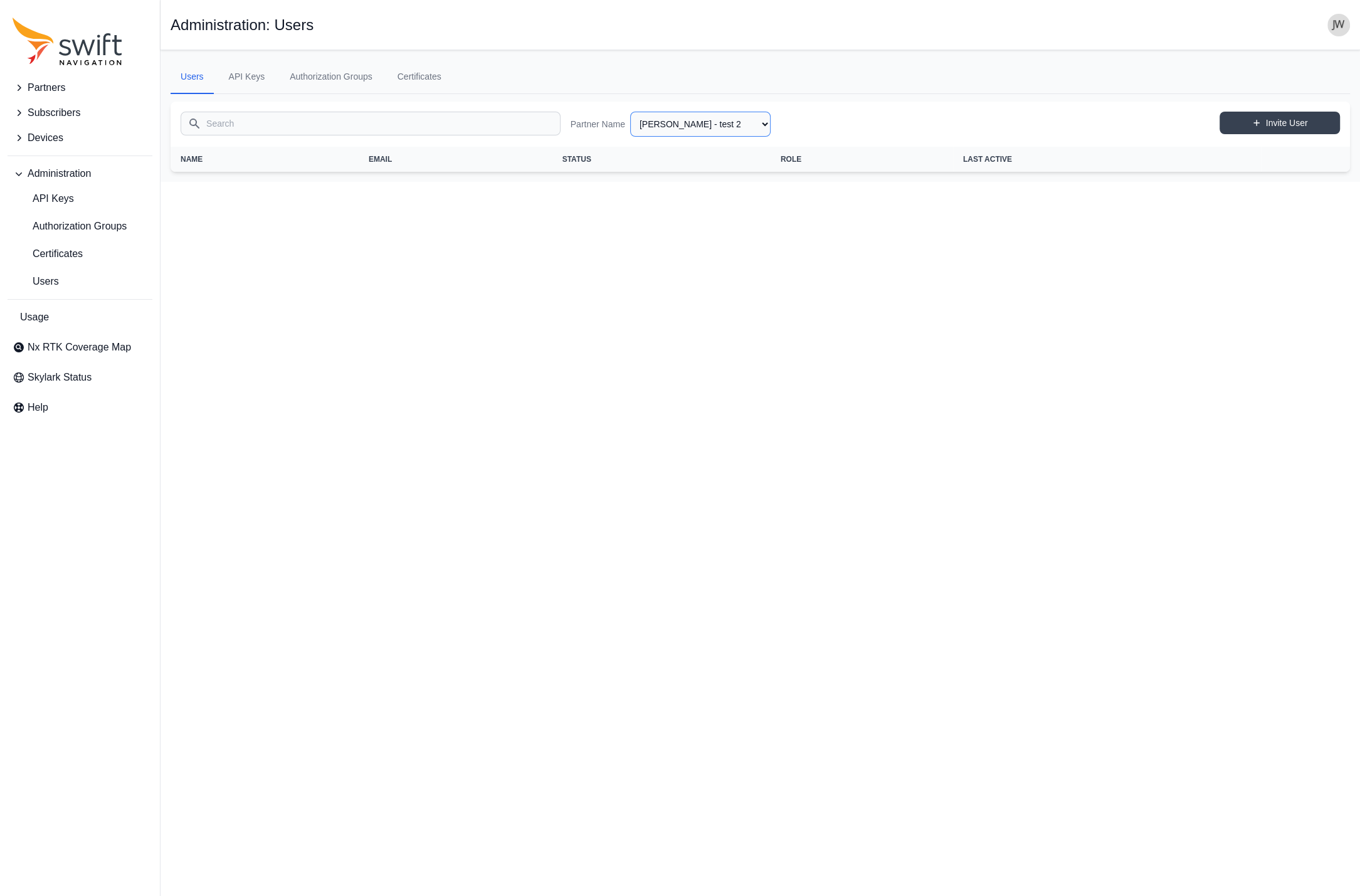
click at [630, 111] on select "AlpsAlpine Asensing Bad Elf Bench Mark Equipment & Supplies Inc. Benchmark Tool…" at bounding box center [700, 124] width 140 height 25
click option "MyWay RTK" at bounding box center [0, 0] width 0 height 0
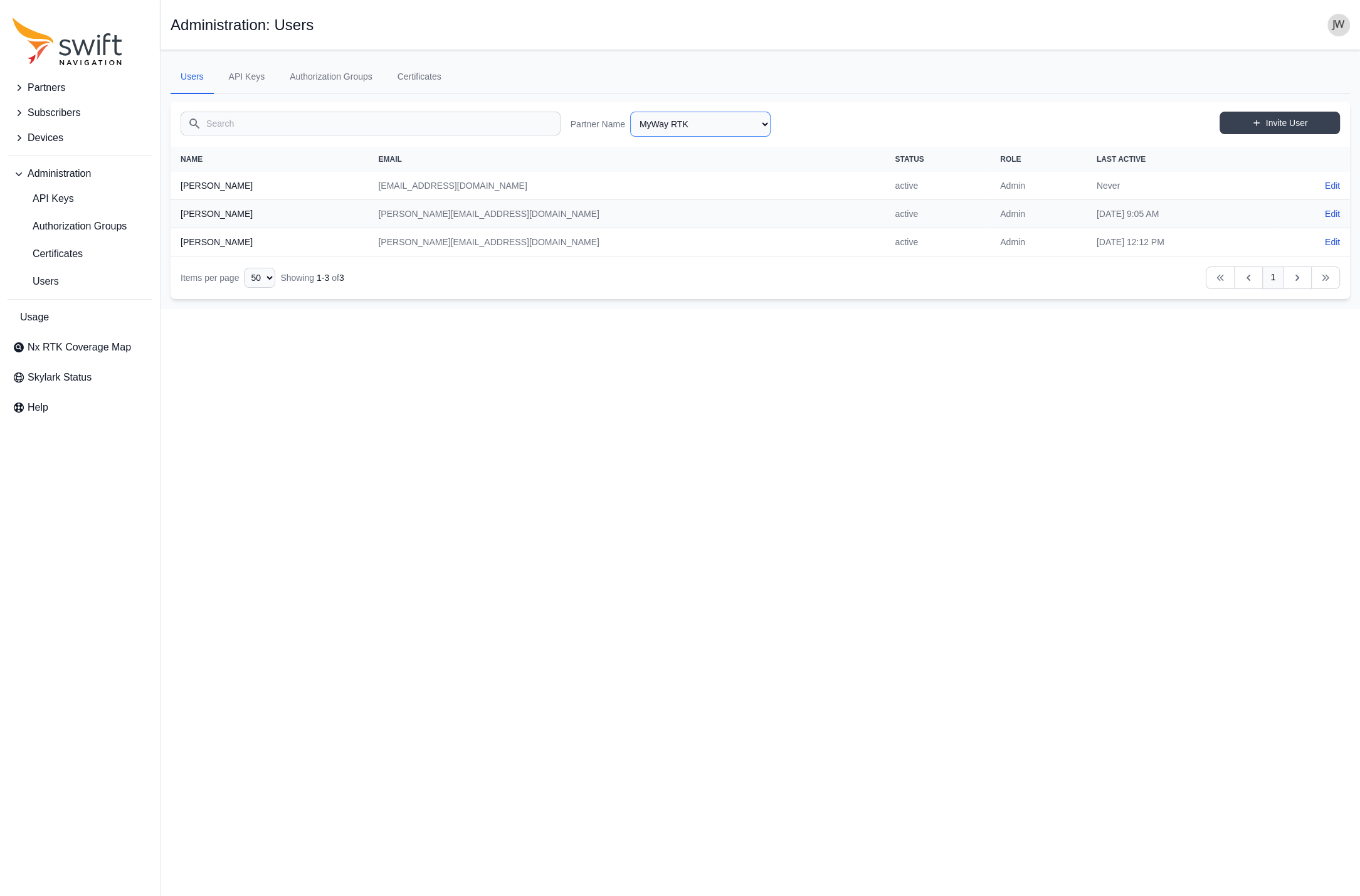
click at [630, 111] on select "AlpsAlpine Asensing Bad Elf Bench Mark Equipment & Supplies Inc. Benchmark Tool…" at bounding box center [700, 124] width 140 height 25
click option "MRZ Solutions" at bounding box center [0, 0] width 0 height 0
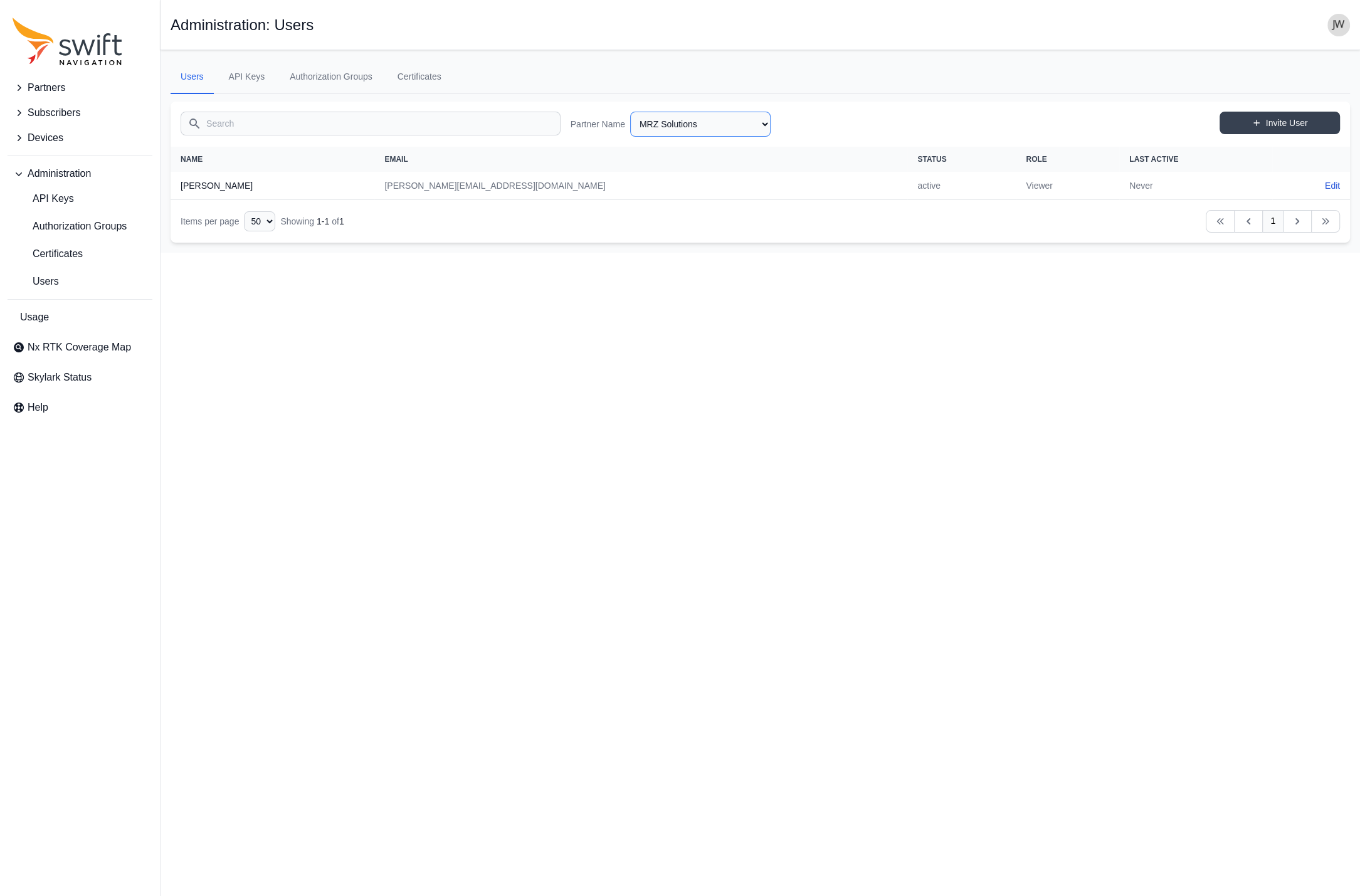
click at [630, 111] on select "AlpsAlpine Asensing Bad Elf Bench Mark Equipment & Supplies Inc. Benchmark Tool…" at bounding box center [700, 124] width 140 height 25
click option "Monarch Tractor" at bounding box center [0, 0] width 0 height 0
click at [630, 111] on select "AlpsAlpine Asensing Bad Elf Bench Mark Equipment & Supplies Inc. Benchmark Tool…" at bounding box center [700, 124] width 140 height 25
click option "Mercator Inc." at bounding box center [0, 0] width 0 height 0
click at [630, 111] on select "AlpsAlpine Asensing Bad Elf Bench Mark Equipment & Supplies Inc. Benchmark Tool…" at bounding box center [700, 124] width 140 height 25
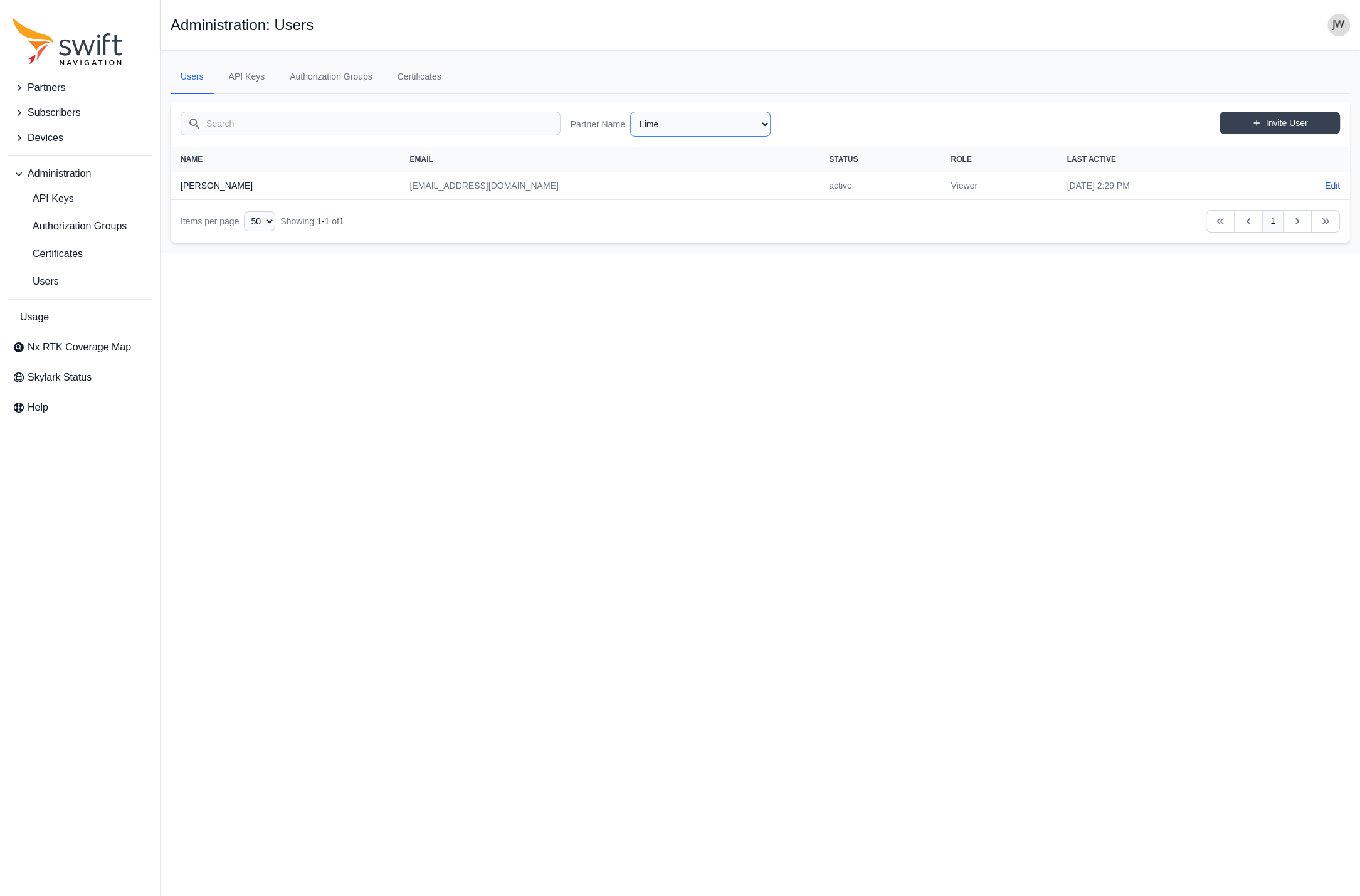
click option "Lime" at bounding box center [0, 0] width 0 height 0
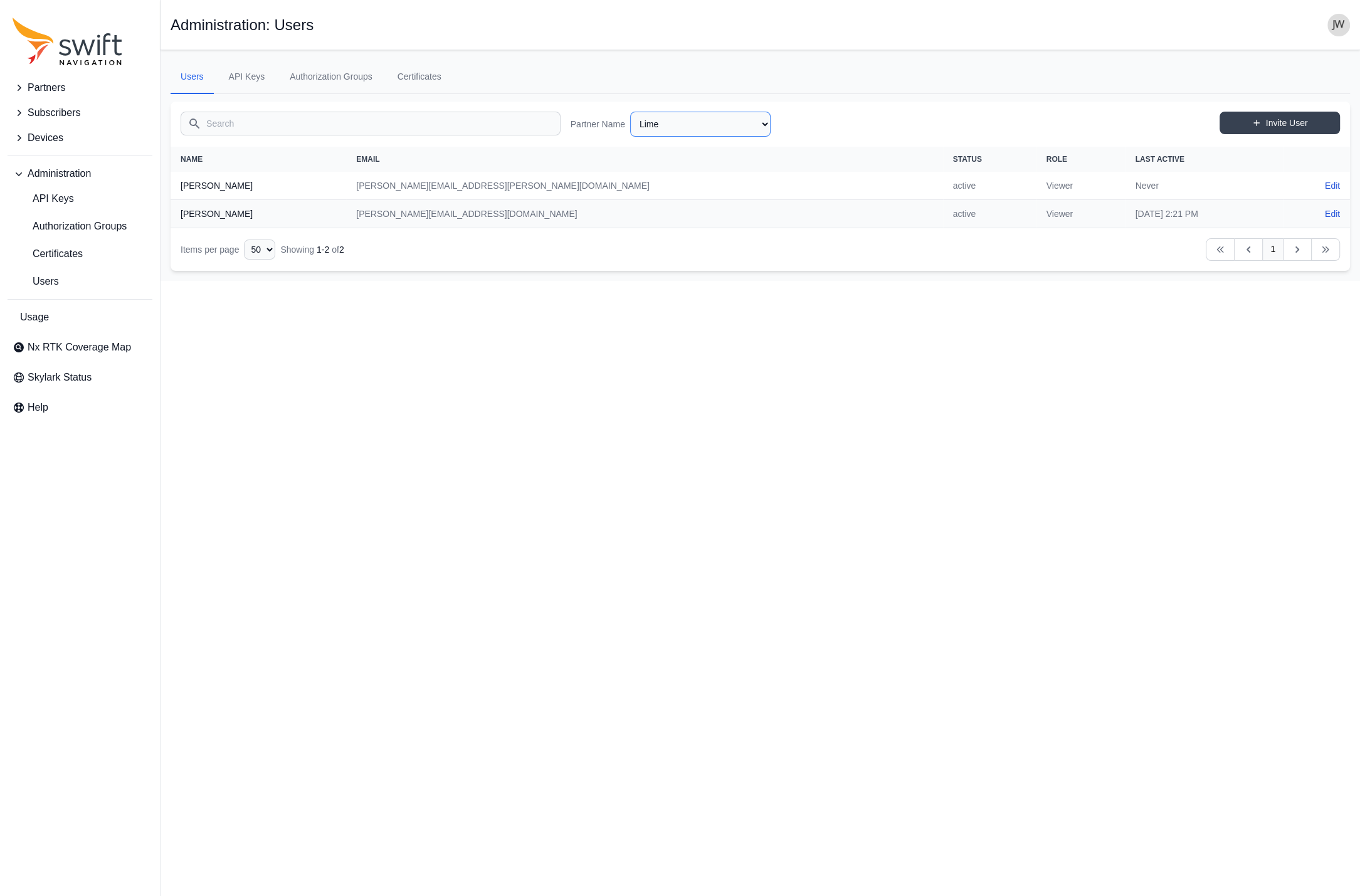
click at [630, 111] on select "AlpsAlpine Asensing Bad Elf Bench Mark Equipment & Supplies Inc. Benchmark Tool…" at bounding box center [700, 124] width 140 height 25
click option "Lightbug" at bounding box center [0, 0] width 0 height 0
click at [630, 111] on select "AlpsAlpine Asensing Bad Elf Bench Mark Equipment & Supplies Inc. Benchmark Tool…" at bounding box center [700, 124] width 140 height 25
click option "Kubota" at bounding box center [0, 0] width 0 height 0
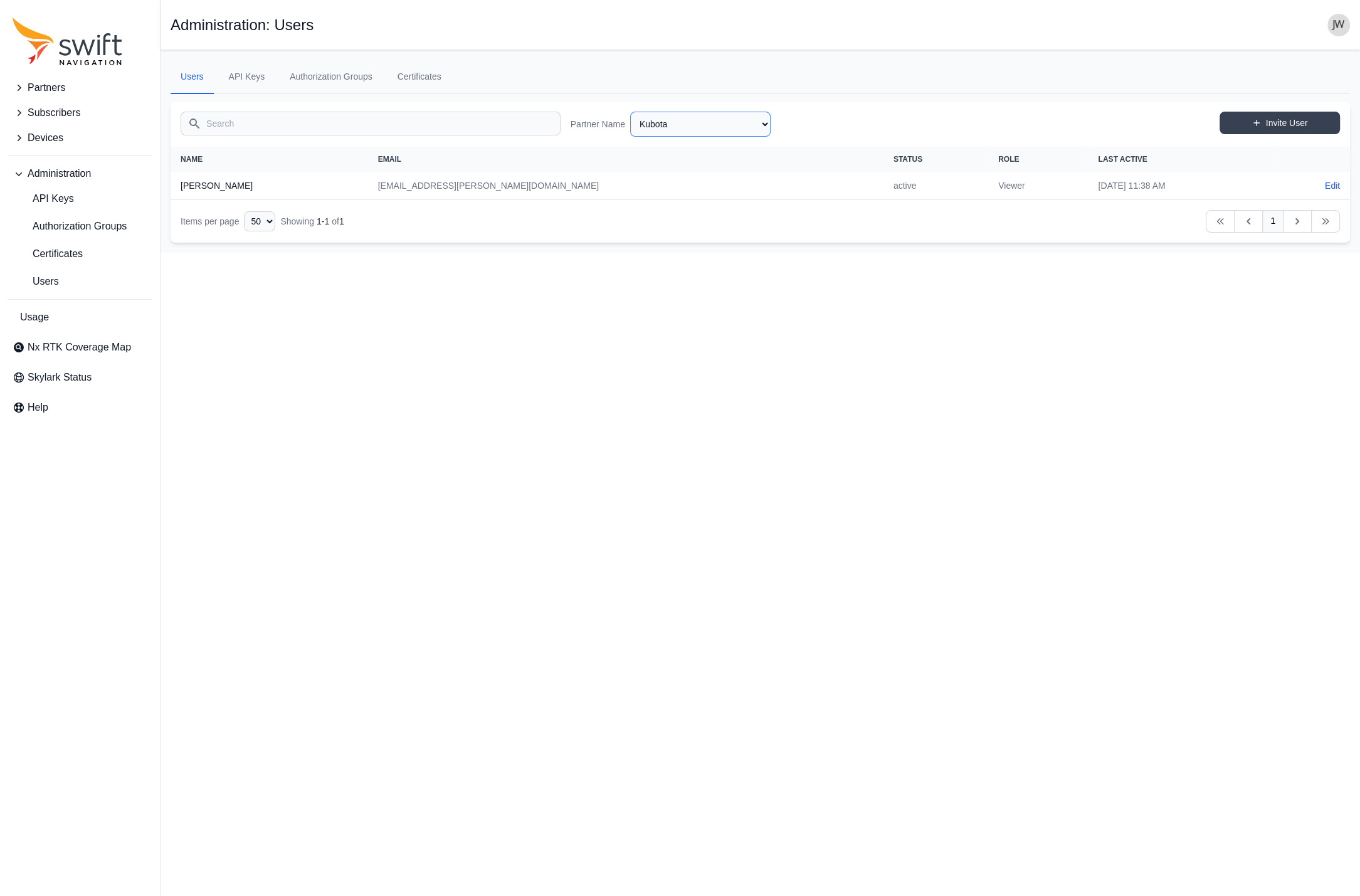
click at [630, 111] on select "AlpsAlpine Asensing Bad Elf Bench Mark Equipment & Supplies Inc. Benchmark Tool…" at bounding box center [700, 124] width 140 height 25
click option "KDDI" at bounding box center [0, 0] width 0 height 0
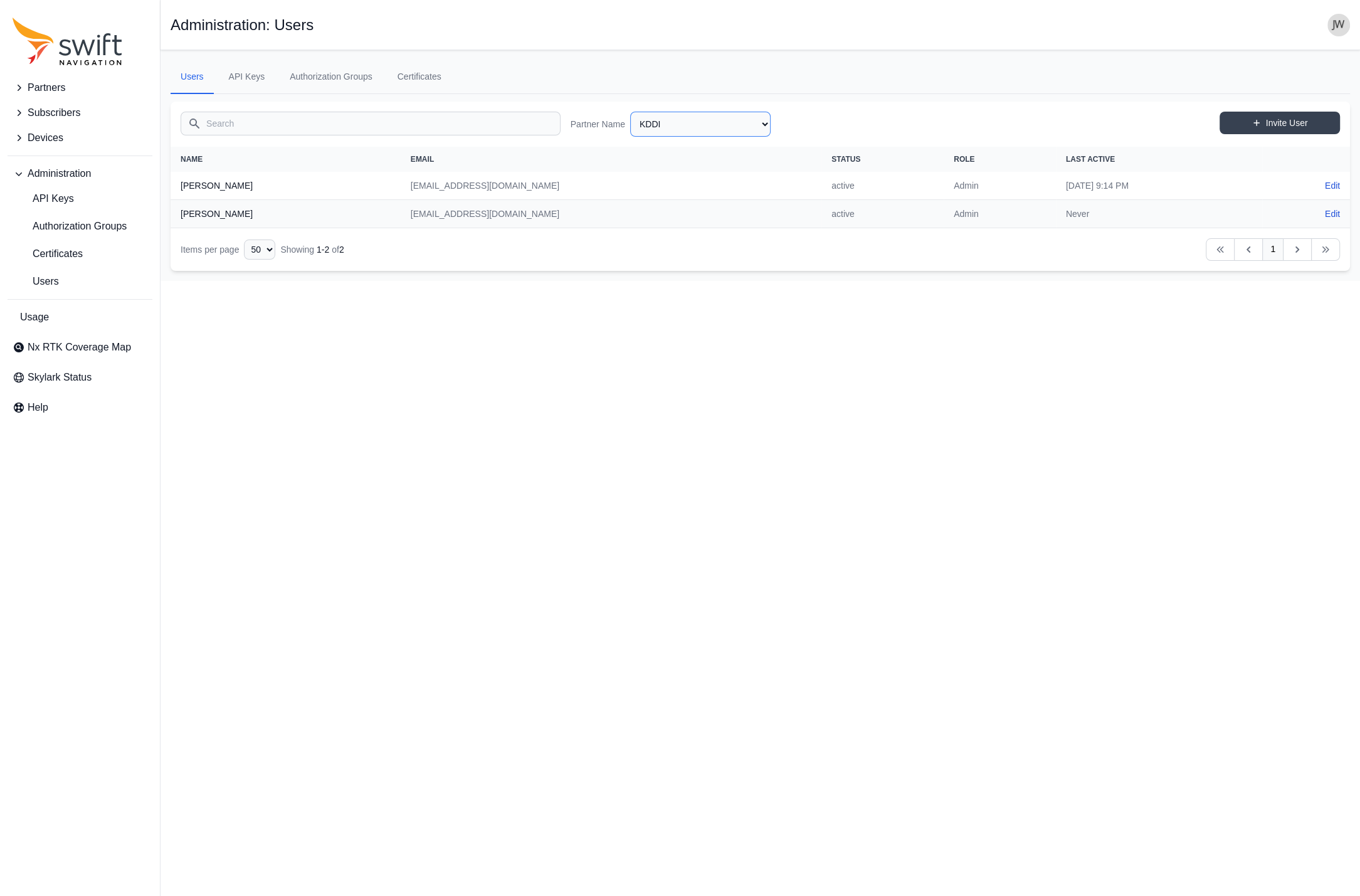
click at [630, 111] on select "AlpsAlpine Asensing Bad Elf Bench Mark Equipment & Supplies Inc. Benchmark Tool…" at bounding box center [700, 124] width 140 height 25
click option "[PERSON_NAME]" at bounding box center [0, 0] width 0 height 0
click at [630, 111] on select "AlpsAlpine Asensing Bad Elf Bench Mark Equipment & Supplies Inc. Benchmark Tool…" at bounding box center [700, 124] width 140 height 25
click option "ITS ConGlobal Communication Concepts" at bounding box center [0, 0] width 0 height 0
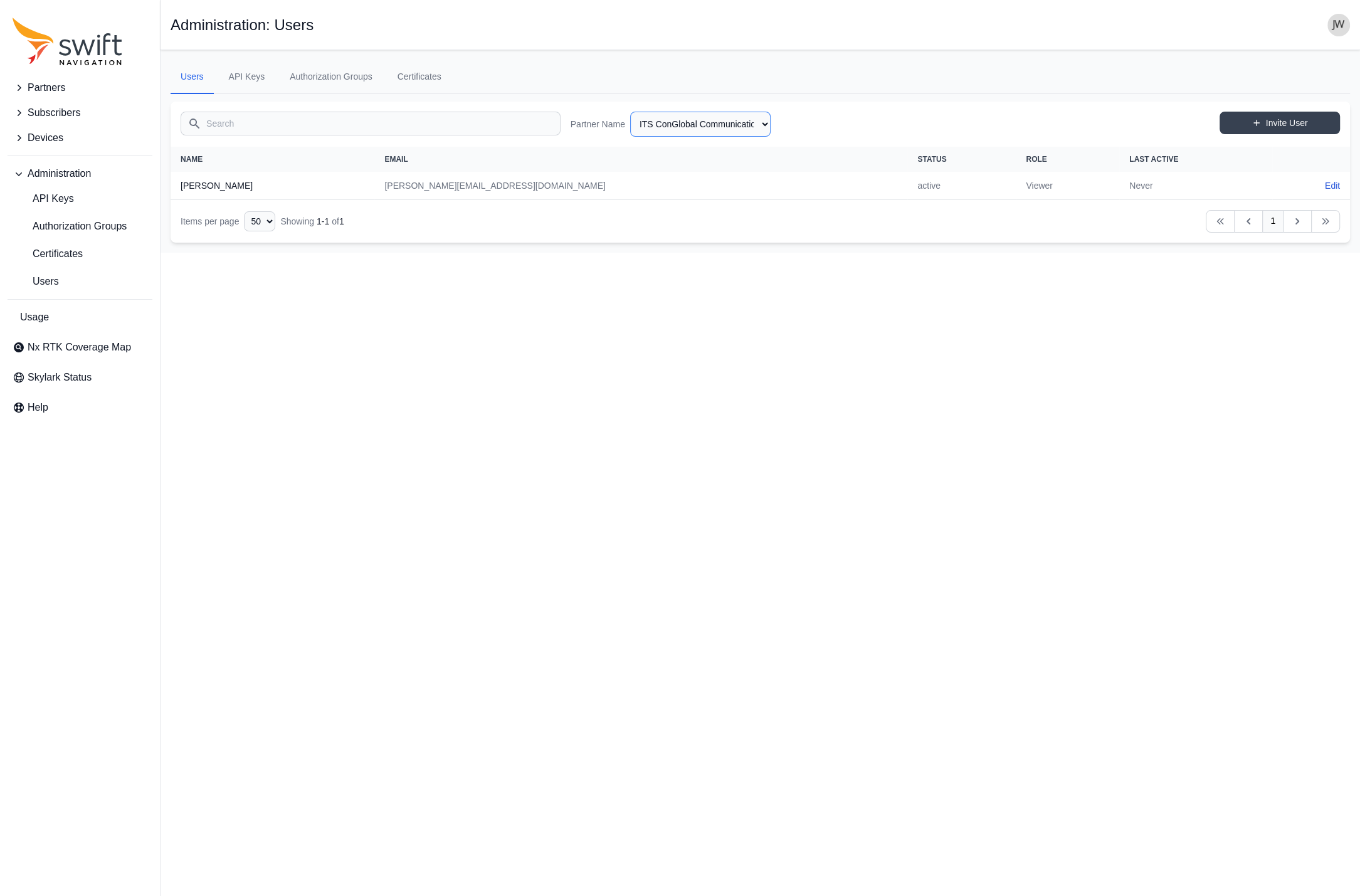
click at [630, 111] on select "AlpsAlpine Asensing Bad Elf Bench Mark Equipment & Supplies Inc. Benchmark Tool…" at bounding box center [700, 124] width 140 height 25
click option "Intermountain Sales" at bounding box center [0, 0] width 0 height 0
click at [630, 111] on select "AlpsAlpine Asensing Bad Elf Bench Mark Equipment & Supplies Inc. Benchmark Tool…" at bounding box center [700, 124] width 140 height 25
click option "Instrument Technology Corporation" at bounding box center [0, 0] width 0 height 0
click at [630, 111] on select "AlpsAlpine Asensing Bad Elf Bench Mark Equipment & Supplies Inc. Benchmark Tool…" at bounding box center [700, 124] width 140 height 25
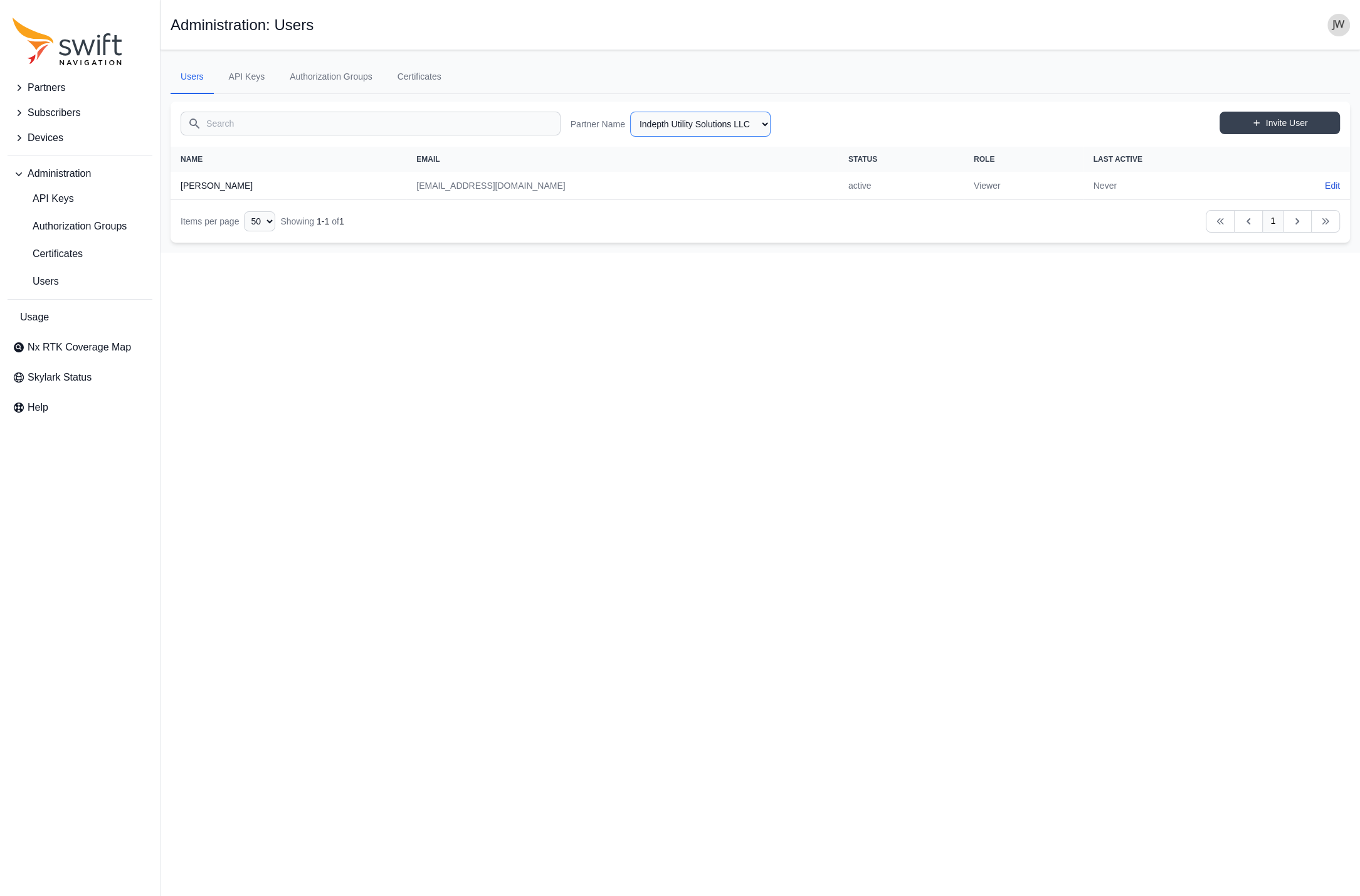
click option "Indepth Utility Solutions LLC" at bounding box center [0, 0] width 0 height 0
click at [630, 111] on select "AlpsAlpine Asensing Bad Elf Bench Mark Equipment & Supplies Inc. Benchmark Tool…" at bounding box center [700, 124] width 140 height 25
click option "Husqvarna" at bounding box center [0, 0] width 0 height 0
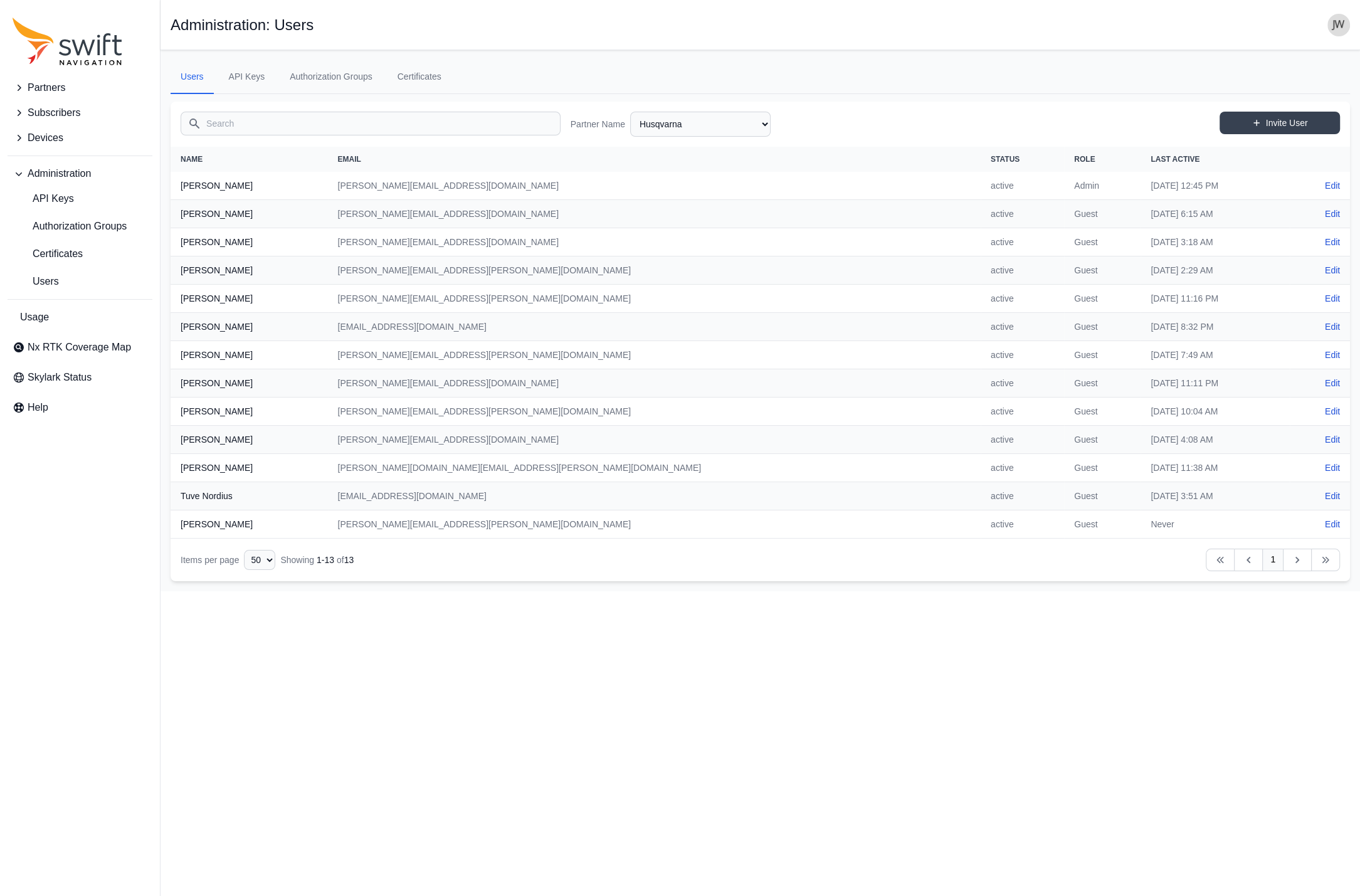
click at [1296, 563] on icon "Table navigation" at bounding box center [1297, 560] width 12 height 12
click at [630, 111] on select "AlpsAlpine Asensing Bad Elf Bench Mark Equipment & Supplies Inc. Benchmark Tool…" at bounding box center [700, 124] width 140 height 25
click option "Honda" at bounding box center [0, 0] width 0 height 0
select select "0a11c107-82a5-4cdd-98fc-47938b007d1b"
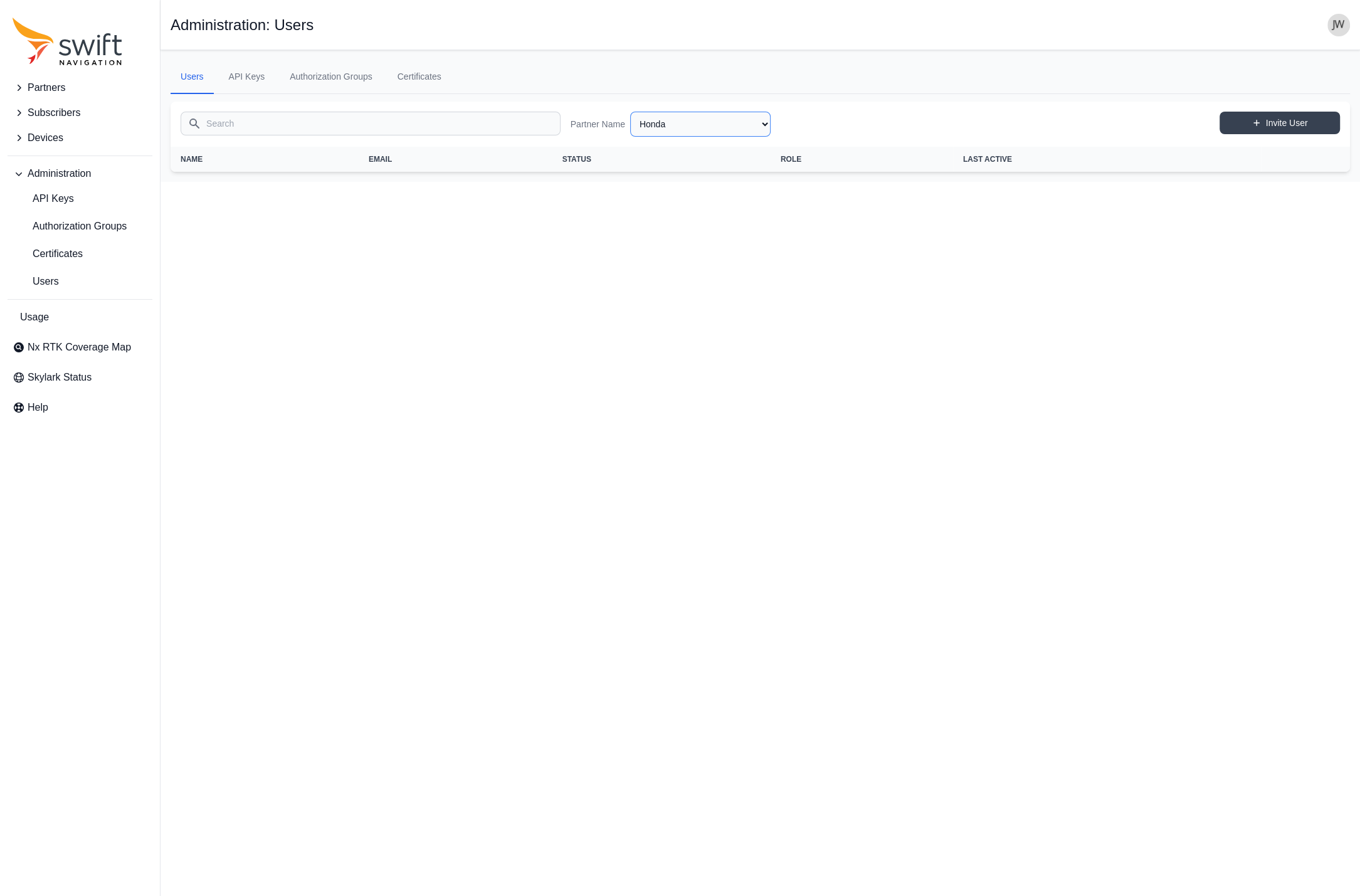
click at [630, 111] on select "AlpsAlpine Asensing Bad Elf Bench Mark Equipment & Supplies Inc. Benchmark Tool…" at bounding box center [700, 124] width 140 height 25
click option "Greenfield Robotics" at bounding box center [0, 0] width 0 height 0
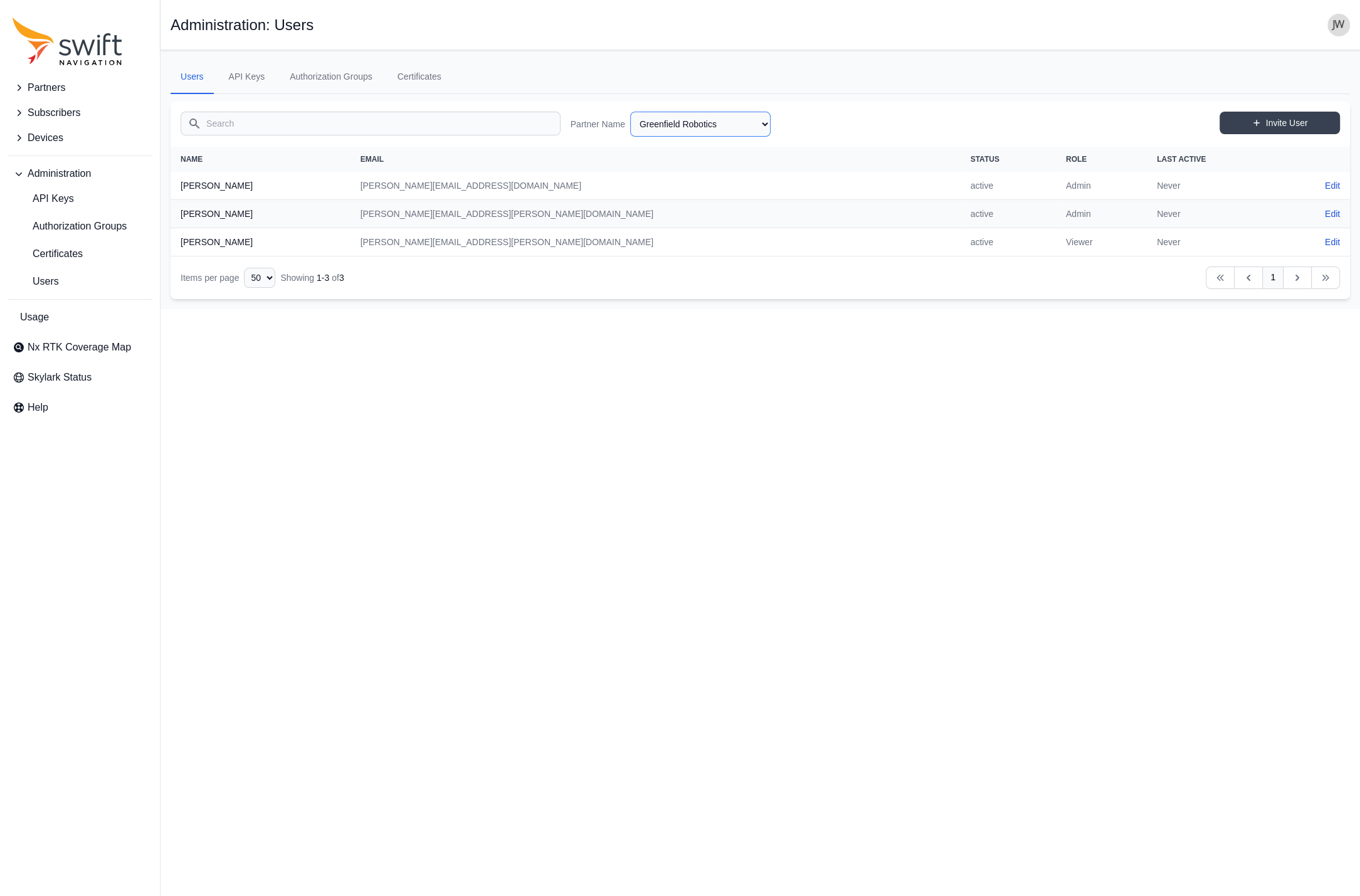
click at [630, 111] on select "AlpsAlpine Asensing Bad Elf Bench Mark Equipment & Supplies Inc. Benchmark Tool…" at bounding box center [700, 124] width 140 height 25
click option "Graze Robotics" at bounding box center [0, 0] width 0 height 0
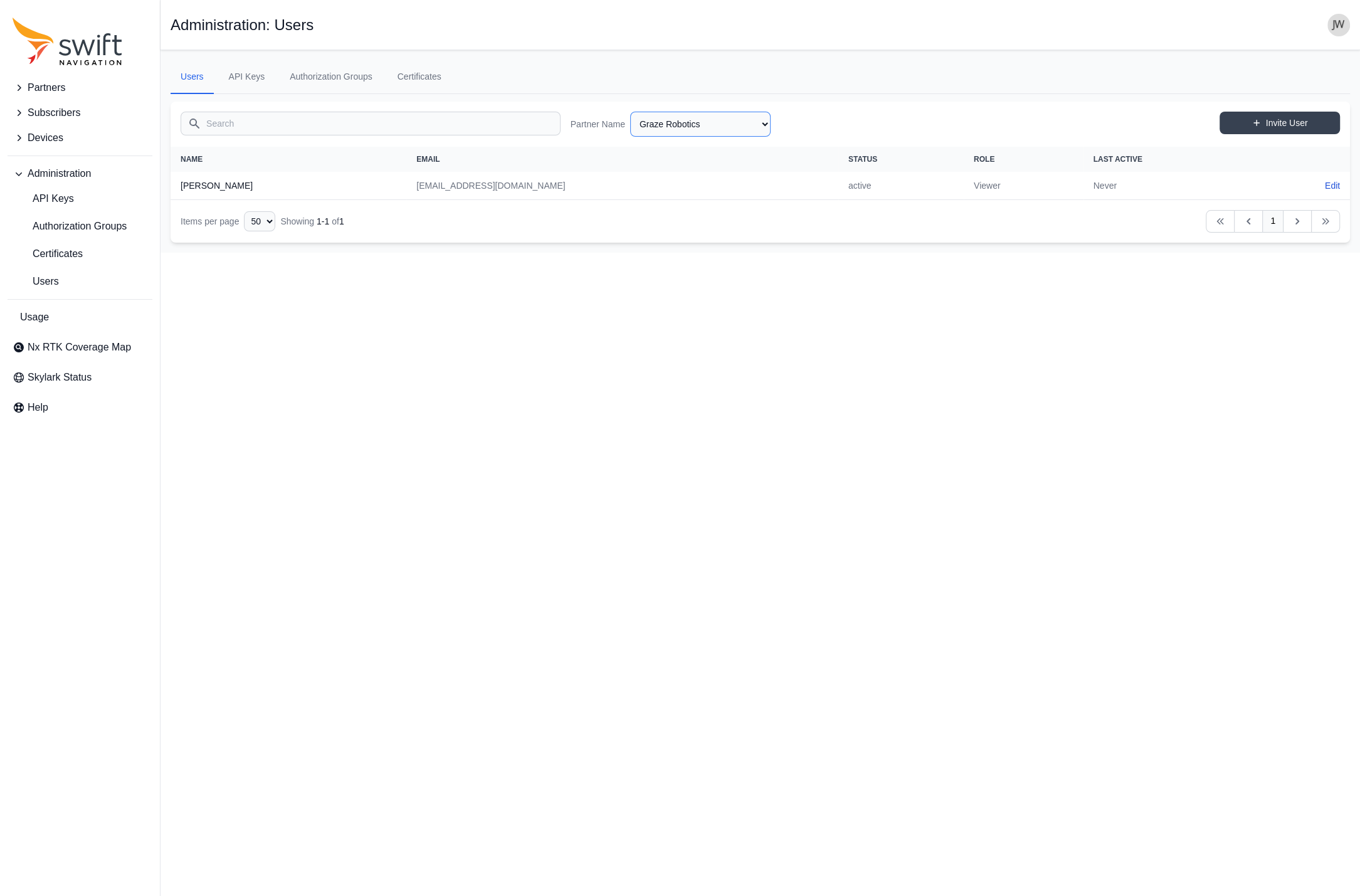
click at [630, 111] on select "AlpsAlpine Asensing Bad Elf Bench Mark Equipment & Supplies Inc. Benchmark Tool…" at bounding box center [700, 124] width 140 height 25
click option "Grab" at bounding box center [0, 0] width 0 height 0
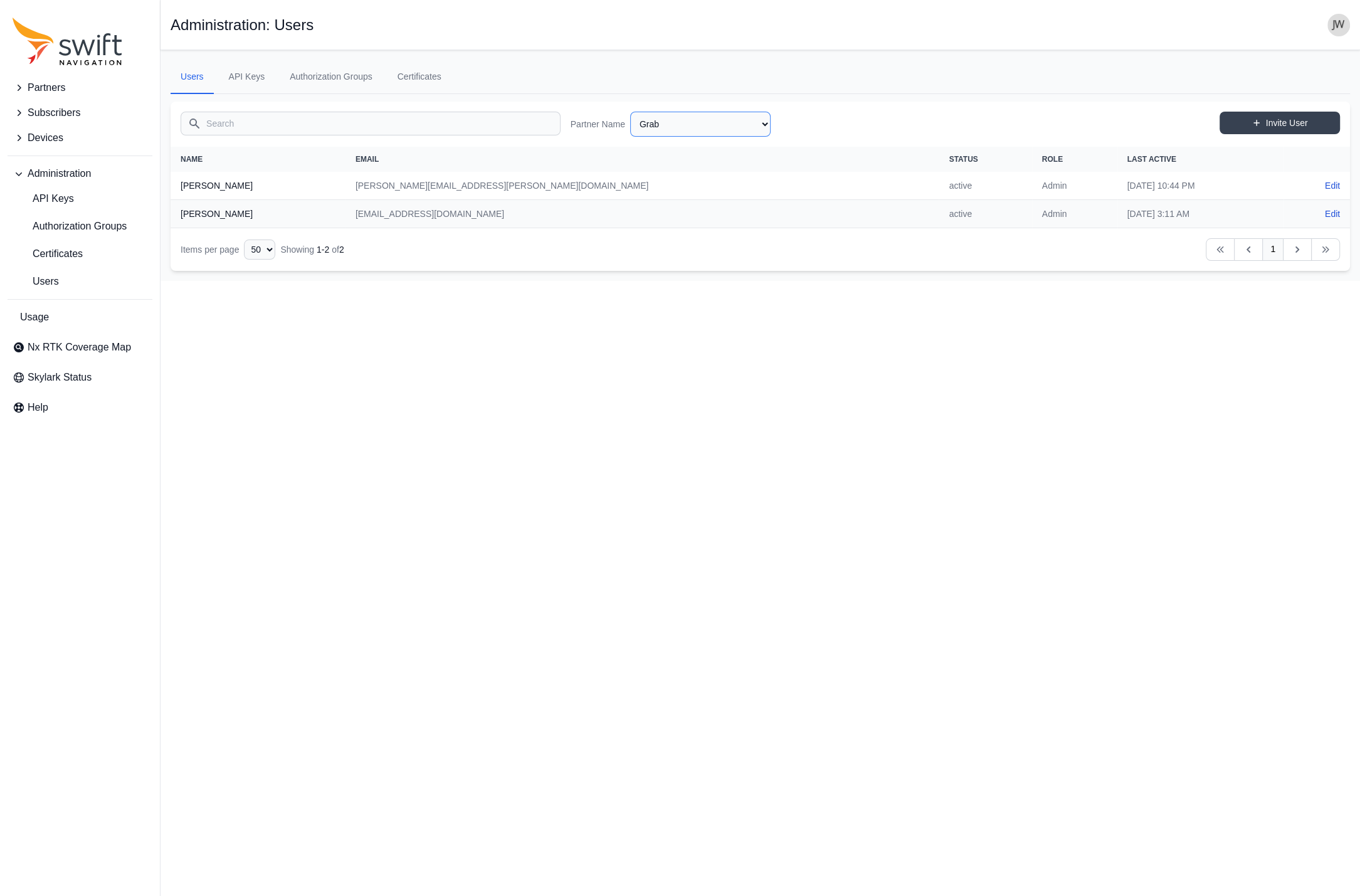
click at [630, 111] on select "AlpsAlpine Asensing Bad Elf Bench Mark Equipment & Supplies Inc. Benchmark Tool…" at bounding box center [700, 124] width 140 height 25
click option "EVI International" at bounding box center [0, 0] width 0 height 0
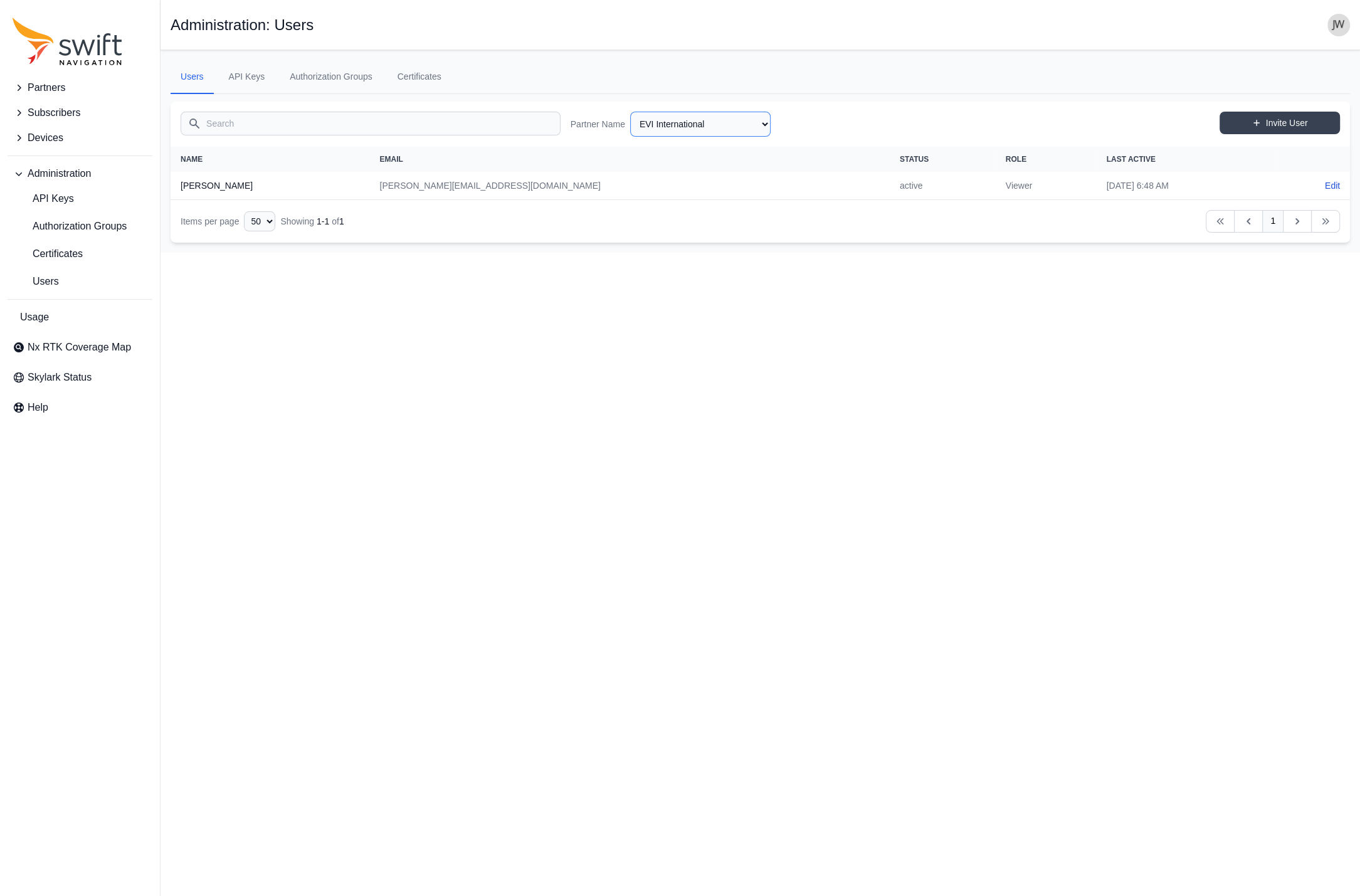
click at [630, 111] on select "AlpsAlpine Asensing Bad Elf Bench Mark Equipment & Supplies Inc. Benchmark Tool…" at bounding box center [700, 124] width 140 height 25
click option "Ericsson" at bounding box center [0, 0] width 0 height 0
select select "024266b9-e063-42a7-ba21-496e4a850e66"
click at [630, 111] on select "AlpsAlpine Asensing Bad Elf Bench Mark Equipment & Supplies Inc. Benchmark Tool…" at bounding box center [700, 124] width 140 height 25
click option "EquipmentShare" at bounding box center [0, 0] width 0 height 0
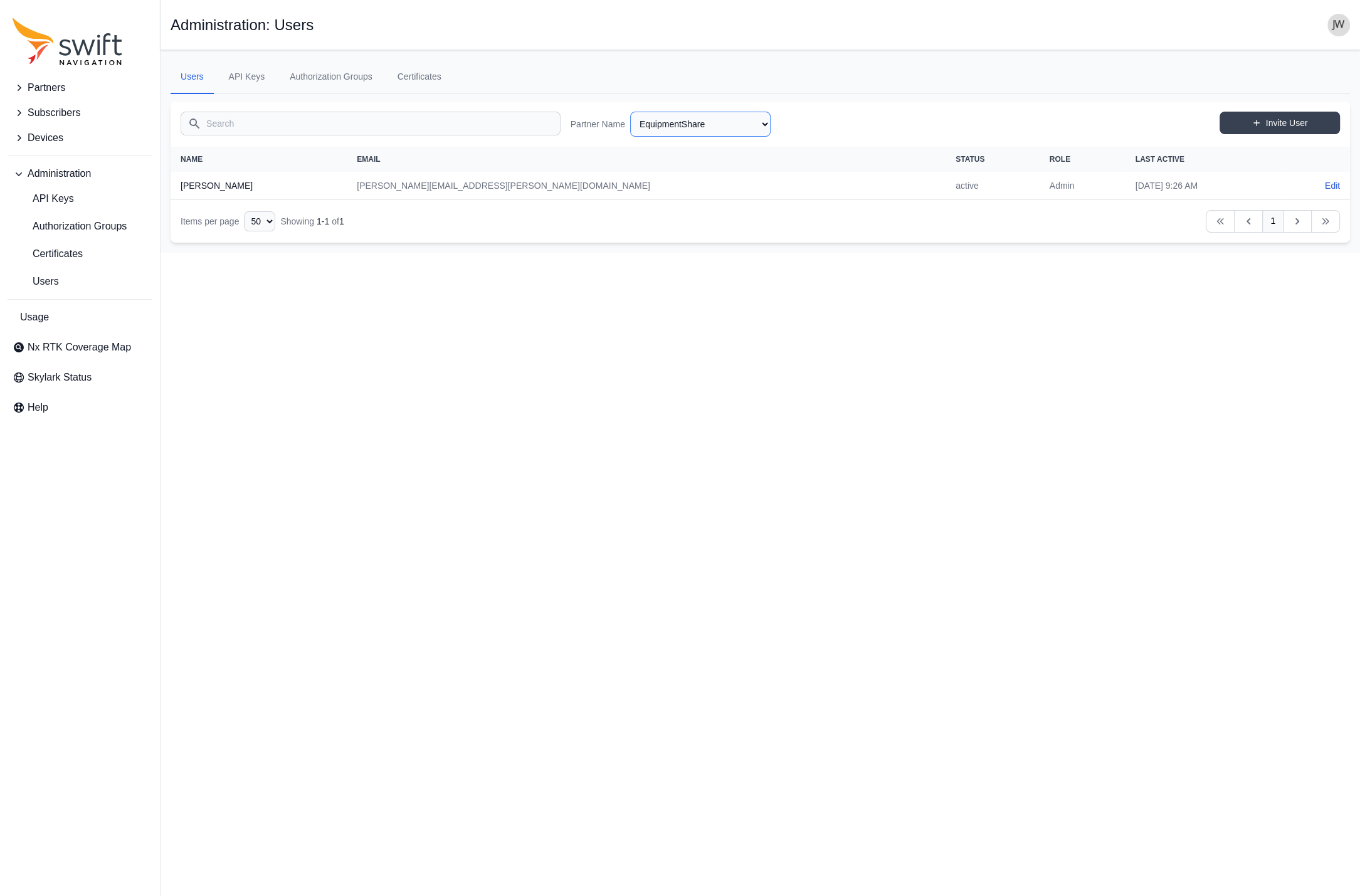
click at [630, 111] on select "AlpsAlpine Asensing Bad Elf Bench Mark Equipment & Supplies Inc. Benchmark Tool…" at bounding box center [700, 124] width 140 height 25
click option "Elbit Systems" at bounding box center [0, 0] width 0 height 0
select select "213ae23b-3df7-4f29-99b2-20b43dc88706"
click at [630, 111] on select "AlpsAlpine Asensing Bad Elf Bench Mark Equipment & Supplies Inc. Benchmark Tool…" at bounding box center [700, 124] width 140 height 25
click option "E38 Survey Solutions" at bounding box center [0, 0] width 0 height 0
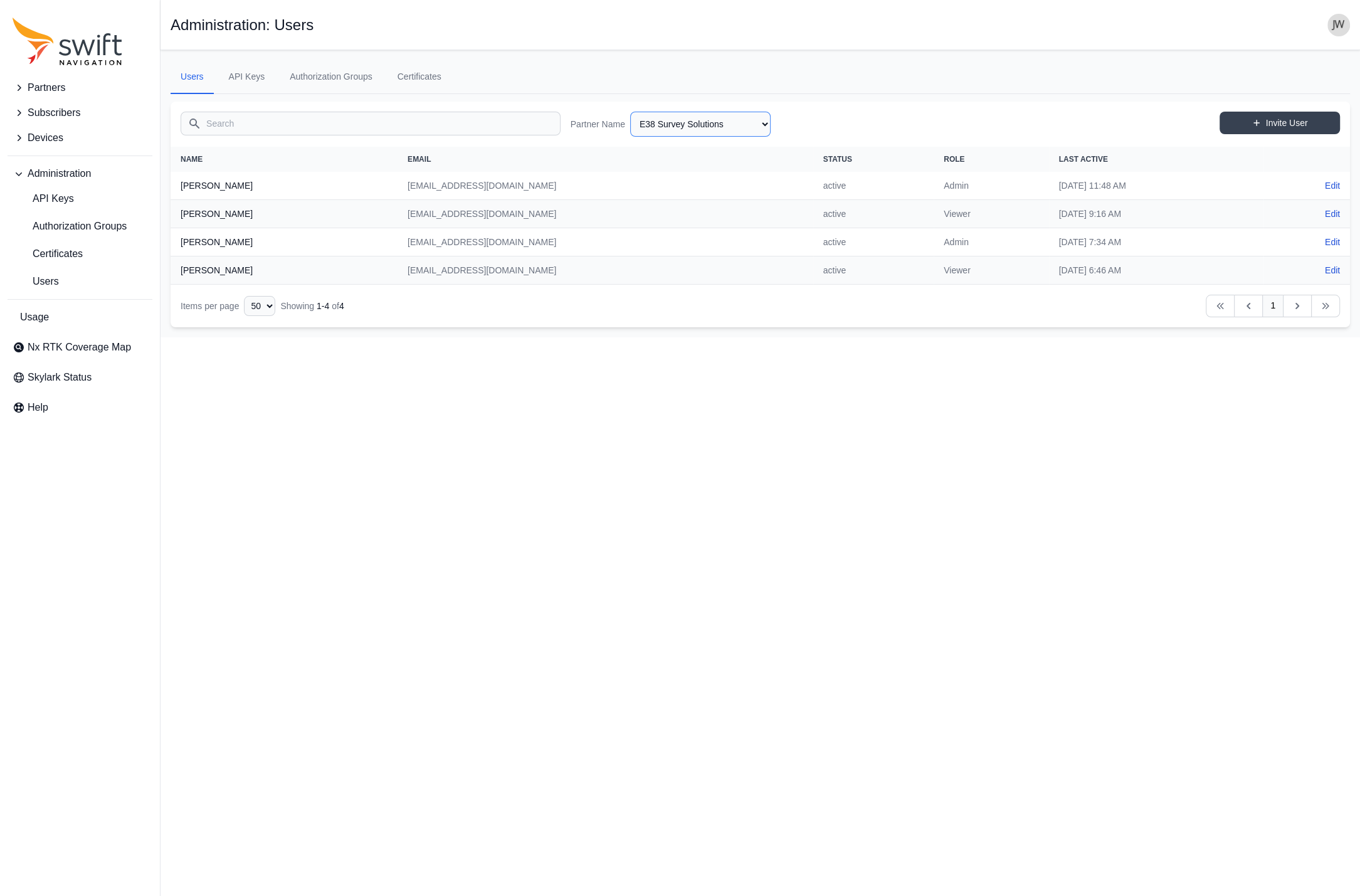
click at [630, 111] on select "AlpsAlpine Asensing Bad Elf Bench Mark Equipment & Supplies Inc. Benchmark Tool…" at bounding box center [700, 124] width 140 height 25
click option "Dual" at bounding box center [0, 0] width 0 height 0
select select "7cd85522-970c-4fa8-93e1-a5aa4a5ece00"
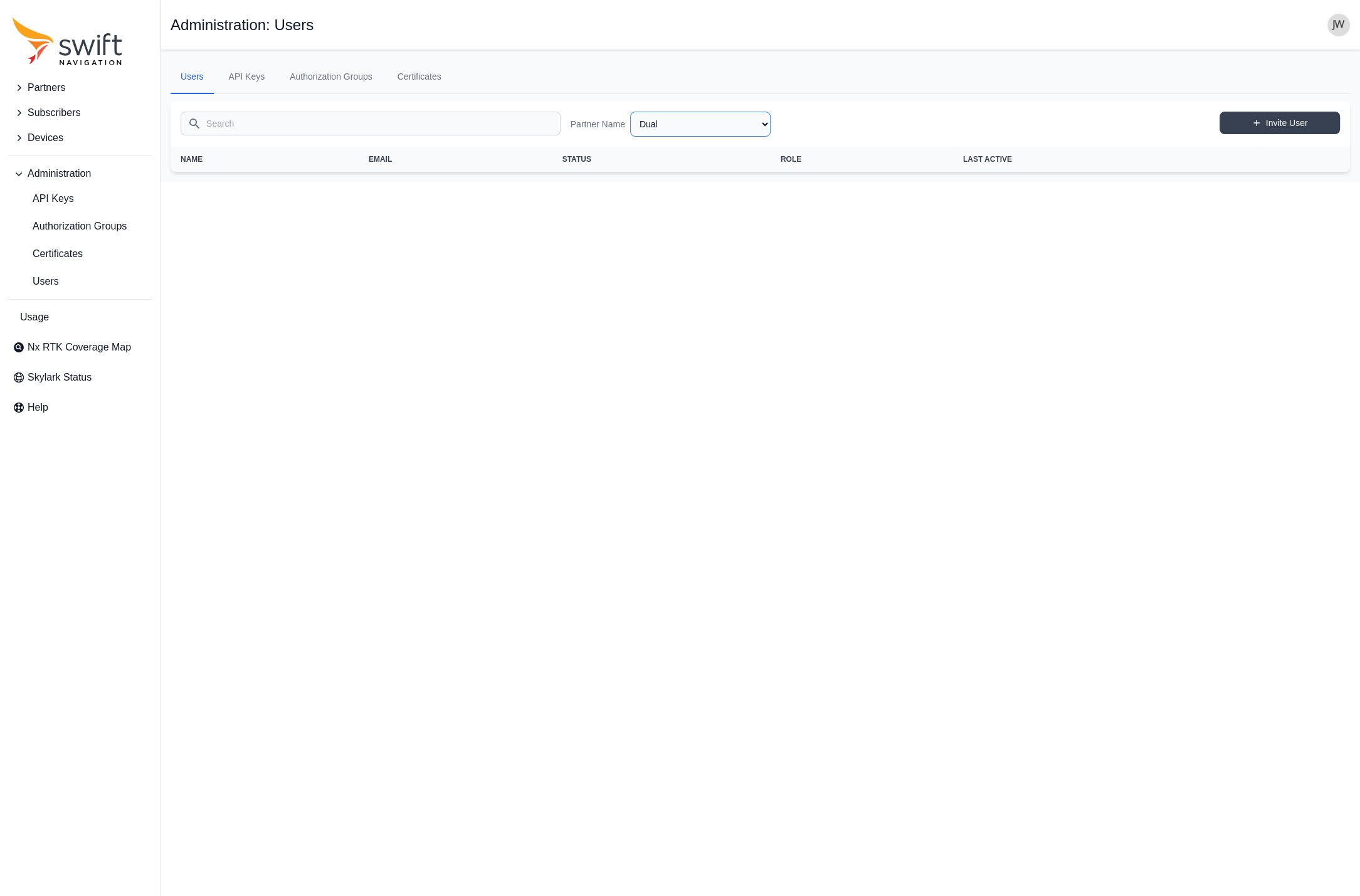
click at [630, 111] on select "AlpsAlpine Asensing Bad Elf Bench Mark Equipment & Supplies Inc. Benchmark Tool…" at bounding box center [700, 124] width 140 height 25
click option "Deutsche Telekom" at bounding box center [0, 0] width 0 height 0
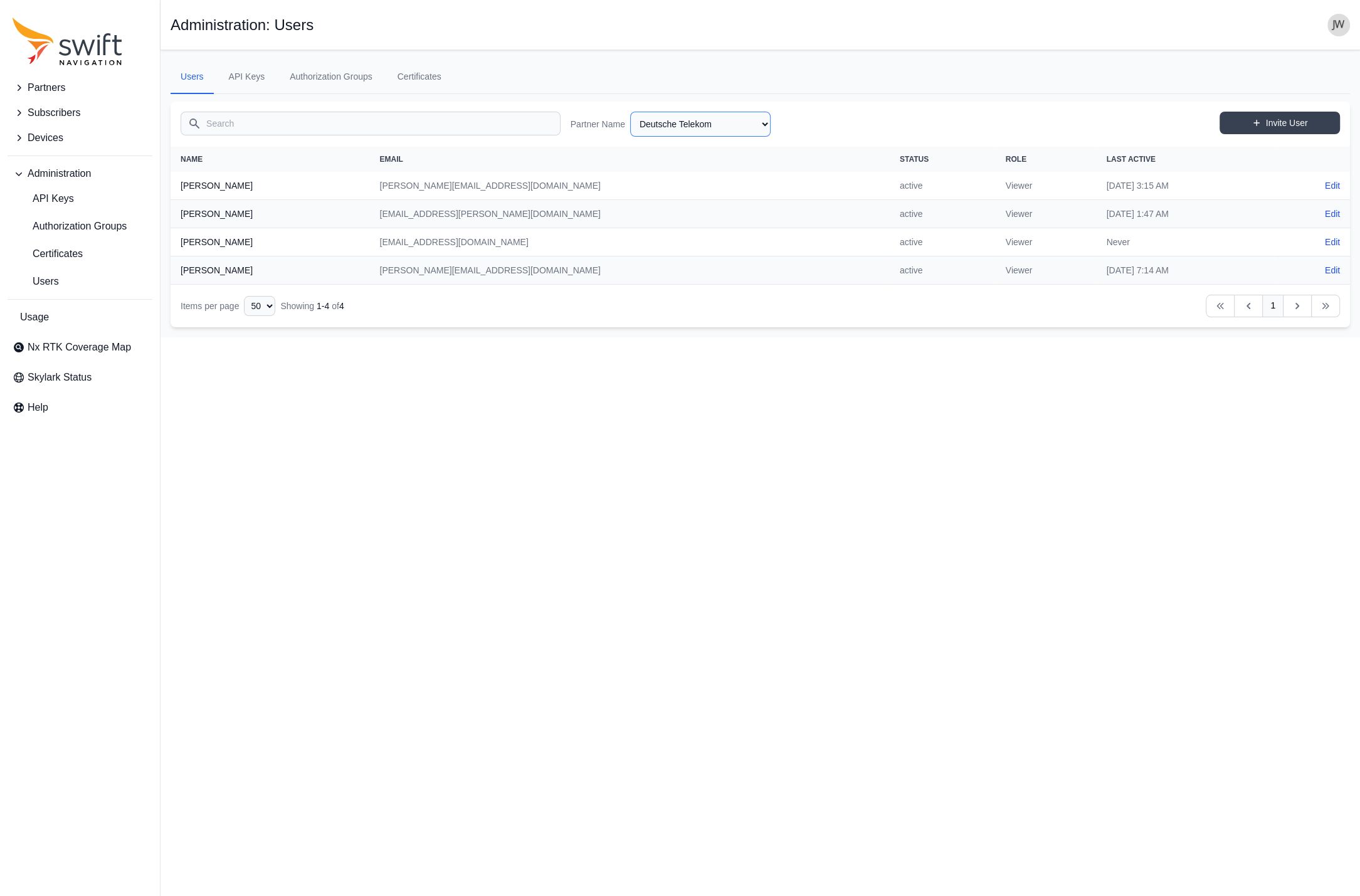
click at [630, 111] on select "AlpsAlpine Asensing Bad Elf Bench Mark Equipment & Supplies Inc. Benchmark Tool…" at bounding box center [700, 124] width 140 height 25
click option "Clearpath Robotics" at bounding box center [0, 0] width 0 height 0
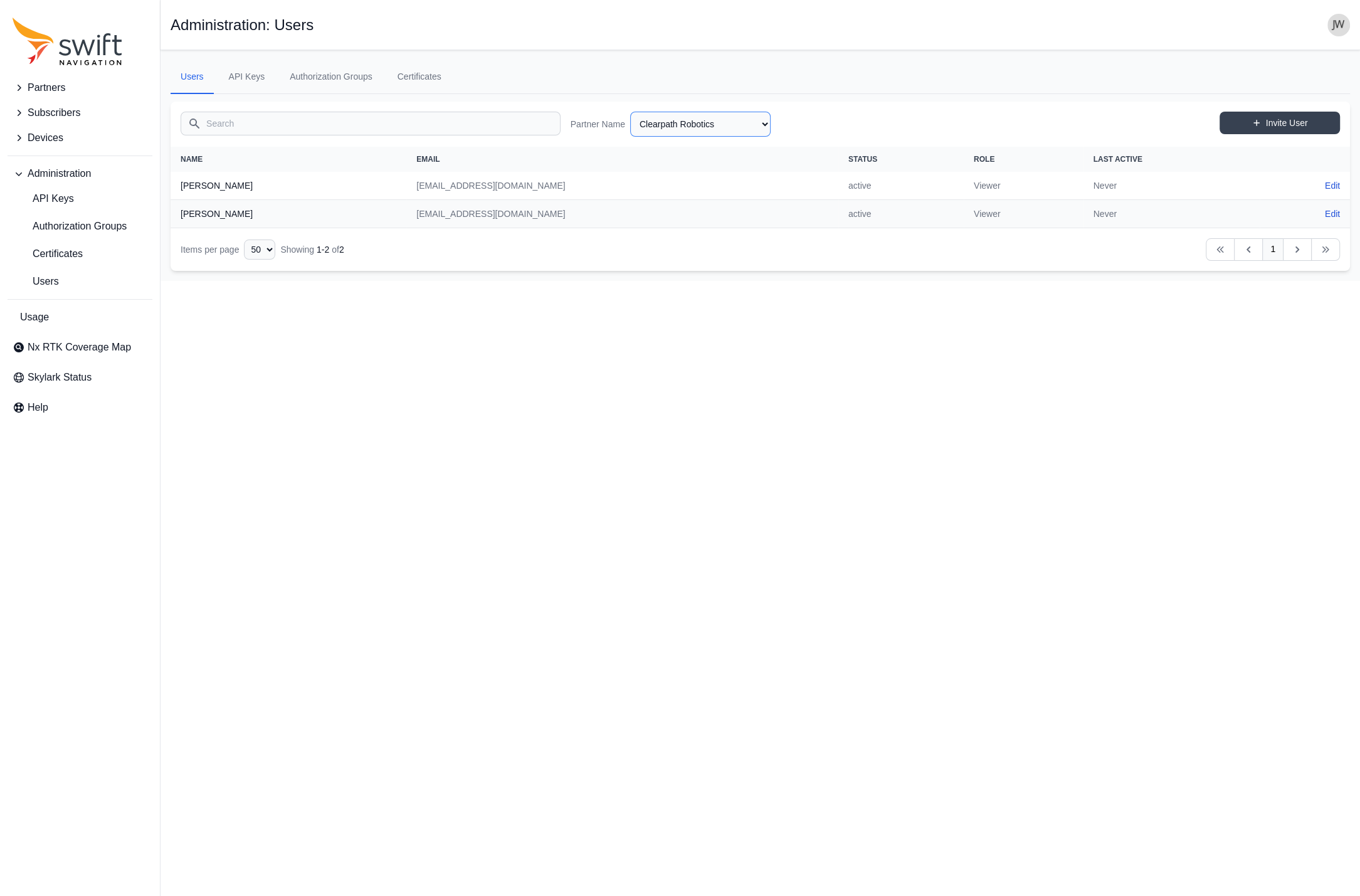
click at [630, 111] on select "AlpsAlpine Asensing Bad Elf Bench Mark Equipment & Supplies Inc. Benchmark Tool…" at bounding box center [700, 124] width 140 height 25
click option "City of Flagstaff" at bounding box center [0, 0] width 0 height 0
select select "d85d40be-85fb-4980-bdd7-2b0d779069e7"
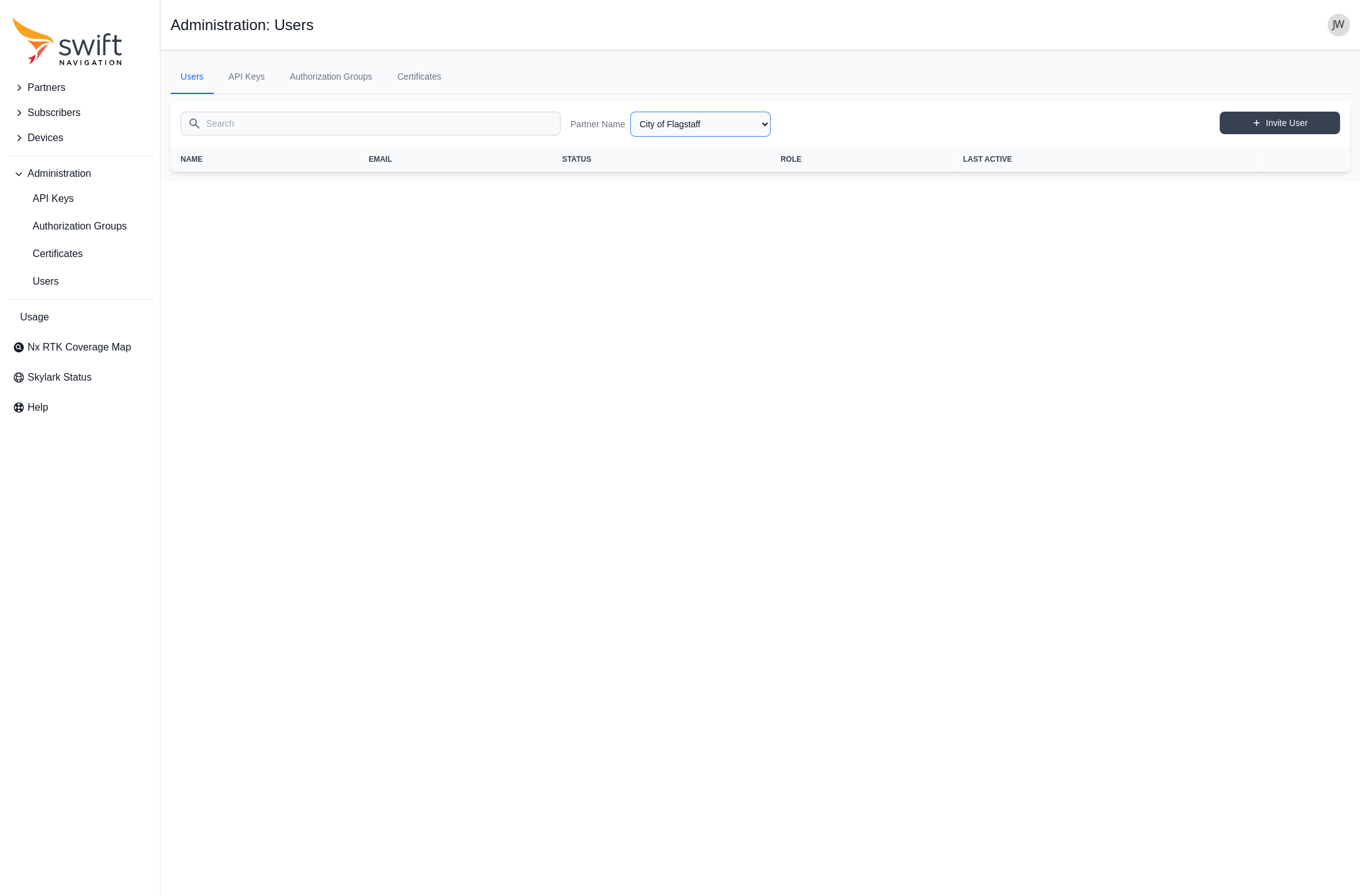
click at [630, 111] on select "AlpsAlpine Asensing Bad Elf Bench Mark Equipment & Supplies Inc. Benchmark Tool…" at bounding box center [700, 124] width 140 height 25
click option "Chervon" at bounding box center [0, 0] width 0 height 0
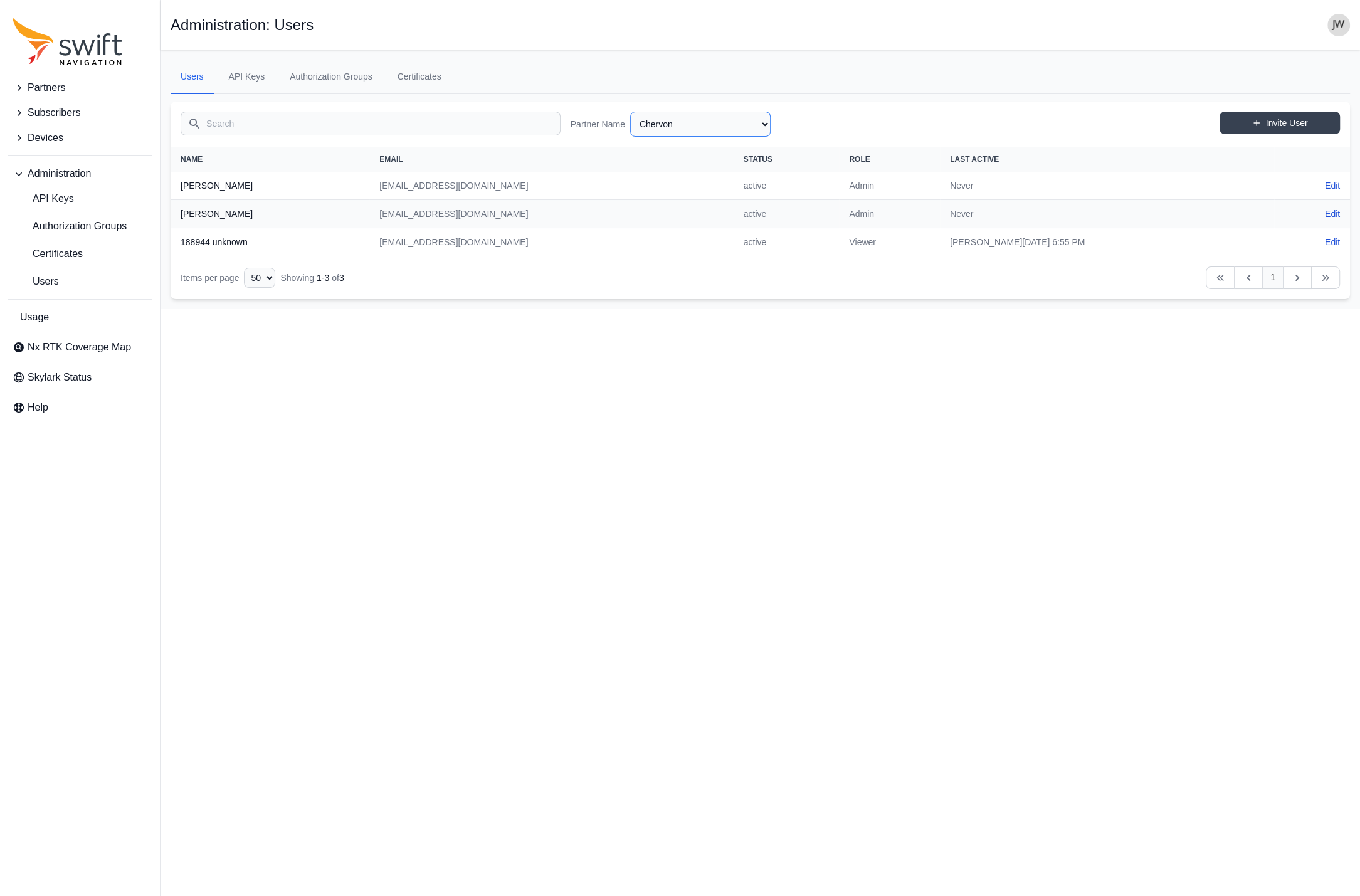
click at [630, 111] on select "AlpsAlpine Asensing Bad Elf Bench Mark Equipment & Supplies Inc. Benchmark Tool…" at bounding box center [700, 124] width 140 height 25
click option "Chengduo" at bounding box center [0, 0] width 0 height 0
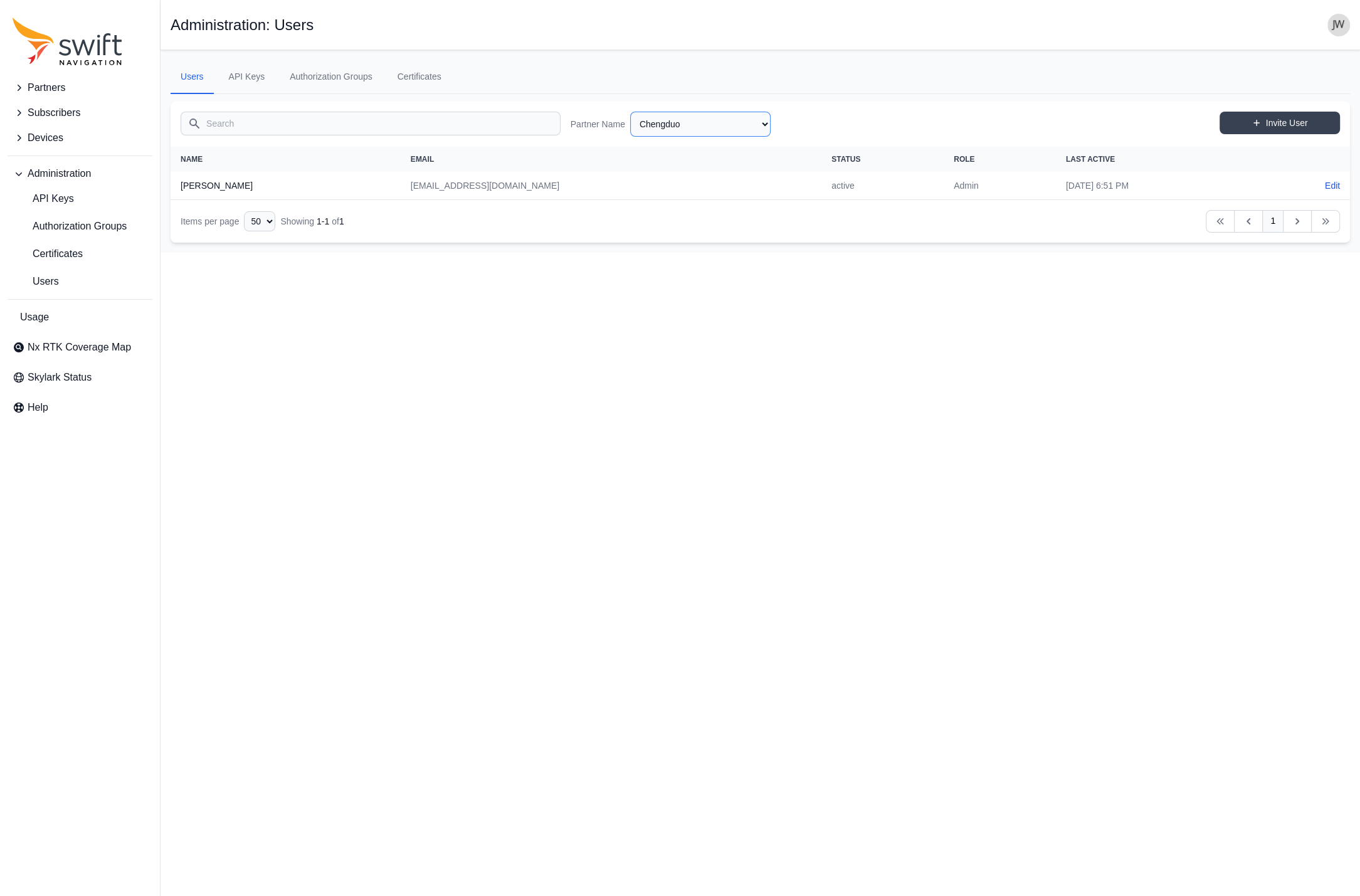
click at [630, 111] on select "AlpsAlpine Asensing Bad Elf Bench Mark Equipment & Supplies Inc. Benchmark Tool…" at bounding box center [700, 124] width 140 height 25
click option "CHC" at bounding box center [0, 0] width 0 height 0
click at [630, 111] on select "AlpsAlpine Asensing Bad Elf Bench Mark Equipment & Supplies Inc. Benchmark Tool…" at bounding box center [700, 124] width 140 height 25
click option "ChampionX" at bounding box center [0, 0] width 0 height 0
click at [630, 111] on select "AlpsAlpine Asensing Bad Elf Bench Mark Equipment & Supplies Inc. Benchmark Tool…" at bounding box center [700, 124] width 140 height 25
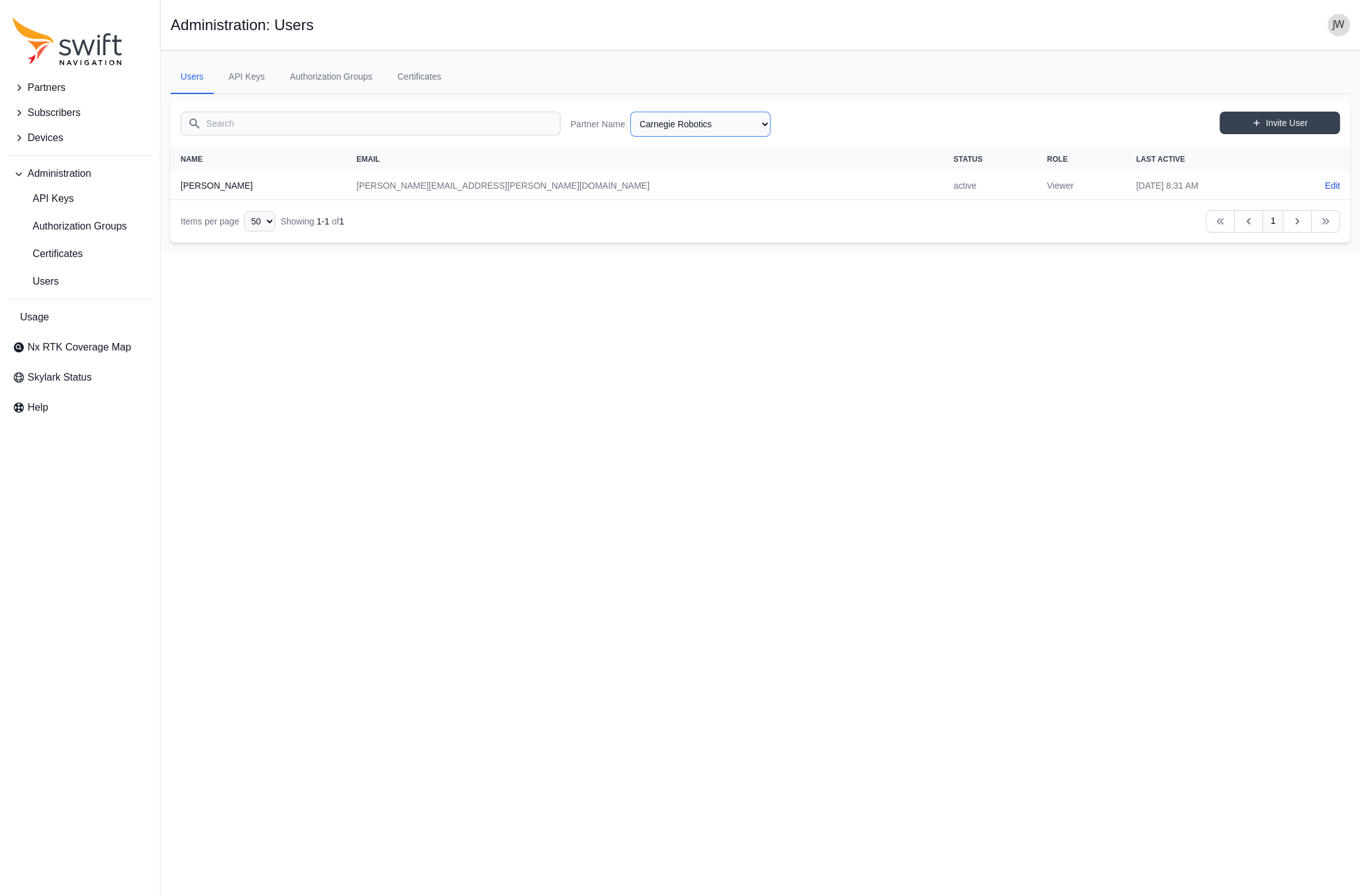
click option "Carnegie Robotics" at bounding box center [0, 0] width 0 height 0
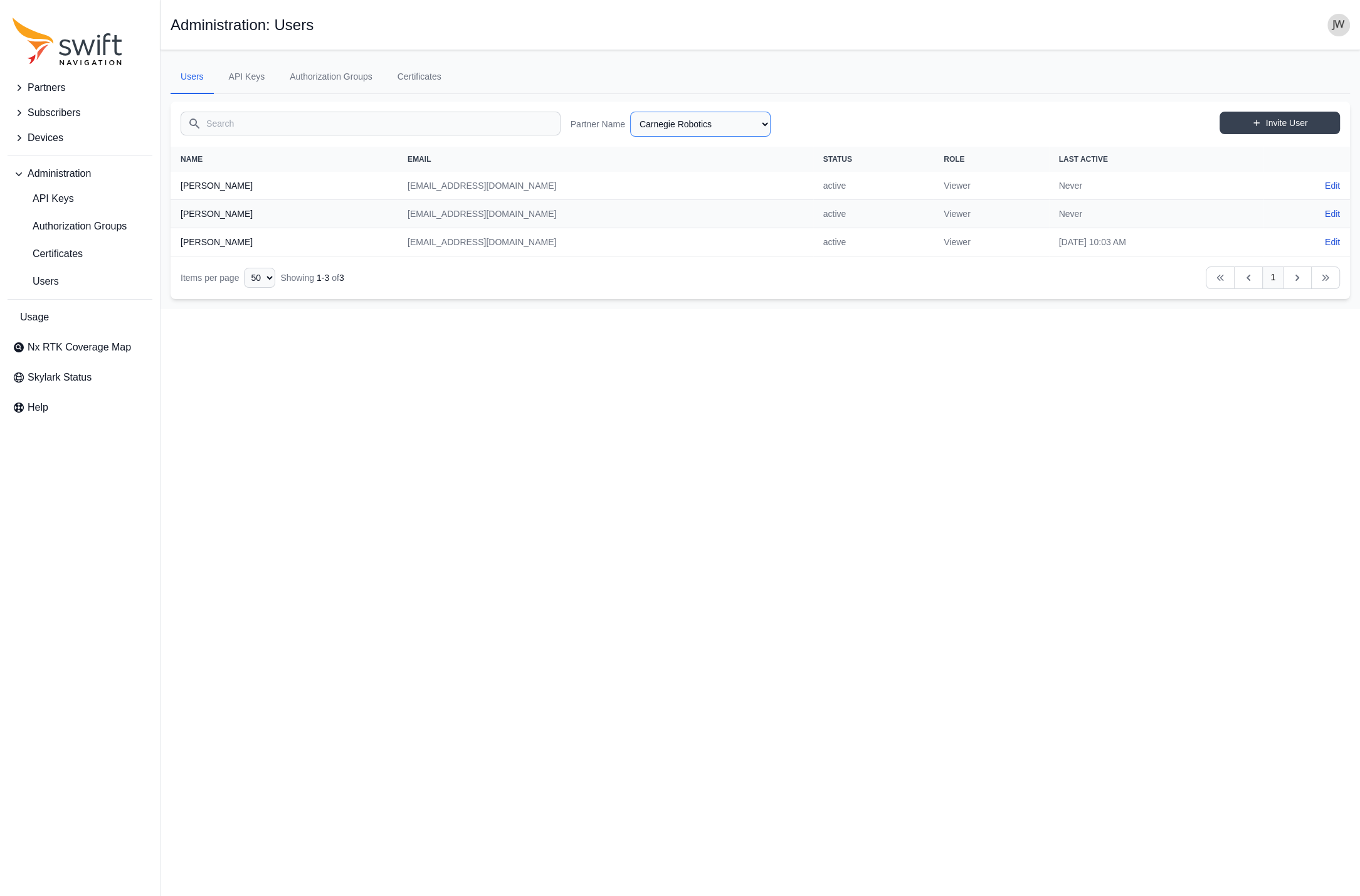
click at [630, 111] on select "AlpsAlpine Asensing Bad Elf Bench Mark Equipment & Supplies Inc. Benchmark Tool…" at bounding box center [700, 124] width 140 height 25
click option "Botronics" at bounding box center [0, 0] width 0 height 0
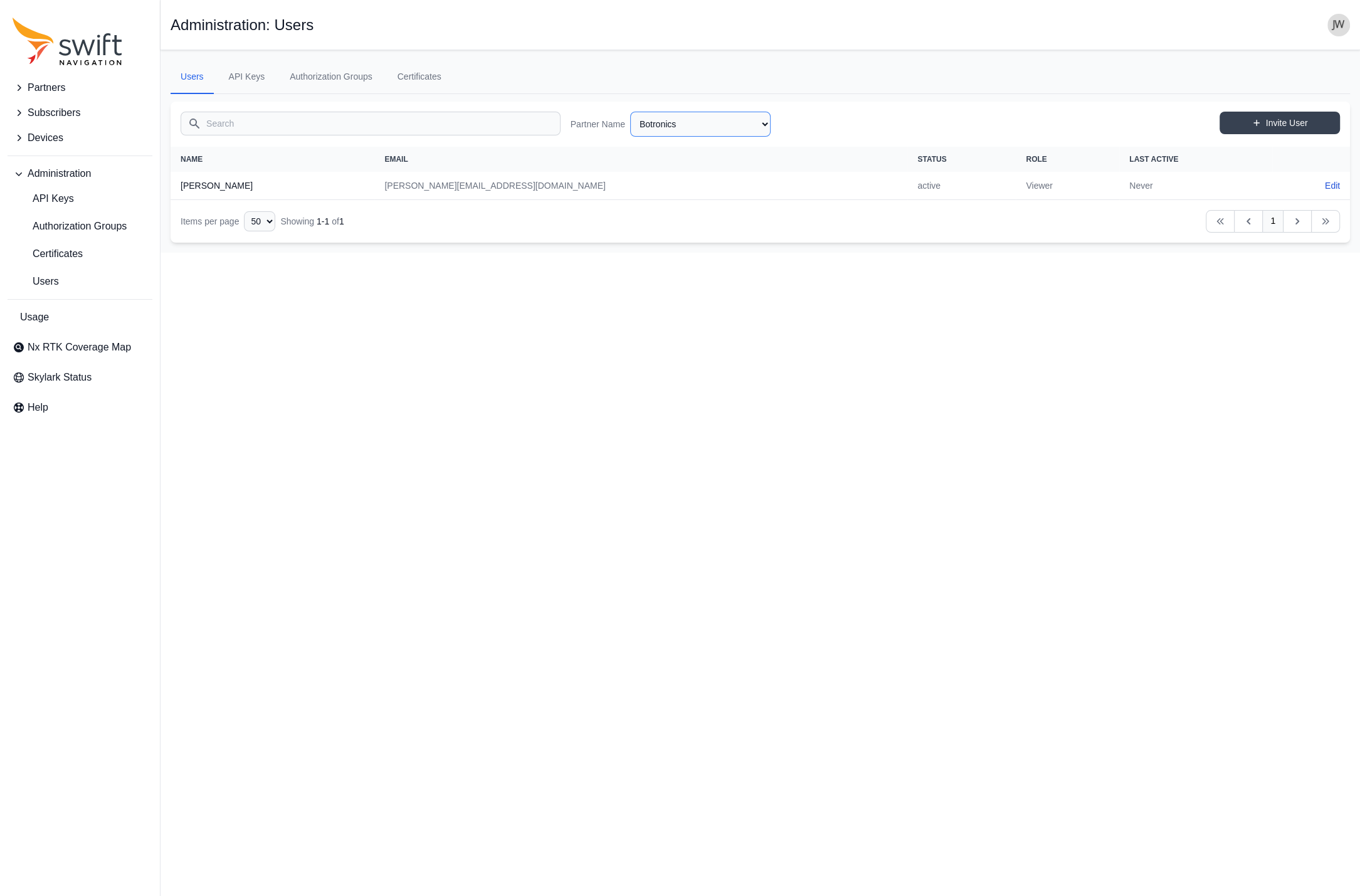
click at [630, 111] on select "AlpsAlpine Asensing Bad Elf Bench Mark Equipment & Supplies Inc. Benchmark Tool…" at bounding box center [700, 124] width 140 height 25
click option "Bosch" at bounding box center [0, 0] width 0 height 0
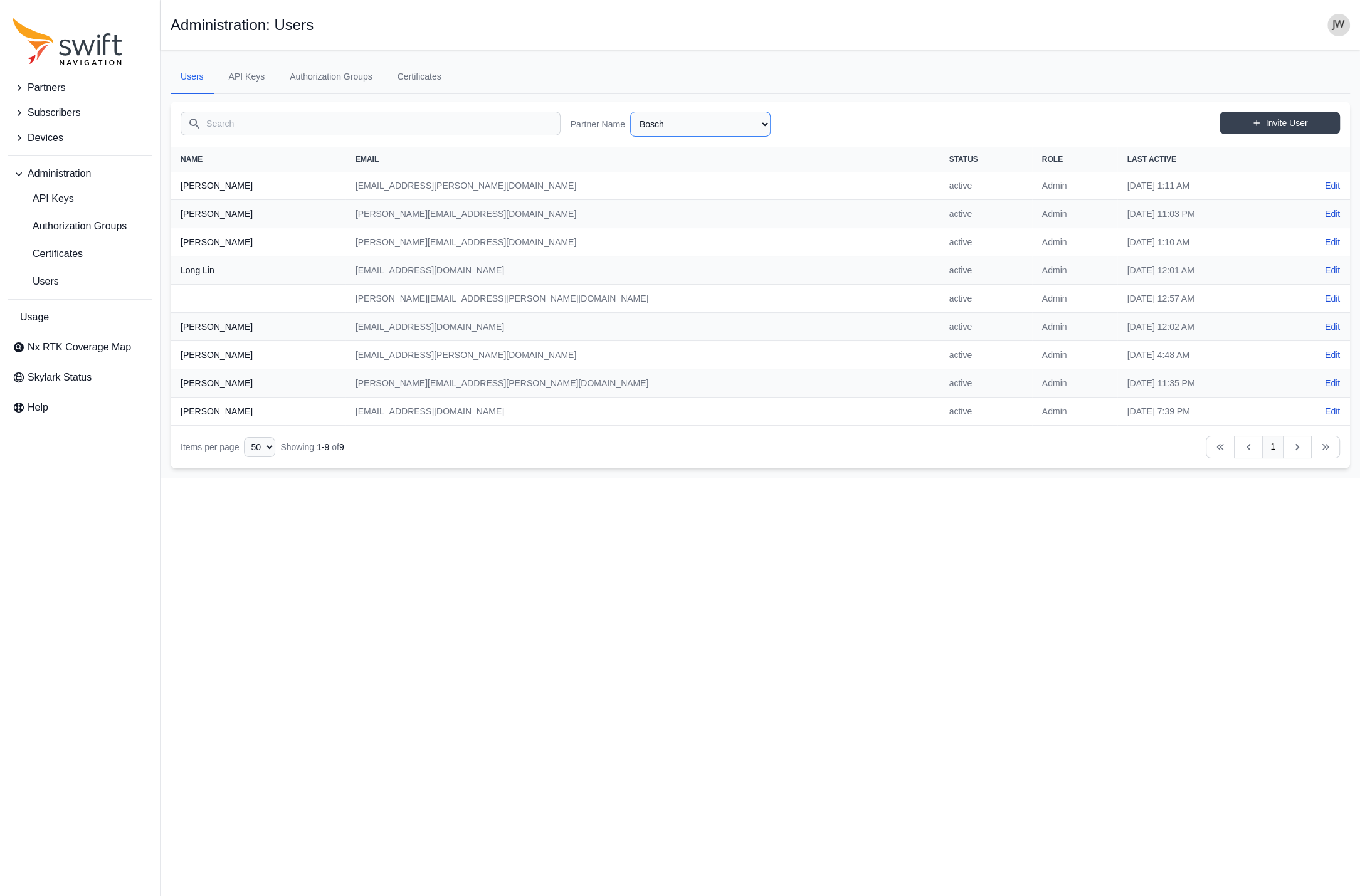
click at [630, 111] on select "AlpsAlpine Asensing Bad Elf Bench Mark Equipment & Supplies Inc. Benchmark Tool…" at bounding box center [700, 124] width 140 height 25
click option "Bobcat" at bounding box center [0, 0] width 0 height 0
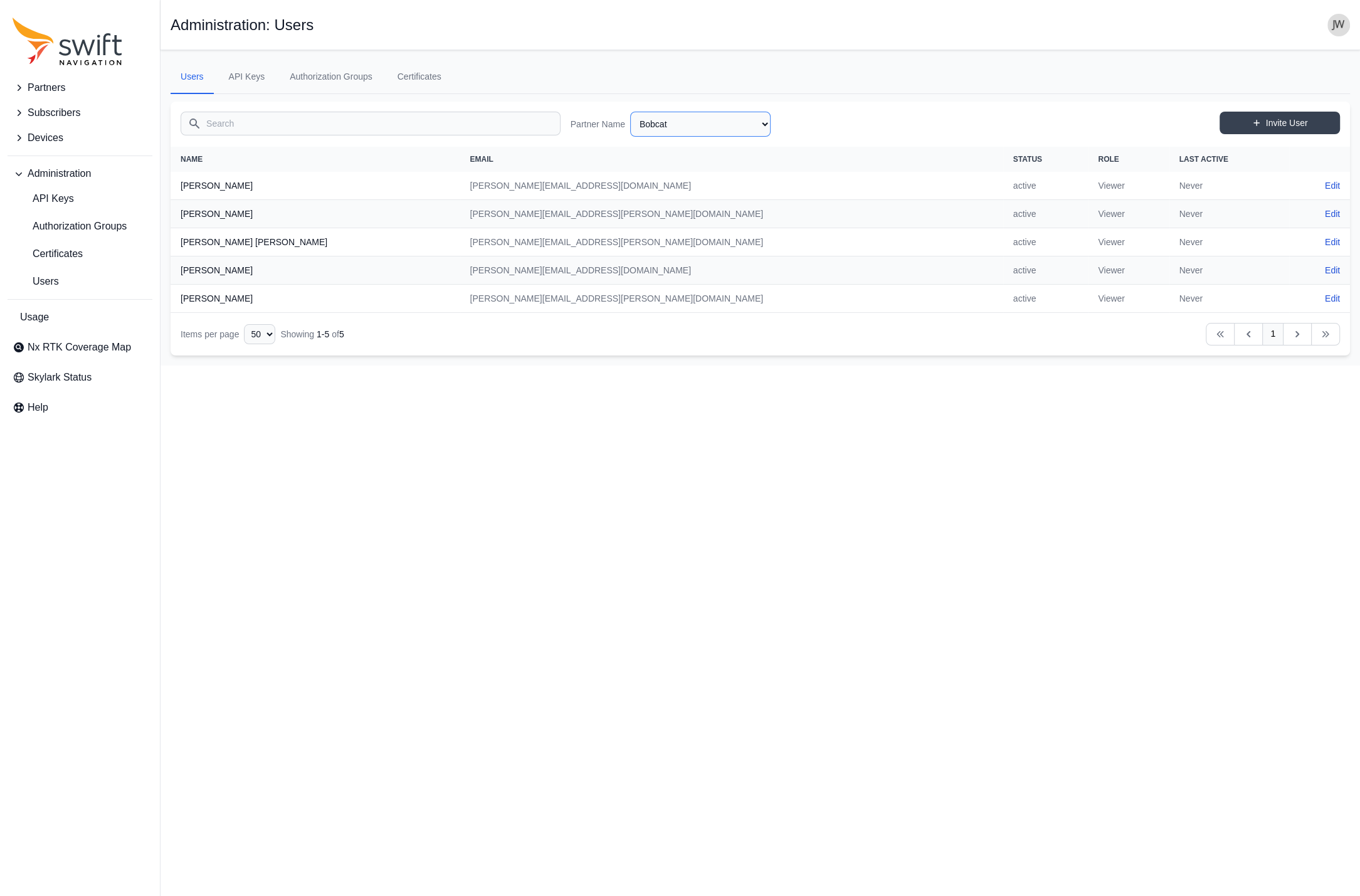
click at [630, 111] on select "AlpsAlpine Asensing Bad Elf Bench Mark Equipment & Supplies Inc. Benchmark Tool…" at bounding box center [700, 124] width 140 height 25
click option "Blue Planet Geomatics" at bounding box center [0, 0] width 0 height 0
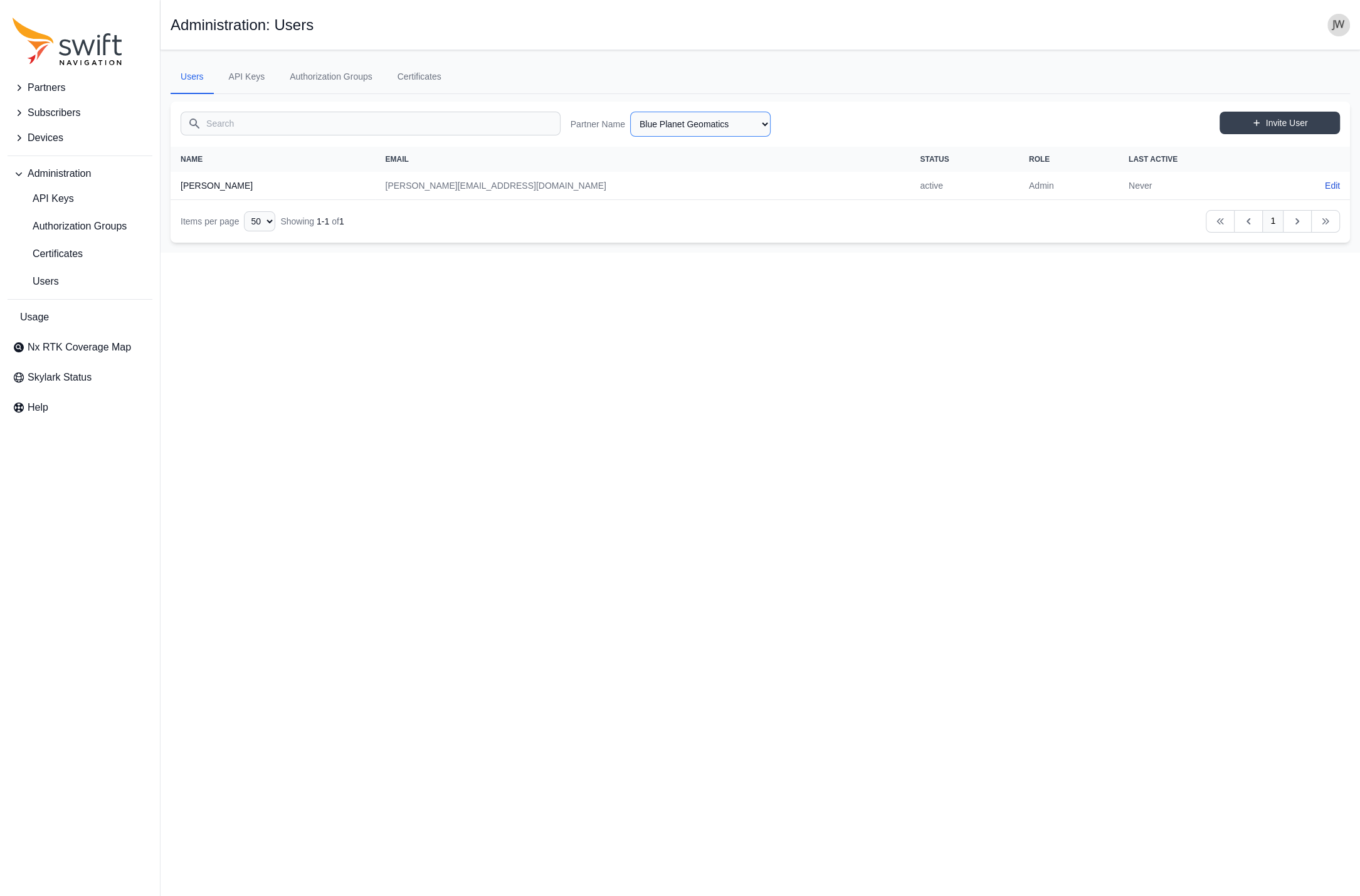
click at [630, 111] on select "AlpsAlpine Asensing Bad Elf Bench Mark Equipment & Supplies Inc. Benchmark Tool…" at bounding box center [700, 124] width 140 height 25
click option "Benchmark Tool & Supply" at bounding box center [0, 0] width 0 height 0
click at [630, 111] on select "AlpsAlpine Asensing Bad Elf Bench Mark Equipment & Supplies Inc. Benchmark Tool…" at bounding box center [700, 124] width 140 height 25
click option "Bench Mark Equipment & Supplies Inc." at bounding box center [0, 0] width 0 height 0
click at [630, 111] on select "AlpsAlpine Asensing Bad Elf Bench Mark Equipment & Supplies Inc. Benchmark Tool…" at bounding box center [700, 124] width 140 height 25
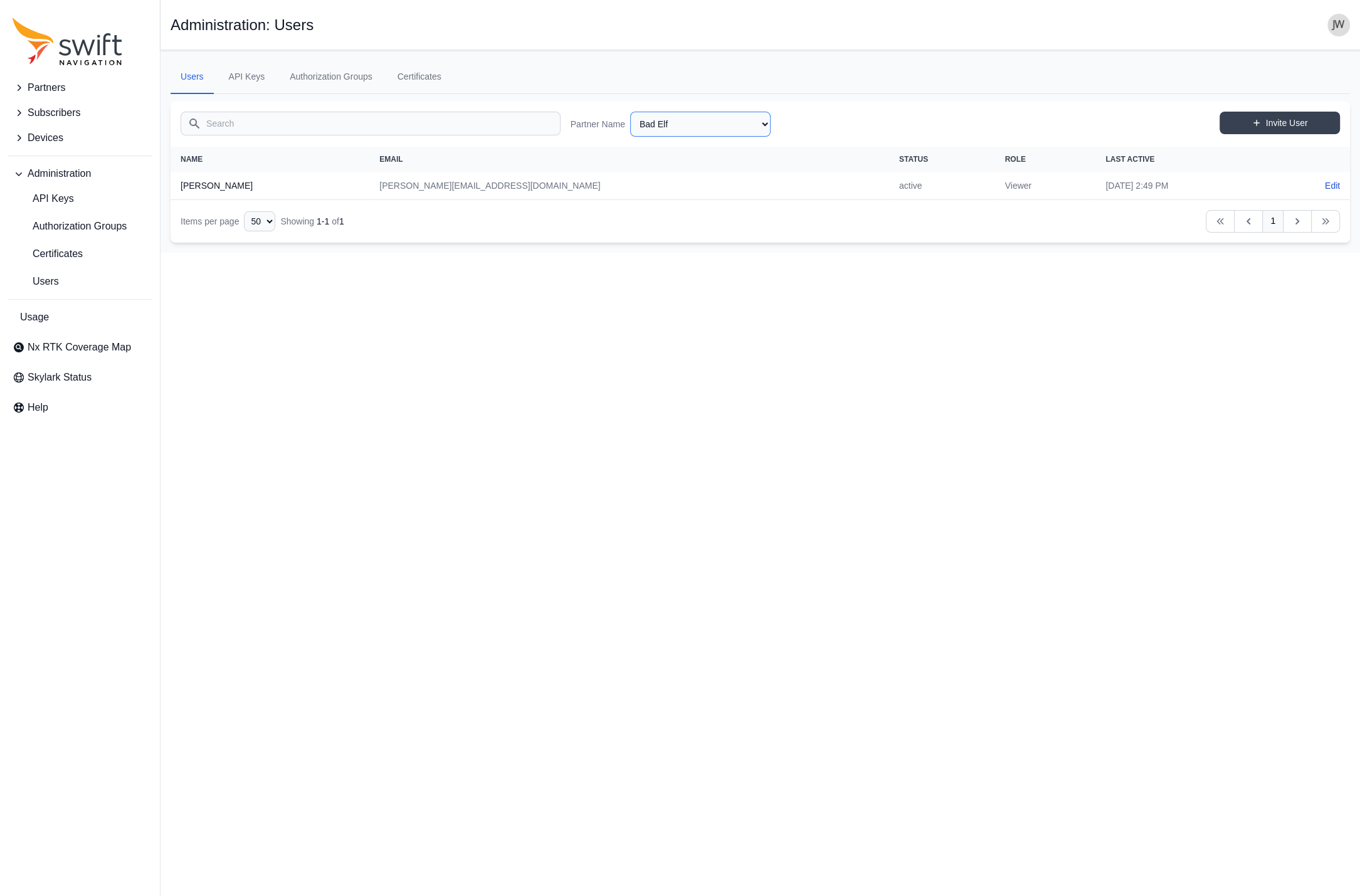
click option "Bad Elf" at bounding box center [0, 0] width 0 height 0
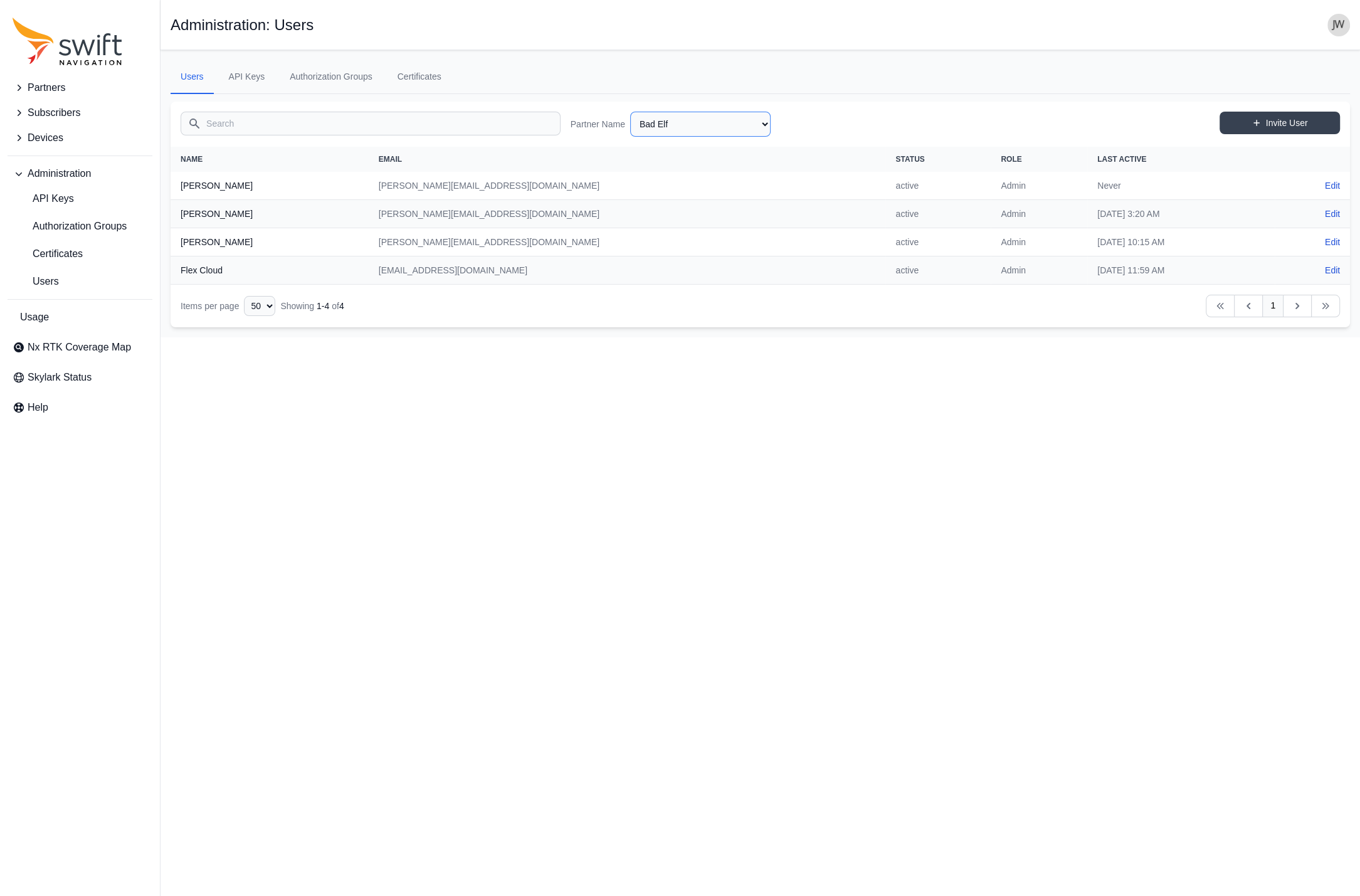
click at [630, 111] on select "AlpsAlpine Asensing Bad Elf Bench Mark Equipment & Supplies Inc. Benchmark Tool…" at bounding box center [700, 124] width 140 height 25
click option "Asensing" at bounding box center [0, 0] width 0 height 0
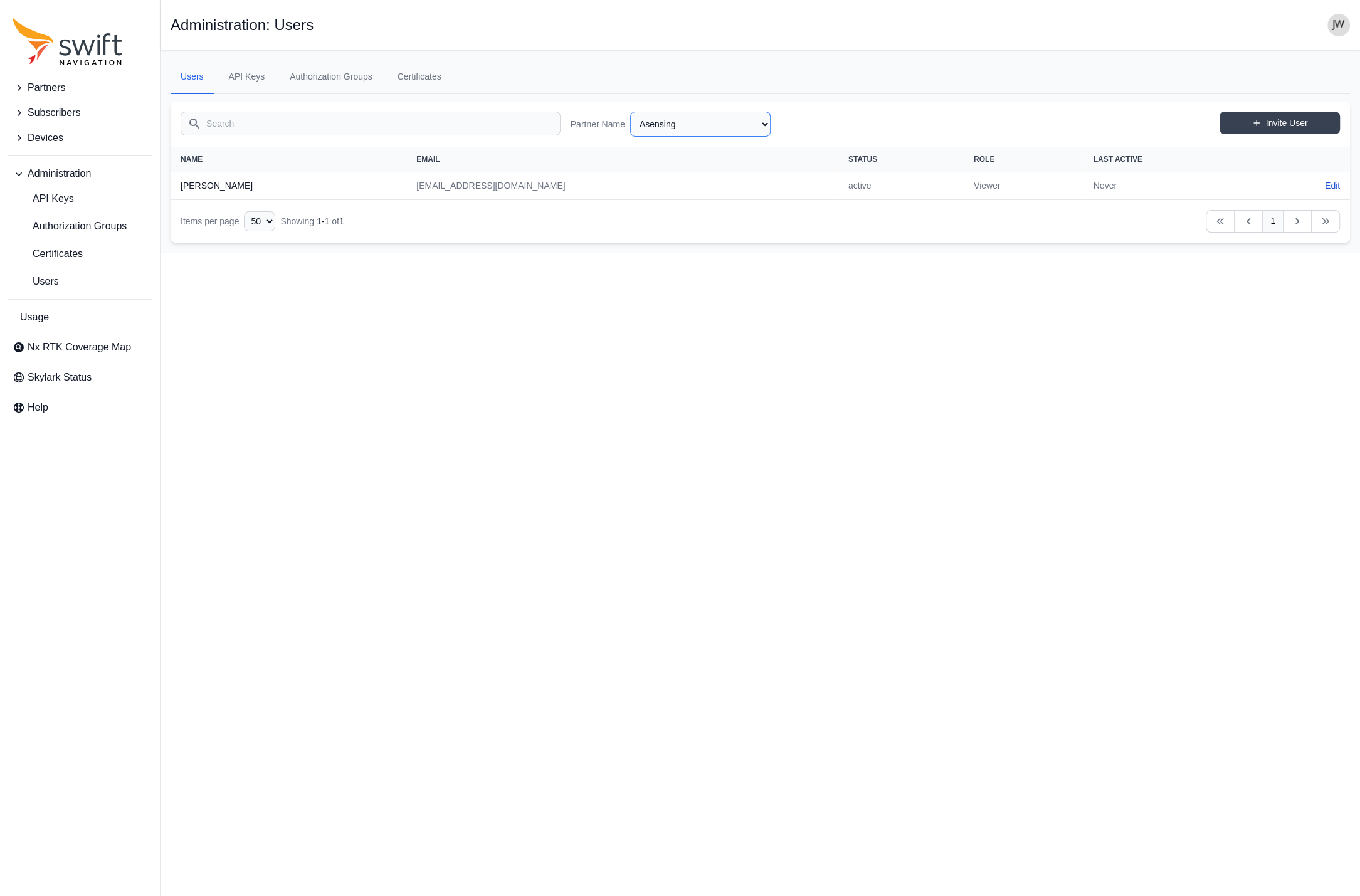
click at [630, 111] on select "AlpsAlpine Asensing Bad Elf Bench Mark Equipment & Supplies Inc. Benchmark Tool…" at bounding box center [700, 124] width 140 height 25
click option "AlpsAlpine" at bounding box center [0, 0] width 0 height 0
select select "344cf2cf-0e9f-4273-b7aa-778b9586c7c7"
click at [53, 318] on link "Usage" at bounding box center [80, 317] width 145 height 25
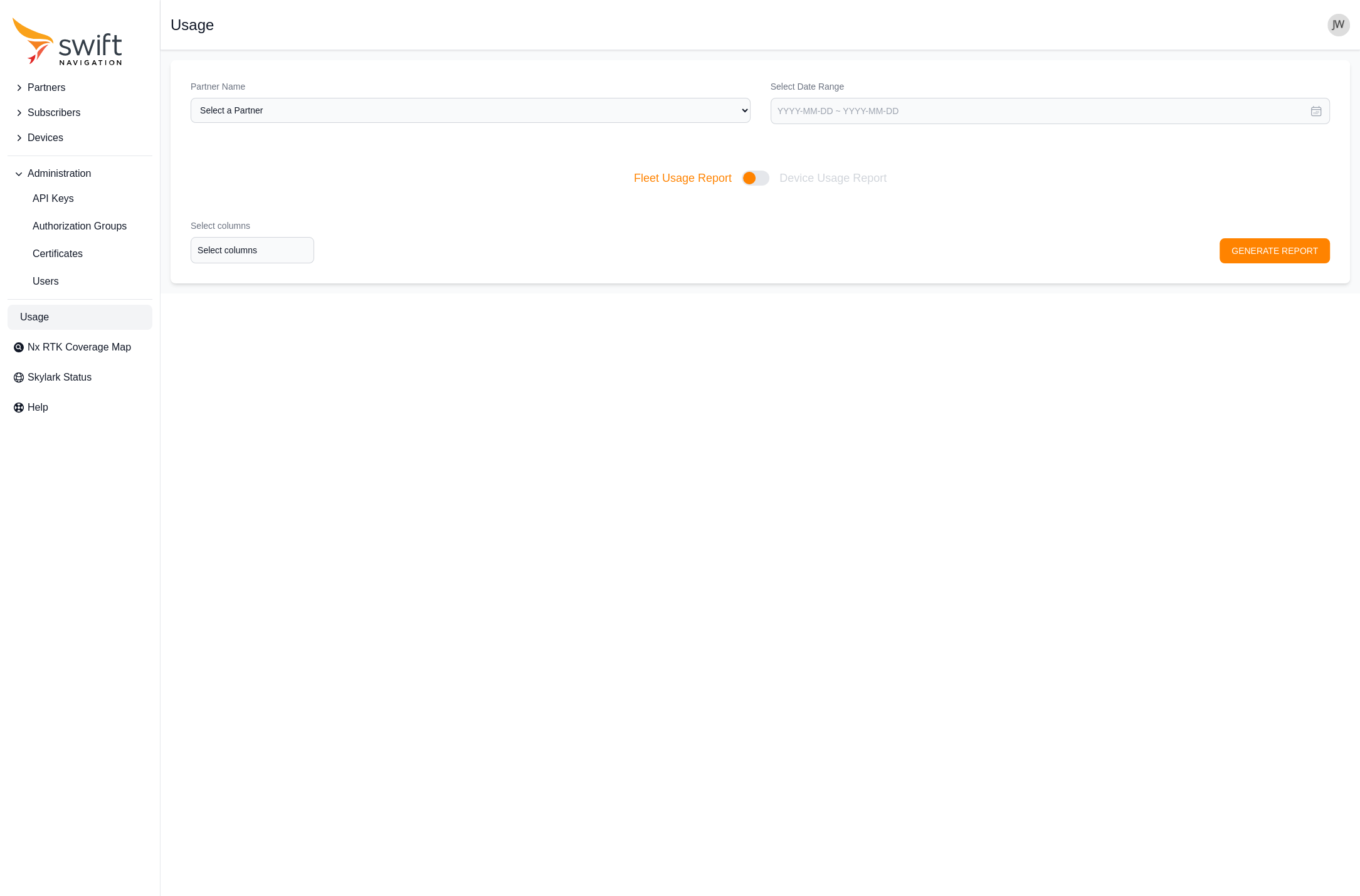
click at [65, 87] on span "Partners" at bounding box center [46, 87] width 37 height 15
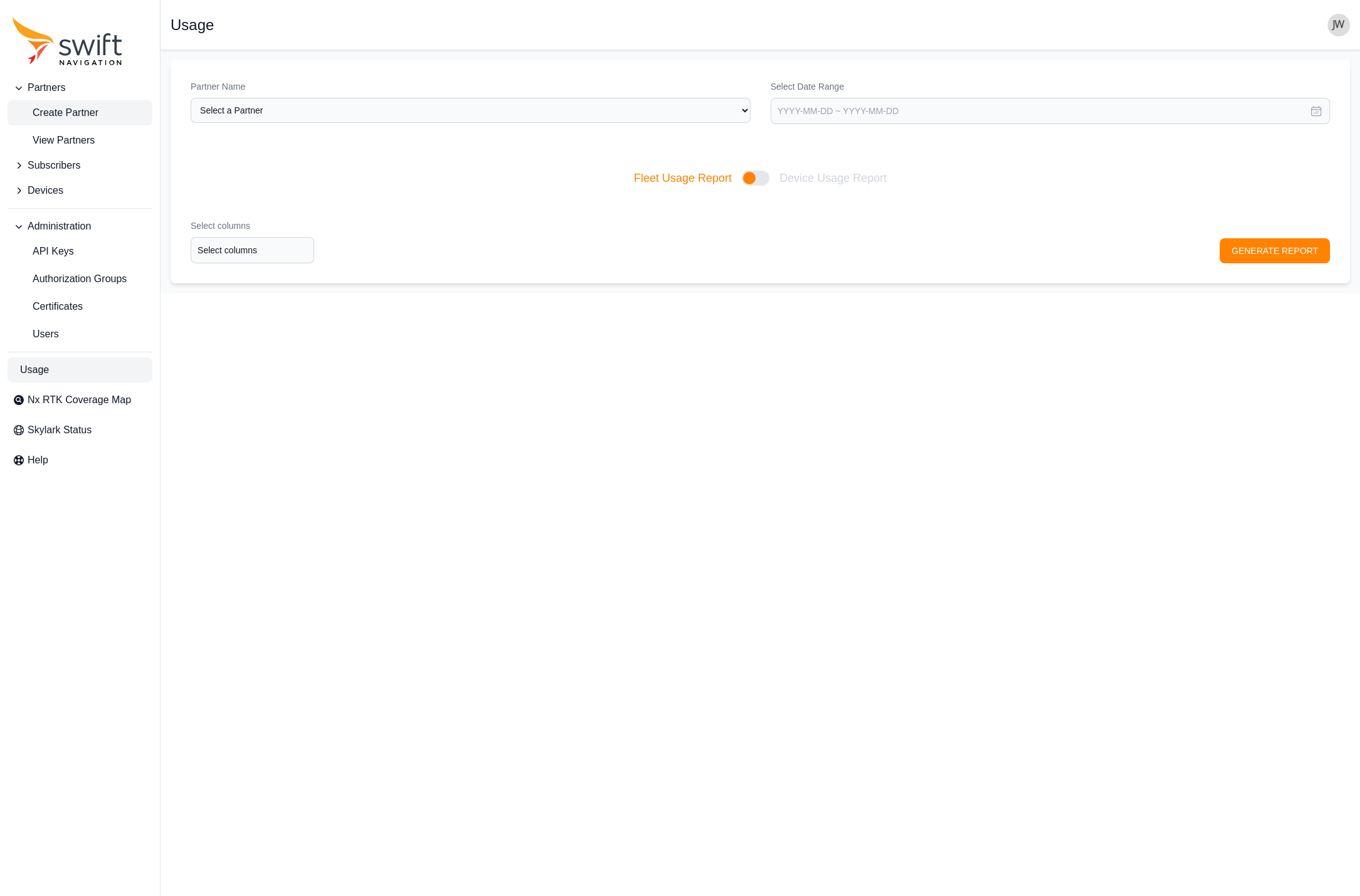
click at [57, 111] on span "Create Partner" at bounding box center [55, 112] width 86 height 15
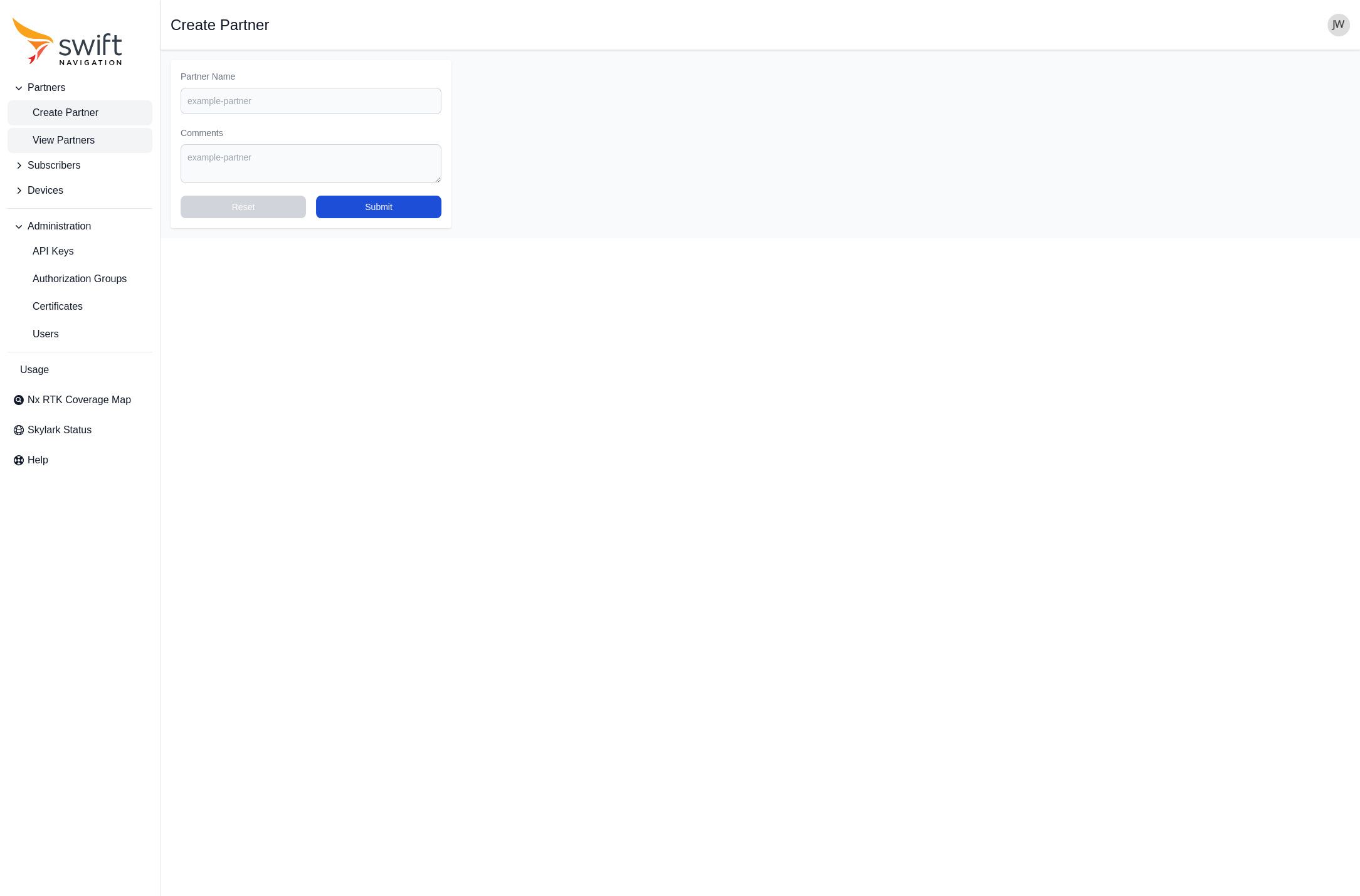
click at [56, 146] on span "View Partners" at bounding box center [53, 140] width 82 height 15
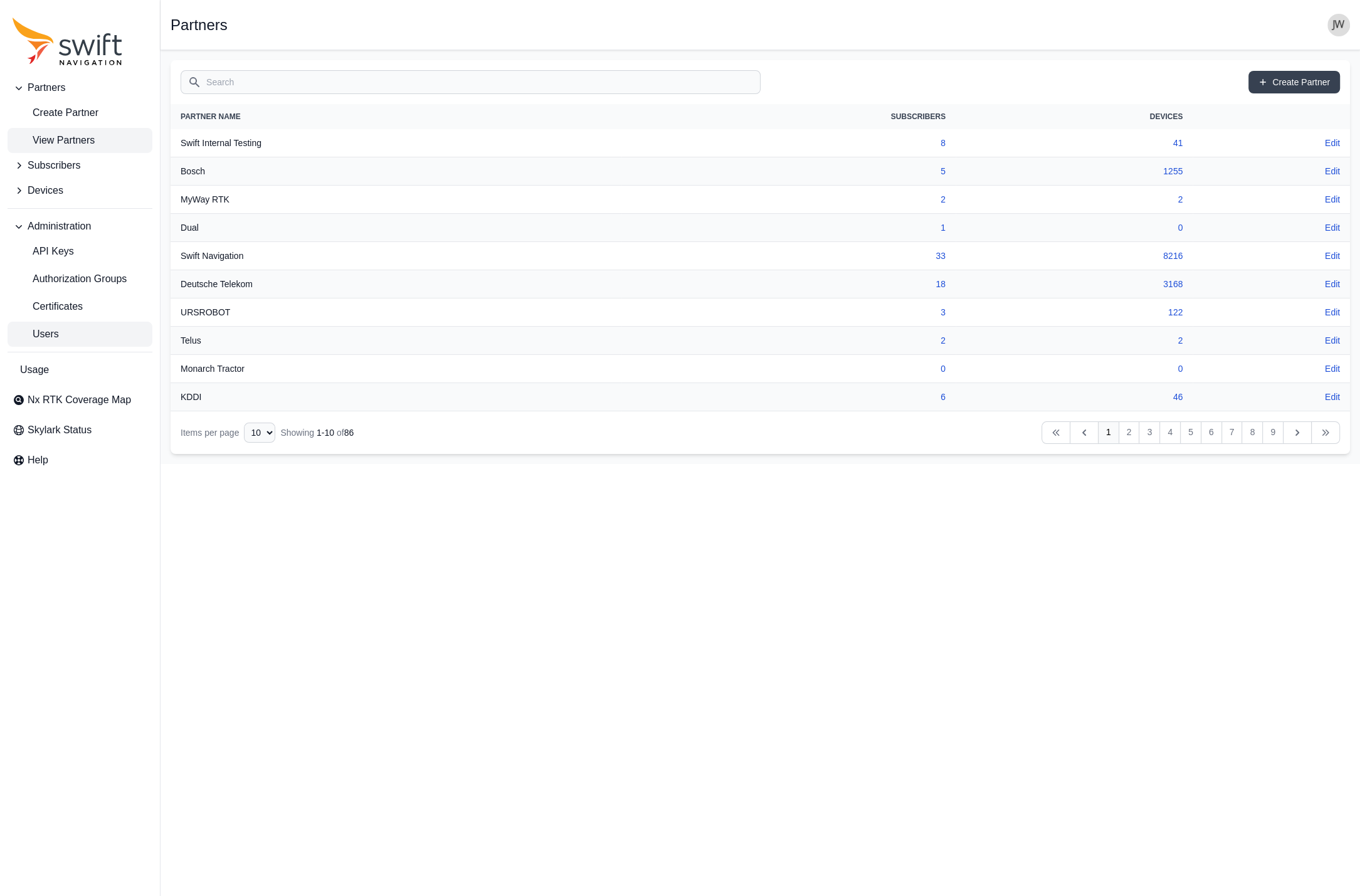
click at [46, 337] on span "Users" at bounding box center [36, 334] width 47 height 15
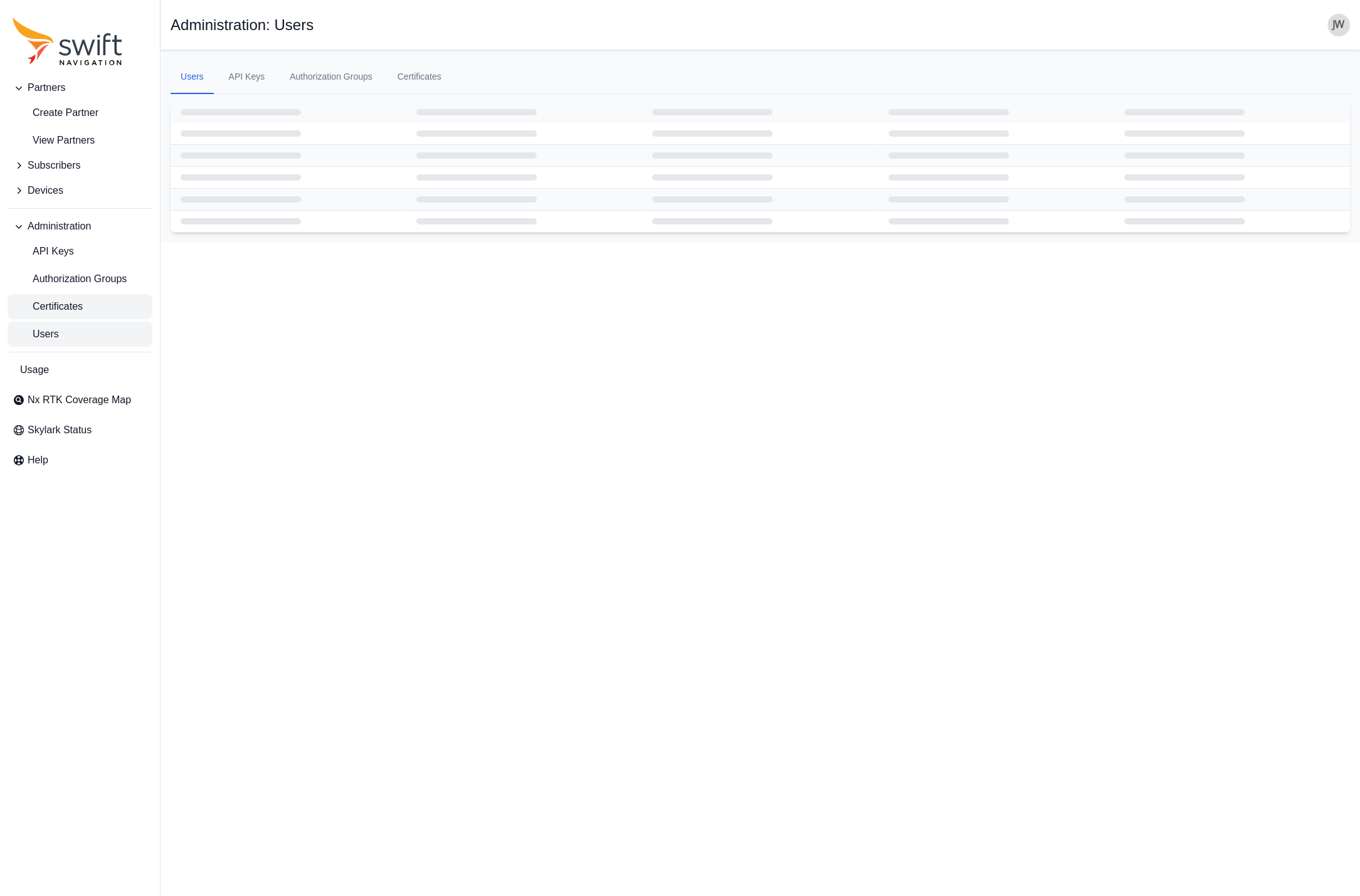
select select "ab3272ce-40d0-4c94-a524-96a758ab755c"
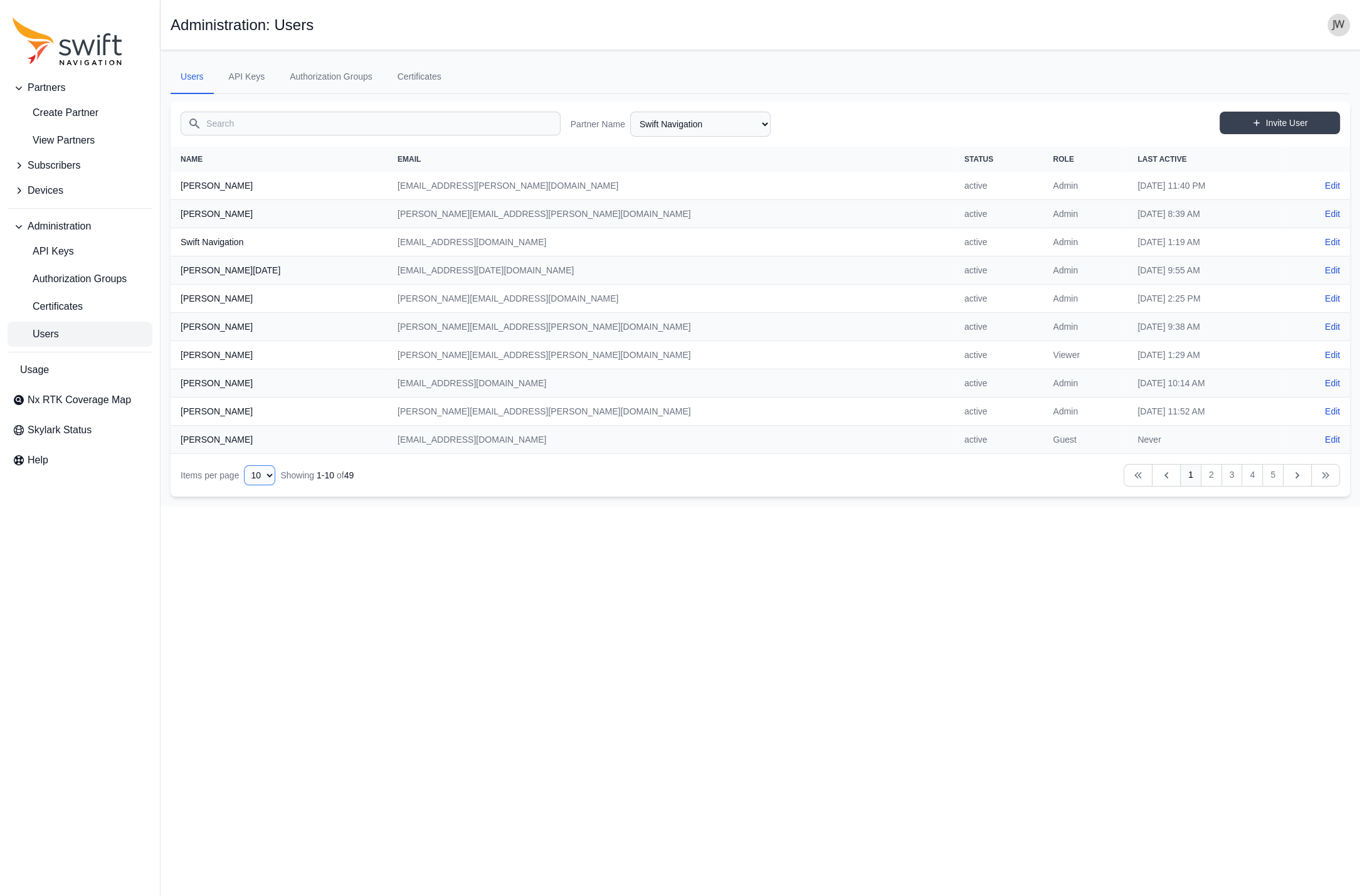
select select "50"
click option "50" at bounding box center [0, 0] width 0 height 0
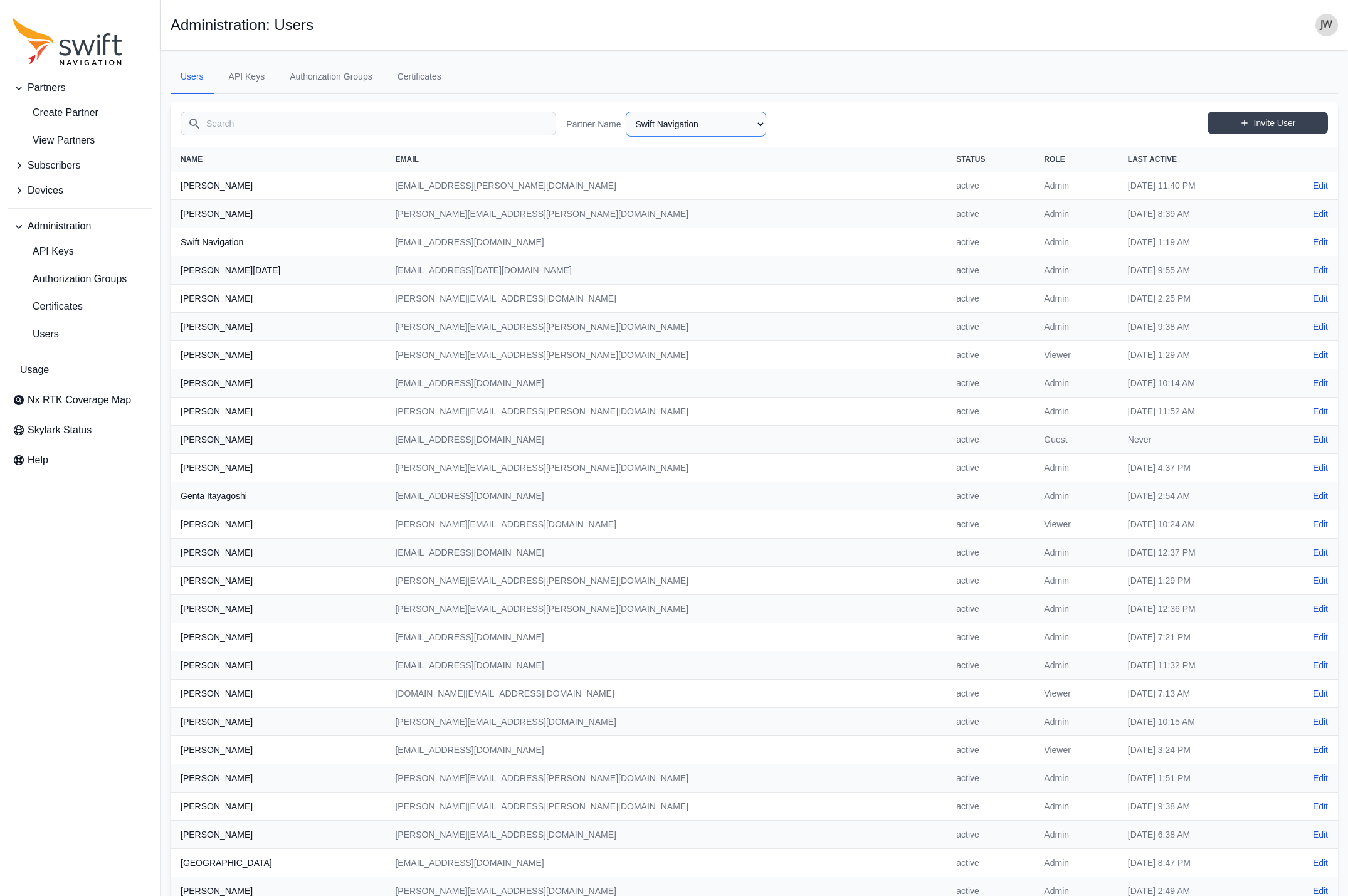
click at [626, 111] on select "AlpsAlpine Asensing Bad Elf Bench Mark Equipment & Supplies Inc. Benchmark Tool…" at bounding box center [696, 124] width 140 height 25
click at [59, 307] on span "Certificates" at bounding box center [48, 306] width 70 height 15
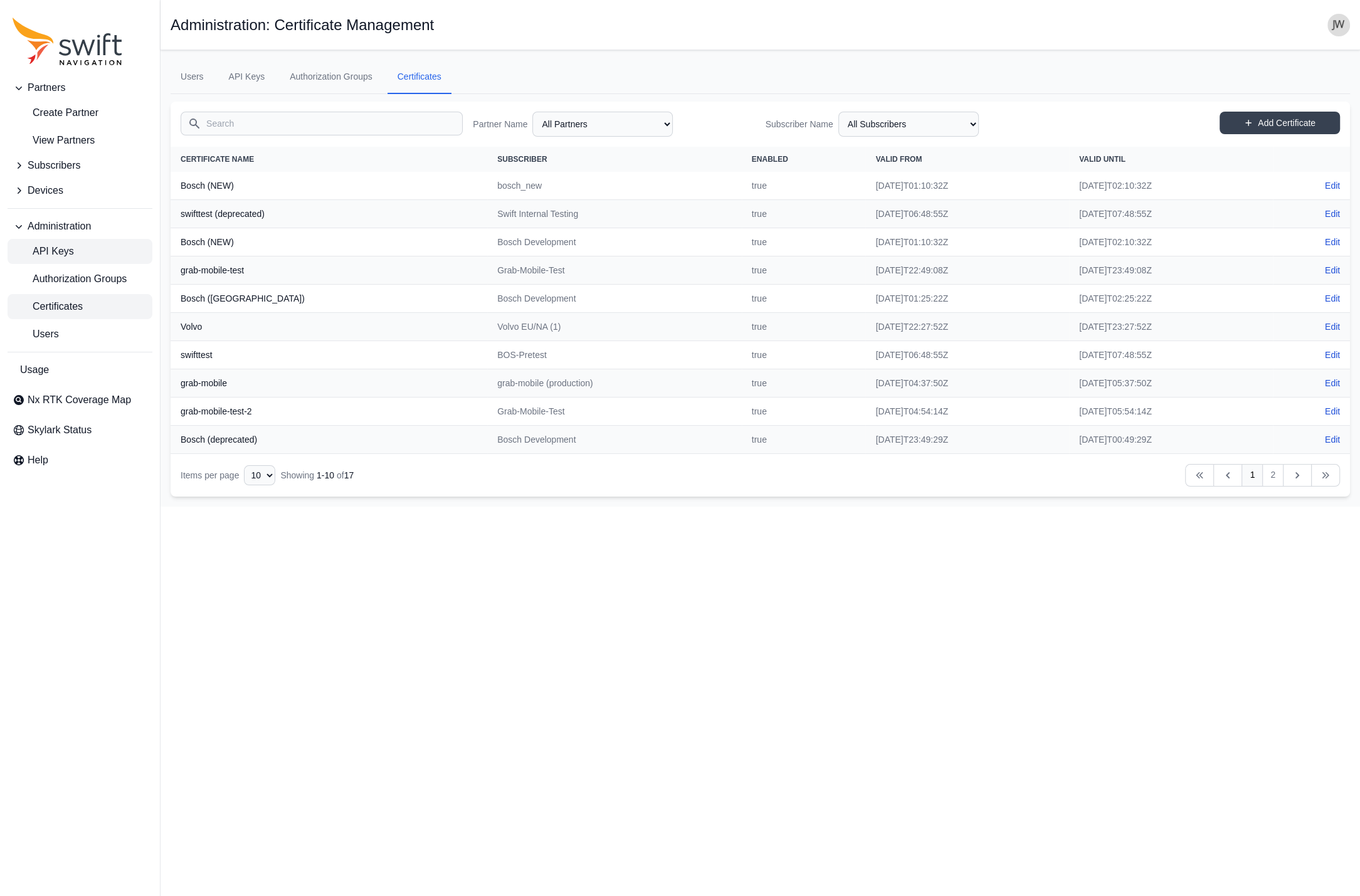
click at [72, 258] on span "API Keys" at bounding box center [43, 251] width 61 height 15
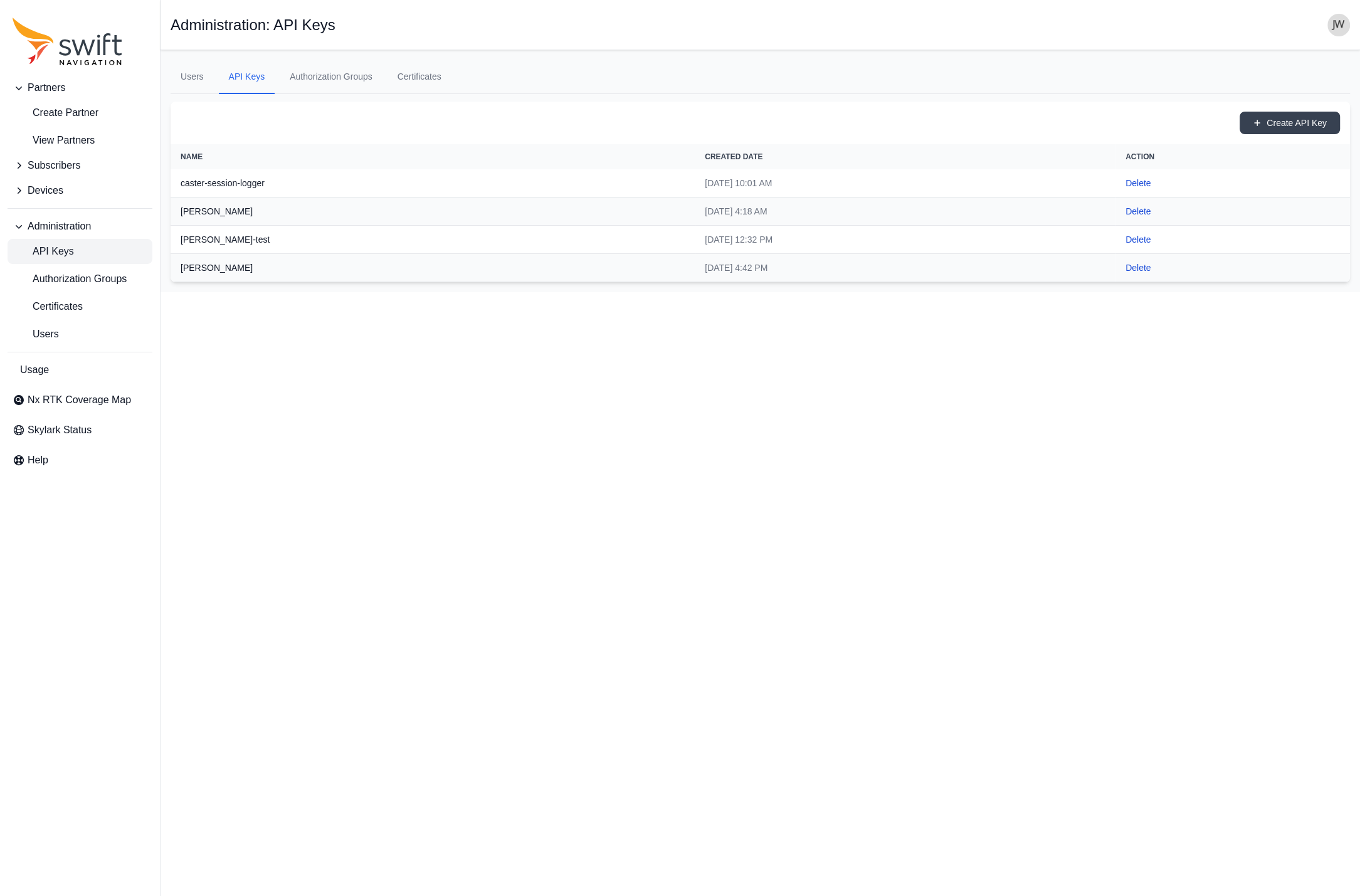
click at [74, 228] on span "Administration" at bounding box center [58, 226] width 63 height 15
click at [41, 335] on span "Users" at bounding box center [36, 334] width 47 height 15
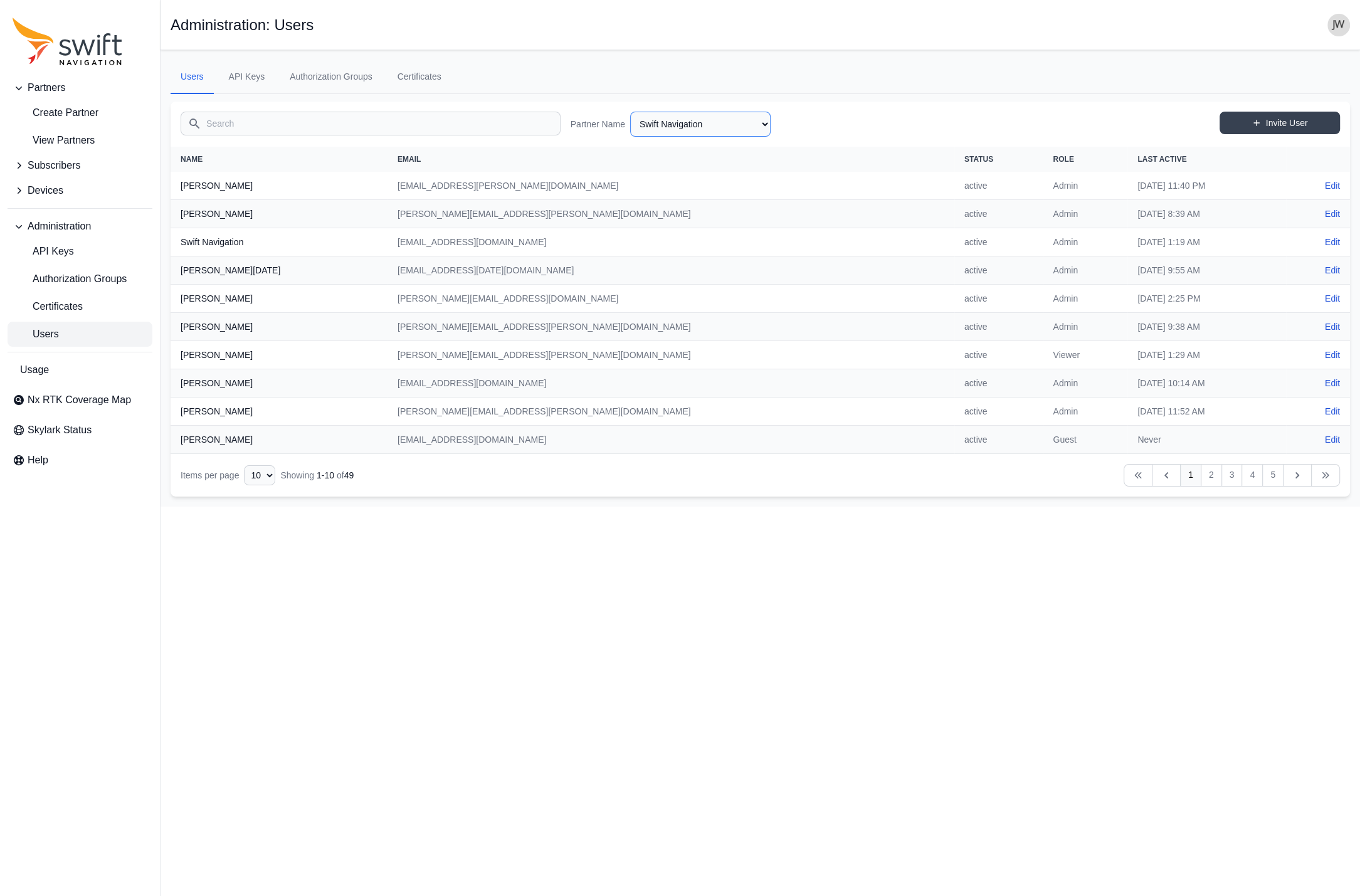
click at [630, 111] on select "AlpsAlpine Asensing Bad Elf Bench Mark Equipment & Supplies Inc. Benchmark Tool…" at bounding box center [700, 124] width 140 height 25
click option "AlpsAlpine" at bounding box center [0, 0] width 0 height 0
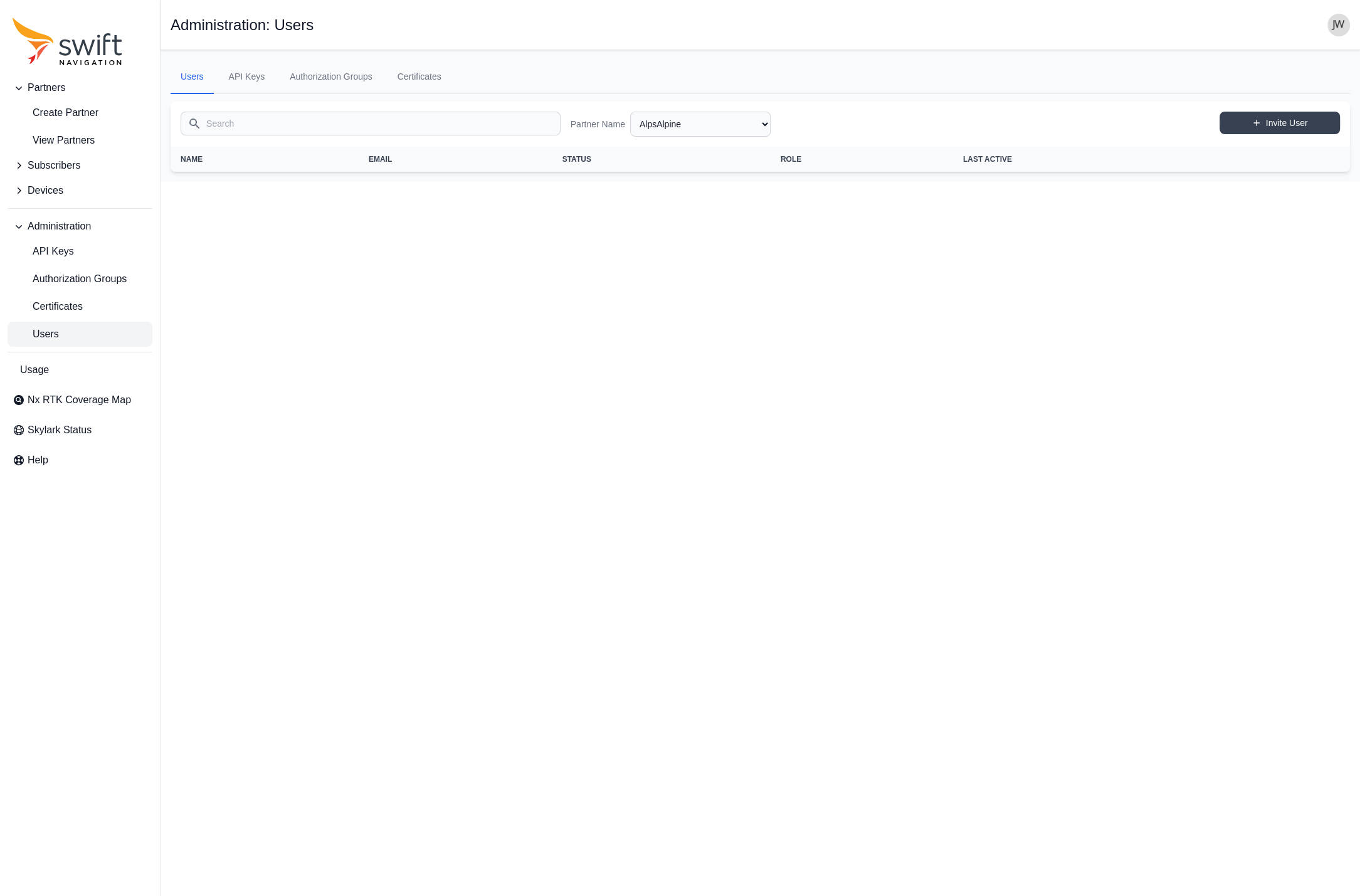
click at [72, 335] on link "Users" at bounding box center [80, 334] width 145 height 25
select select "ab3272ce-40d0-4c94-a524-96a758ab755c"
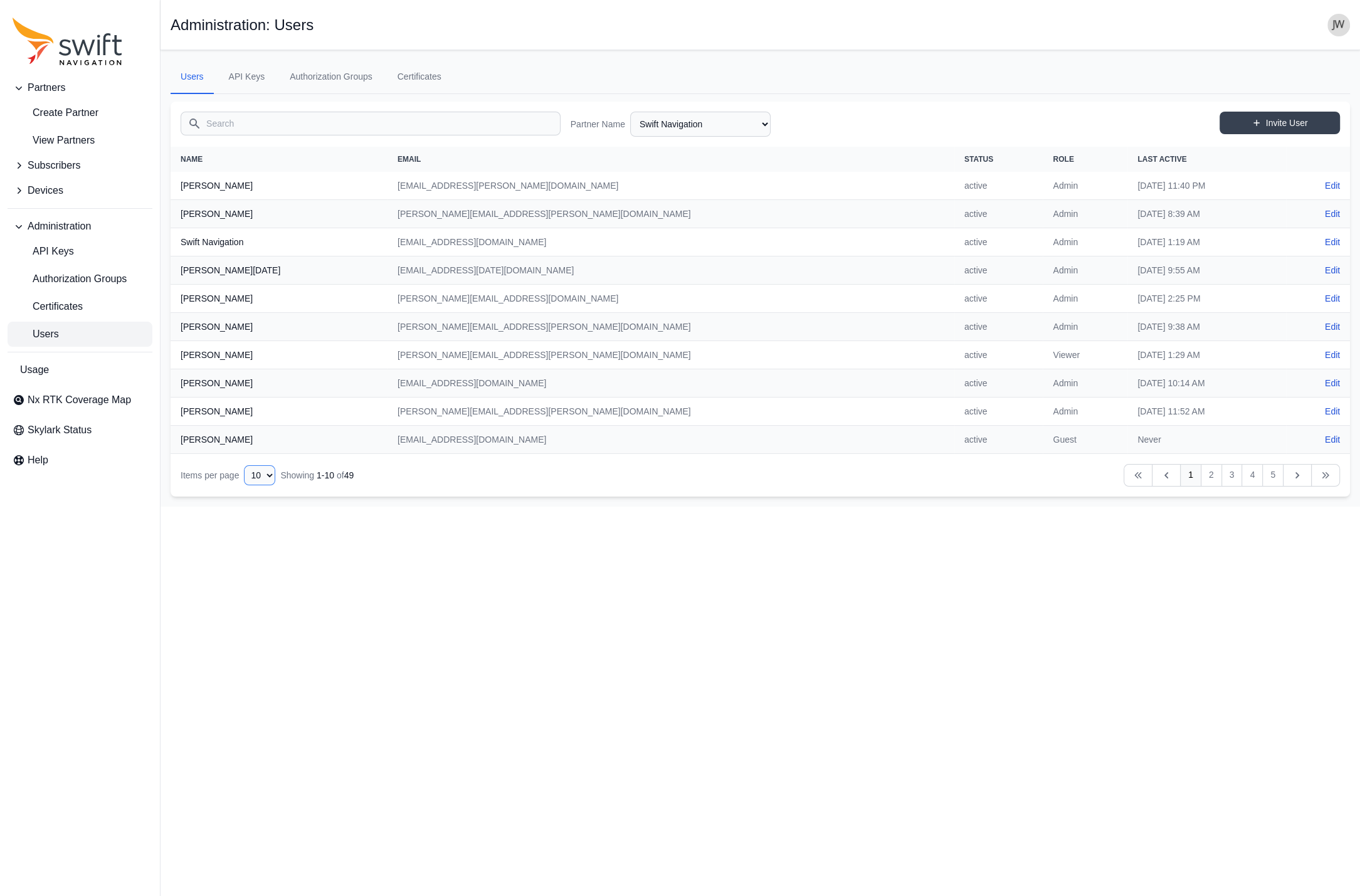
select select "50"
click option "50" at bounding box center [0, 0] width 0 height 0
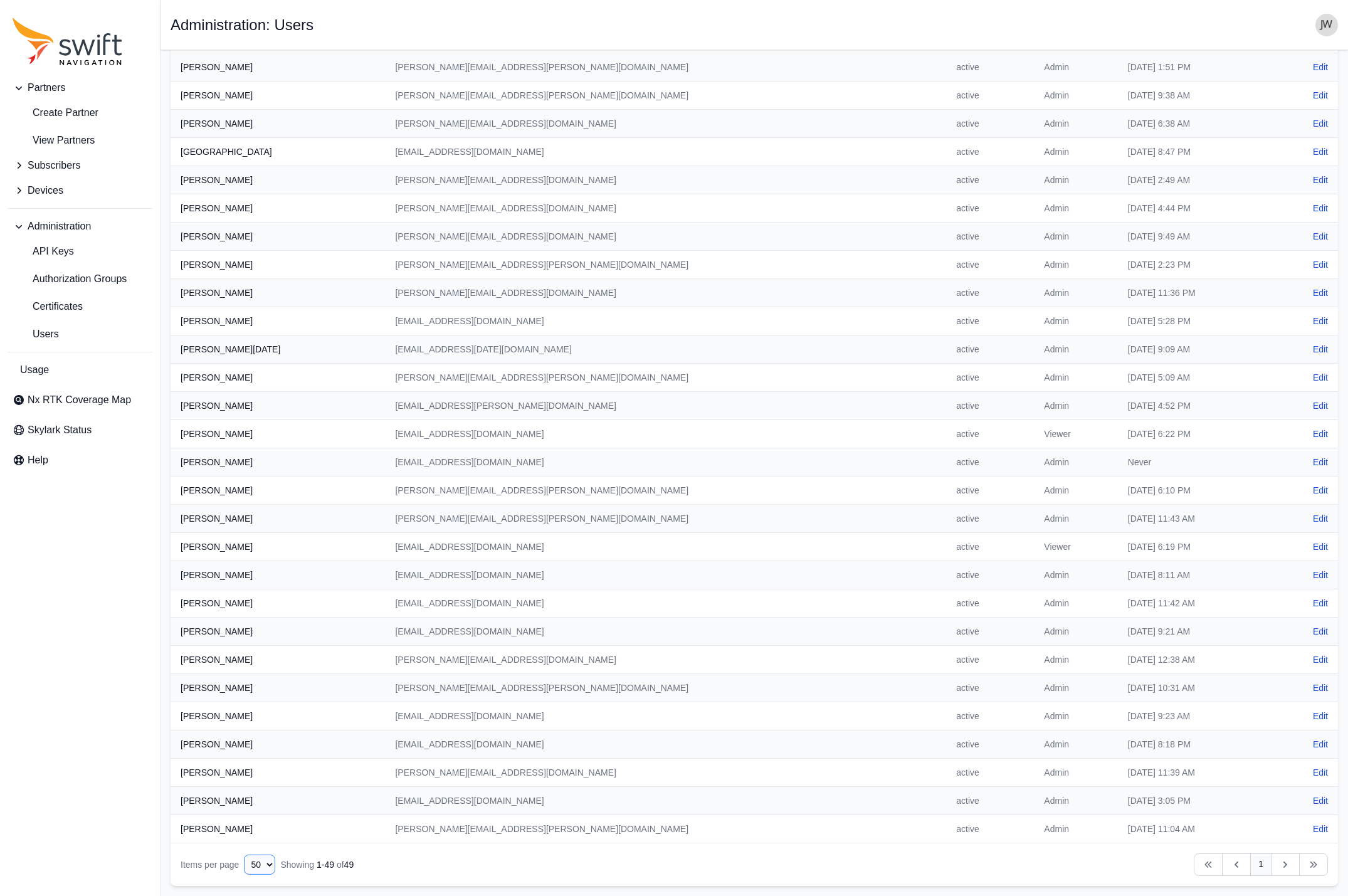
scroll to position [718, 0]
click at [1289, 865] on icon "Table navigation" at bounding box center [1286, 864] width 12 height 12
